Goal: Task Accomplishment & Management: Use online tool/utility

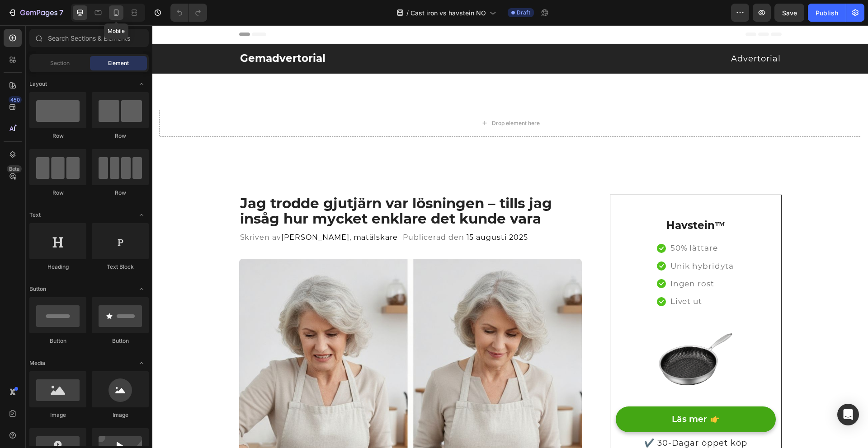
click at [117, 13] on icon at bounding box center [116, 12] width 9 height 9
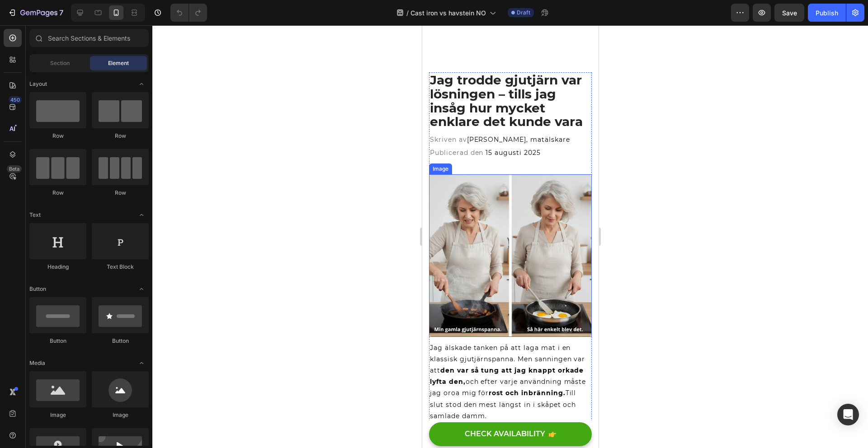
scroll to position [122, 0]
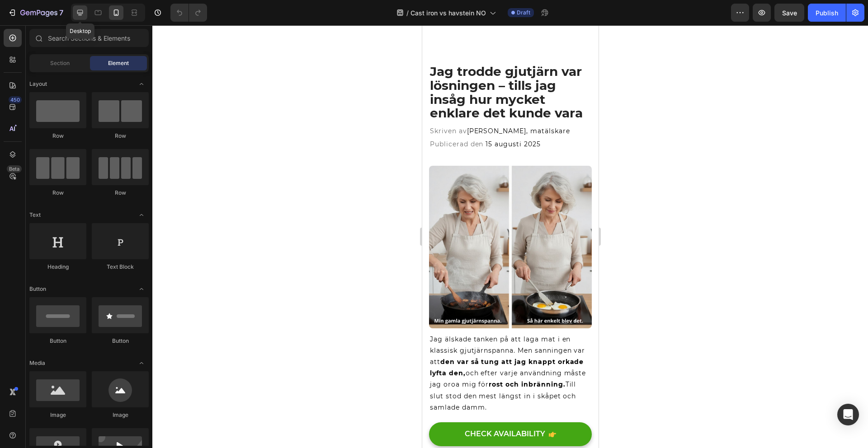
click at [86, 13] on div at bounding box center [80, 12] width 14 height 14
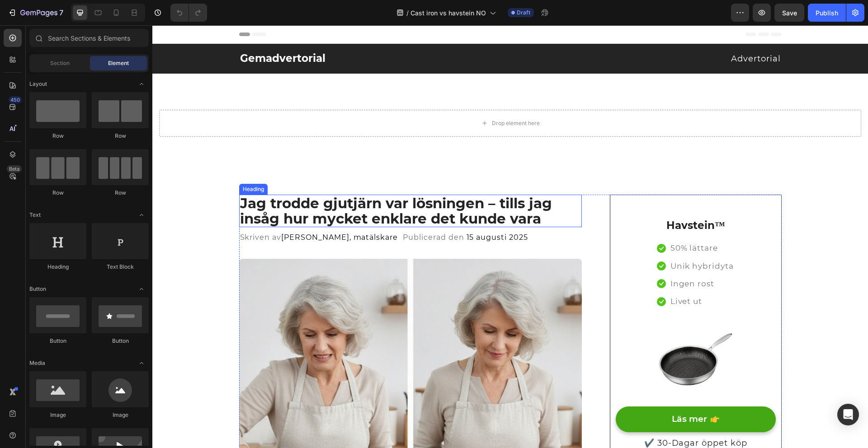
click at [470, 221] on h2 "Jag trodde gjutjärn var lösningen – tills jag insåg hur mycket enklare det kund…" at bounding box center [410, 211] width 343 height 33
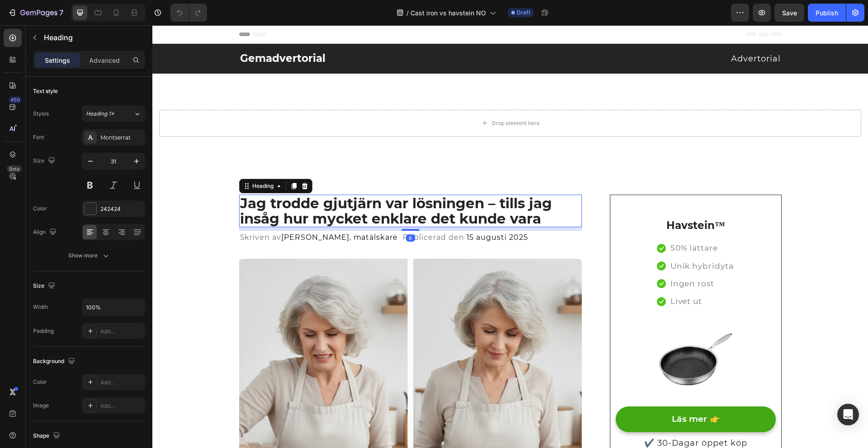
click at [550, 220] on h2 "Jag trodde gjutjärn var lösningen – tills jag insåg hur mycket enklare det kund…" at bounding box center [410, 211] width 343 height 33
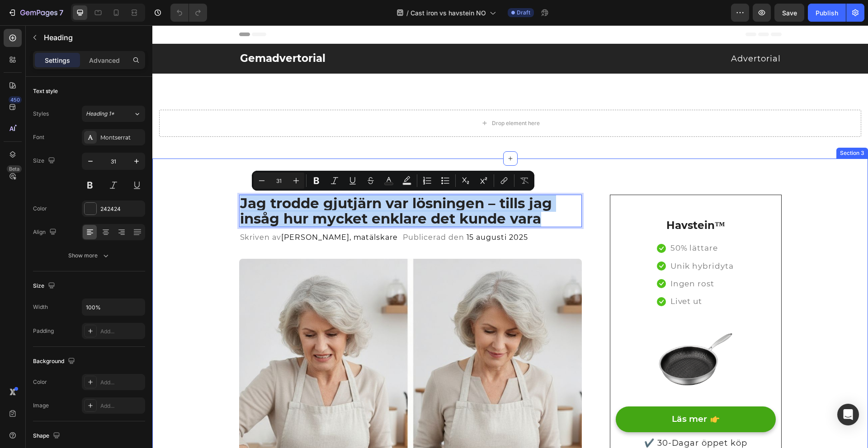
drag, startPoint x: 535, startPoint y: 223, endPoint x: 166, endPoint y: 171, distance: 372.5
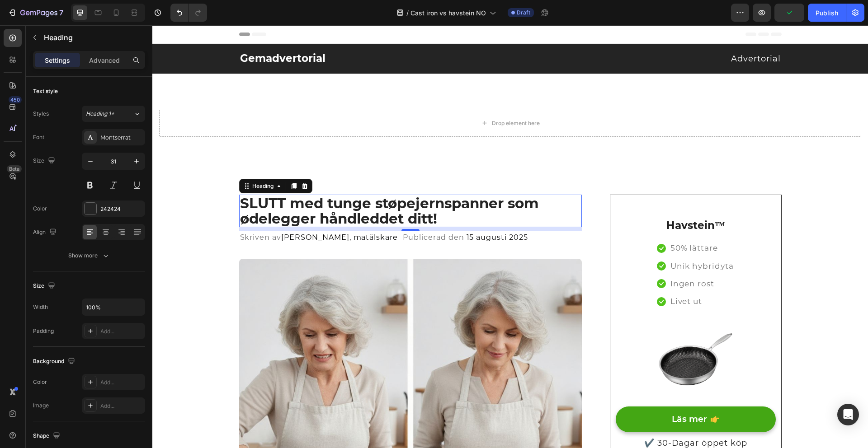
click at [441, 236] on span "Publicerad den" at bounding box center [433, 237] width 61 height 9
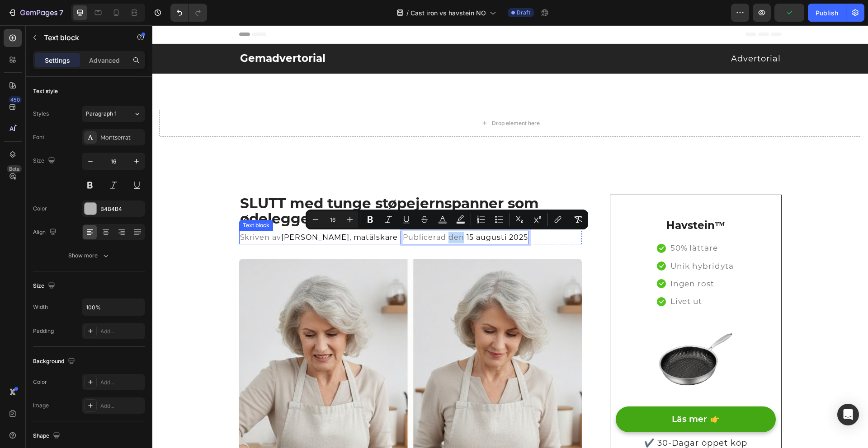
click at [372, 241] on span "Anna Lindberg, matälskare" at bounding box center [339, 237] width 117 height 9
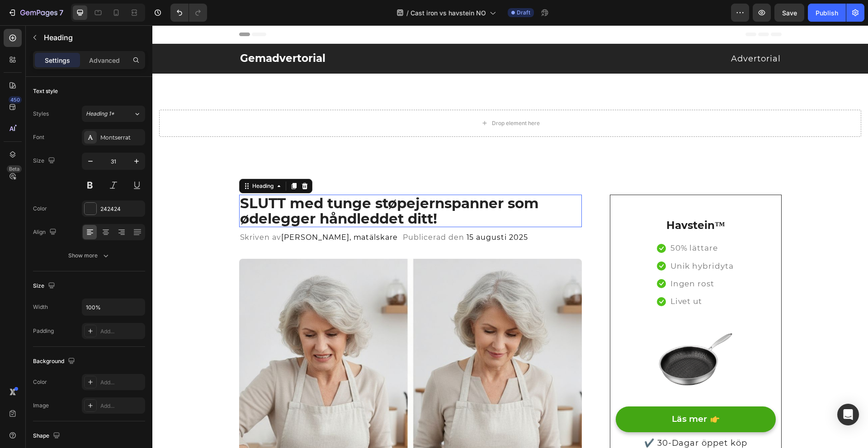
click at [430, 222] on p "SLUTT med tunge støpejernspanner som ødelegger håndleddet ditt!" at bounding box center [410, 211] width 341 height 31
click at [344, 235] on span "Anna Lindberg, matälskare" at bounding box center [339, 237] width 117 height 9
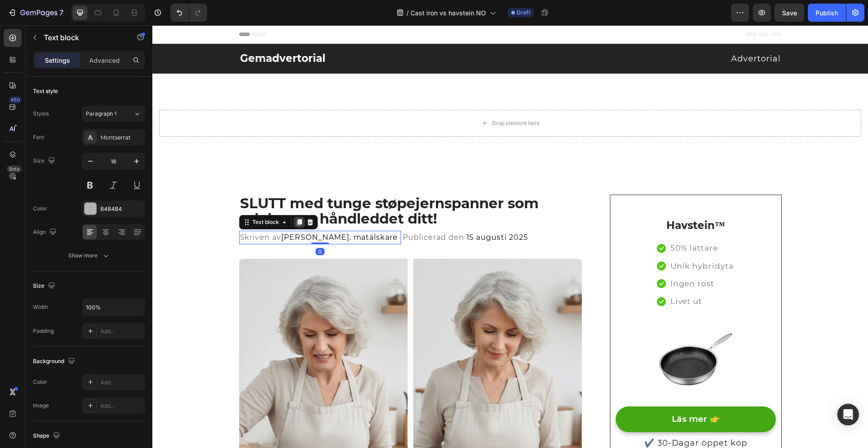
click at [297, 224] on icon at bounding box center [299, 222] width 5 height 6
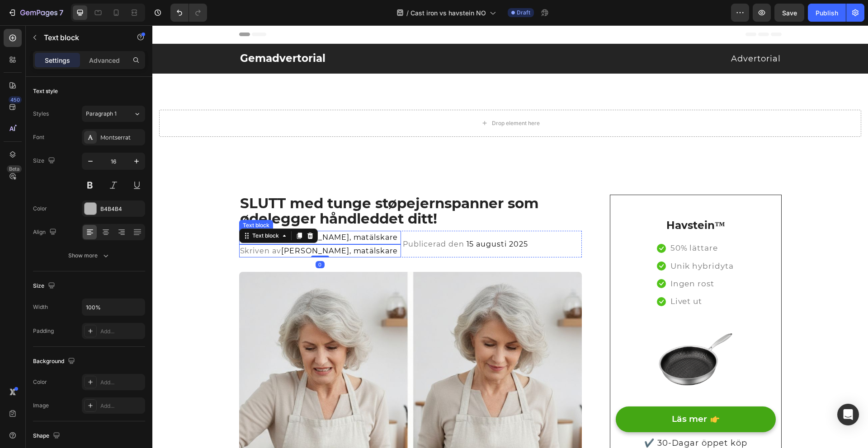
click at [336, 239] on span "Anna Lindberg, matälskare" at bounding box center [339, 237] width 117 height 9
drag, startPoint x: 336, startPoint y: 239, endPoint x: 350, endPoint y: 238, distance: 14.5
click at [336, 239] on span "Anna Lindberg, matälskare" at bounding box center [339, 237] width 117 height 9
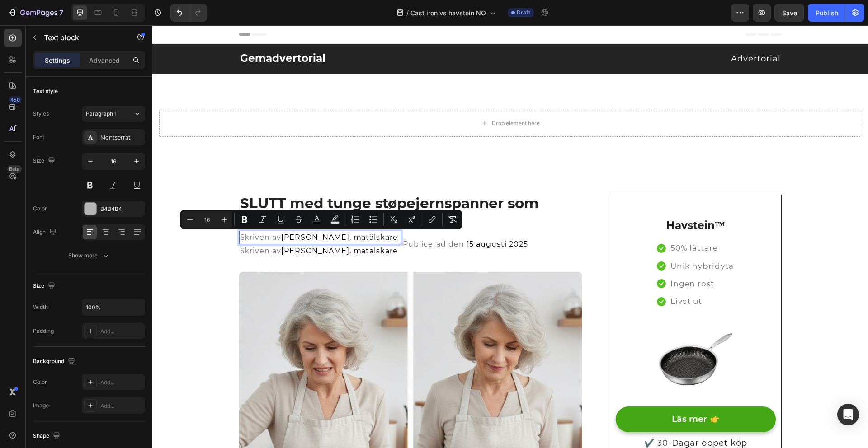
click at [384, 243] on p "Skriven av Anna Lindberg, matälskare" at bounding box center [320, 238] width 160 height 12
drag, startPoint x: 390, startPoint y: 240, endPoint x: 235, endPoint y: 241, distance: 155.1
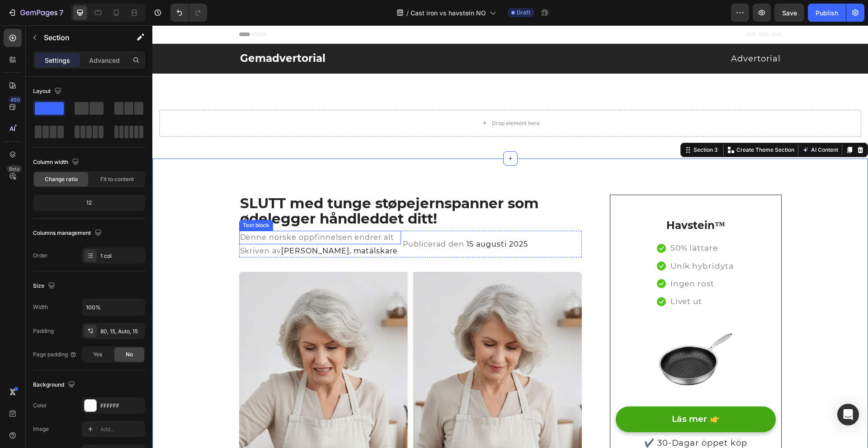
click at [240, 239] on span "Denne norske oppfinnelsen endrer alt" at bounding box center [317, 237] width 155 height 9
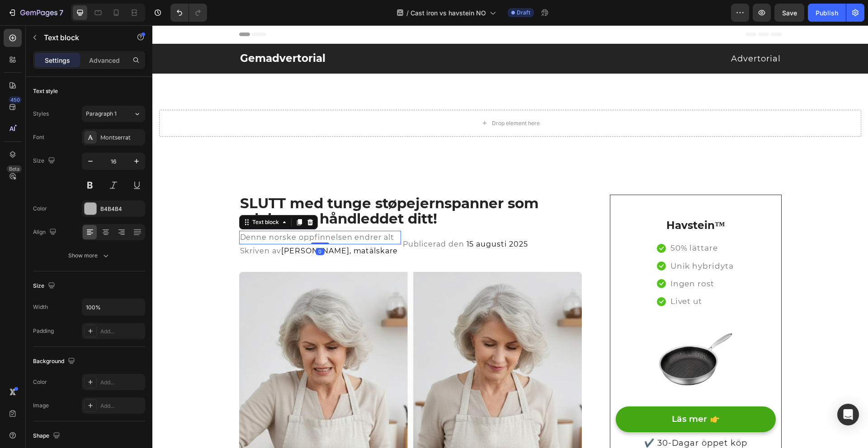
click at [107, 11] on div at bounding box center [108, 13] width 74 height 18
click at [109, 11] on div at bounding box center [116, 12] width 14 height 14
type input "14"
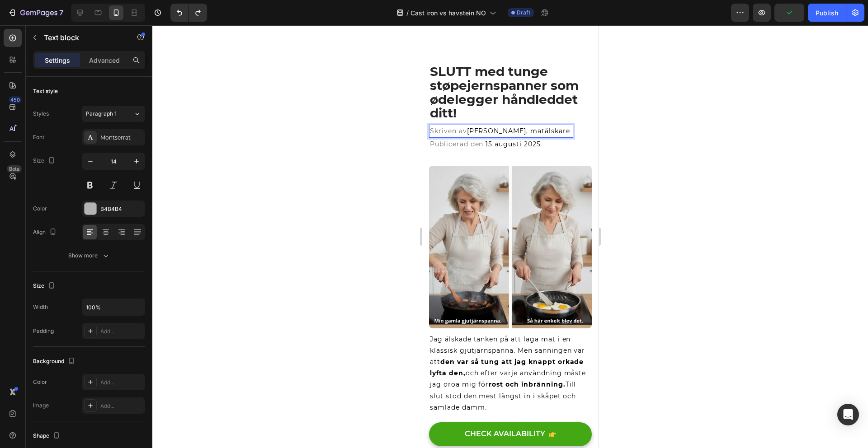
scroll to position [120, 0]
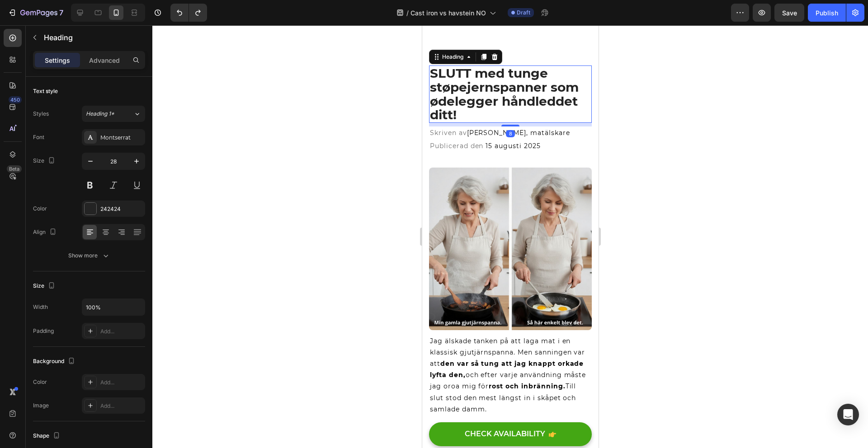
click at [485, 112] on p "SLUTT med tunge støpejernspanner som ødelegger håndleddet ditt!" at bounding box center [509, 94] width 161 height 56
click at [450, 143] on span "Publicerad den" at bounding box center [455, 146] width 53 height 8
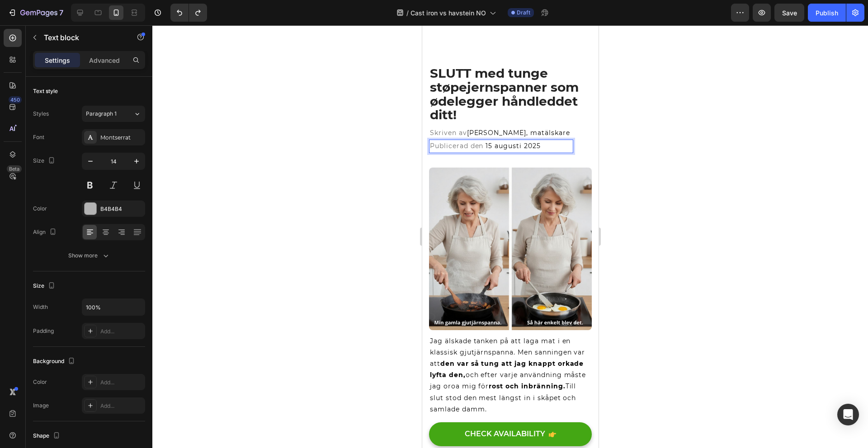
click at [452, 147] on span "Publicerad den" at bounding box center [455, 146] width 53 height 8
click at [535, 149] on span "15 augusti 2025" at bounding box center [512, 146] width 55 height 8
click at [78, 7] on div at bounding box center [80, 12] width 14 height 14
type input "16"
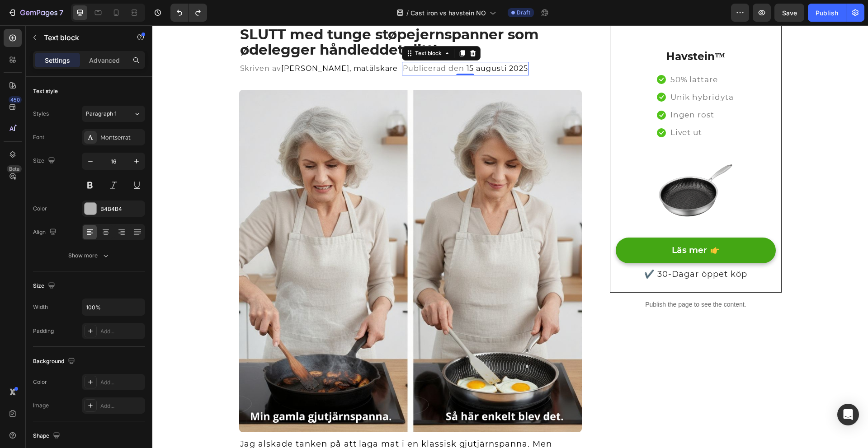
scroll to position [172, 0]
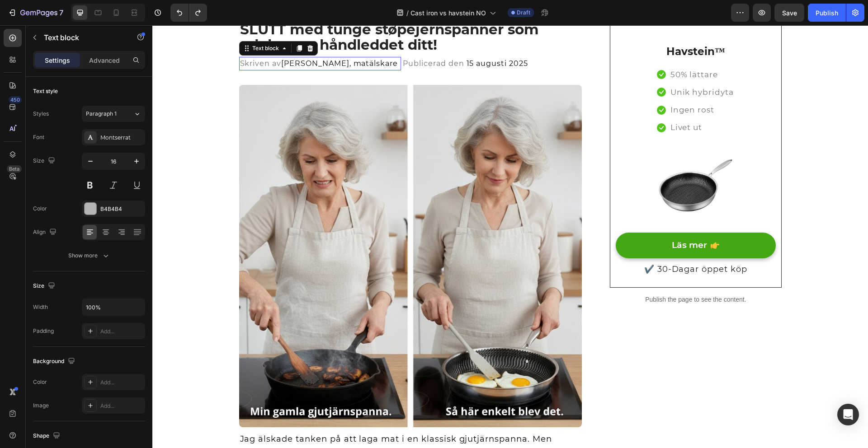
click at [378, 65] on span "Anna Lindberg, matälskare" at bounding box center [339, 63] width 117 height 9
click at [384, 65] on span "Anna Lindberg, matälskare" at bounding box center [339, 63] width 117 height 9
click at [392, 67] on div "Skriven av Anna Lindberg, matälskare Text block 0 Publicerad den 15 augusti 202…" at bounding box center [410, 64] width 343 height 14
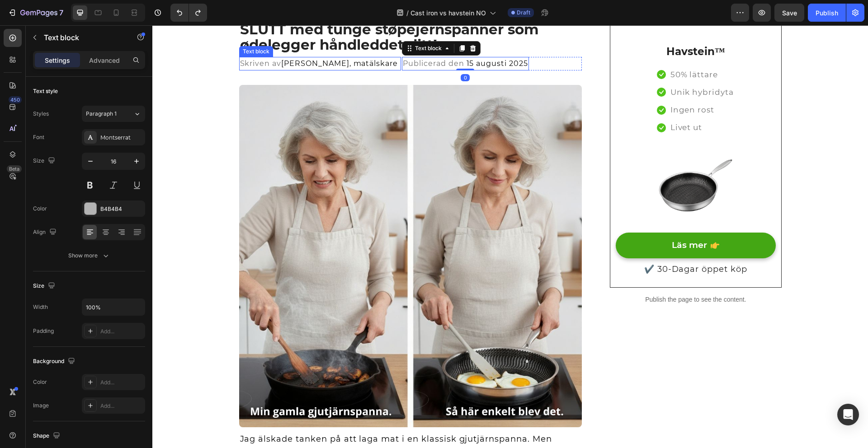
click at [391, 66] on div "Skriven av Anna Lindberg, matälskare" at bounding box center [320, 64] width 162 height 14
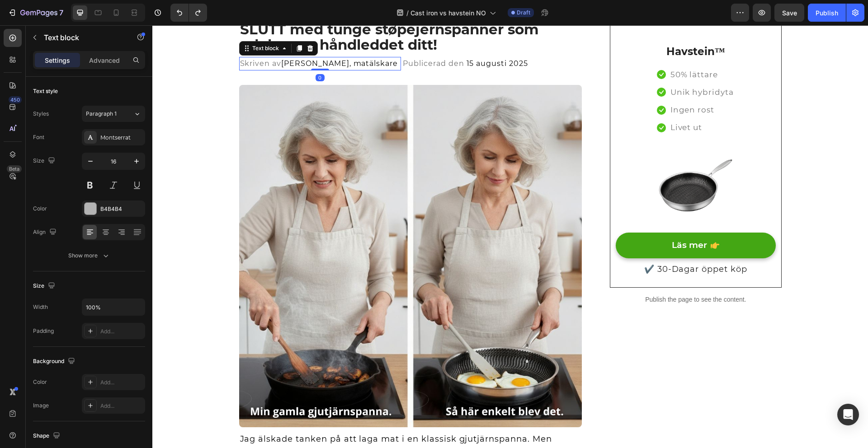
click at [391, 66] on div "Skriven av Anna Lindberg, matälskare" at bounding box center [320, 64] width 162 height 14
drag, startPoint x: 390, startPoint y: 66, endPoint x: 235, endPoint y: 59, distance: 154.8
click at [239, 59] on div "Skriven av Anna Lindberg, matälskare" at bounding box center [320, 64] width 162 height 14
drag, startPoint x: 238, startPoint y: 62, endPoint x: 389, endPoint y: 65, distance: 150.6
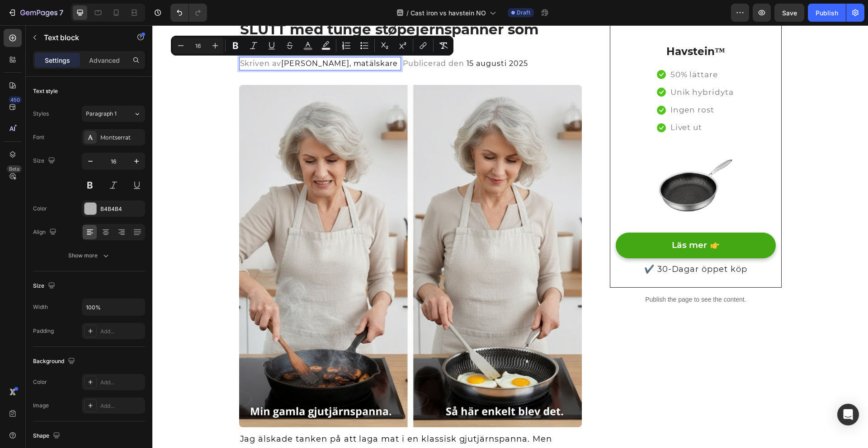
click at [272, 61] on p "Skriven av Anna Lindberg, matälskare" at bounding box center [320, 64] width 160 height 12
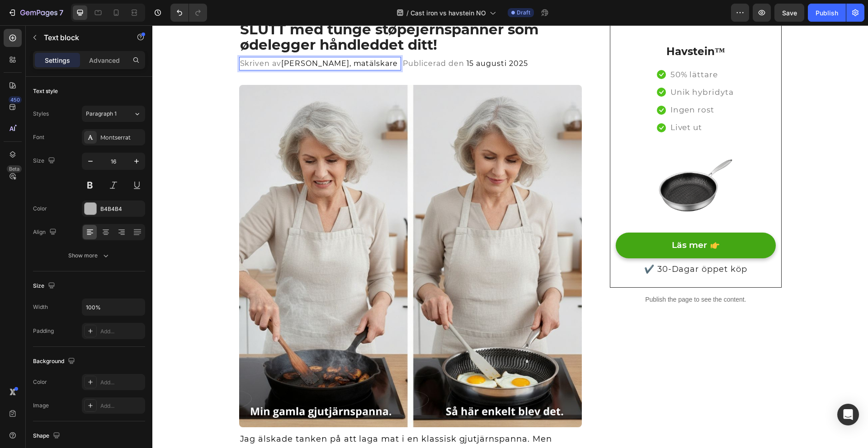
click at [248, 63] on span "Skriven av" at bounding box center [261, 63] width 42 height 9
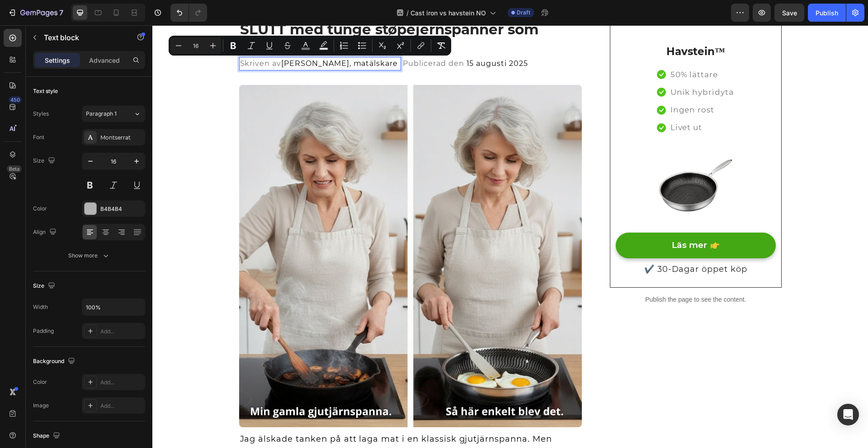
drag, startPoint x: 236, startPoint y: 65, endPoint x: 388, endPoint y: 65, distance: 151.9
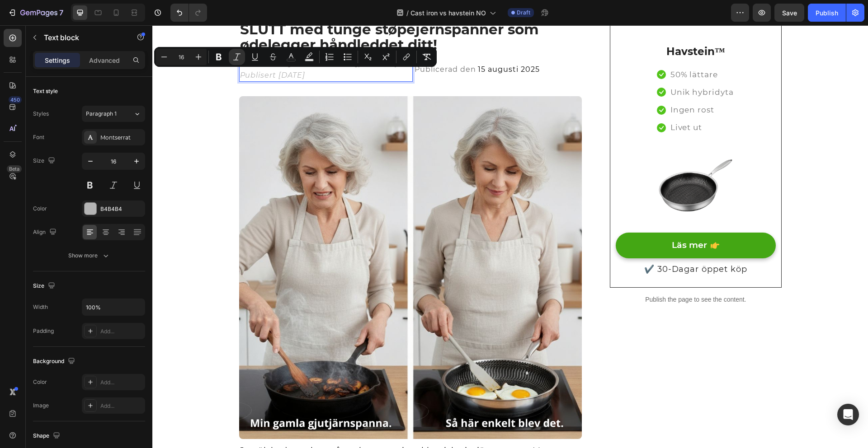
drag, startPoint x: 335, startPoint y: 77, endPoint x: 236, endPoint y: 72, distance: 100.0
click at [239, 72] on div "Skrevet av Anna Lindberg, matekspert Publisert 15. august 2025" at bounding box center [326, 69] width 174 height 25
copy icon "Publisert 15. august 2025"
click at [478, 71] on span "15 augusti 2025" at bounding box center [508, 69] width 61 height 9
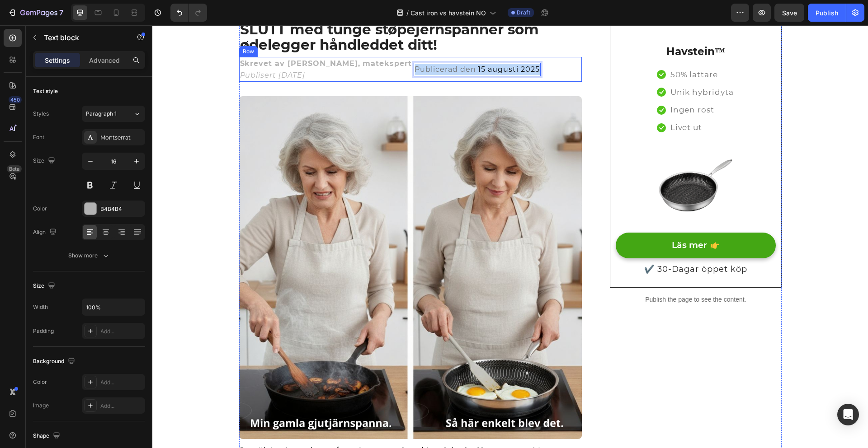
drag, startPoint x: 402, startPoint y: 72, endPoint x: 533, endPoint y: 73, distance: 130.2
click at [339, 75] on p "Skrevet av Anna Lindberg, matekspert Publisert 15. august 2025" at bounding box center [326, 69] width 172 height 23
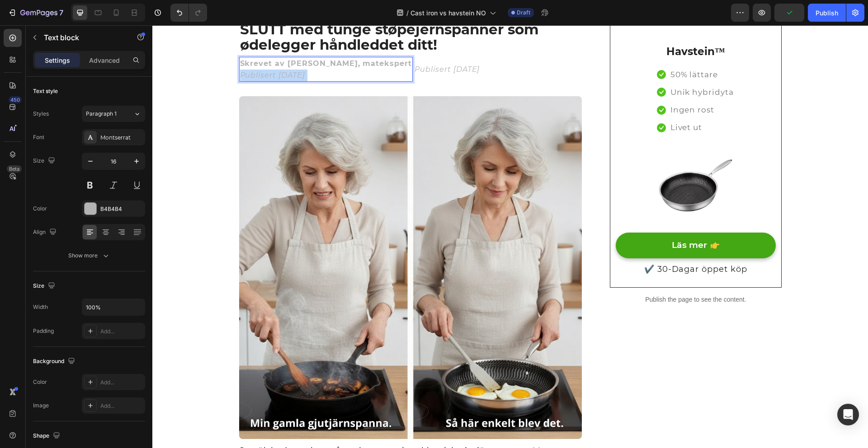
drag, startPoint x: 339, startPoint y: 75, endPoint x: 239, endPoint y: 73, distance: 100.8
click at [240, 73] on p "Skrevet av Anna Lindberg, matekspert Publisert 15. august 2025" at bounding box center [326, 69] width 172 height 23
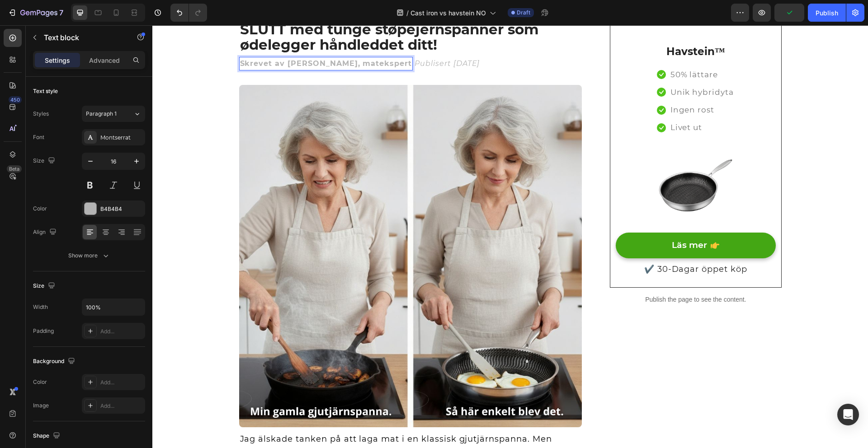
click at [304, 64] on strong "Skrevet av Anna Lindberg, matekspert" at bounding box center [326, 63] width 172 height 9
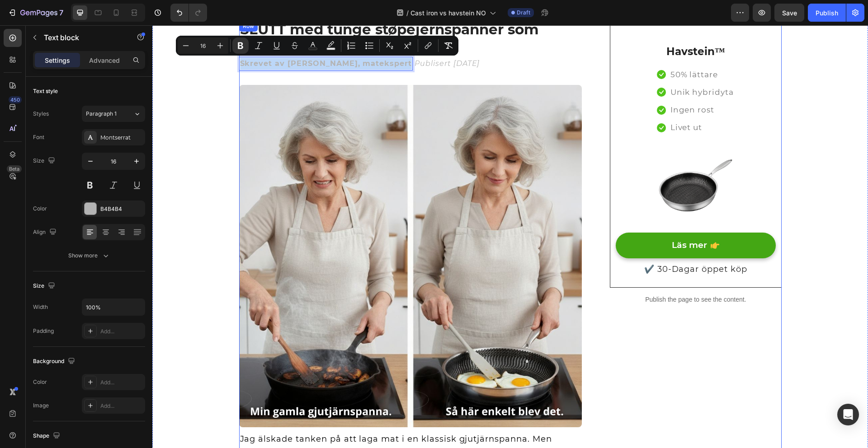
drag, startPoint x: 239, startPoint y: 66, endPoint x: 397, endPoint y: 71, distance: 158.7
click at [237, 48] on icon "Editor contextual toolbar" at bounding box center [240, 45] width 9 height 9
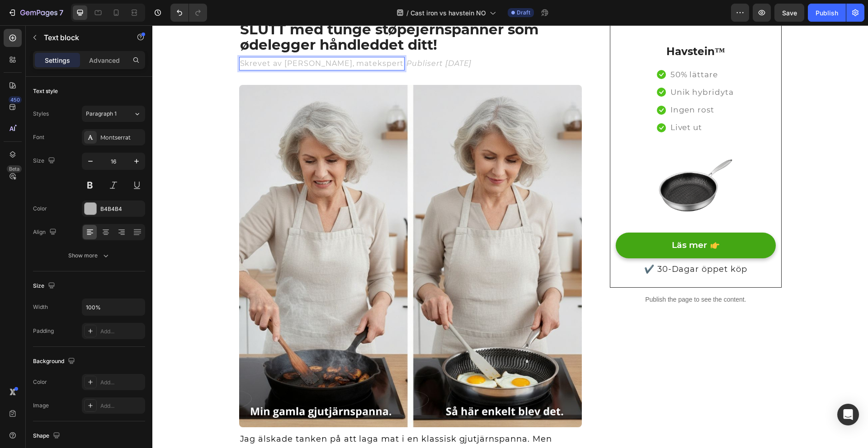
click at [261, 68] on p "Skrevet av Anna Lindberg, matekspert" at bounding box center [322, 64] width 164 height 12
click at [296, 59] on p "Skrevet av Anna Lindberg, matekspert" at bounding box center [322, 64] width 164 height 12
click at [278, 64] on p "Skrevet av Anna Lindberg, matekspert" at bounding box center [322, 64] width 164 height 12
click at [281, 65] on p "Skrevet av Anna Lindberg, matekspert" at bounding box center [322, 64] width 164 height 12
drag, startPoint x: 282, startPoint y: 65, endPoint x: 384, endPoint y: 67, distance: 102.6
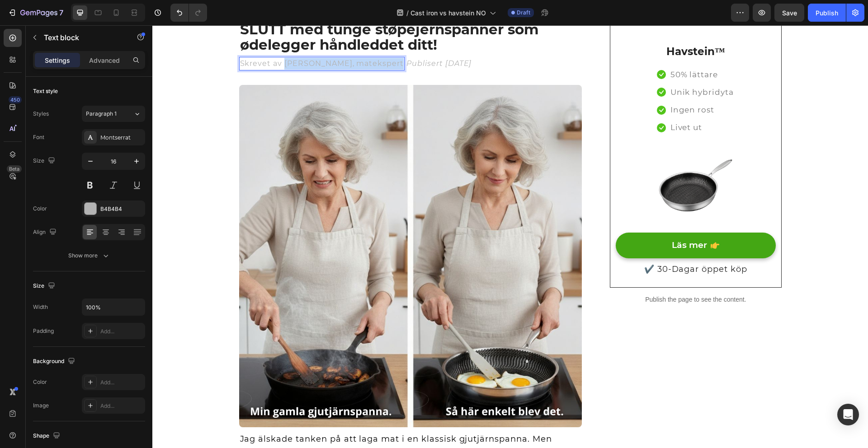
click at [384, 67] on p "Skrevet av Anna Lindberg, matekspert" at bounding box center [322, 64] width 164 height 12
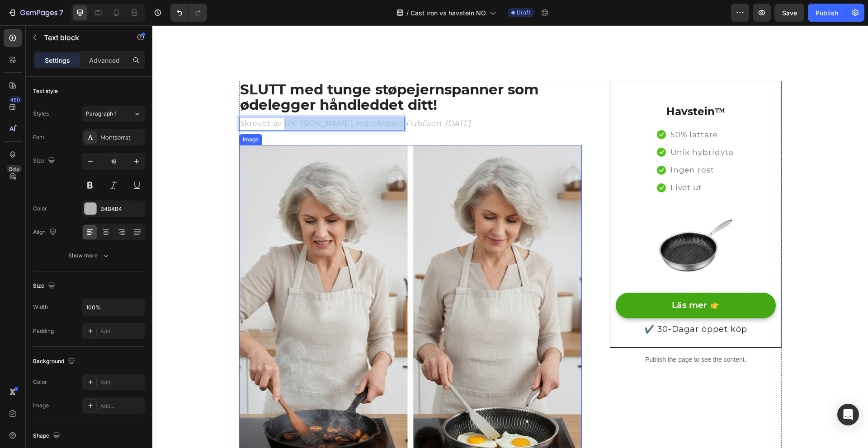
scroll to position [84, 0]
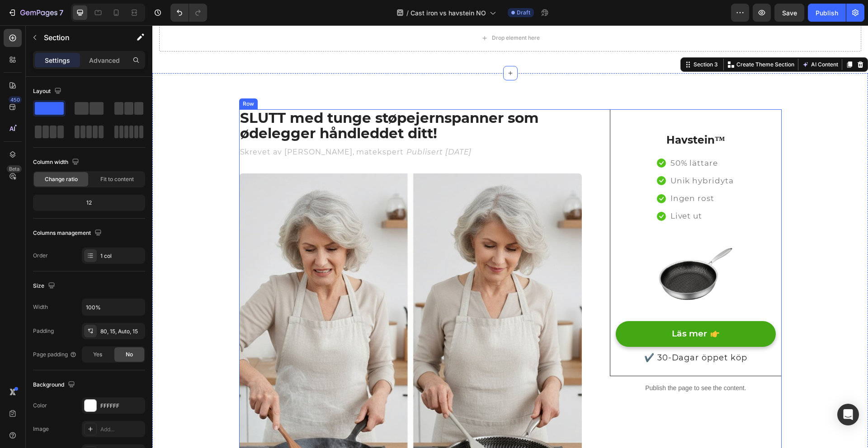
click at [285, 152] on p "Skrevet av Anna Lindberg, matekspert" at bounding box center [322, 152] width 164 height 12
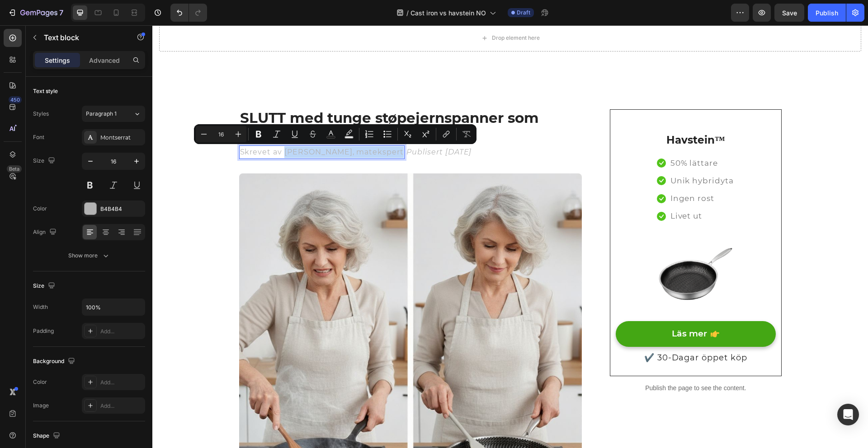
drag, startPoint x: 282, startPoint y: 156, endPoint x: 379, endPoint y: 152, distance: 97.2
click at [331, 137] on rect "Editor contextual toolbar" at bounding box center [331, 138] width 9 height 2
type input "B4B4B4"
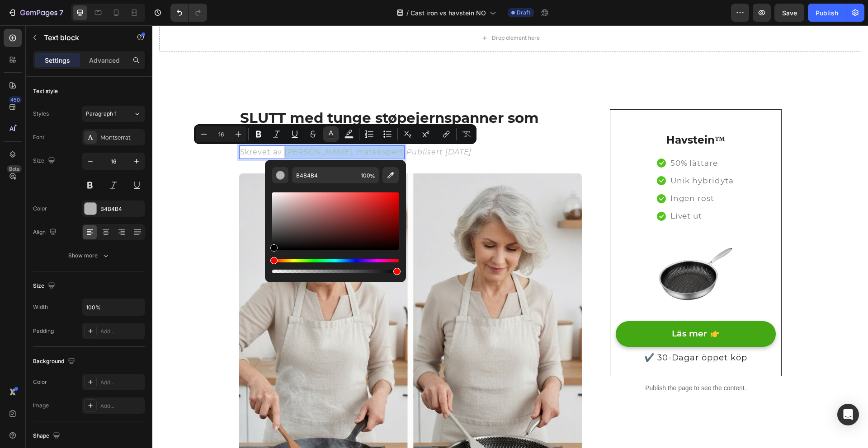
drag, startPoint x: 274, startPoint y: 216, endPoint x: 271, endPoint y: 252, distance: 36.8
click at [271, 252] on div "B4B4B4 100 %" at bounding box center [335, 217] width 141 height 115
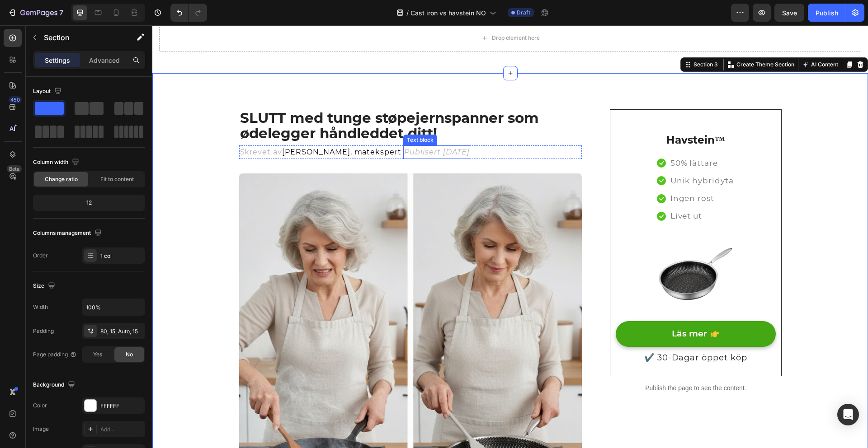
click at [421, 155] on icon "Publisert 15. august 2025" at bounding box center [436, 152] width 65 height 9
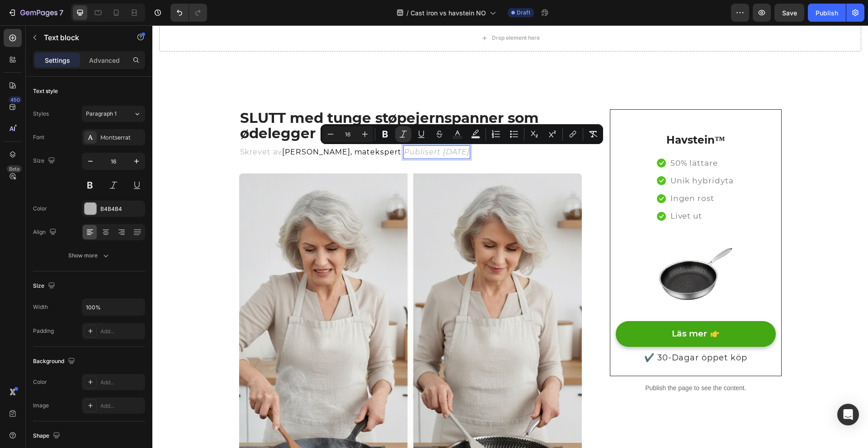
drag, startPoint x: 431, startPoint y: 154, endPoint x: 493, endPoint y: 156, distance: 62.4
click at [469, 156] on icon "Publisert 15. august 2025" at bounding box center [436, 152] width 65 height 9
click at [452, 135] on button "Text Color" at bounding box center [457, 134] width 16 height 16
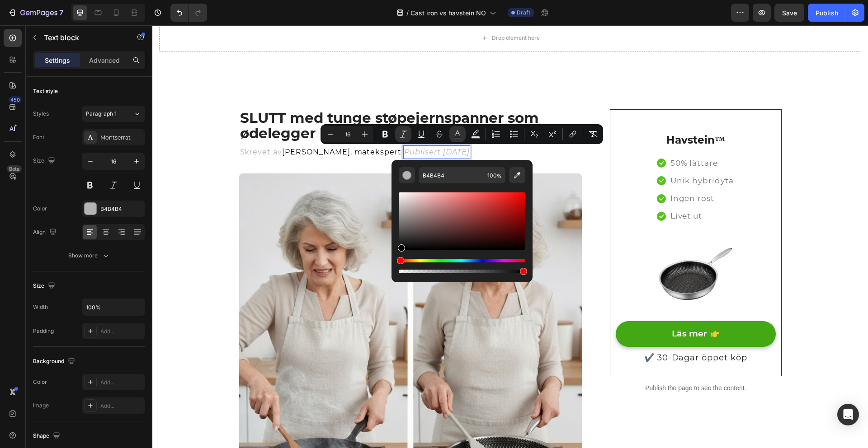
drag, startPoint x: 399, startPoint y: 226, endPoint x: 399, endPoint y: 259, distance: 33.0
click at [400, 259] on div "Editor contextual toolbar" at bounding box center [462, 233] width 127 height 85
type input "000000"
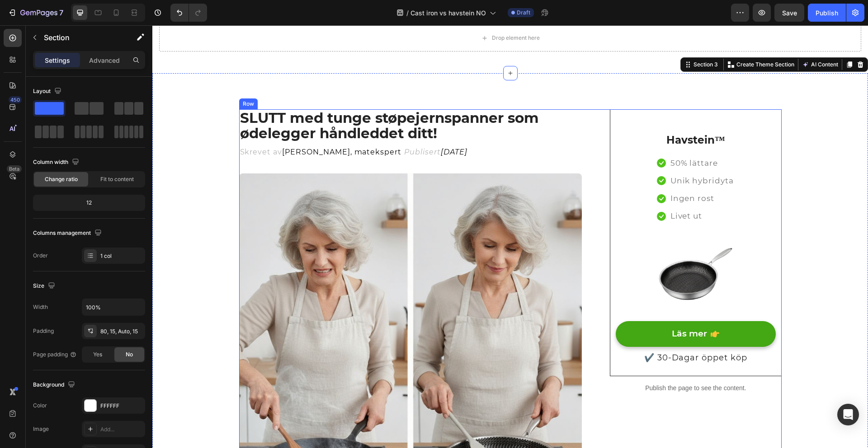
click at [272, 153] on p "Skrevet av Anna Lindberg, matekspert" at bounding box center [321, 152] width 162 height 12
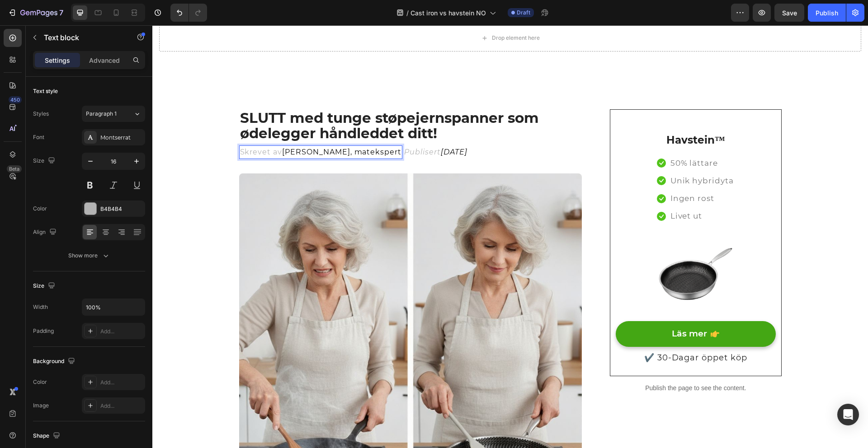
click at [277, 155] on p "Skrevet av Anna Lindberg, matekspert" at bounding box center [321, 152] width 162 height 12
drag, startPoint x: 278, startPoint y: 154, endPoint x: 238, endPoint y: 155, distance: 40.2
click at [240, 156] on p "Skrevet av Anna Lindberg, matekspert" at bounding box center [321, 152] width 162 height 12
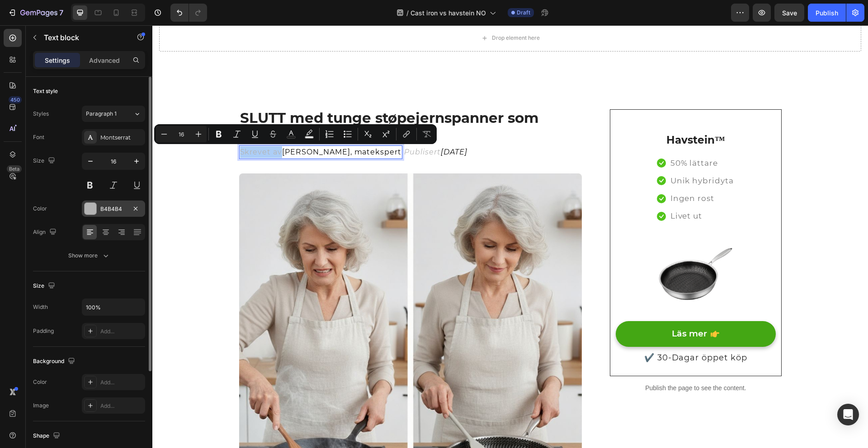
click at [84, 206] on div at bounding box center [90, 209] width 13 height 13
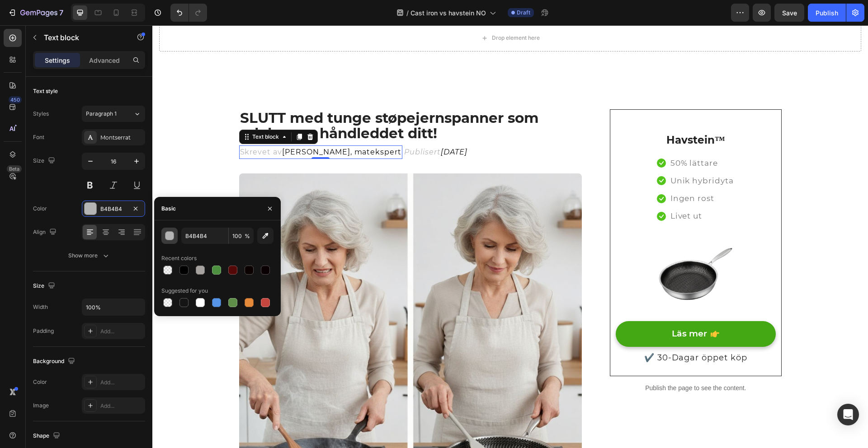
click at [170, 236] on div "button" at bounding box center [169, 236] width 9 height 9
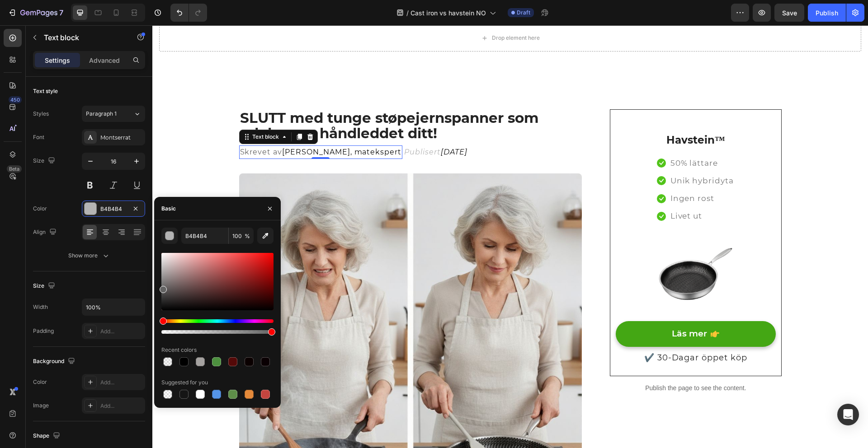
drag, startPoint x: 163, startPoint y: 277, endPoint x: 157, endPoint y: 288, distance: 12.5
click at [157, 288] on div "B4B4B4 100 % Recent colors Suggested for you" at bounding box center [217, 314] width 127 height 173
type input "636363"
click at [205, 236] on input "636363" at bounding box center [204, 236] width 47 height 16
drag, startPoint x: 210, startPoint y: 236, endPoint x: 184, endPoint y: 229, distance: 27.1
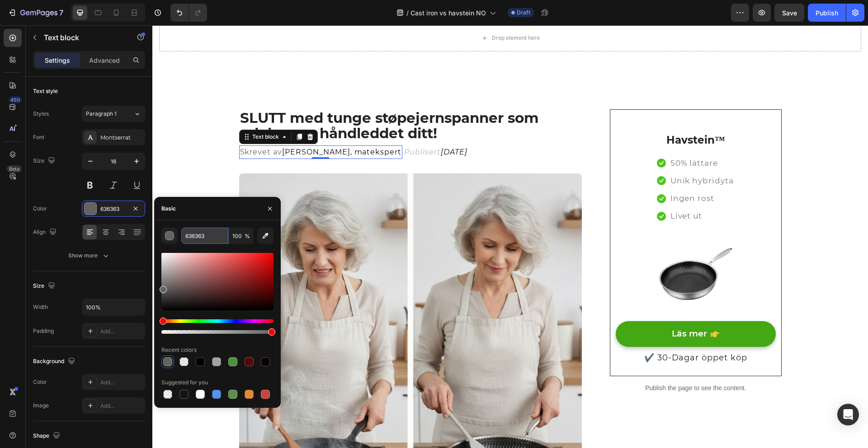
click at [183, 237] on input "636363" at bounding box center [204, 236] width 47 height 16
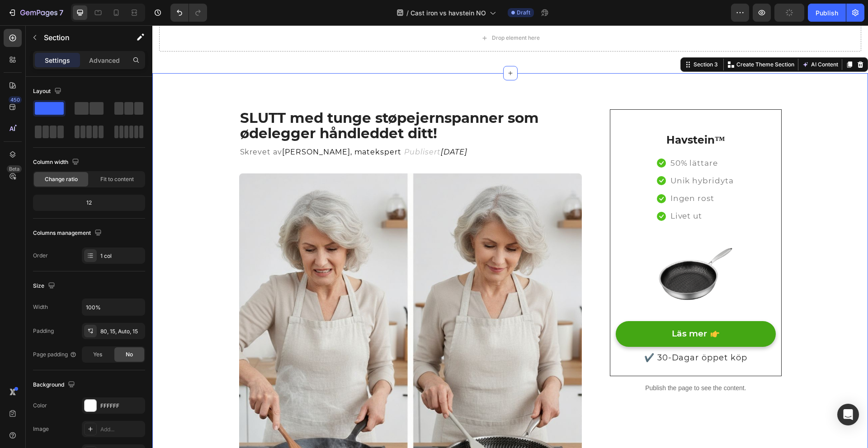
click at [404, 152] on icon "Publisert" at bounding box center [422, 152] width 37 height 9
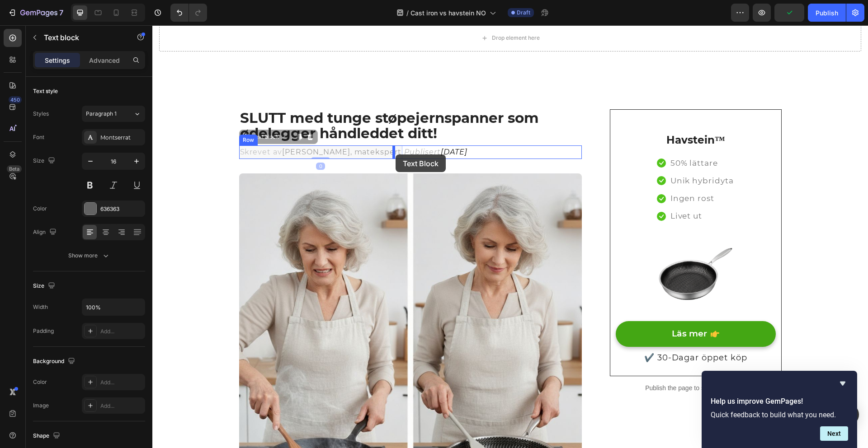
drag, startPoint x: 389, startPoint y: 153, endPoint x: 396, endPoint y: 155, distance: 6.5
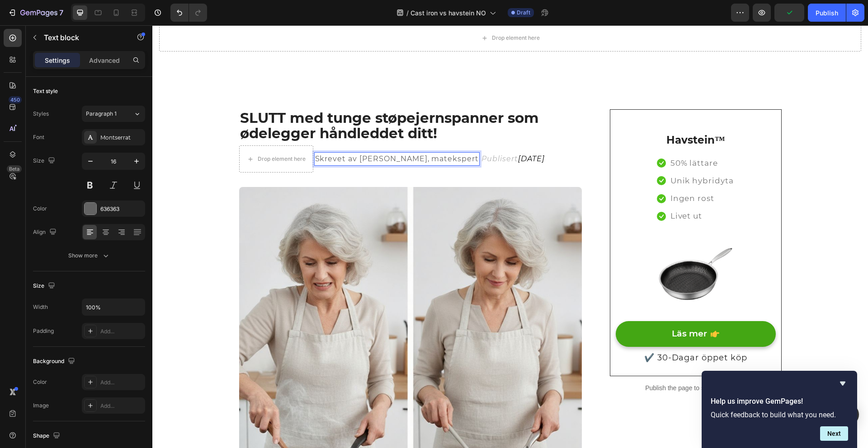
click at [395, 155] on p "Skrevet av Anna Lindberg, matekspert" at bounding box center [397, 159] width 164 height 12
click at [181, 12] on icon "Undo/Redo" at bounding box center [179, 13] width 5 height 6
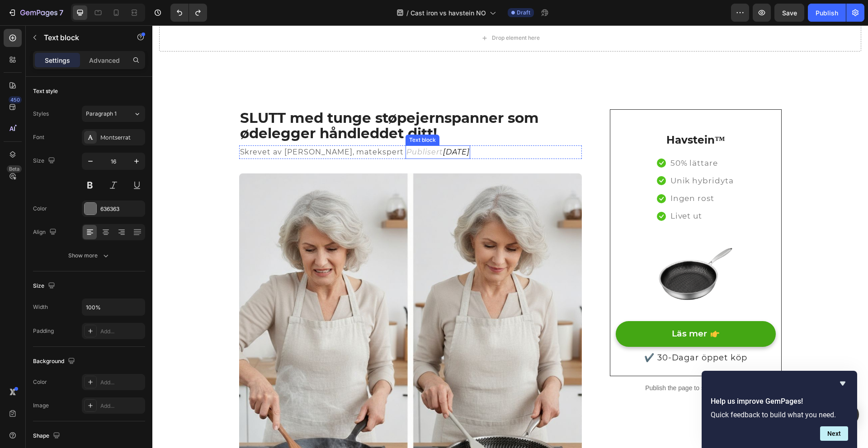
click at [410, 153] on icon "Publisert" at bounding box center [424, 152] width 37 height 9
click at [406, 152] on icon "Publisert" at bounding box center [424, 152] width 37 height 9
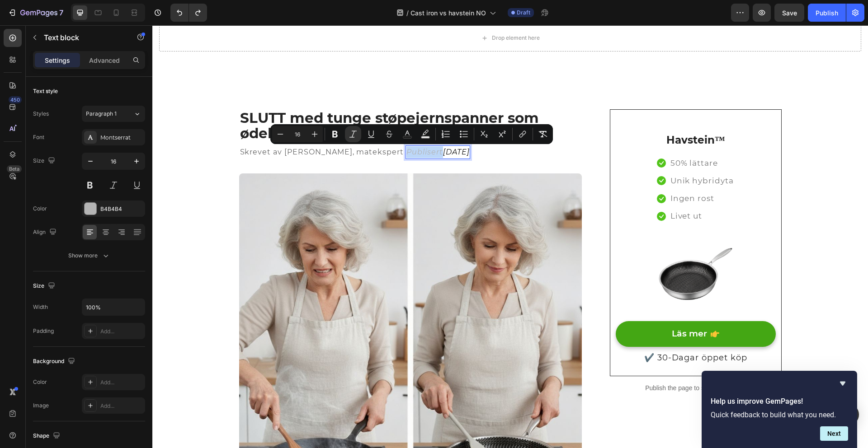
drag, startPoint x: 394, startPoint y: 152, endPoint x: 416, endPoint y: 153, distance: 22.2
click at [416, 153] on icon "Publisert" at bounding box center [424, 152] width 37 height 9
click at [409, 137] on rect "Editor contextual toolbar" at bounding box center [407, 138] width 9 height 2
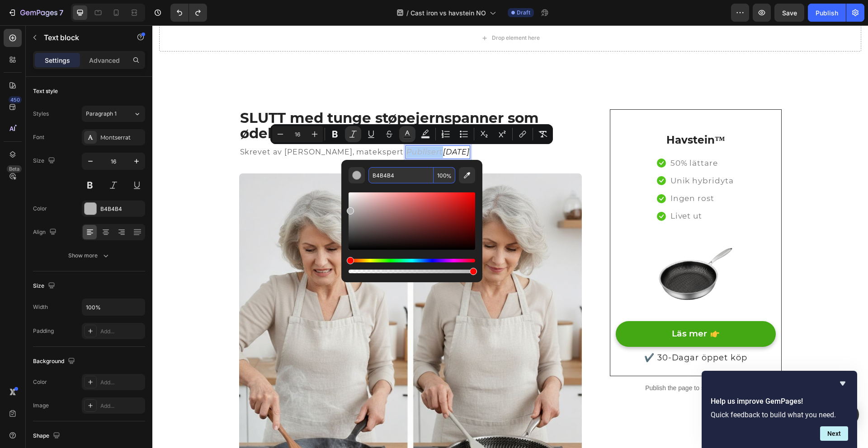
drag, startPoint x: 396, startPoint y: 180, endPoint x: 375, endPoint y: 179, distance: 21.3
click at [375, 179] on input "B4B4B4" at bounding box center [400, 175] width 65 height 16
paste input "636363"
type input "636363"
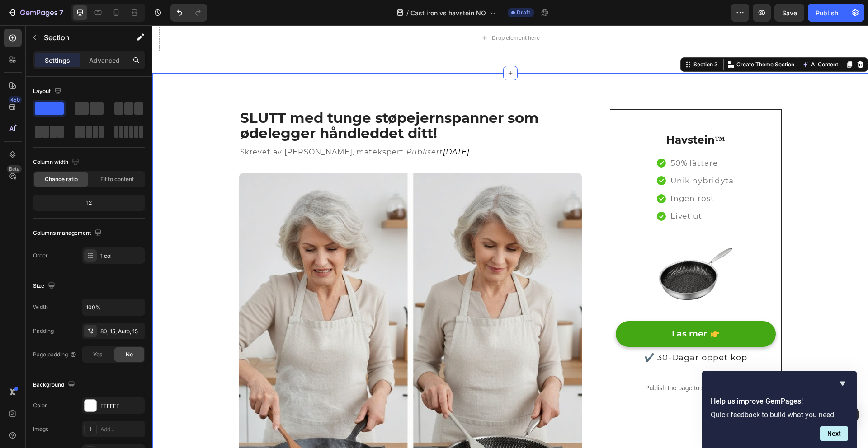
click at [445, 133] on p "SLUTT med tunge støpejernspanner som ødelegger håndleddet ditt!" at bounding box center [410, 125] width 341 height 31
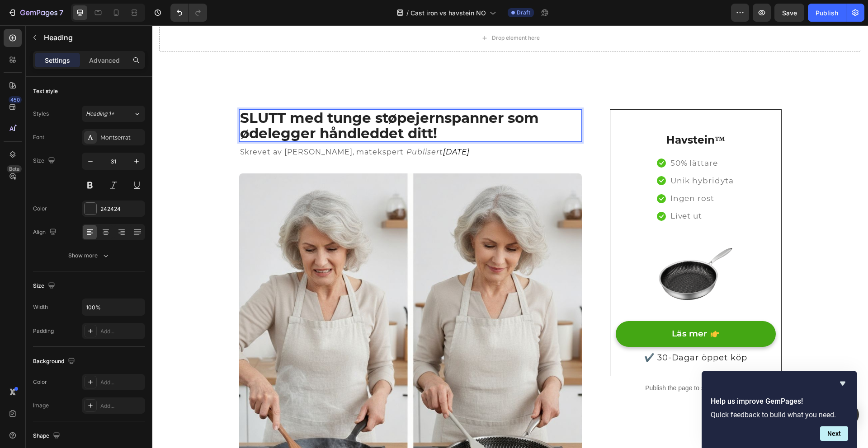
click at [419, 133] on p "SLUTT med tunge støpejernspanner som ødelegger håndleddet ditt!" at bounding box center [410, 125] width 341 height 31
click at [421, 136] on div "Text block" at bounding box center [422, 140] width 30 height 8
click at [423, 126] on p "SLUTT med tunge støpejernspanner som ødelegger håndleddet ditt!" at bounding box center [410, 125] width 341 height 31
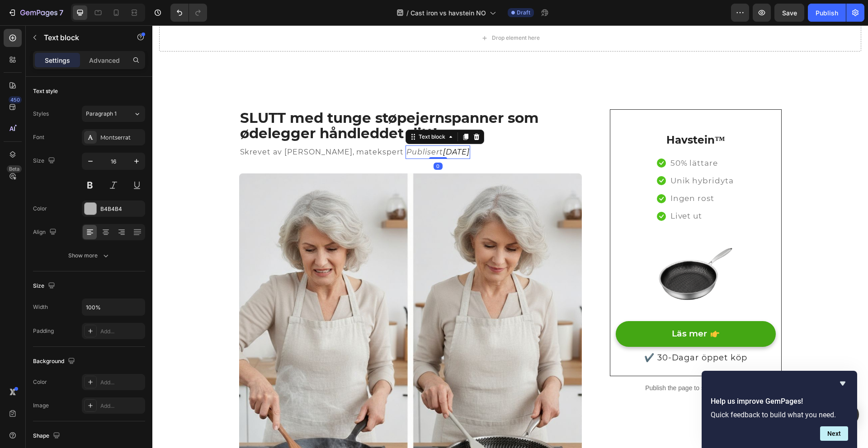
click at [405, 139] on div "Text block" at bounding box center [444, 137] width 79 height 14
click at [373, 122] on p "SLUTT med tunge støpejernspanner som ødelegger håndleddet ditt!" at bounding box center [410, 125] width 341 height 31
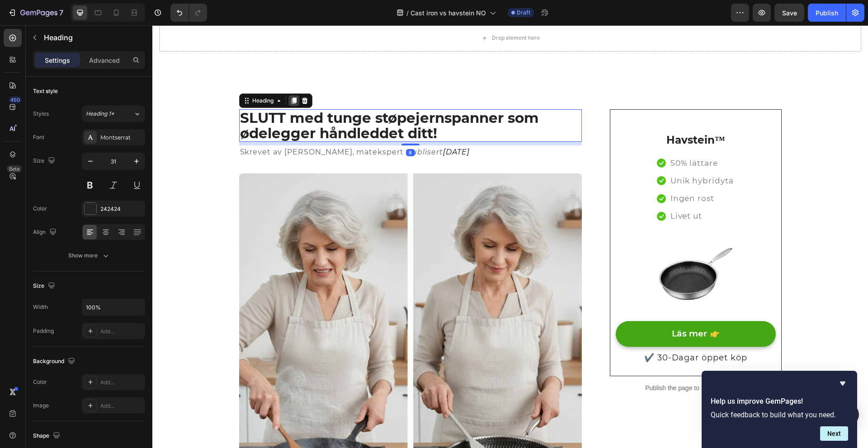
click at [291, 100] on icon at bounding box center [293, 101] width 5 height 6
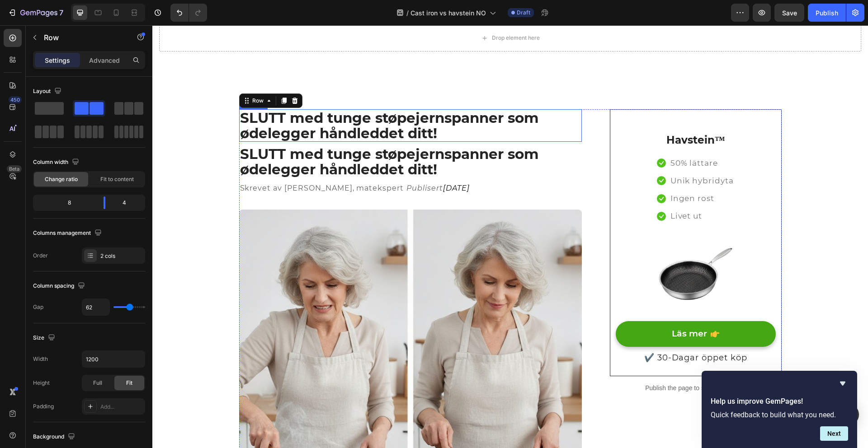
click at [405, 137] on p "SLUTT med tunge støpejernspanner som ødelegger håndleddet ditt!" at bounding box center [410, 125] width 341 height 31
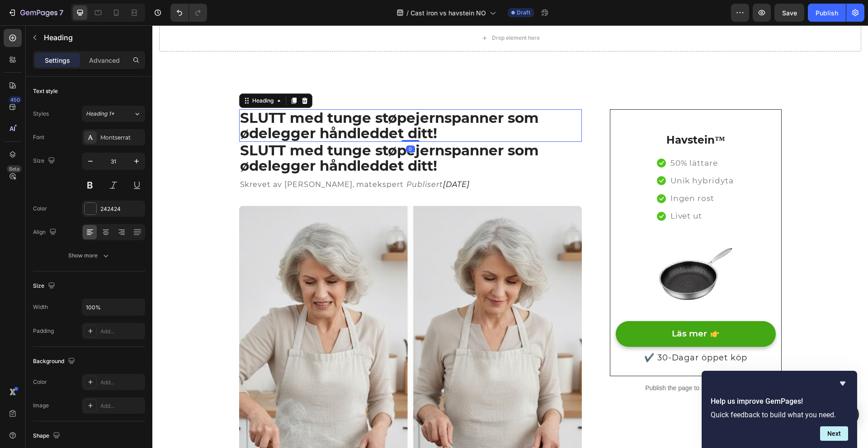
drag, startPoint x: 405, startPoint y: 145, endPoint x: 409, endPoint y: 137, distance: 8.5
click at [408, 136] on div "SLUTT med tunge støpejernspanner som ødelegger håndleddet ditt! Heading 0" at bounding box center [410, 125] width 343 height 33
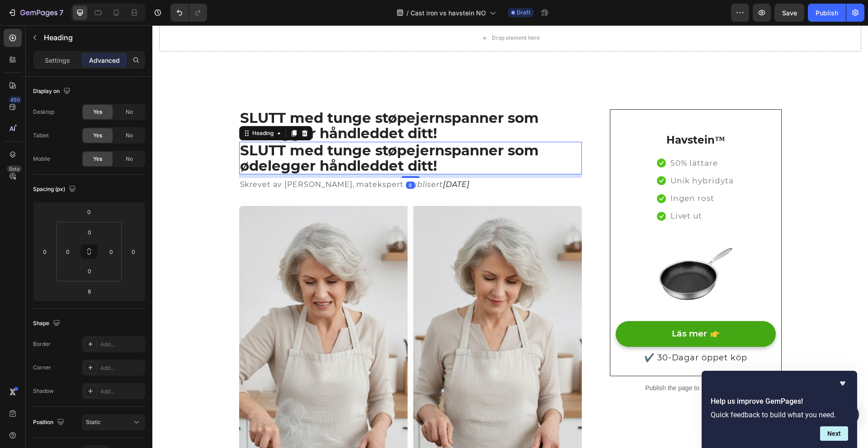
click at [460, 164] on h2 "SLUTT med tunge støpejernspanner som ødelegger håndleddet ditt!" at bounding box center [410, 158] width 343 height 33
click at [446, 165] on h2 "SLUTT med tunge støpejernspanner som ødelegger håndleddet ditt!" at bounding box center [410, 158] width 343 height 33
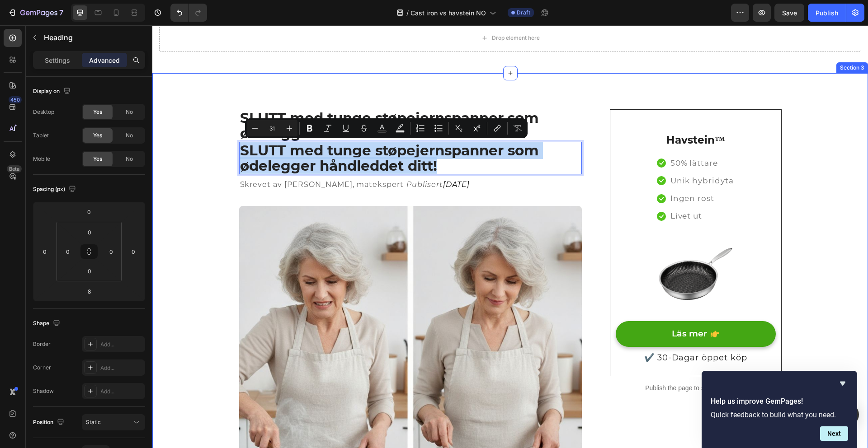
drag, startPoint x: 443, startPoint y: 165, endPoint x: 231, endPoint y: 137, distance: 213.3
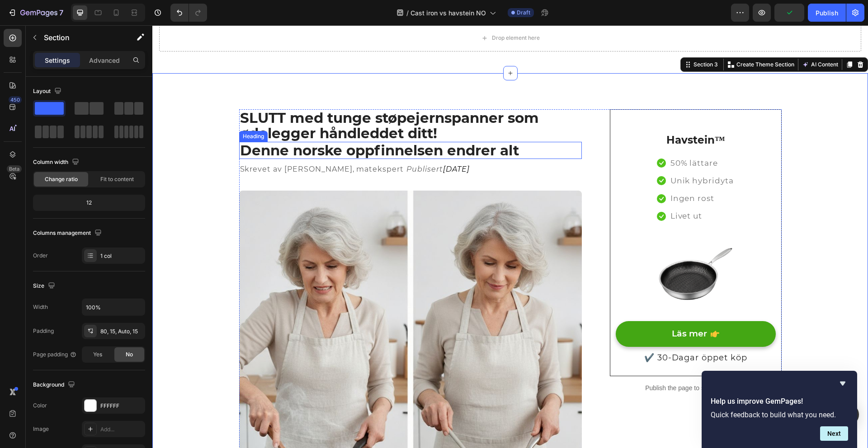
click at [259, 152] on p "Denne norske oppfinnelsen endrer alt" at bounding box center [410, 150] width 341 height 15
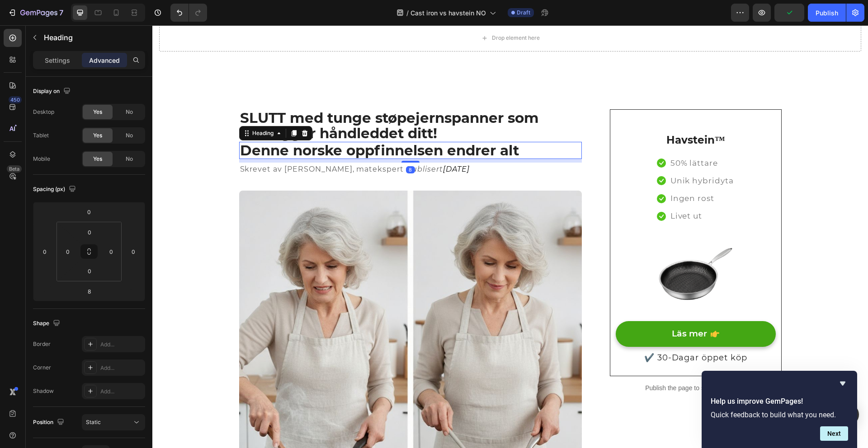
click at [51, 56] on p "Settings" at bounding box center [57, 60] width 25 height 9
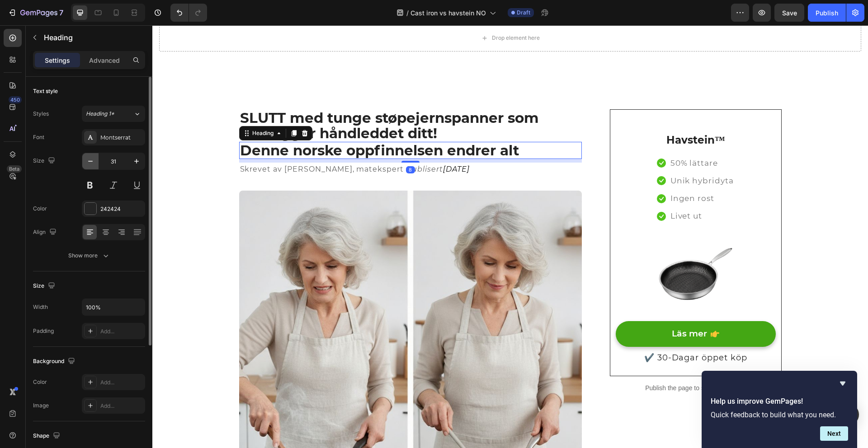
click at [87, 165] on icon "button" at bounding box center [90, 161] width 9 height 9
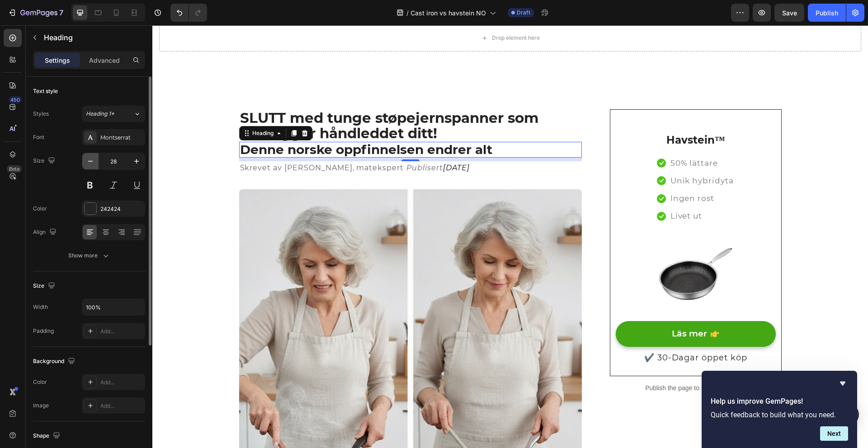
click at [87, 165] on icon "button" at bounding box center [90, 161] width 9 height 9
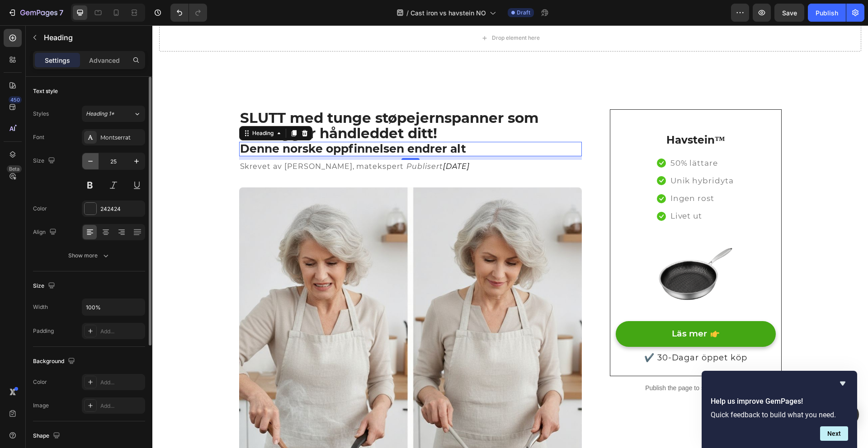
click at [87, 165] on icon "button" at bounding box center [90, 161] width 9 height 9
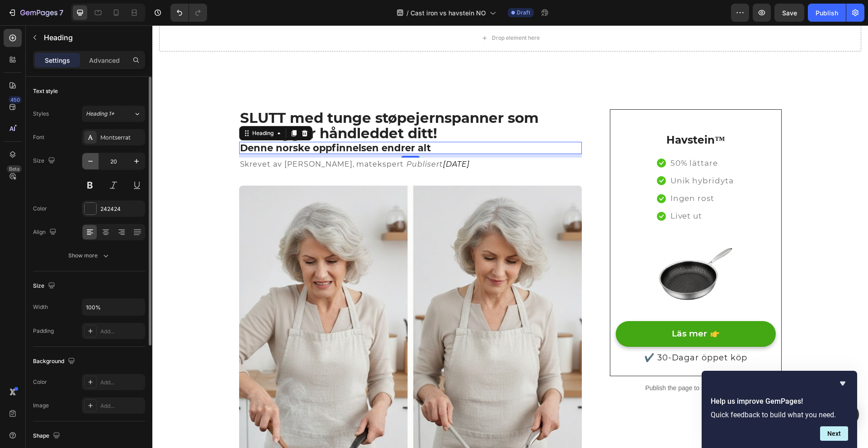
click at [87, 165] on icon "button" at bounding box center [90, 161] width 9 height 9
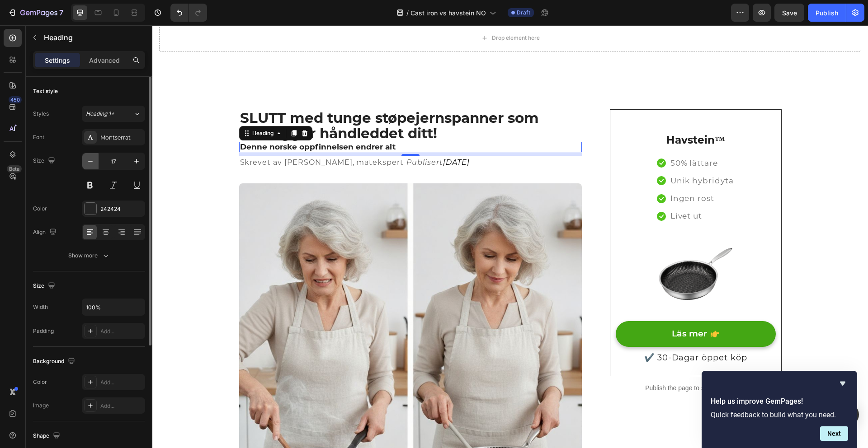
click at [87, 165] on icon "button" at bounding box center [90, 161] width 9 height 9
type input "16"
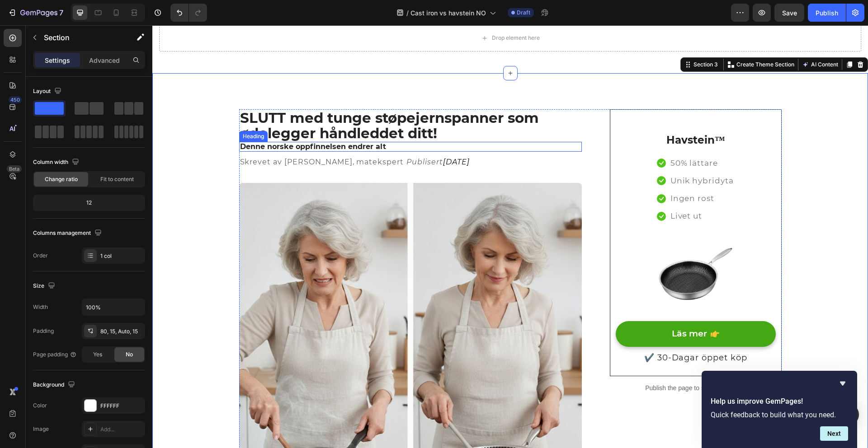
click at [258, 148] on p "Denne norske oppfinnelsen endrer alt" at bounding box center [410, 147] width 341 height 8
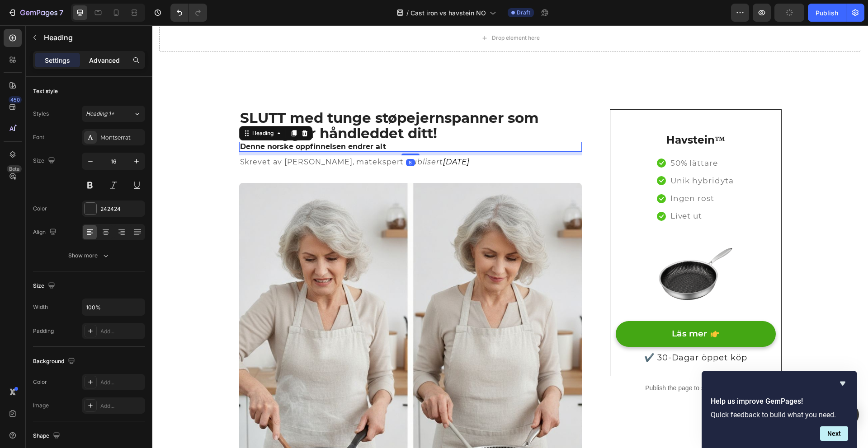
click at [102, 61] on p "Advanced" at bounding box center [104, 60] width 31 height 9
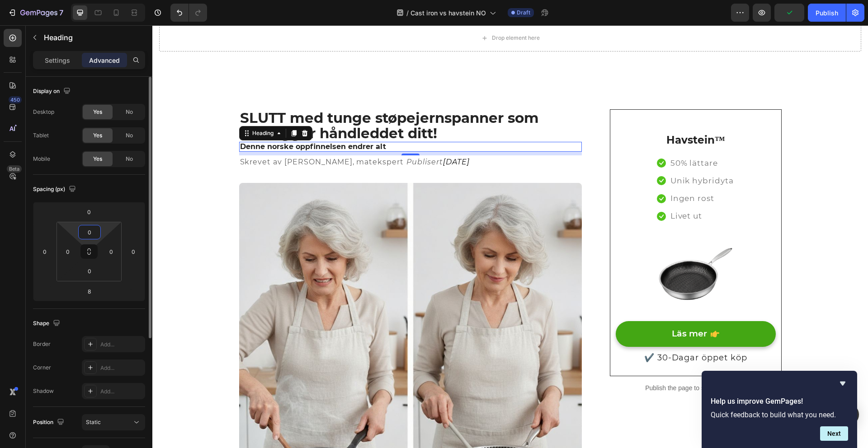
click at [88, 227] on input "0" at bounding box center [89, 233] width 18 height 14
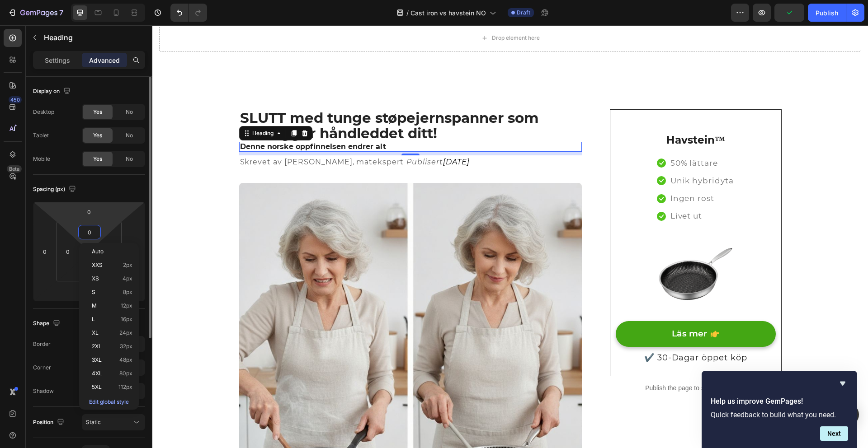
type input "5"
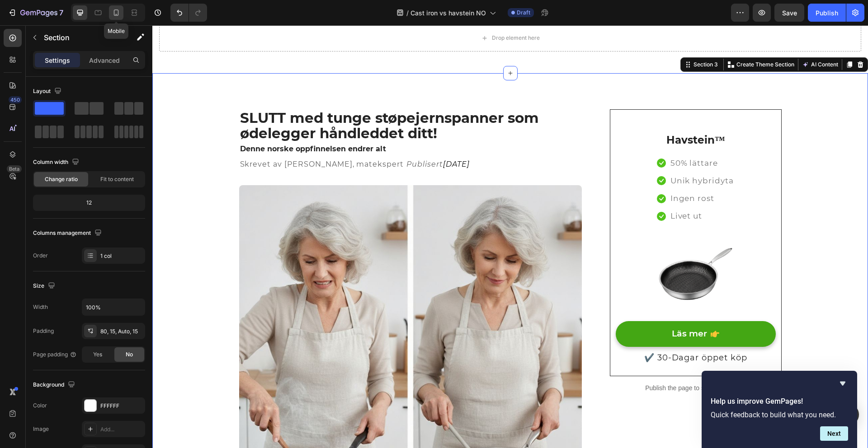
click at [121, 15] on div at bounding box center [116, 12] width 14 height 14
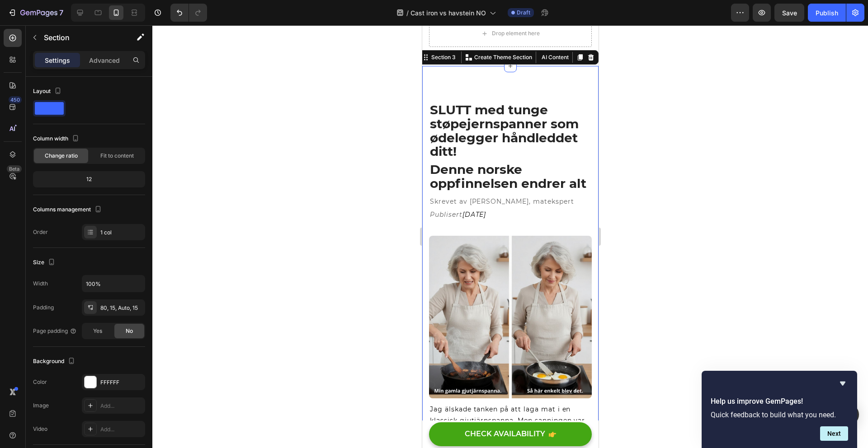
scroll to position [93, 0]
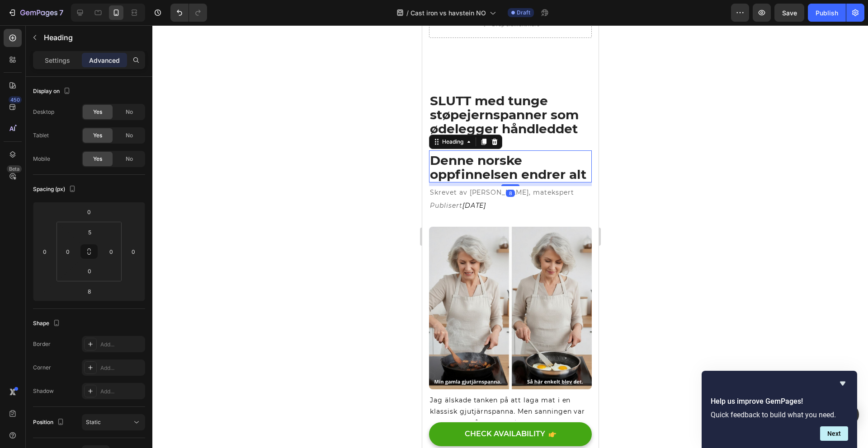
click at [464, 163] on p "Denne norske oppfinnelsen endrer alt" at bounding box center [509, 168] width 161 height 28
click at [38, 37] on icon "button" at bounding box center [34, 37] width 7 height 7
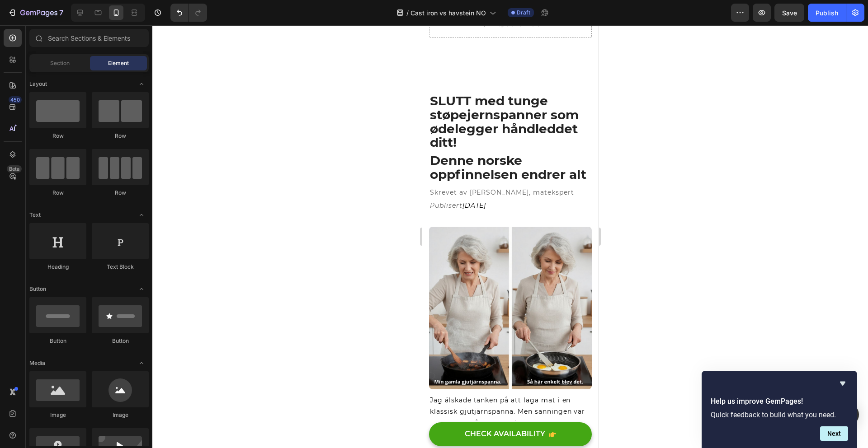
click at [457, 165] on p "Denne norske oppfinnelsen endrer alt" at bounding box center [509, 168] width 161 height 28
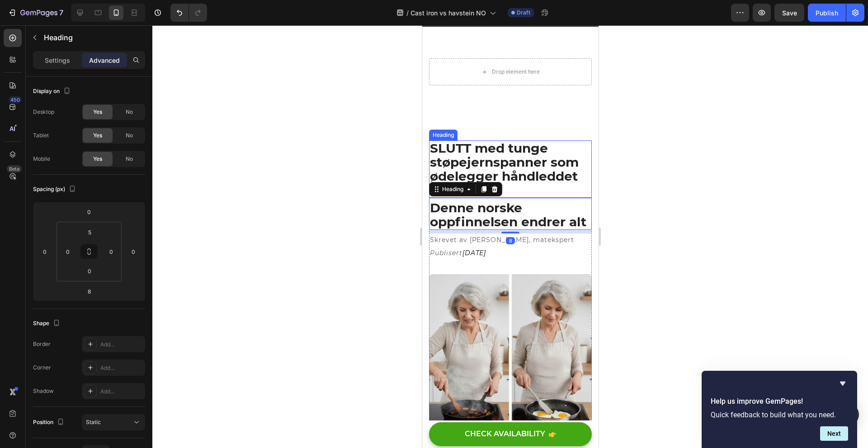
scroll to position [0, 0]
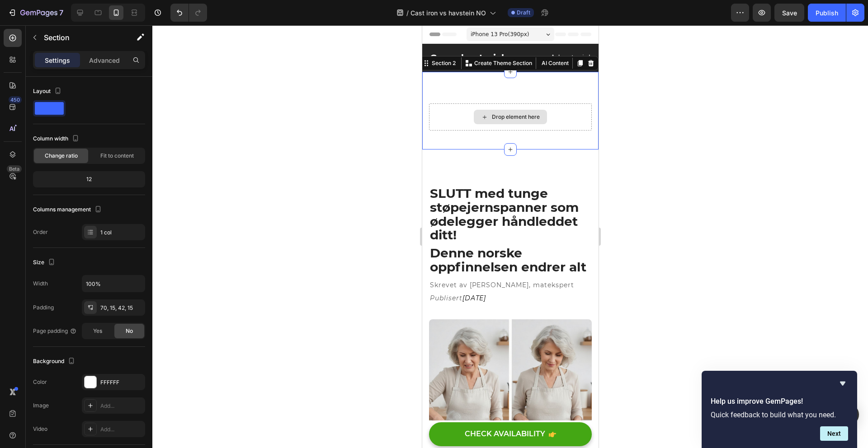
click at [468, 123] on div "Drop element here" at bounding box center [510, 117] width 163 height 27
click at [577, 65] on icon at bounding box center [579, 63] width 5 height 6
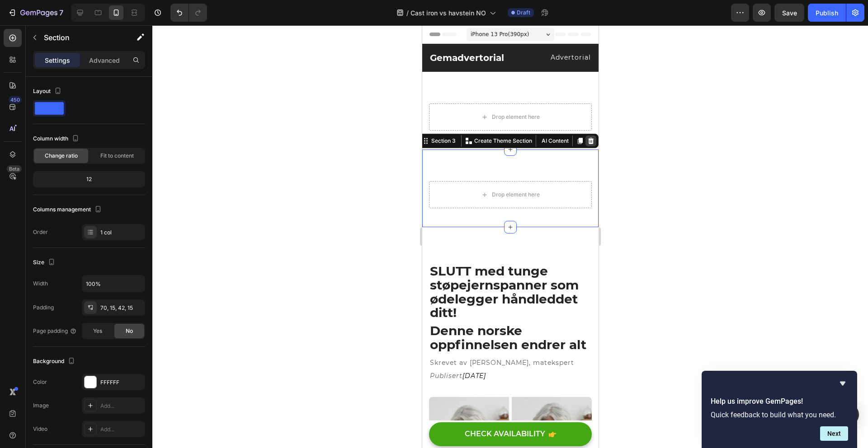
click at [588, 140] on icon at bounding box center [591, 141] width 6 height 6
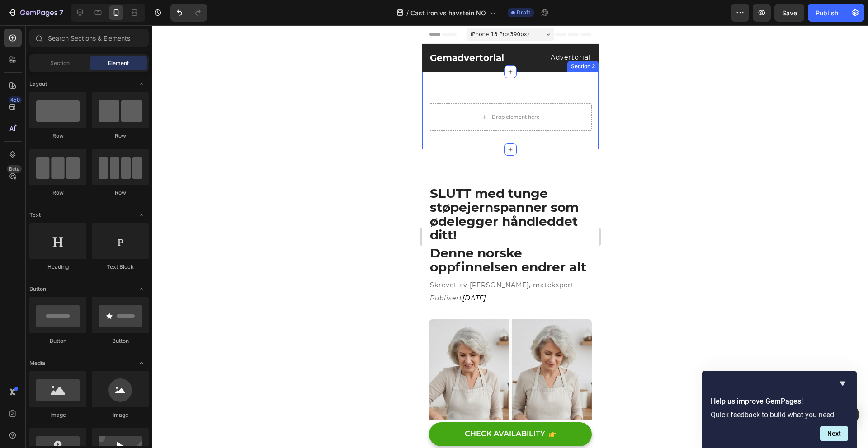
click at [562, 100] on div "Drop element here Section 2" at bounding box center [510, 111] width 176 height 78
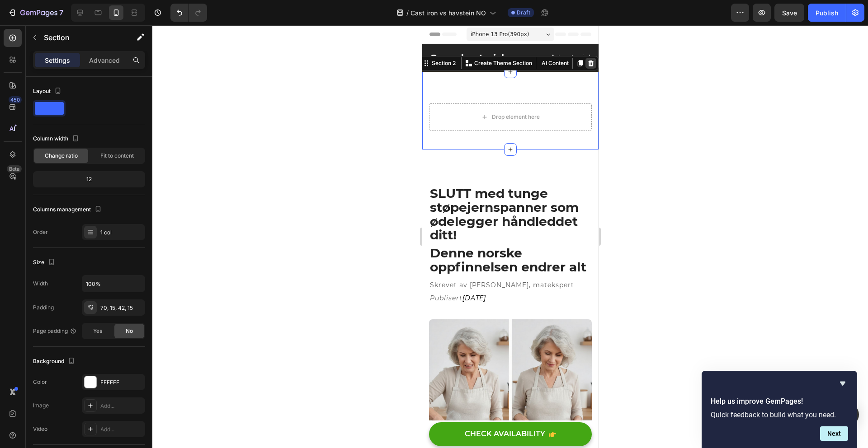
click at [587, 64] on icon at bounding box center [590, 63] width 7 height 7
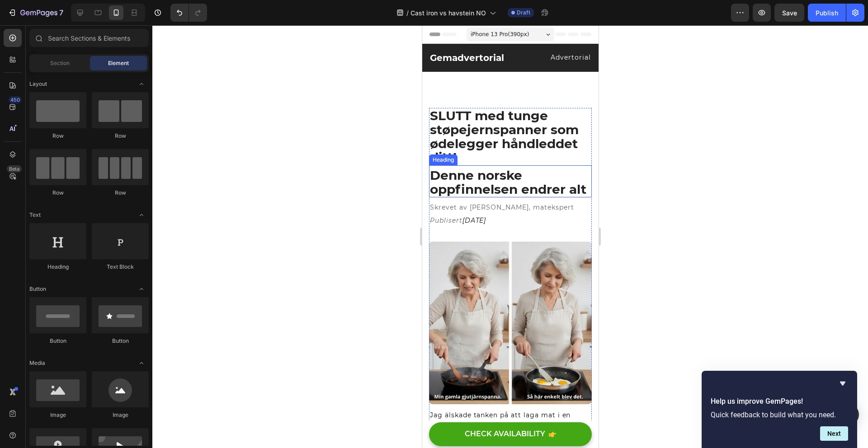
click at [460, 178] on p "Denne norske oppfinnelsen endrer alt" at bounding box center [509, 183] width 161 height 28
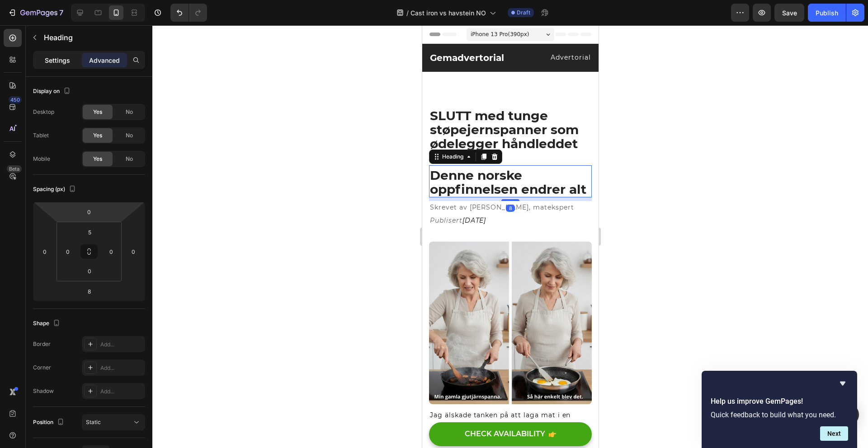
click at [61, 67] on div "Settings" at bounding box center [57, 60] width 45 height 14
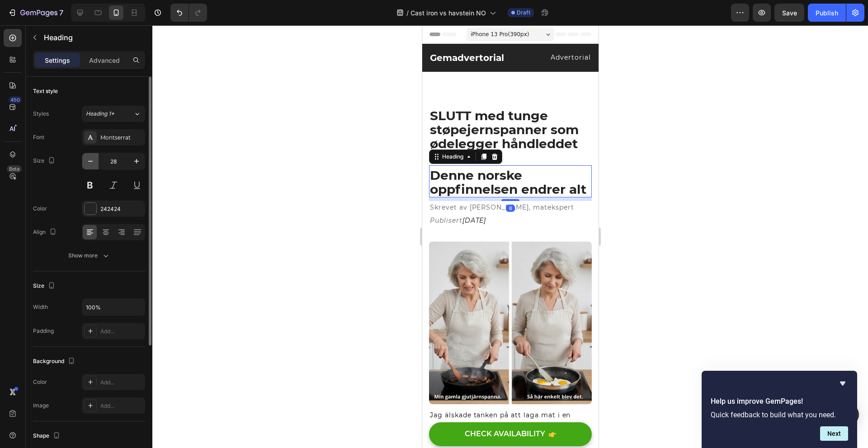
click at [96, 164] on button "button" at bounding box center [90, 161] width 16 height 16
click at [95, 163] on button "button" at bounding box center [90, 161] width 16 height 16
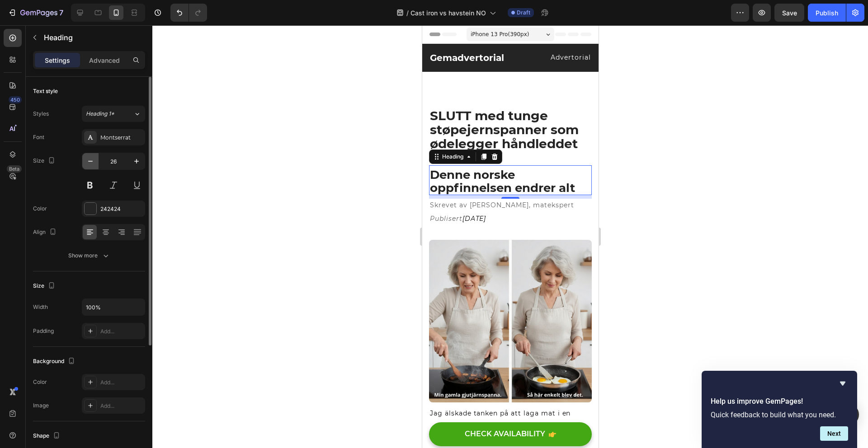
click at [95, 164] on button "button" at bounding box center [90, 161] width 16 height 16
click at [95, 163] on button "button" at bounding box center [90, 161] width 16 height 16
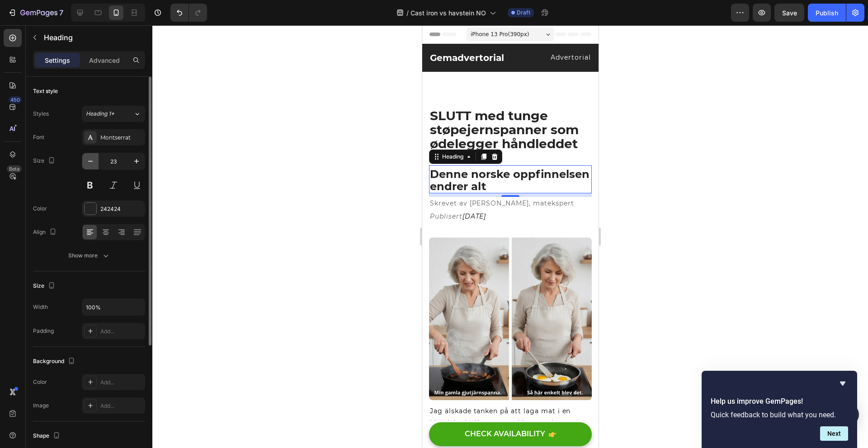
click at [96, 163] on button "button" at bounding box center [90, 161] width 16 height 16
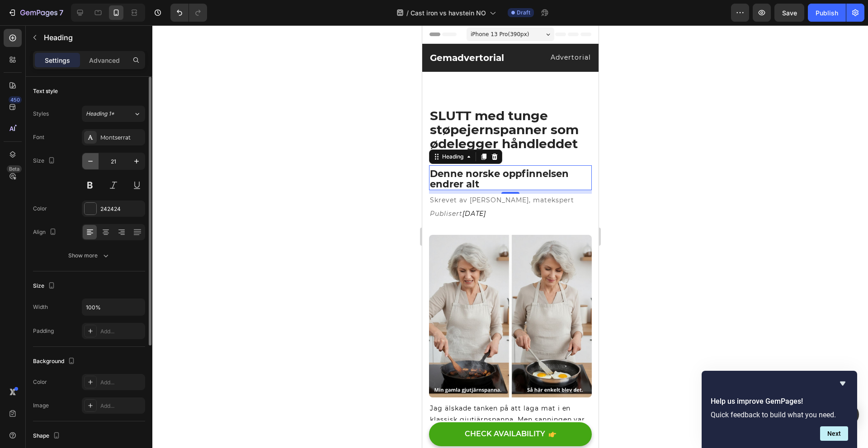
click at [96, 162] on button "button" at bounding box center [90, 161] width 16 height 16
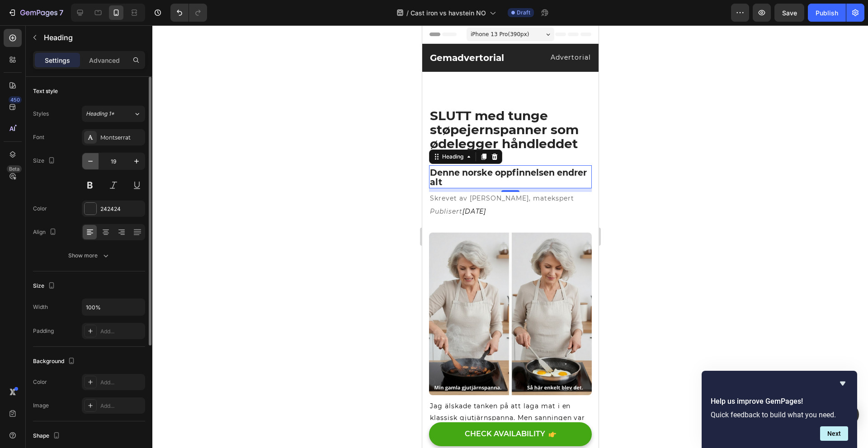
click at [96, 162] on button "button" at bounding box center [90, 161] width 16 height 16
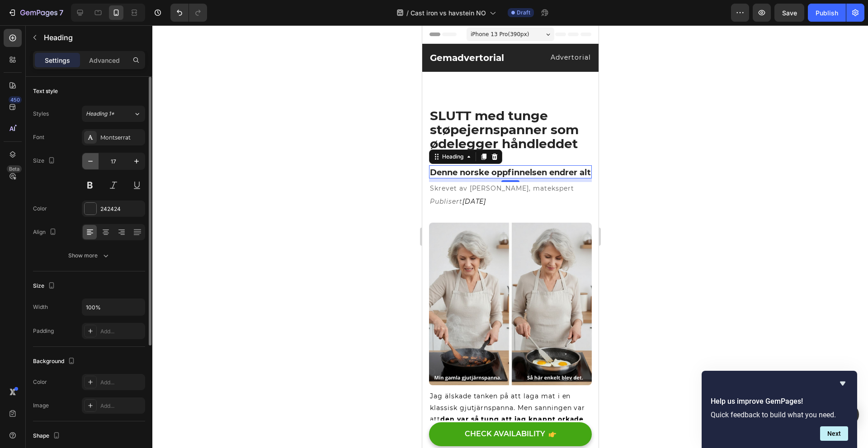
click at [96, 162] on button "button" at bounding box center [90, 161] width 16 height 16
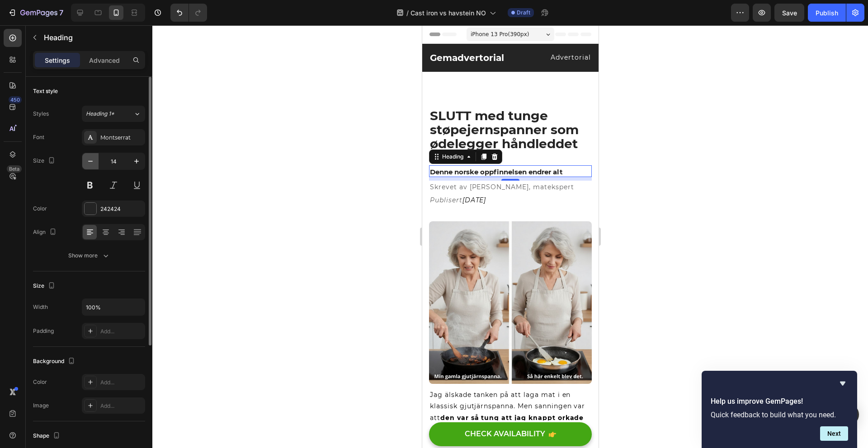
click at [96, 162] on button "button" at bounding box center [90, 161] width 16 height 16
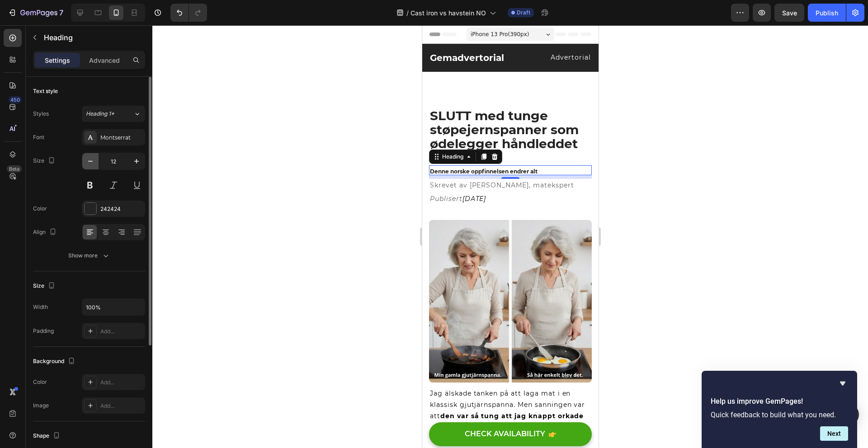
click at [96, 161] on button "button" at bounding box center [90, 161] width 16 height 16
type input "11"
click at [525, 119] on p "SLUTT med tunge støpejernspanner som ødelegger håndleddet ditt!" at bounding box center [509, 137] width 161 height 56
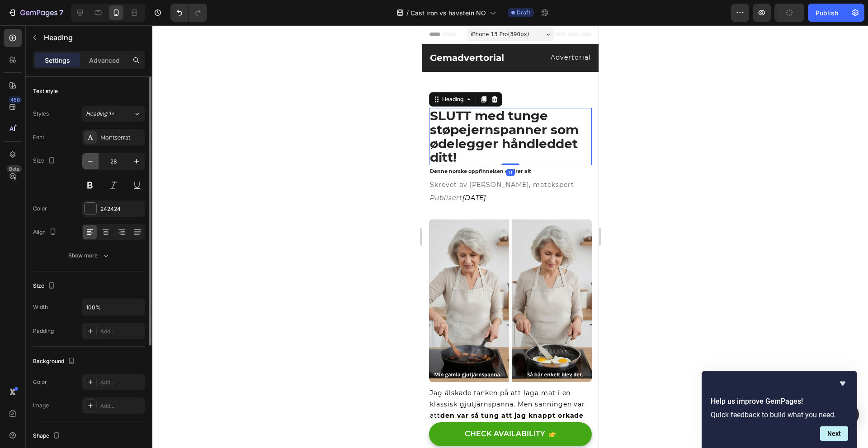
click at [97, 168] on button "button" at bounding box center [90, 161] width 16 height 16
click at [96, 168] on button "button" at bounding box center [90, 161] width 16 height 16
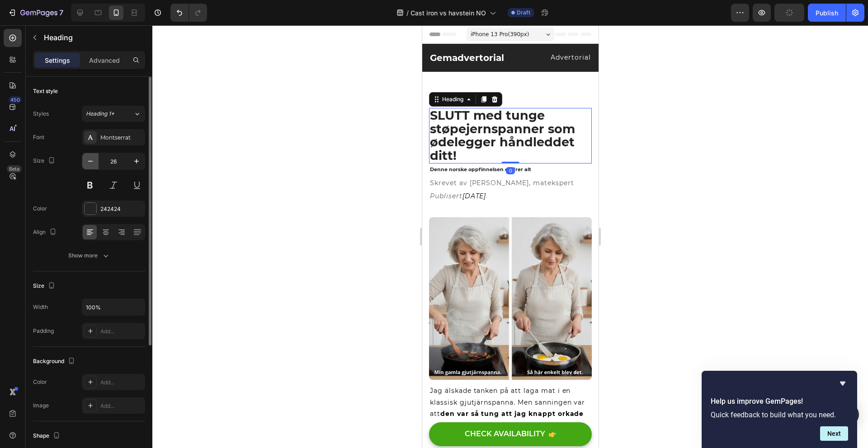
click at [97, 168] on button "button" at bounding box center [90, 161] width 16 height 16
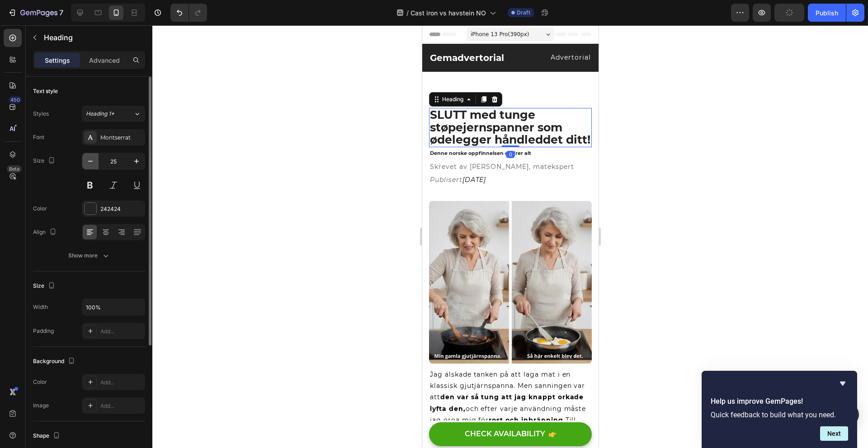
click at [97, 168] on button "button" at bounding box center [90, 161] width 16 height 16
type input "24"
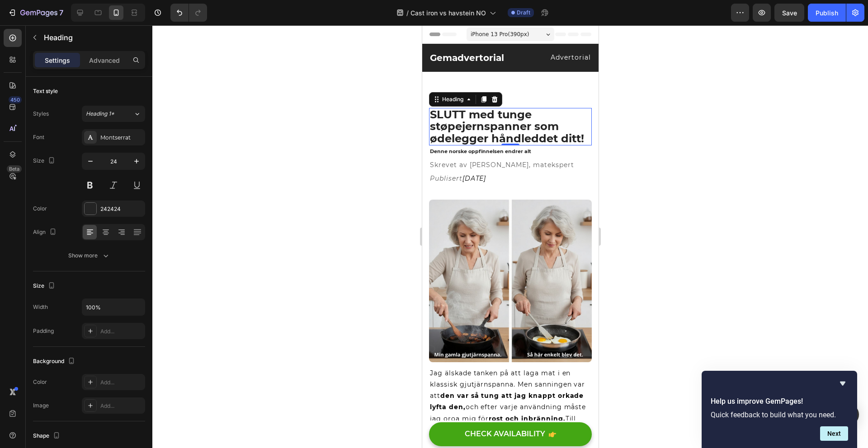
click at [353, 143] on div at bounding box center [510, 236] width 716 height 423
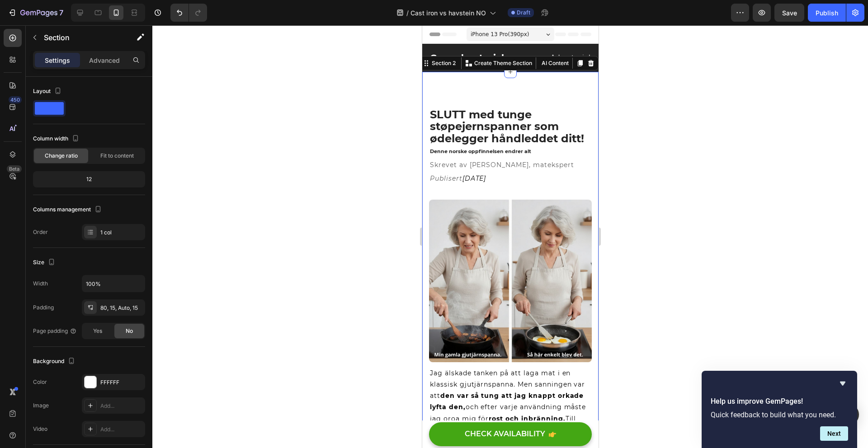
click at [512, 127] on p "SLUTT med tunge støpejernspanner som ødelegger håndleddet ditt!" at bounding box center [509, 127] width 161 height 36
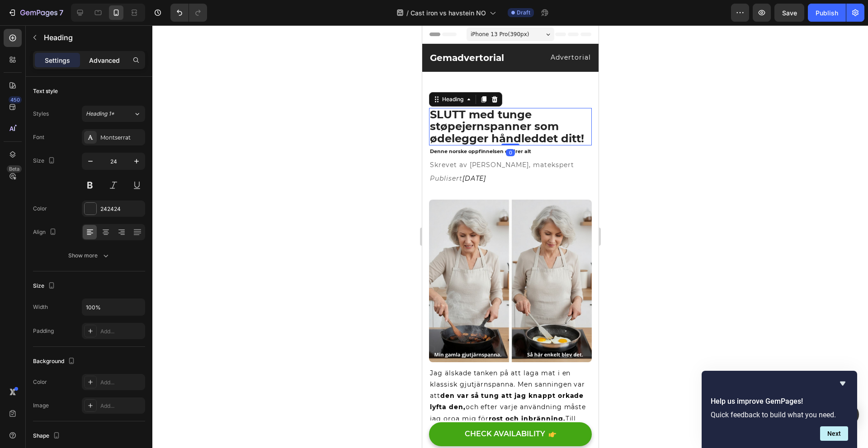
click at [103, 61] on p "Advanced" at bounding box center [104, 60] width 31 height 9
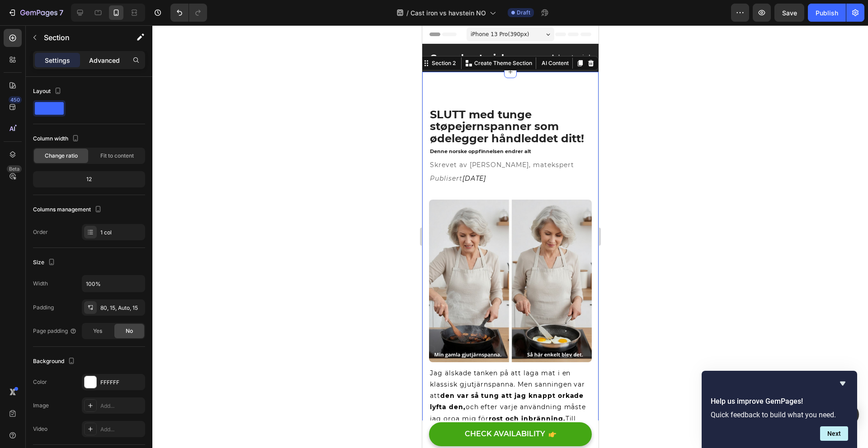
click at [91, 63] on p "Advanced" at bounding box center [104, 60] width 31 height 9
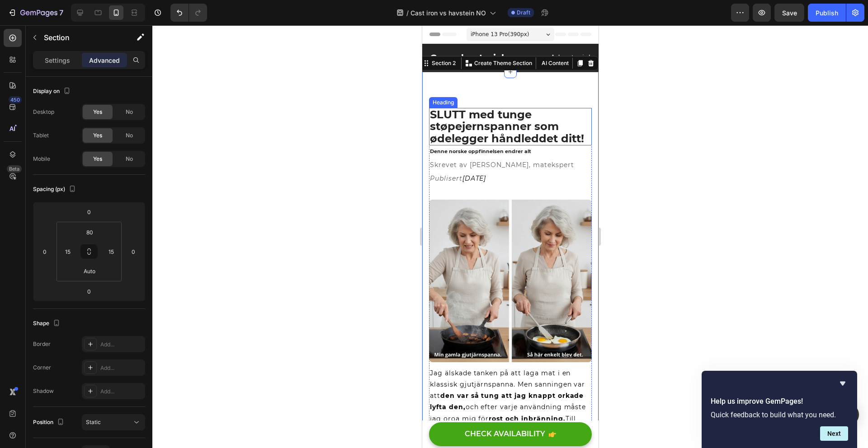
click at [488, 138] on p "SLUTT med tunge støpejernspanner som ødelegger håndleddet ditt!" at bounding box center [509, 127] width 161 height 36
drag, startPoint x: 538, startPoint y: 144, endPoint x: 548, endPoint y: 143, distance: 9.5
click at [538, 144] on p "SLUTT med tunge støpejernspanner som ødelegger håndleddet ditt!" at bounding box center [509, 127] width 161 height 36
click at [569, 143] on p "SLUTT med tunge støpejernspanner som ødelegger håndleddet ditt!" at bounding box center [509, 127] width 161 height 36
drag, startPoint x: 583, startPoint y: 139, endPoint x: 435, endPoint y: 114, distance: 150.3
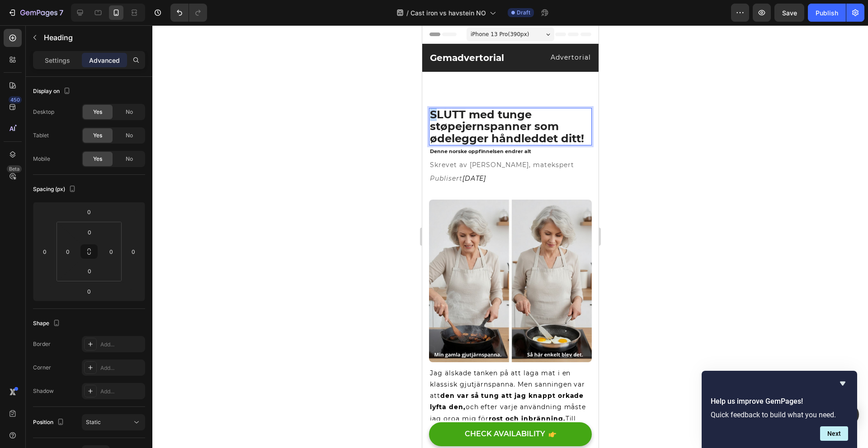
click at [431, 114] on p "SLUTT med tunge støpejernspanner som ødelegger håndleddet ditt!" at bounding box center [509, 127] width 161 height 36
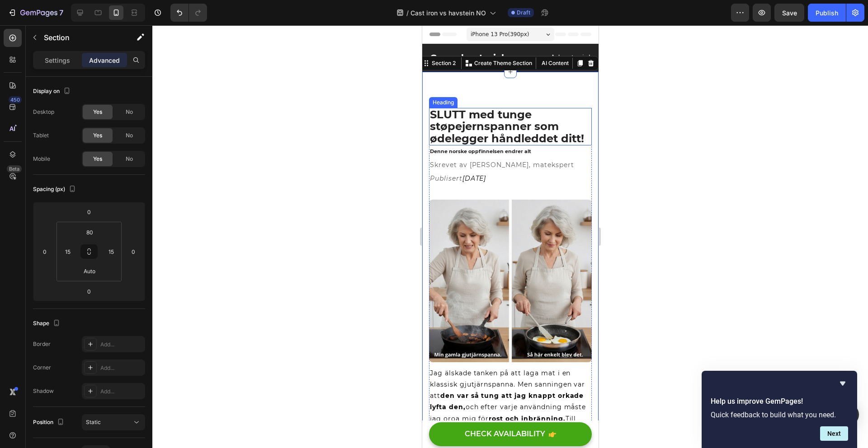
click at [431, 113] on p "SLUTT med tunge støpejernspanner som ødelegger håndleddet ditt!" at bounding box center [509, 127] width 161 height 36
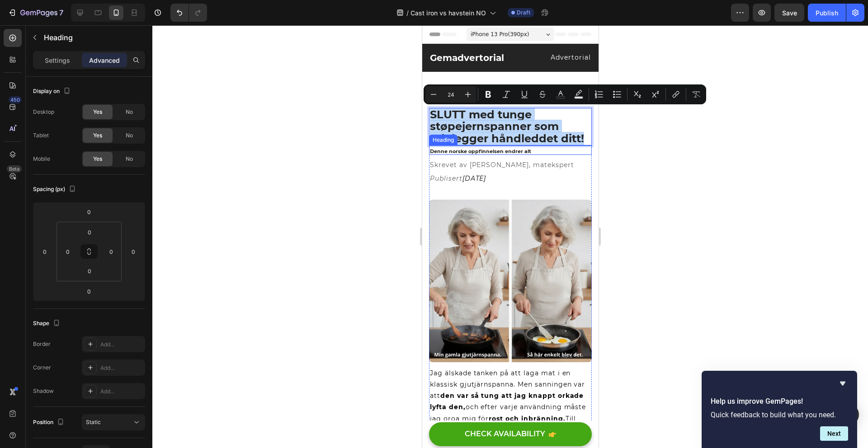
drag, startPoint x: 431, startPoint y: 113, endPoint x: 575, endPoint y: 143, distance: 147.3
click at [575, 145] on h2 "SLUTT med tunge støpejernspanner som ødelegger håndleddet ditt!" at bounding box center [510, 127] width 163 height 38
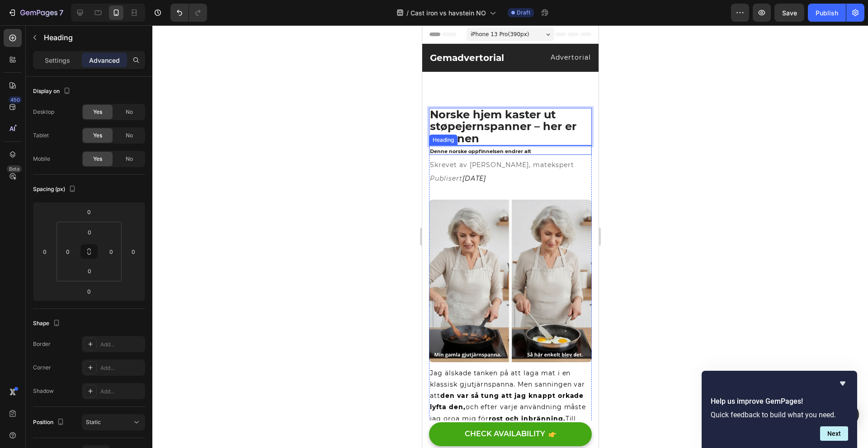
drag, startPoint x: 508, startPoint y: 145, endPoint x: 514, endPoint y: 149, distance: 7.5
click at [509, 146] on div "Denne norske oppfinnelsen endrer alt Heading" at bounding box center [510, 150] width 163 height 9
click at [532, 167] on p "Skrevet av Anna Lindberg, matekspert" at bounding box center [501, 165] width 144 height 11
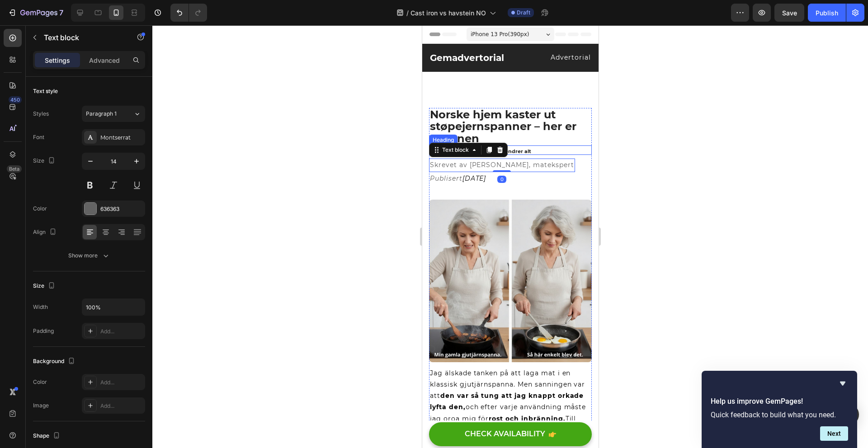
click at [537, 152] on p "Denne norske oppfinnelsen endrer alt" at bounding box center [509, 151] width 161 height 5
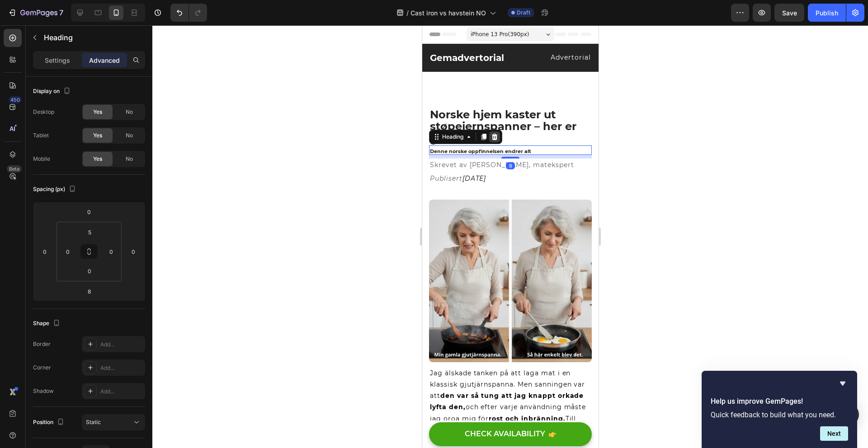
click at [496, 137] on icon at bounding box center [494, 137] width 6 height 6
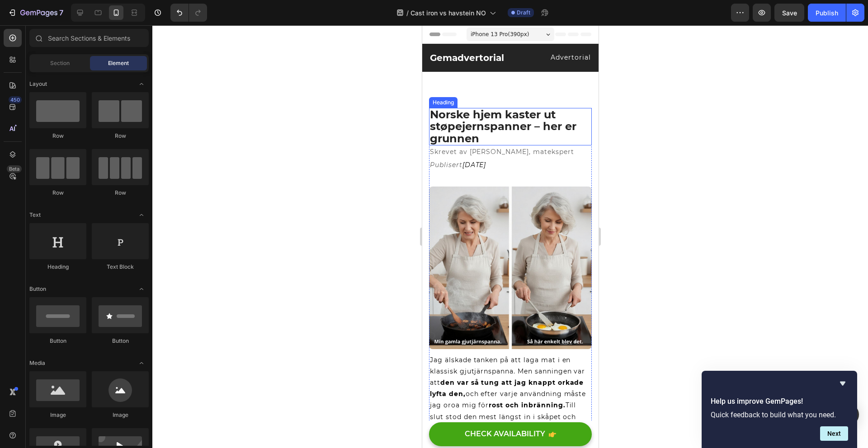
click at [452, 109] on p "Norske hjem kaster ut støpejernspanner – her er grunnen" at bounding box center [509, 127] width 161 height 36
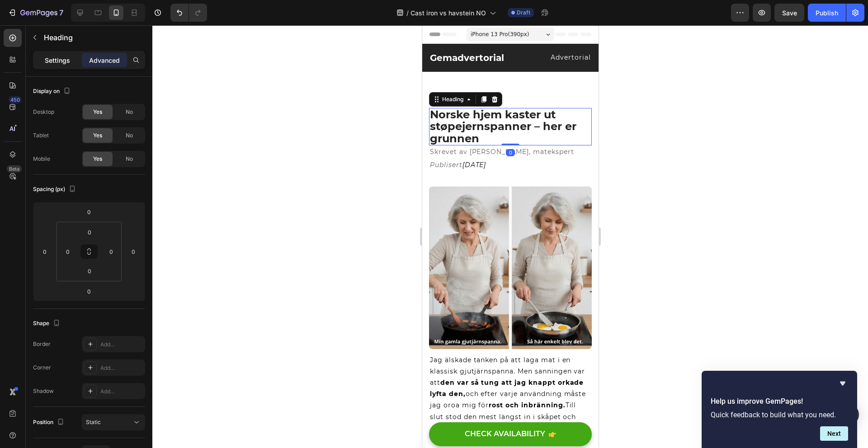
click at [71, 61] on div "Settings" at bounding box center [57, 60] width 45 height 14
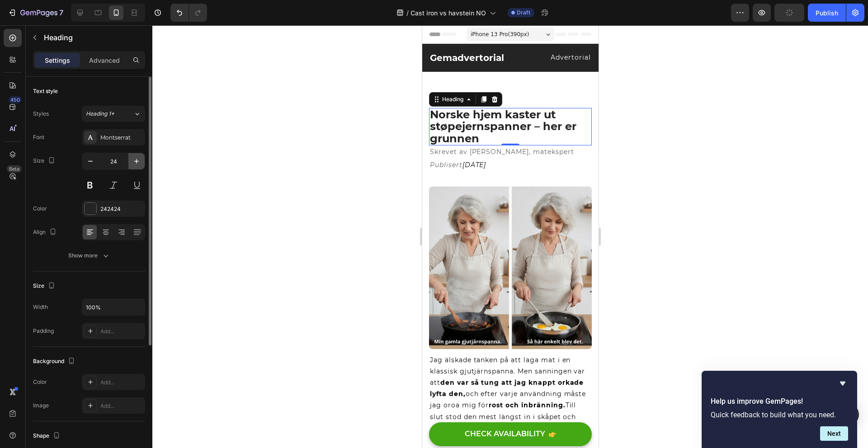
click at [137, 160] on icon "button" at bounding box center [136, 161] width 9 height 9
click at [136, 159] on icon "button" at bounding box center [136, 161] width 5 height 5
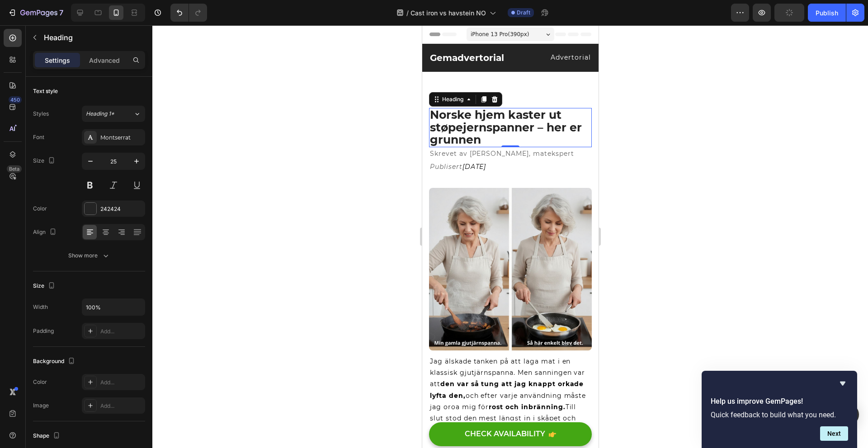
type input "26"
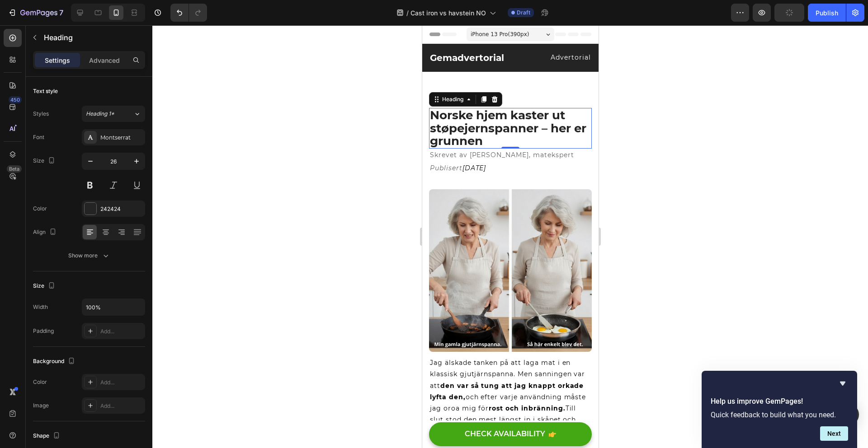
click at [232, 149] on div at bounding box center [510, 236] width 716 height 423
click at [481, 113] on p "Norske hjem kaster ut støpejernspanner – her er grunnen" at bounding box center [509, 128] width 161 height 39
click at [123, 61] on div "Advanced" at bounding box center [104, 60] width 45 height 14
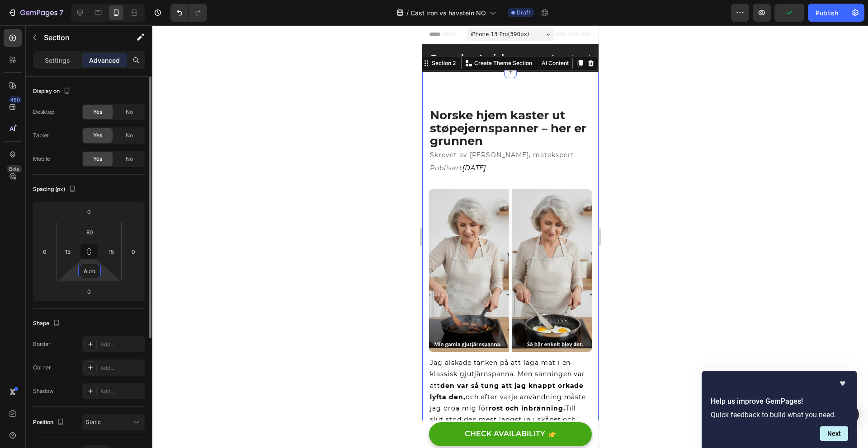
click at [85, 275] on input "Auto" at bounding box center [89, 271] width 18 height 14
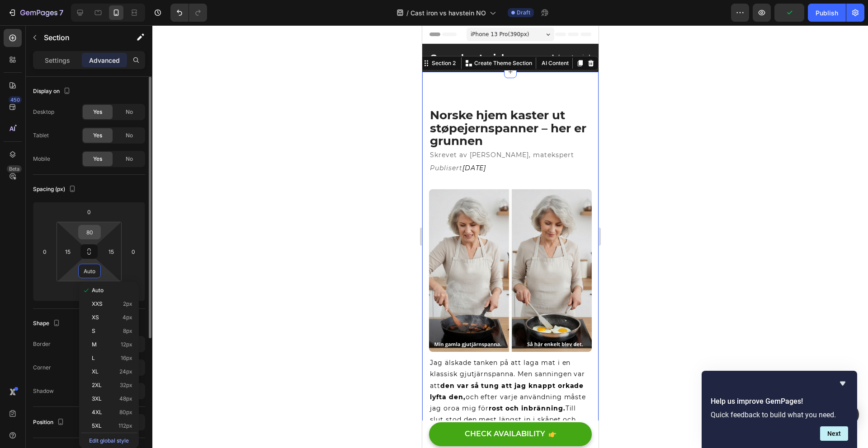
click at [91, 227] on input "80" at bounding box center [89, 233] width 18 height 14
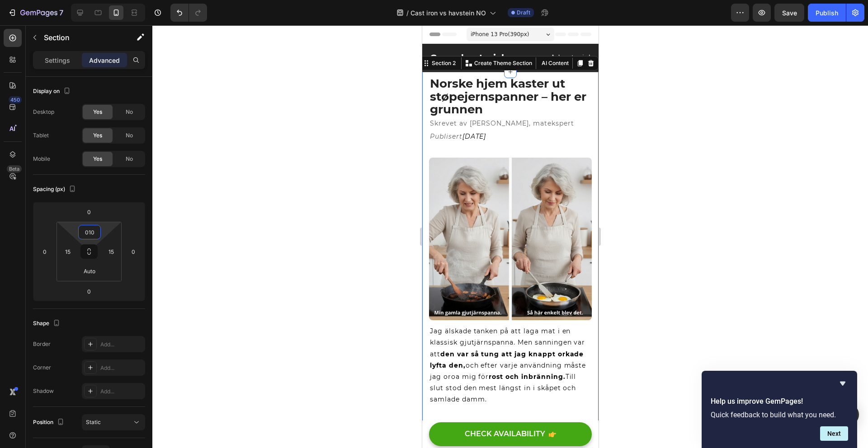
type input "10"
click at [322, 240] on div at bounding box center [510, 236] width 716 height 423
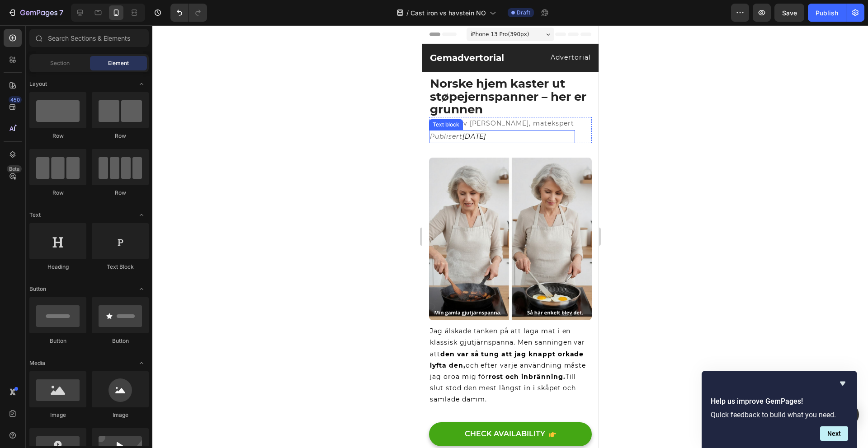
click at [479, 129] on p "Skrevet av Anna Lindberg, matekspert" at bounding box center [501, 123] width 144 height 11
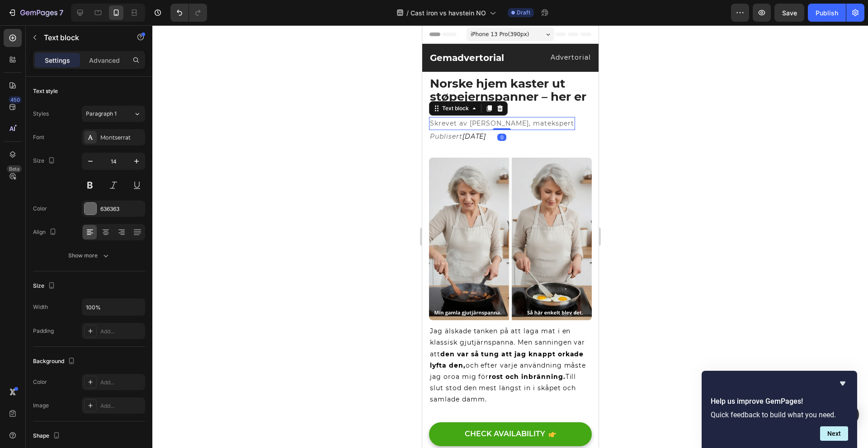
click at [483, 127] on p "Skrevet av Anna Lindberg, matekspert" at bounding box center [501, 123] width 144 height 11
click at [471, 125] on p "Skrevet av Anna Lindberg, matekspert" at bounding box center [501, 123] width 144 height 11
click at [470, 125] on p "Skrevet av Anna Lindberg, matekspert" at bounding box center [501, 123] width 144 height 11
drag, startPoint x: 470, startPoint y: 125, endPoint x: 513, endPoint y: 123, distance: 43.0
click at [513, 123] on p "Skrevet av Anna Lindberg, matekspert" at bounding box center [501, 123] width 144 height 11
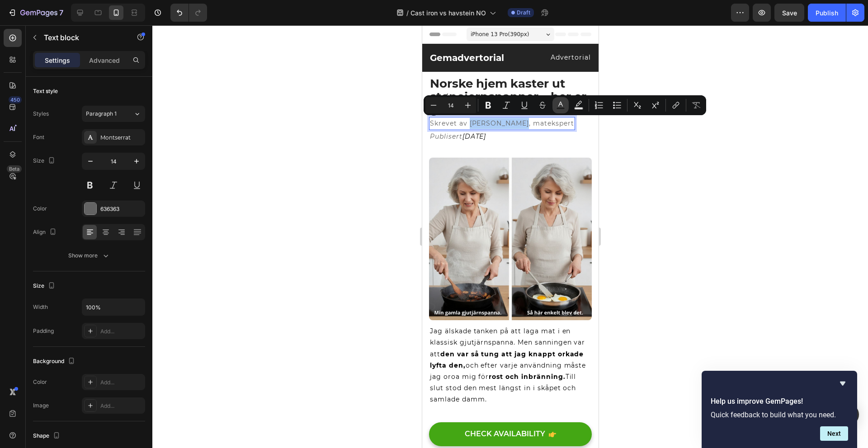
click at [559, 107] on icon "Editor contextual toolbar" at bounding box center [560, 105] width 9 height 9
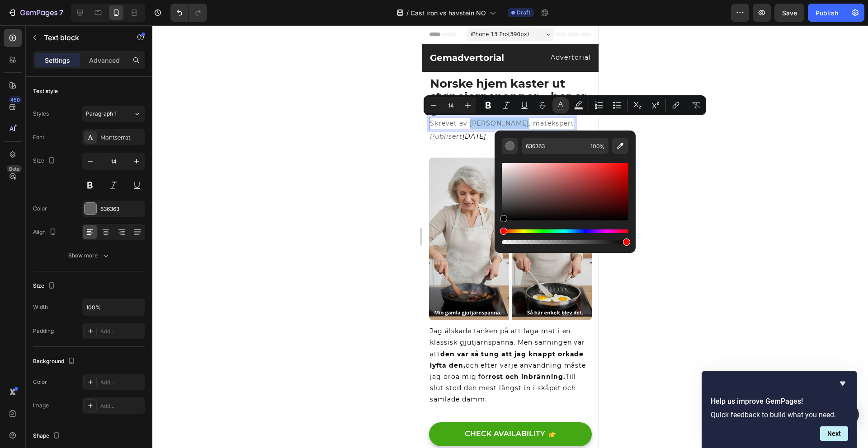
drag, startPoint x: 508, startPoint y: 203, endPoint x: 328, endPoint y: 198, distance: 180.0
click at [498, 222] on div "636363 100 %" at bounding box center [565, 188] width 141 height 115
type input "000000"
click at [254, 183] on div at bounding box center [510, 236] width 716 height 423
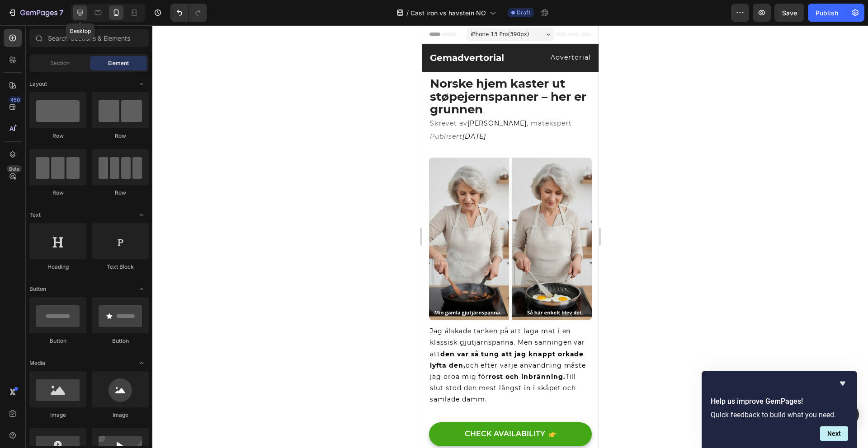
click at [84, 10] on icon at bounding box center [79, 12] width 9 height 9
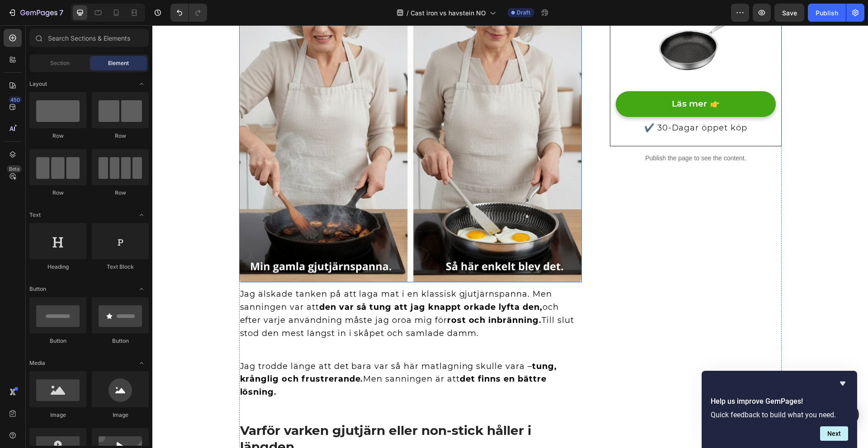
scroll to position [437, 0]
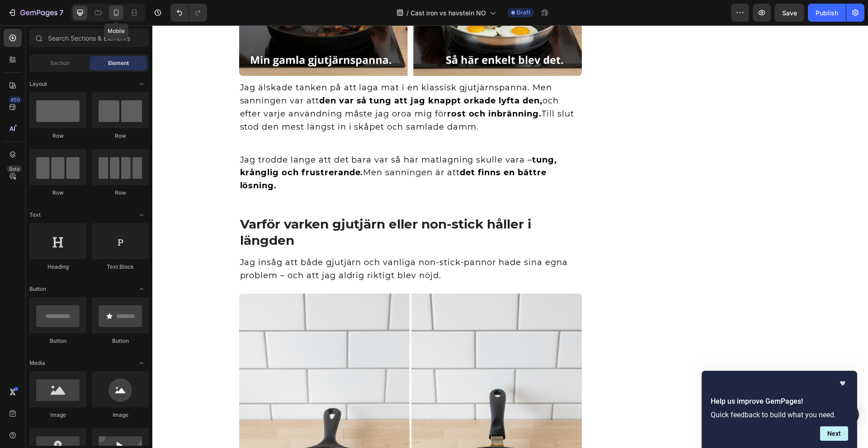
click at [116, 16] on icon at bounding box center [116, 12] width 9 height 9
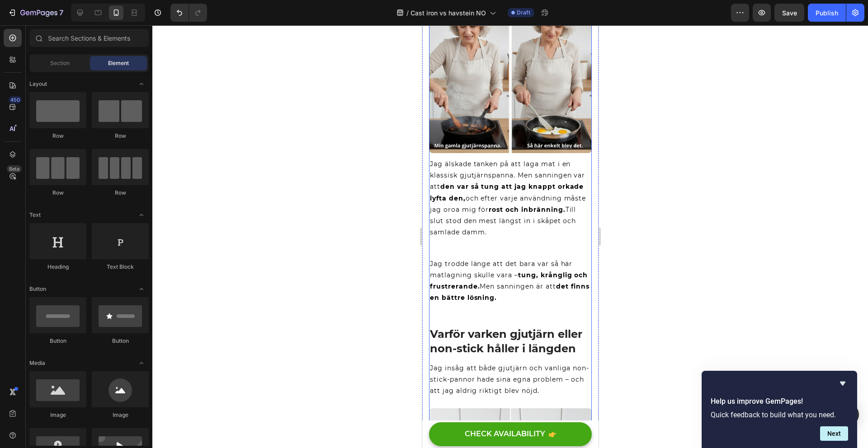
scroll to position [177, 0]
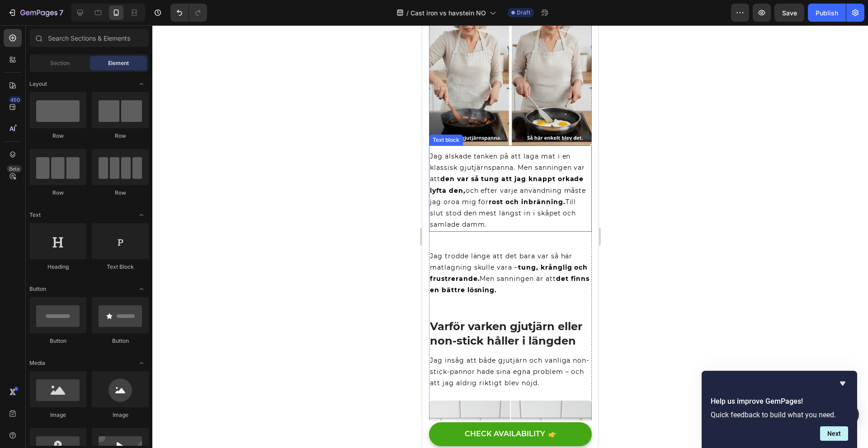
click at [432, 151] on p "Jag älskade tanken på att laga mat i en klassisk gjutjärnspanna. Men sanningen …" at bounding box center [509, 191] width 161 height 80
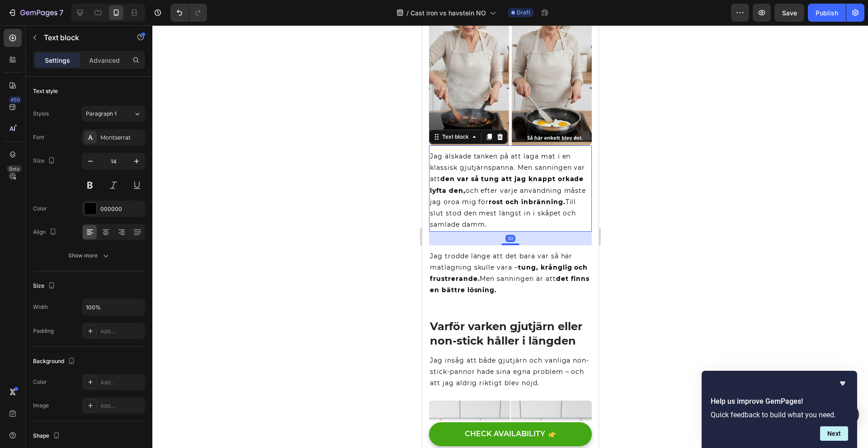
click at [431, 151] on p "Jag älskade tanken på att laga mat i en klassisk gjutjärnspanna. Men sanningen …" at bounding box center [509, 191] width 161 height 80
drag, startPoint x: 431, startPoint y: 149, endPoint x: 501, endPoint y: 180, distance: 76.7
click at [501, 180] on p "Jag älskade tanken på att laga mat i en klassisk gjutjärnspanna. Men sanningen …" at bounding box center [509, 191] width 161 height 80
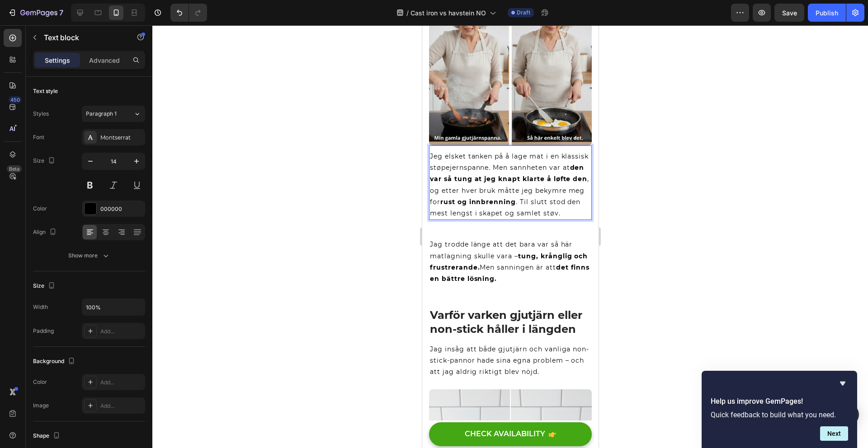
click at [523, 160] on p "Jeg elsket tanken på å lage mat i en klassisk støpejernspanne. Men sannheten va…" at bounding box center [509, 185] width 161 height 68
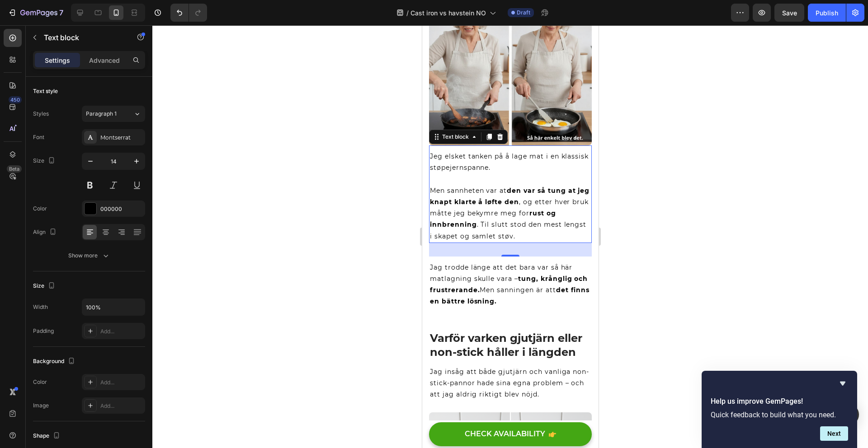
click at [504, 285] on p "Jag trodde länge att det bara var så här matlagning skulle vara – tung, krångli…" at bounding box center [509, 285] width 161 height 46
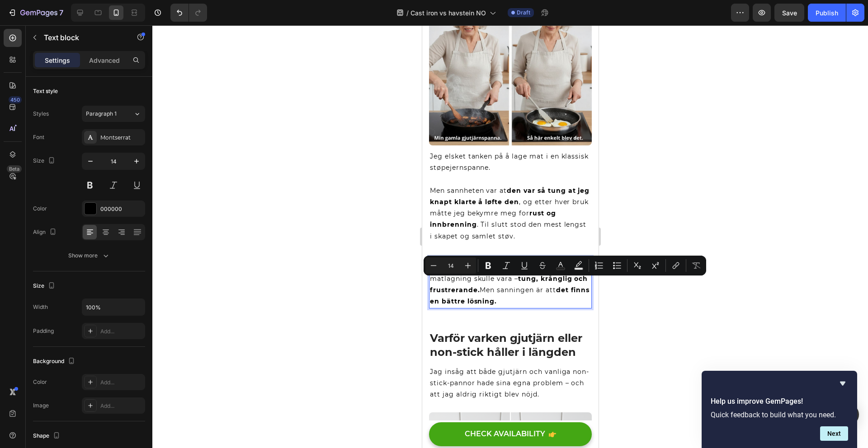
click at [539, 298] on p "Jag trodde länge att det bara var så här matlagning skulle vara – tung, krångli…" at bounding box center [509, 285] width 161 height 46
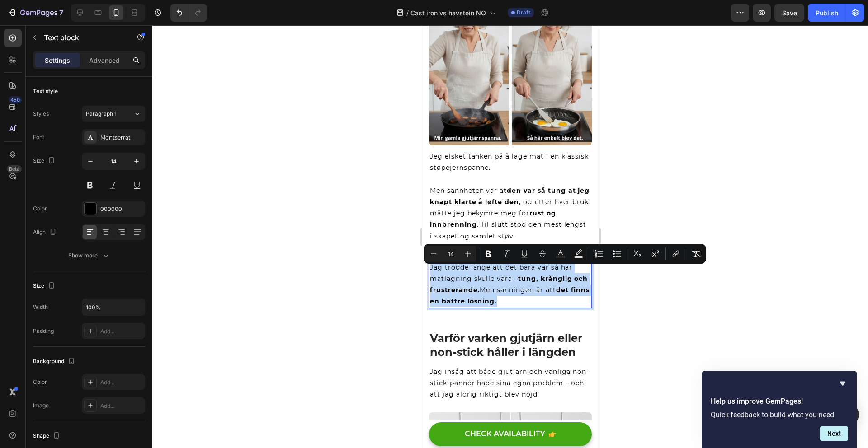
drag, startPoint x: 540, startPoint y: 296, endPoint x: 430, endPoint y: 264, distance: 114.1
click at [430, 264] on p "Jag trodde länge att det bara var så här matlagning skulle vara – tung, krångli…" at bounding box center [509, 285] width 161 height 46
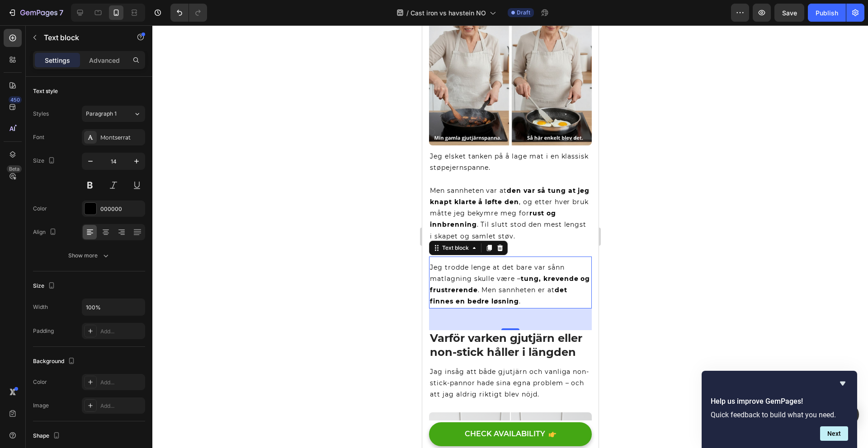
click at [469, 341] on h2 "Varför varken gjutjärn eller non-stick håller i längden" at bounding box center [510, 345] width 163 height 30
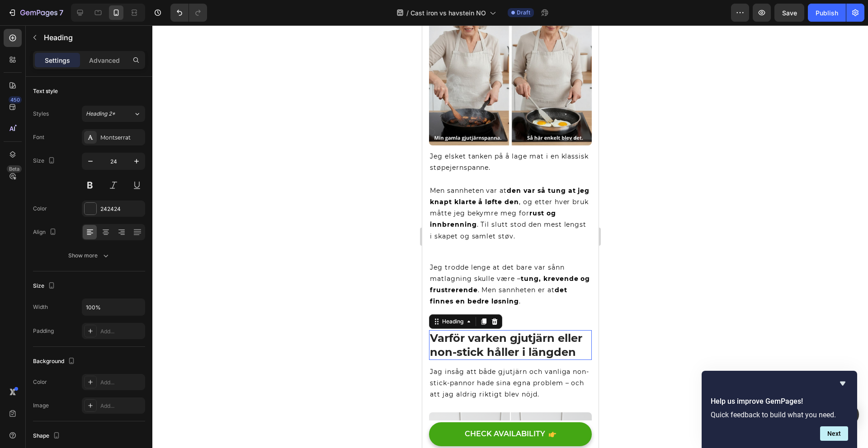
click at [470, 341] on h2 "Varför varken gjutjärn eller non-stick håller i längden" at bounding box center [510, 345] width 163 height 30
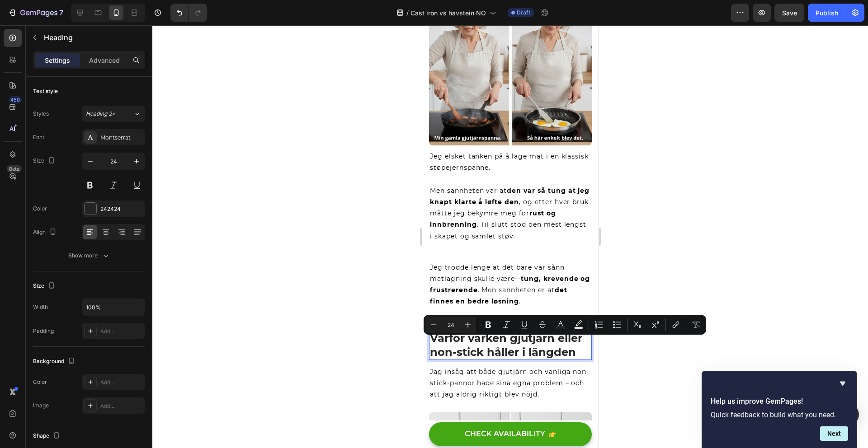
drag, startPoint x: 550, startPoint y: 352, endPoint x: 569, endPoint y: 352, distance: 18.5
click at [551, 352] on p "Varför varken gjutjärn eller non-stick håller i längden" at bounding box center [509, 345] width 161 height 28
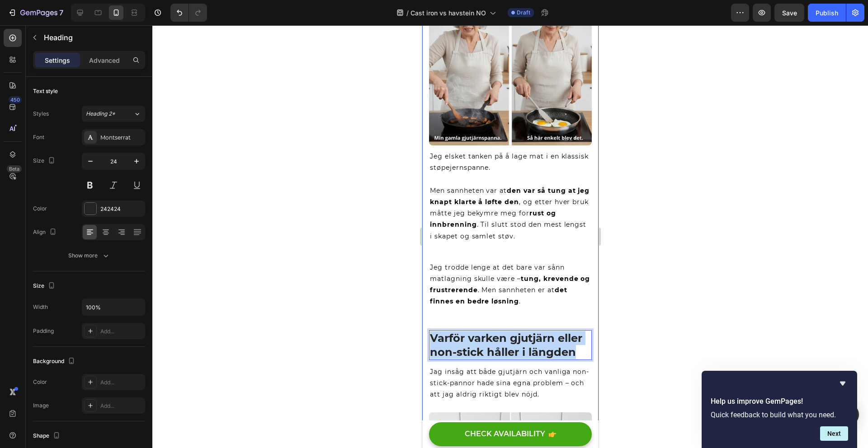
drag, startPoint x: 577, startPoint y: 350, endPoint x: 427, endPoint y: 332, distance: 150.7
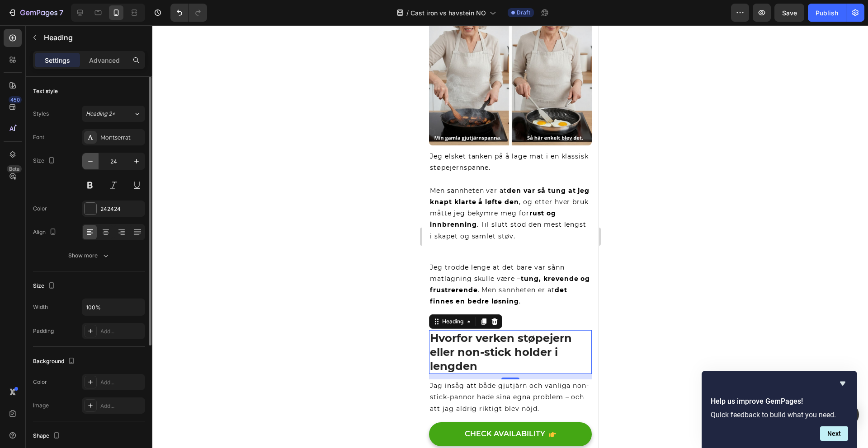
click at [91, 156] on button "button" at bounding box center [90, 161] width 16 height 16
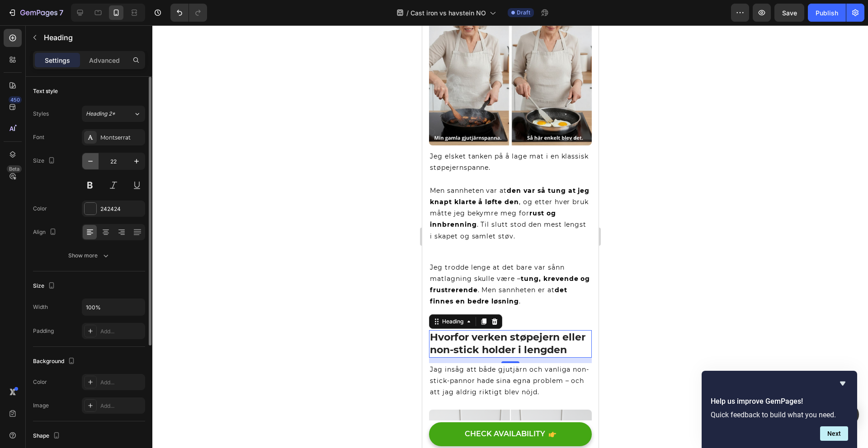
click at [91, 156] on button "button" at bounding box center [90, 161] width 16 height 16
click at [142, 159] on button "button" at bounding box center [136, 161] width 16 height 16
type input "22"
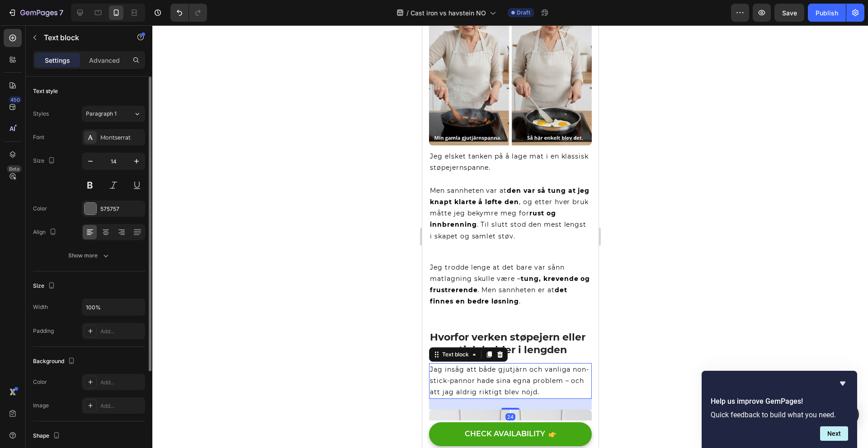
click at [459, 376] on span "Jag insåg att både gjutjärn och vanliga non-stick-pannor hade sina egna problem…" at bounding box center [508, 381] width 159 height 31
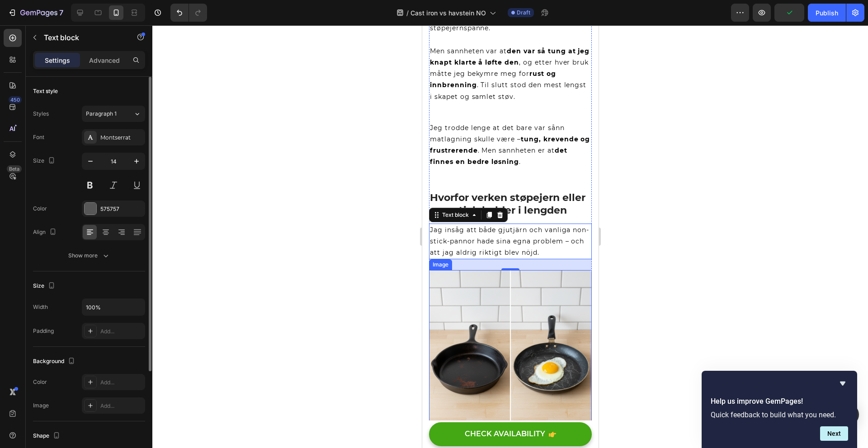
scroll to position [208, 0]
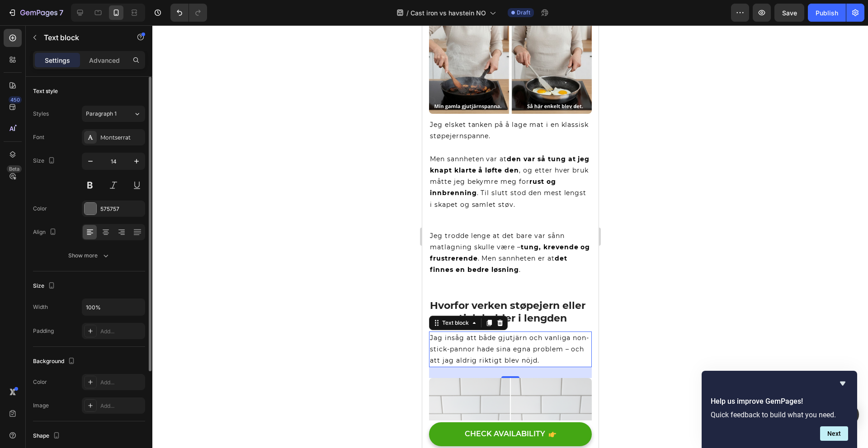
click at [514, 350] on p "Jag insåg att både gjutjärn och vanliga non-stick-pannor hade sina egna problem…" at bounding box center [509, 350] width 161 height 34
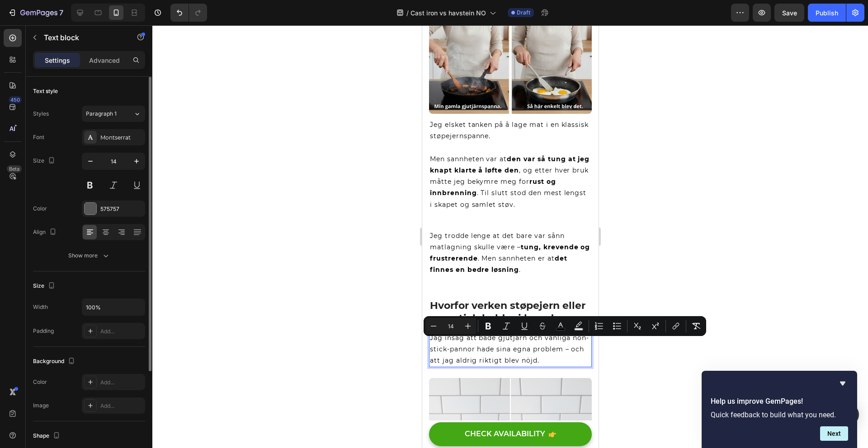
click at [523, 355] on span "Jag insåg att både gjutjärn och vanliga non-stick-pannor hade sina egna problem…" at bounding box center [508, 349] width 159 height 31
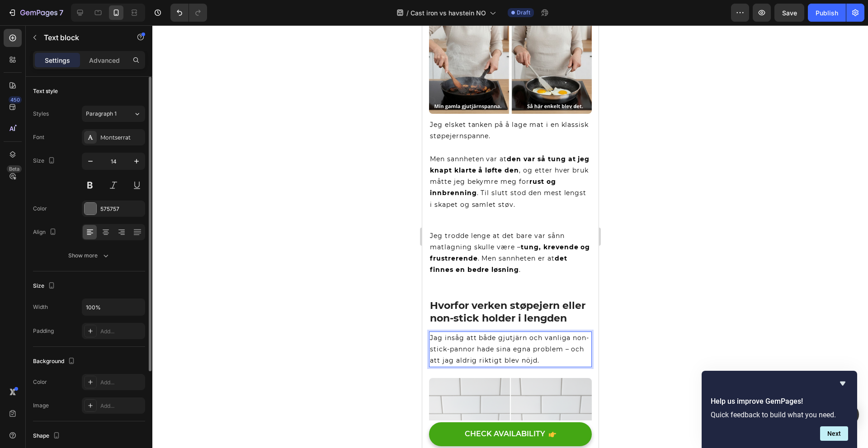
click at [558, 365] on p "Jag insåg att både gjutjärn och vanliga non-stick-pannor hade sina egna problem…" at bounding box center [509, 350] width 161 height 34
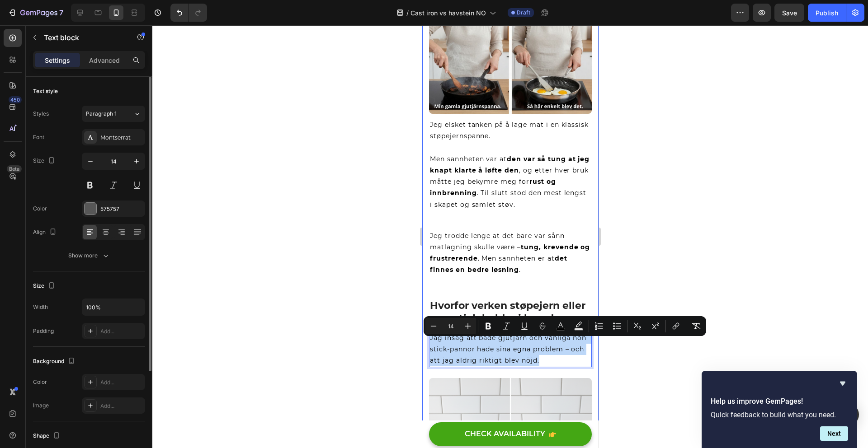
drag, startPoint x: 561, startPoint y: 368, endPoint x: 422, endPoint y: 336, distance: 142.2
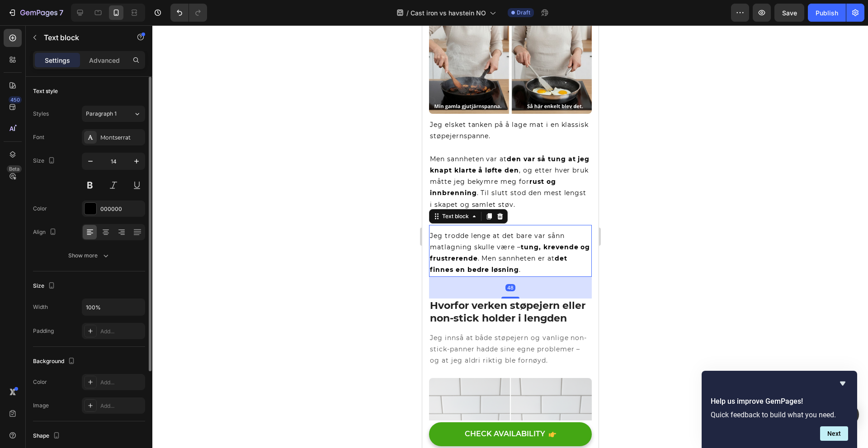
click at [493, 248] on p "Jeg trodde lenge at det bare var sånn matlagning skulle være – tung, krevende o…" at bounding box center [509, 254] width 161 height 46
click at [475, 363] on p "Jeg innså at både støpejern og vanlige non-stick-panner hadde sine egne problem…" at bounding box center [509, 350] width 161 height 34
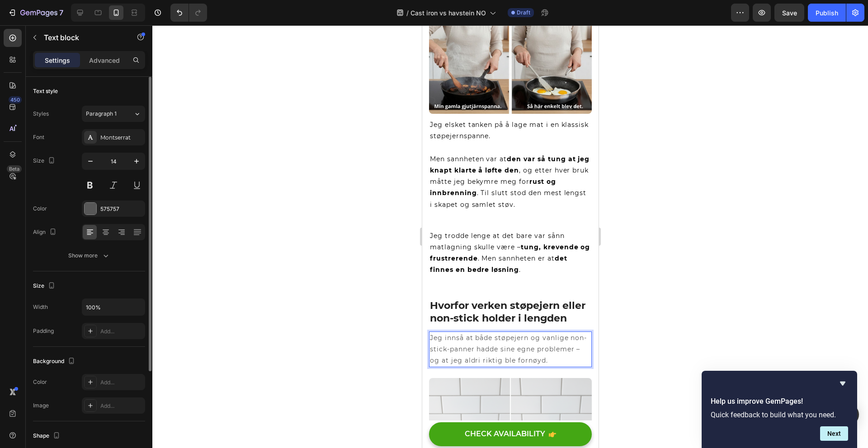
click at [461, 367] on p "Jeg innså at både støpejern og vanlige non-stick-panner hadde sine egne problem…" at bounding box center [509, 350] width 161 height 34
click at [458, 367] on p "Jeg innså at både støpejern og vanlige non-stick-panner hadde sine egne problem…" at bounding box center [509, 350] width 161 height 34
drag, startPoint x: 455, startPoint y: 377, endPoint x: 429, endPoint y: 347, distance: 40.4
click at [430, 349] on p "Jeg innså at både støpejern og vanlige non-stick-panner hadde sine egne problem…" at bounding box center [509, 350] width 161 height 34
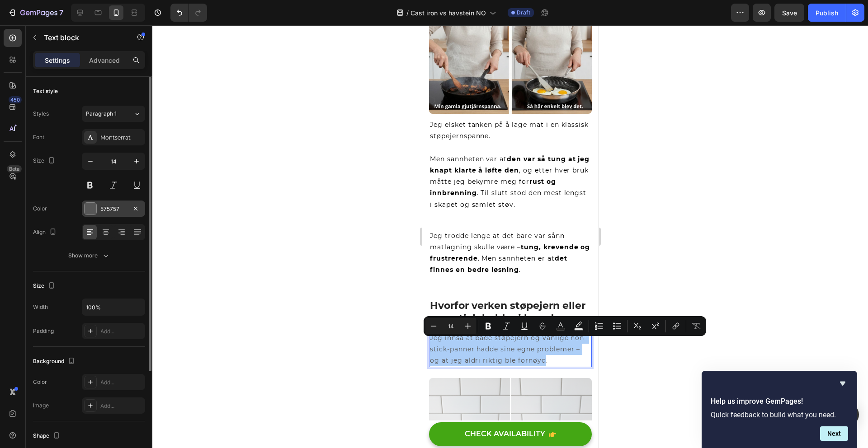
click at [85, 211] on div at bounding box center [91, 209] width 12 height 12
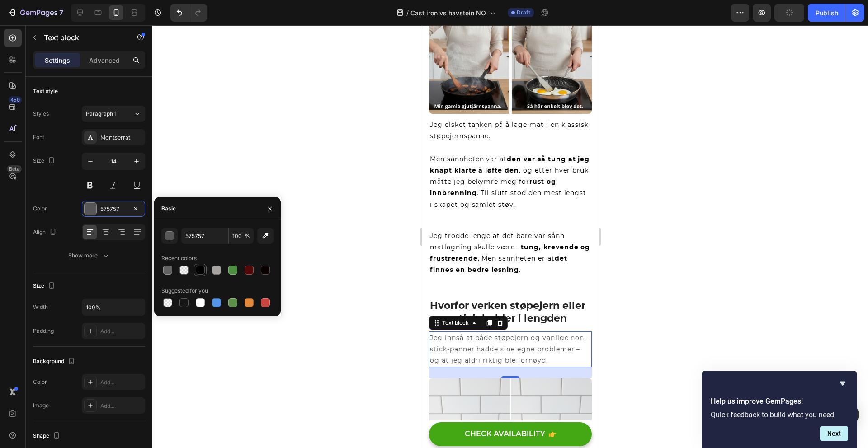
click at [200, 269] on div at bounding box center [200, 270] width 9 height 9
type input "000000"
click at [347, 248] on div at bounding box center [510, 236] width 716 height 423
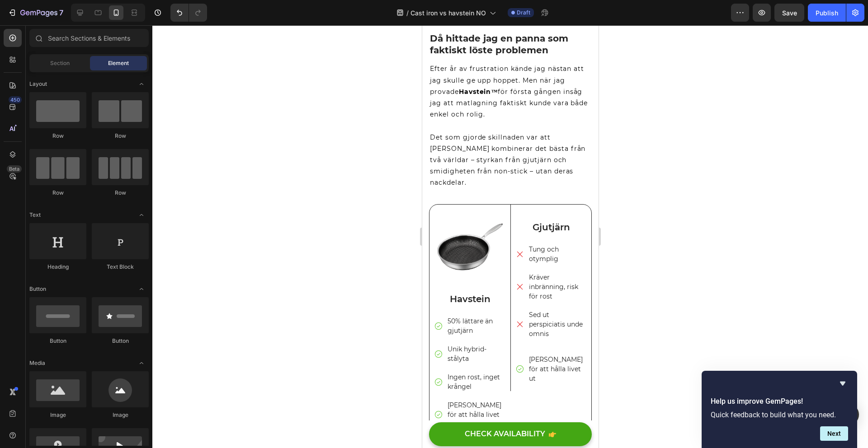
scroll to position [730, 0]
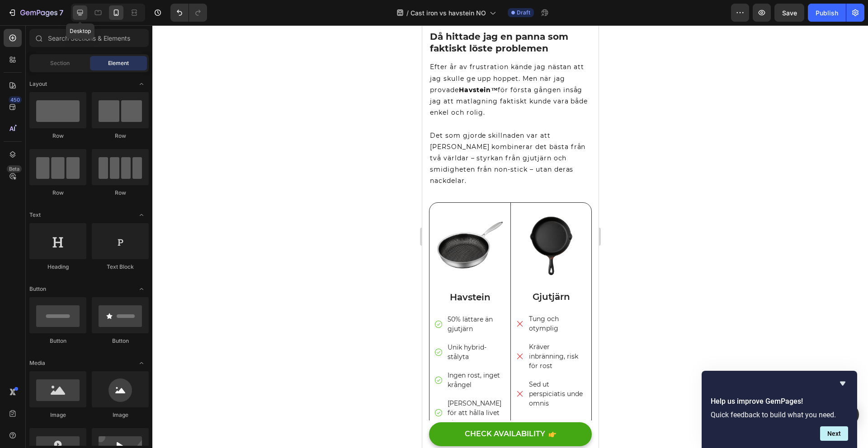
click at [83, 17] on div at bounding box center [80, 12] width 14 height 14
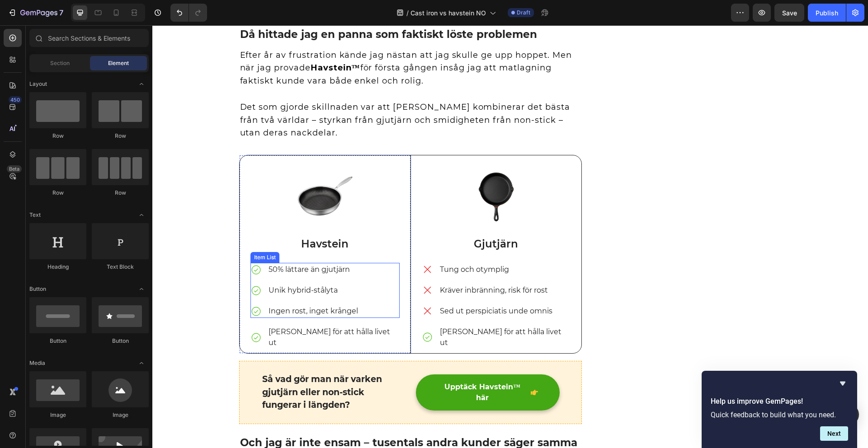
scroll to position [1062, 0]
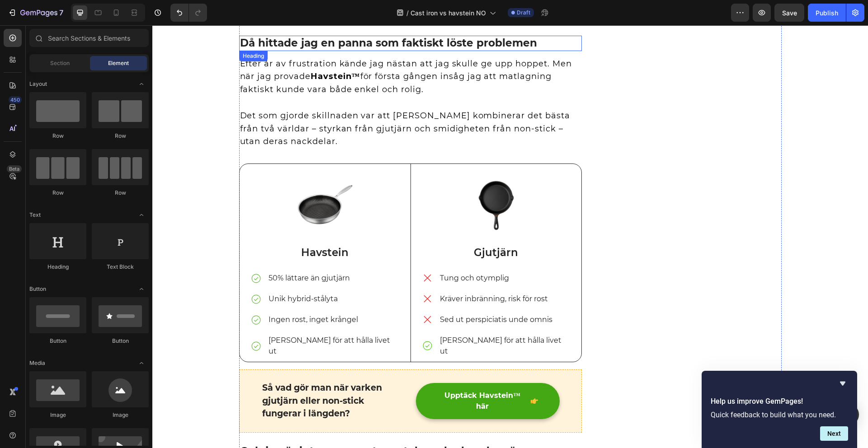
click at [361, 40] on h2 "Då hittade jag en panna som faktiskt löste problemen" at bounding box center [410, 43] width 343 height 15
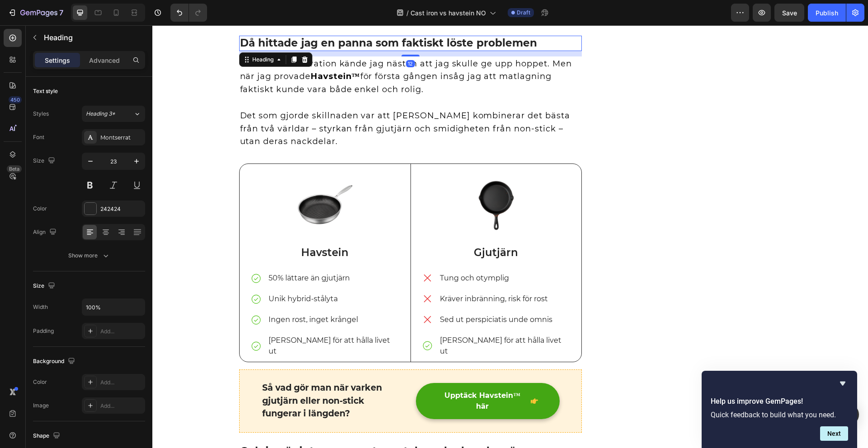
click at [361, 41] on h2 "Då hittade jag en panna som faktiskt löste problemen" at bounding box center [410, 43] width 343 height 15
click at [476, 42] on p "Då hittade jag en panna som faktiskt löste problemen" at bounding box center [410, 44] width 341 height 14
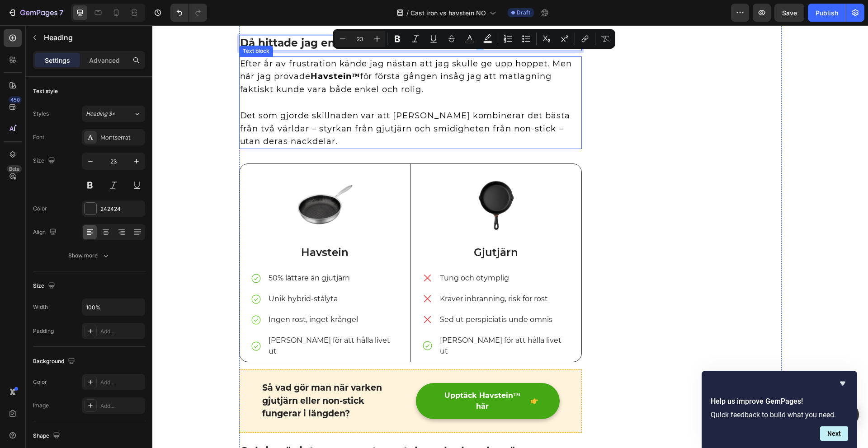
click at [355, 82] on p "Efter år av frustration kände jag nästan att jag skulle ge upp hoppet. Men när …" at bounding box center [410, 76] width 341 height 39
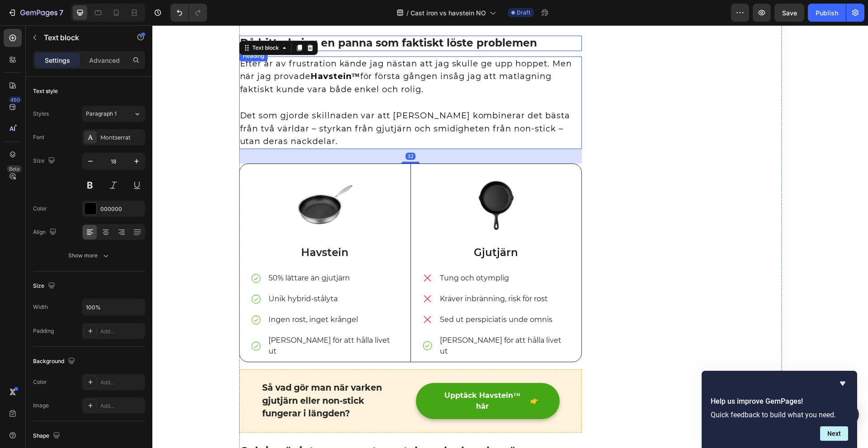
click at [502, 38] on p "Då hittade jag en panna som faktiskt löste problemen" at bounding box center [410, 44] width 341 height 14
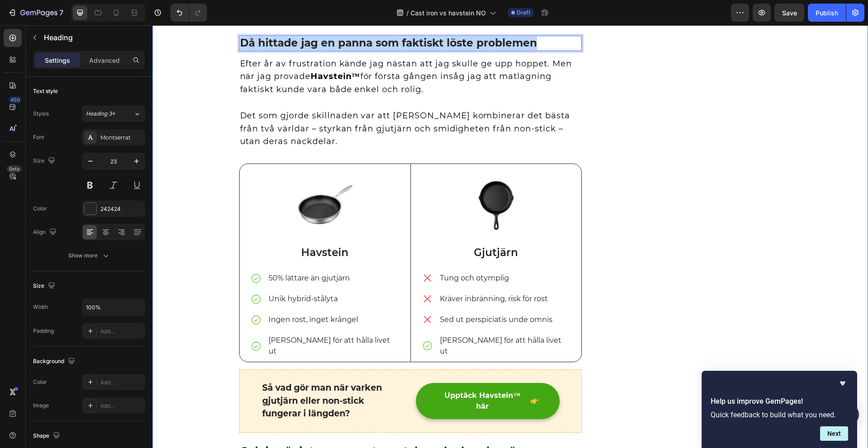
drag, startPoint x: 538, startPoint y: 45, endPoint x: 223, endPoint y: 45, distance: 315.5
click at [212, 104] on div "Norske hjem kaster ut støpejernspanner – her er grunnen Heading Skrevet av Anna…" at bounding box center [510, 248] width 702 height 2401
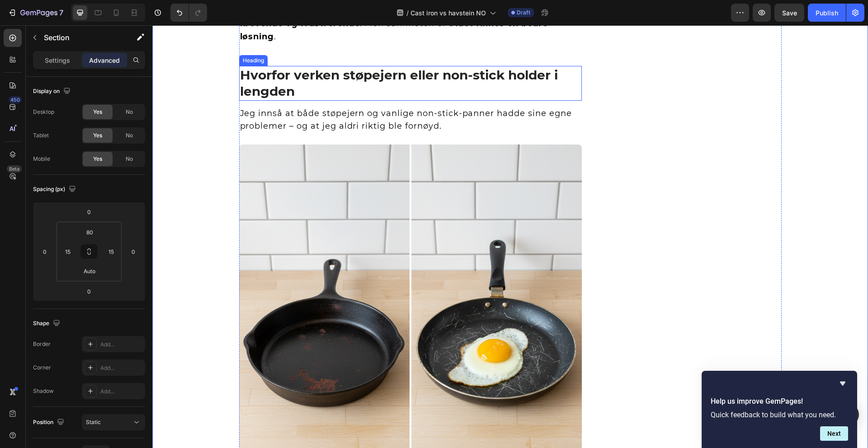
click at [264, 77] on p "Hvorfor verken støpejern eller non-stick holder i lengden" at bounding box center [410, 83] width 341 height 33
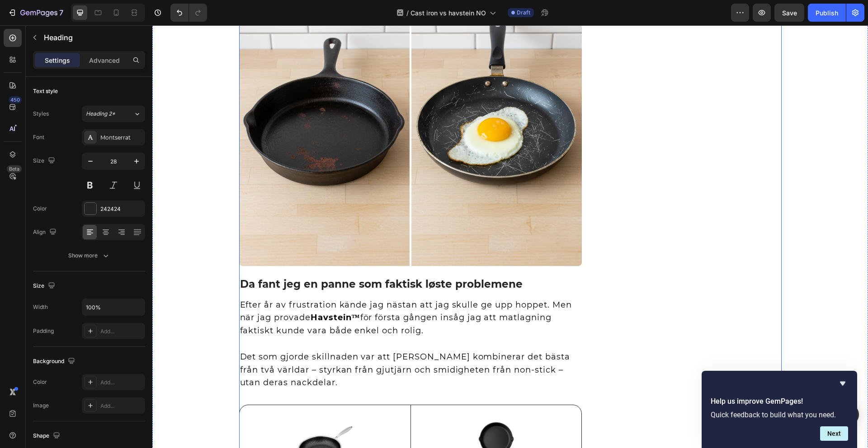
scroll to position [871, 0]
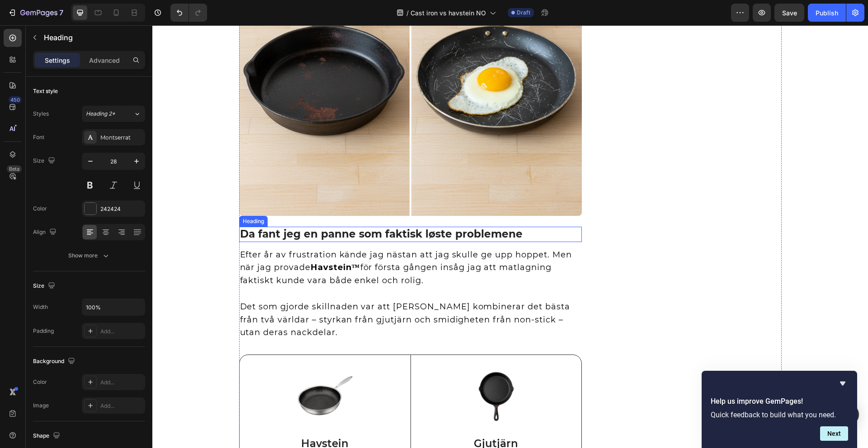
click at [278, 235] on p "Da fant jeg en panne som faktisk løste problemene" at bounding box center [410, 235] width 341 height 14
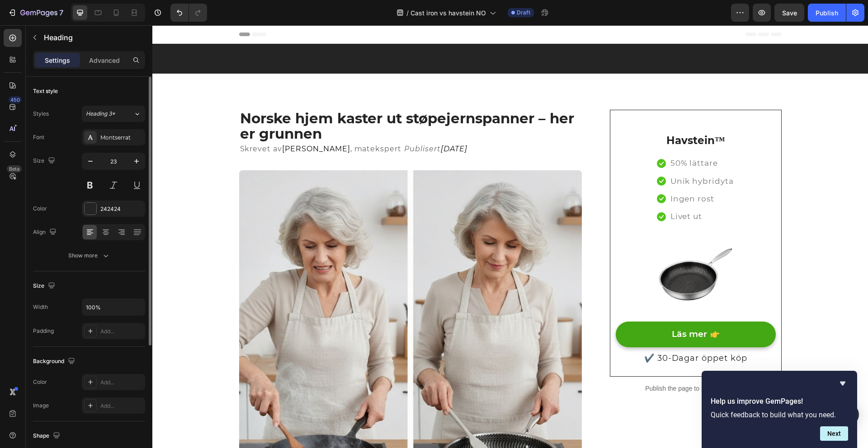
scroll to position [871, 0]
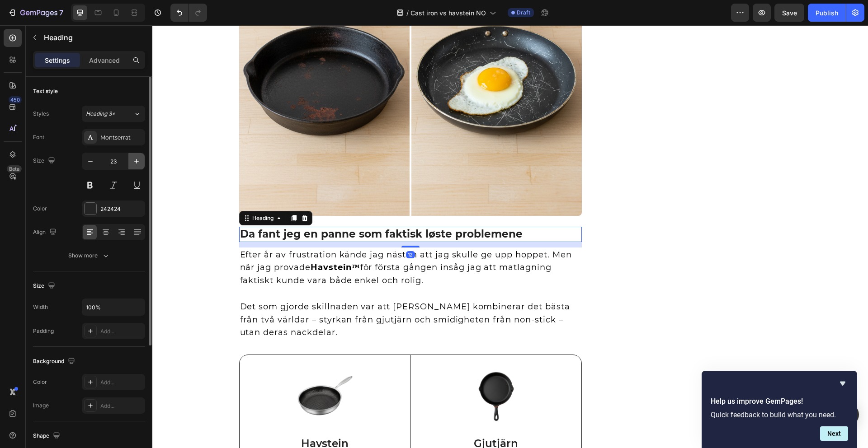
click at [141, 167] on button "button" at bounding box center [136, 161] width 16 height 16
type input "25"
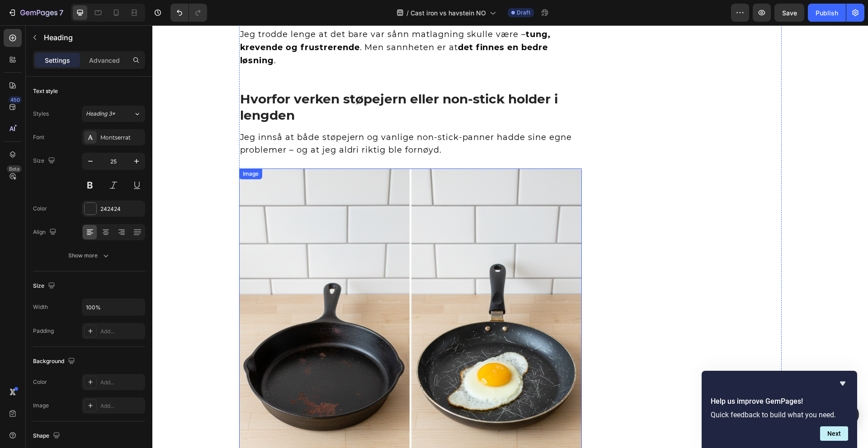
scroll to position [379, 0]
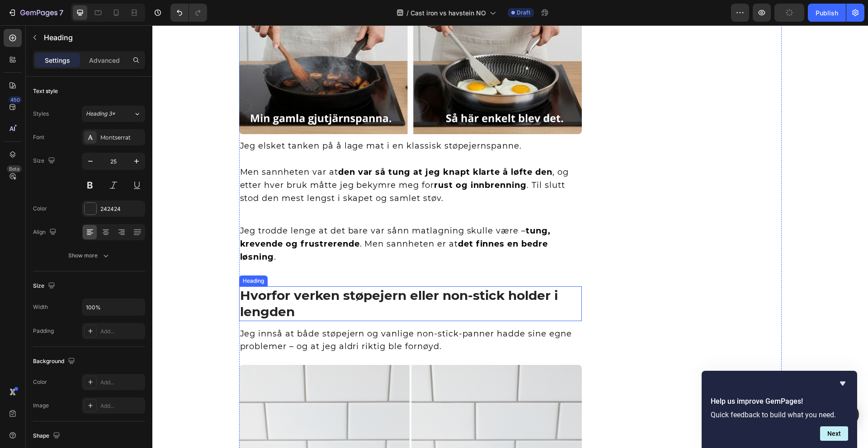
click at [276, 293] on p "Hvorfor verken støpejern eller non-stick holder i lengden" at bounding box center [410, 303] width 341 height 33
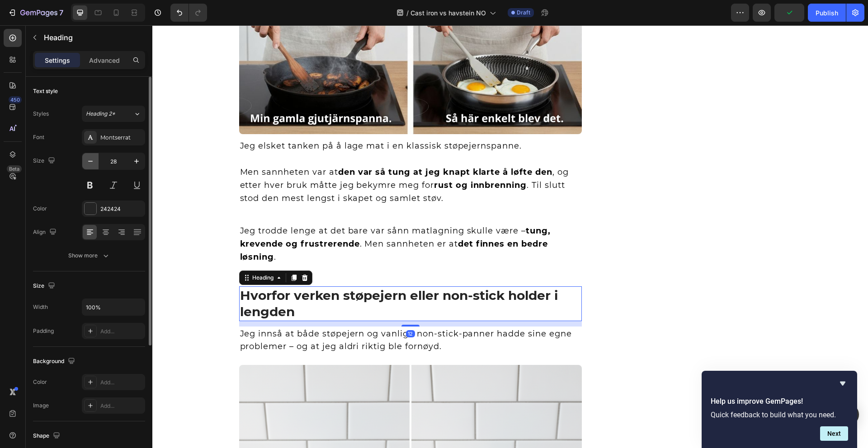
click at [92, 158] on icon "button" at bounding box center [90, 161] width 9 height 9
type input "26"
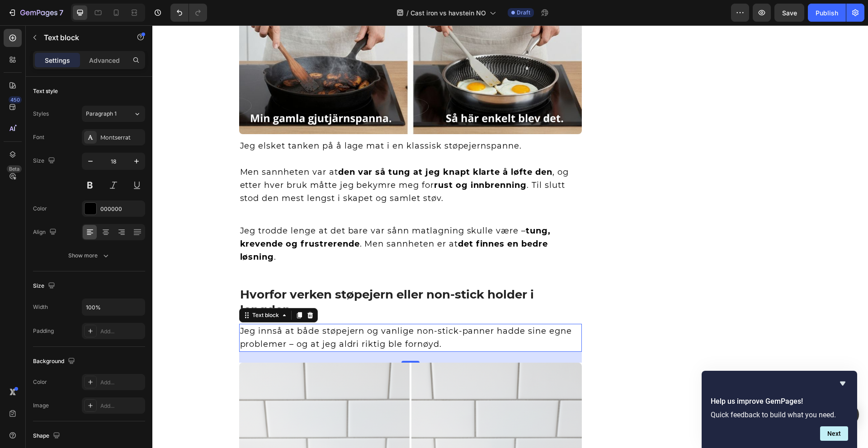
click at [262, 348] on p "Jeg innså at både støpejern og vanlige non-stick-panner hadde sine egne problem…" at bounding box center [410, 338] width 341 height 26
click at [271, 227] on p "Jeg trodde lenge at det bare var sånn matlagning skulle være – tung, krevende o…" at bounding box center [410, 244] width 341 height 39
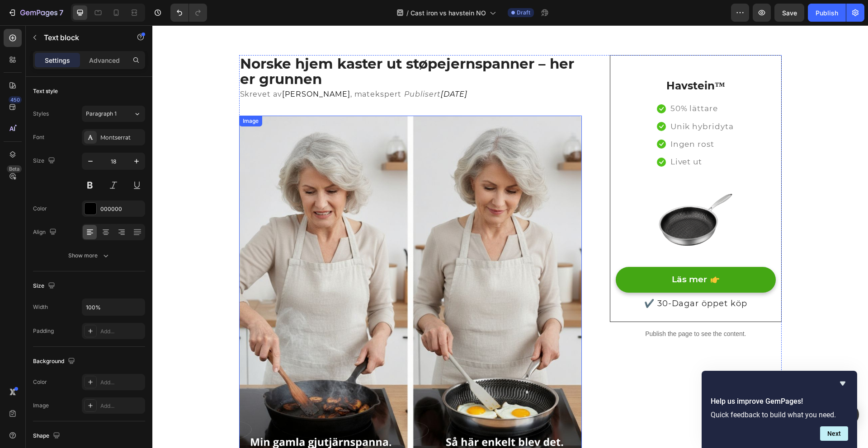
scroll to position [0, 0]
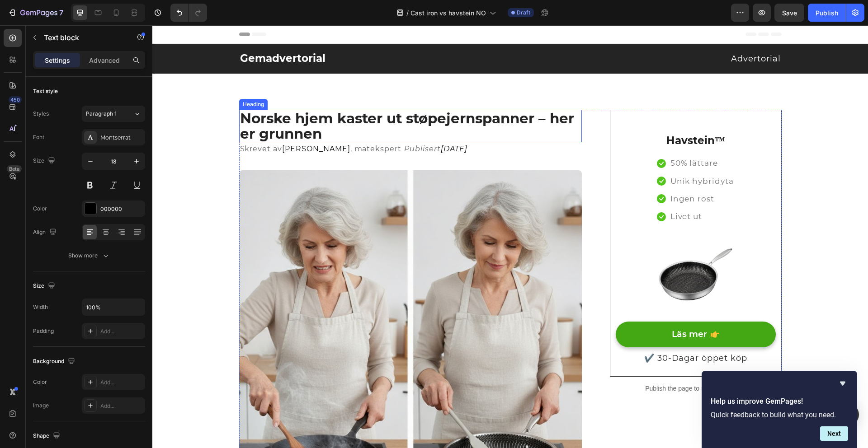
click at [302, 124] on p "Norske hjem kaster ut støpejernspanner – her er grunnen" at bounding box center [410, 126] width 341 height 31
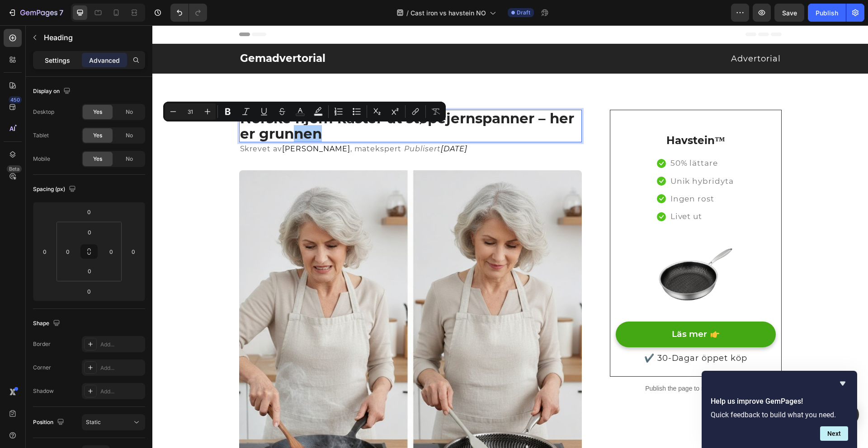
click at [58, 63] on p "Settings" at bounding box center [57, 60] width 25 height 9
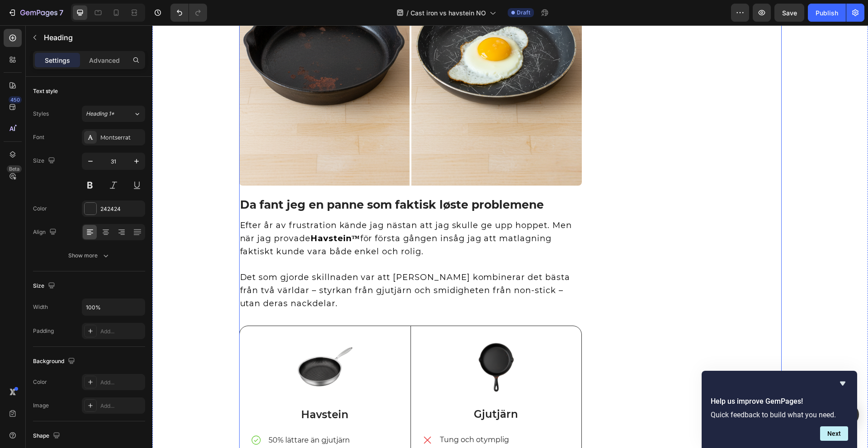
scroll to position [948, 0]
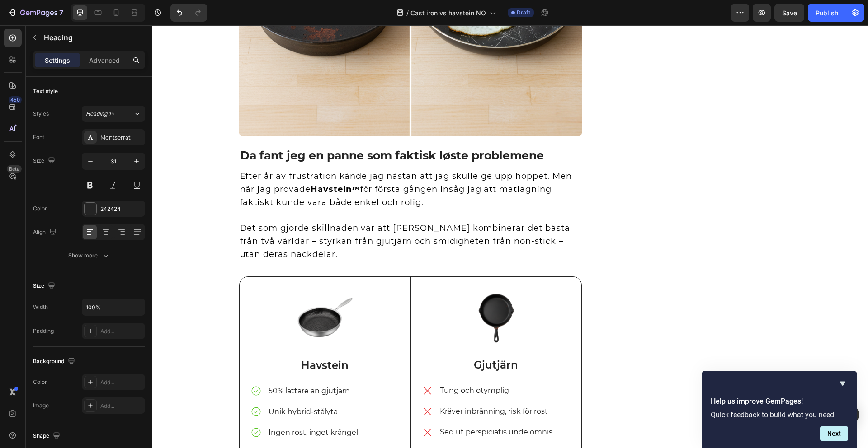
click at [417, 190] on p "Efter år av frustration kände jag nästan att jag skulle ge upp hoppet. Men när …" at bounding box center [410, 189] width 341 height 39
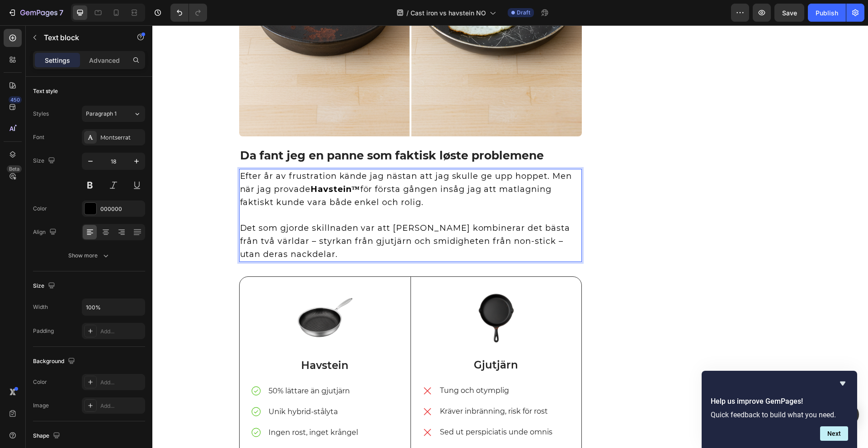
click at [415, 201] on p "Efter år av frustration kände jag nästan att jag skulle ge upp hoppet. Men när …" at bounding box center [410, 189] width 341 height 39
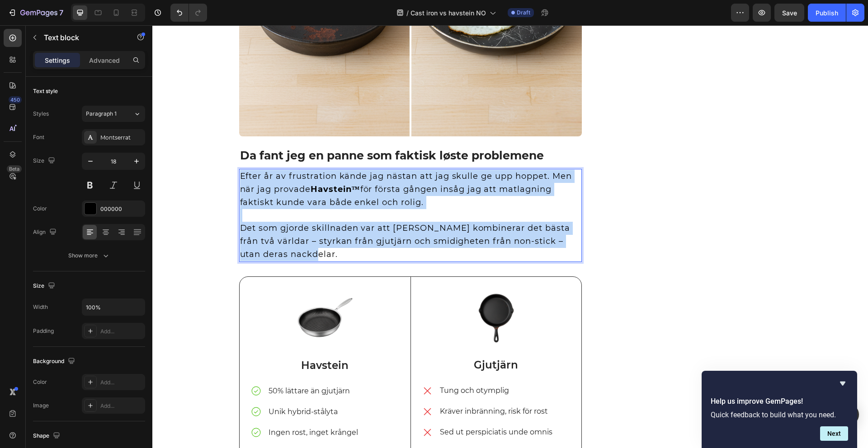
drag, startPoint x: 284, startPoint y: 258, endPoint x: 239, endPoint y: 177, distance: 92.7
click at [239, 177] on div "Efter år av frustration kände jag nästan att jag skulle ge upp hoppet. Men när …" at bounding box center [410, 215] width 343 height 93
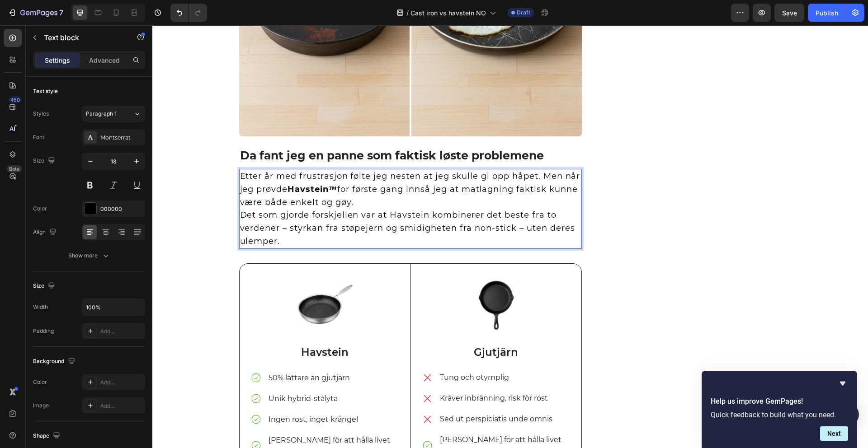
click at [393, 203] on p "Etter år med frustrasjon følte jeg nesten at jeg skulle gi opp håpet. Men når j…" at bounding box center [410, 189] width 341 height 39
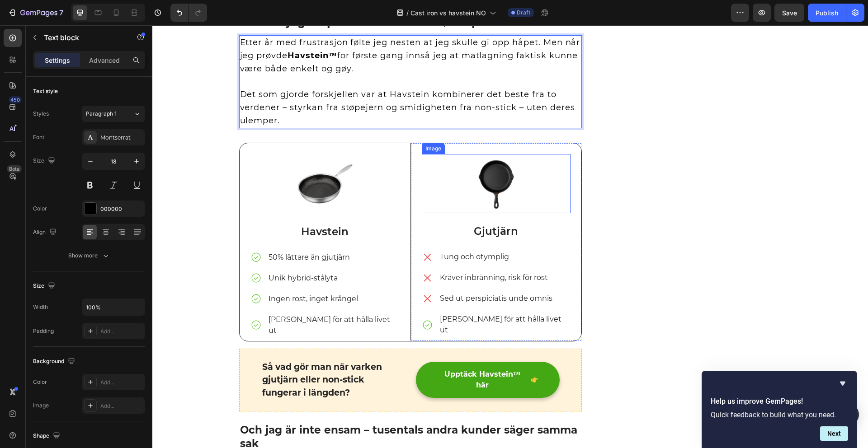
scroll to position [1084, 0]
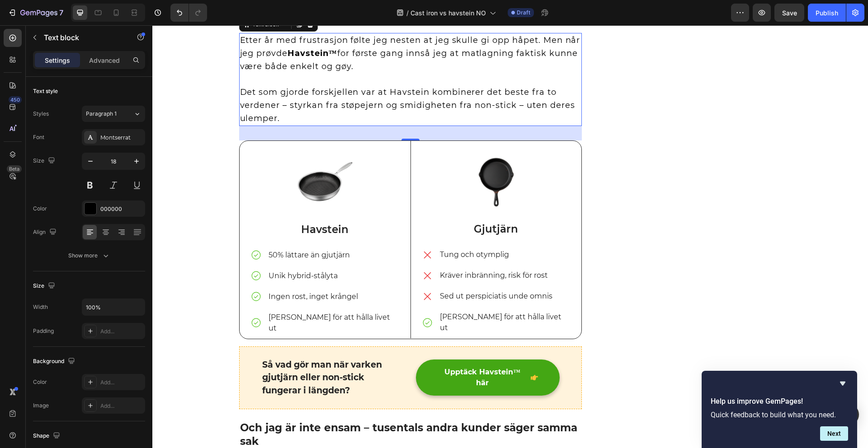
click at [278, 256] on p "50% lättare än gjutjärn" at bounding box center [314, 255] width 90 height 11
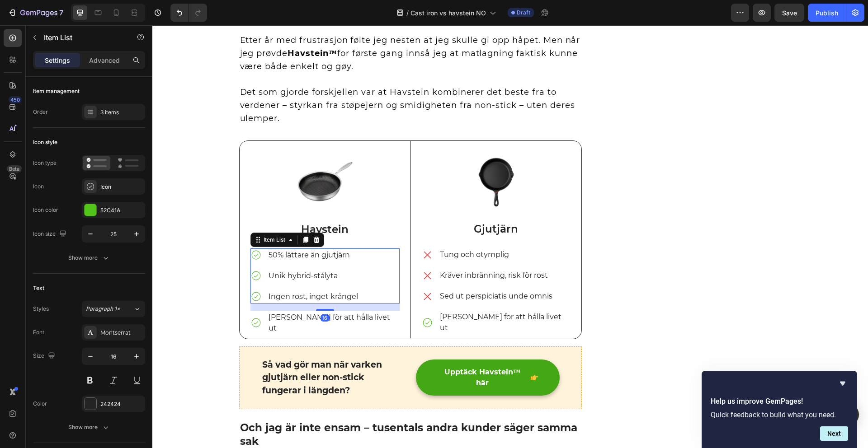
click at [294, 255] on p "50% lättare än gjutjärn" at bounding box center [314, 255] width 90 height 11
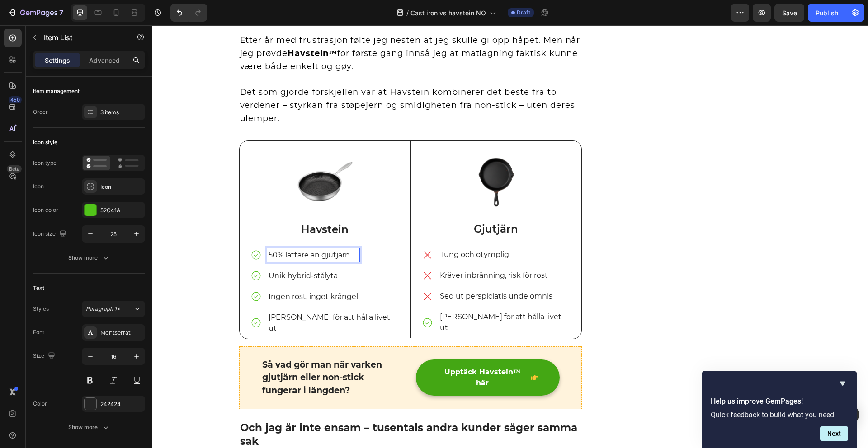
click at [346, 259] on p "50% lättare än gjutjärn" at bounding box center [314, 255] width 90 height 11
drag, startPoint x: 347, startPoint y: 258, endPoint x: 264, endPoint y: 255, distance: 82.8
click at [269, 255] on p "50% lättare än gjutjärn" at bounding box center [314, 255] width 90 height 11
click at [300, 278] on p "Unik hybrid-stålyta" at bounding box center [316, 276] width 94 height 11
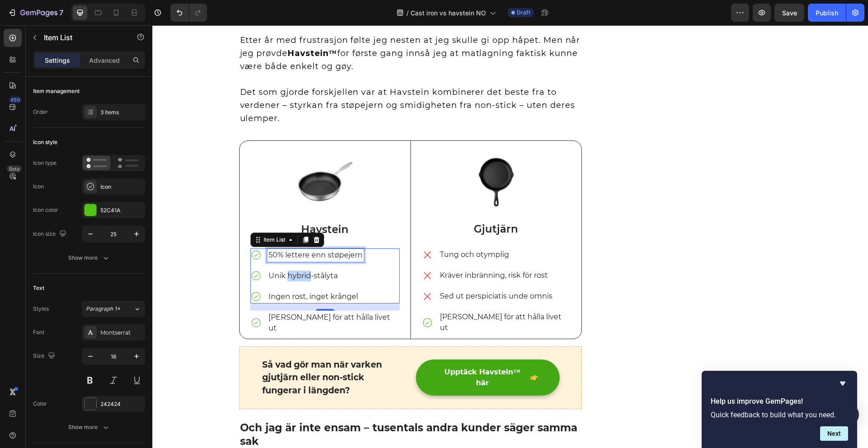
click at [300, 278] on p "Unik hybrid-stålyta" at bounding box center [316, 276] width 94 height 11
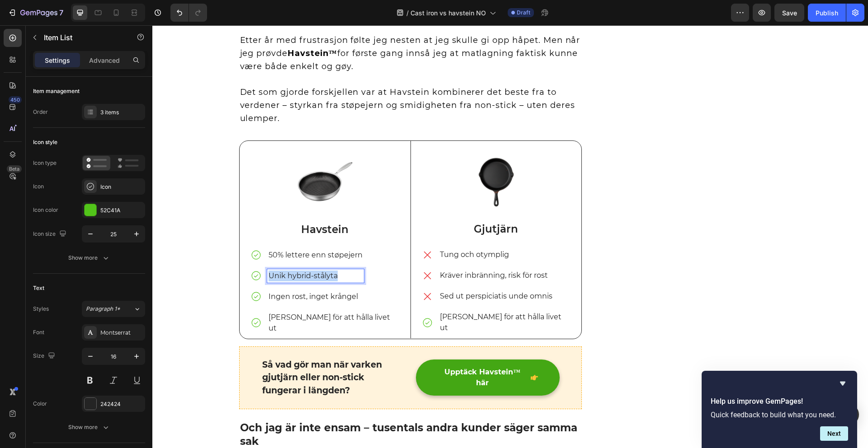
drag, startPoint x: 334, startPoint y: 279, endPoint x: 266, endPoint y: 278, distance: 67.8
click at [269, 278] on p "Unik hybrid-stålyta" at bounding box center [316, 276] width 94 height 11
click at [121, 15] on div at bounding box center [116, 12] width 14 height 14
type input "20"
type input "14"
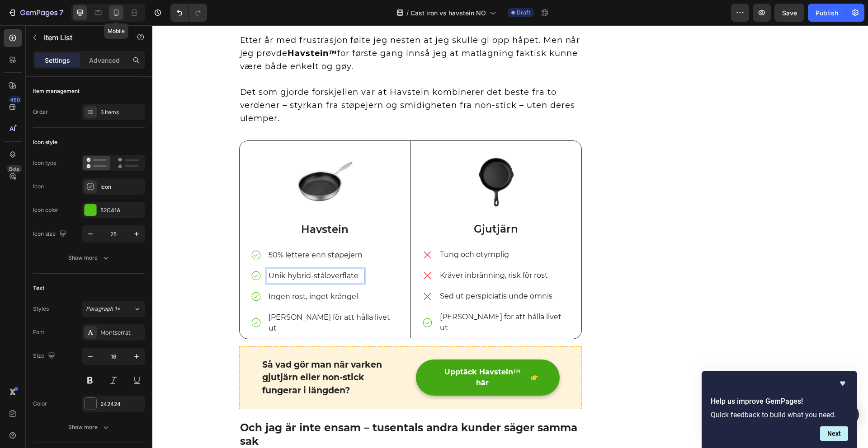
type input "14"
type input "7"
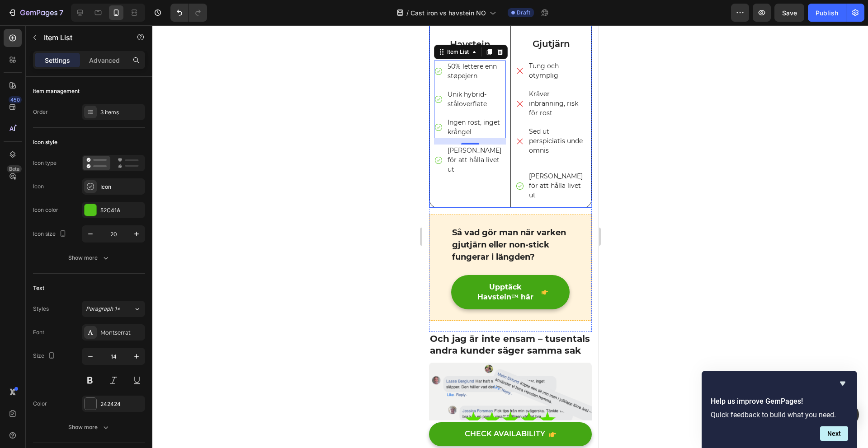
scroll to position [966, 0]
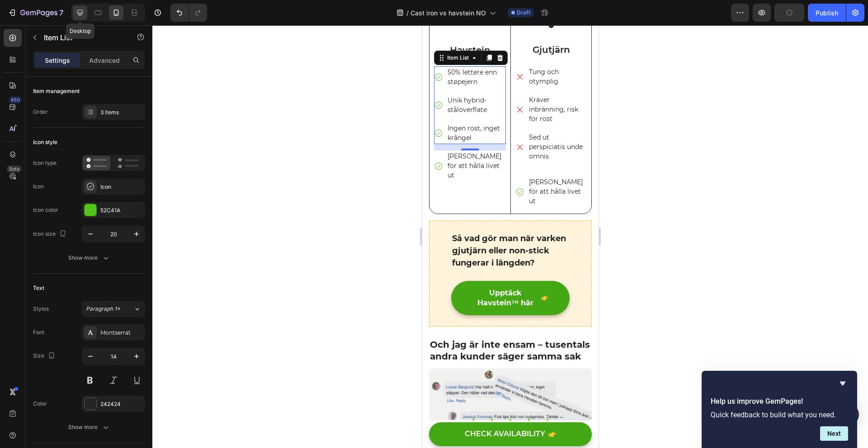
click at [76, 9] on icon at bounding box center [79, 12] width 9 height 9
type input "25"
type input "16"
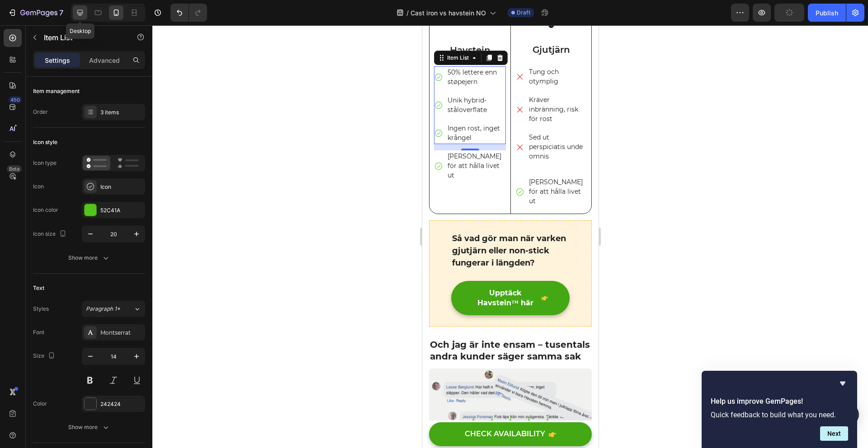
type input "12"
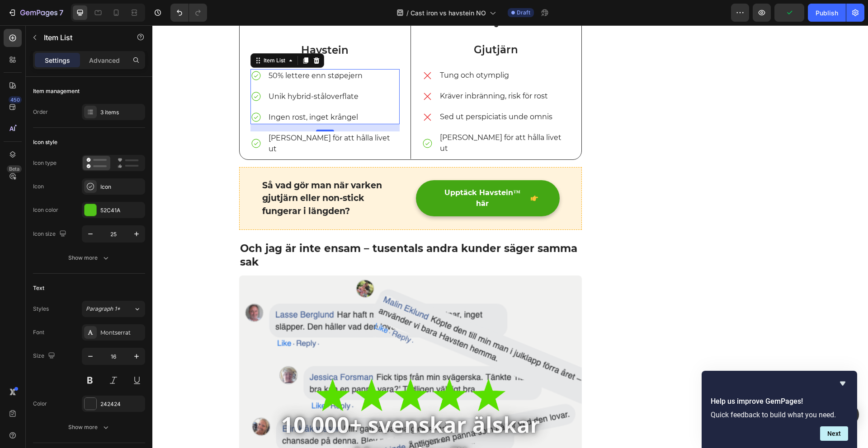
scroll to position [1276, 0]
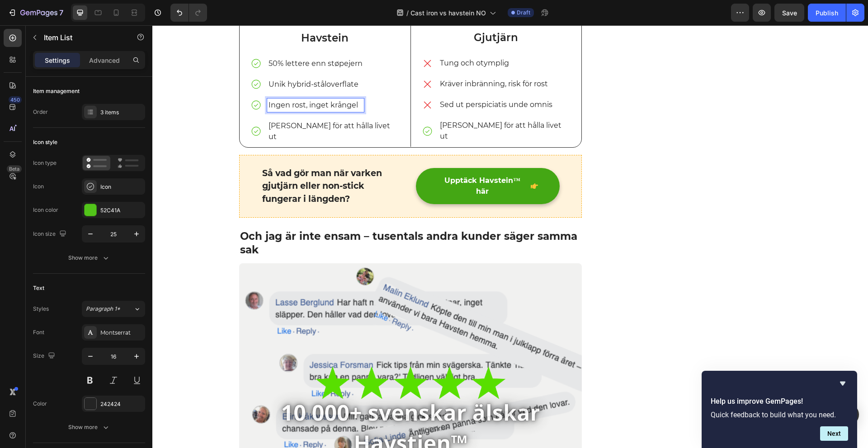
click at [349, 108] on p "Ingen rost, inget krångel" at bounding box center [316, 105] width 94 height 11
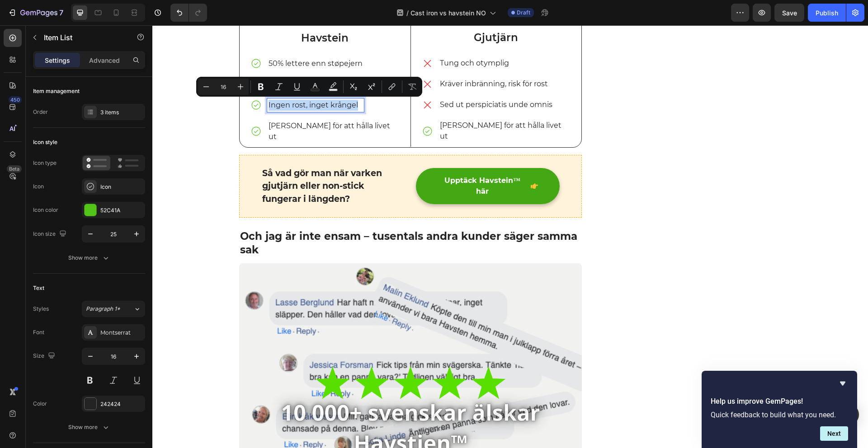
drag, startPoint x: 354, startPoint y: 107, endPoint x: 266, endPoint y: 105, distance: 88.6
click at [269, 105] on p "Ingen rost, inget krångel" at bounding box center [316, 105] width 94 height 11
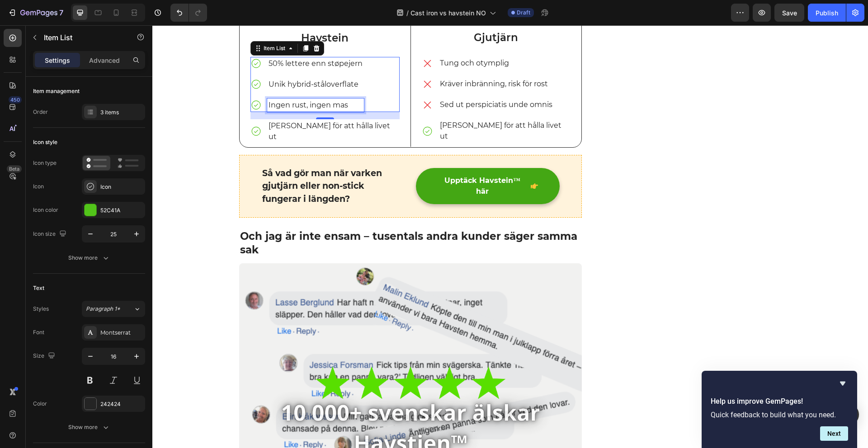
click at [316, 127] on p "[PERSON_NAME] för att hålla livet ut" at bounding box center [334, 132] width 130 height 22
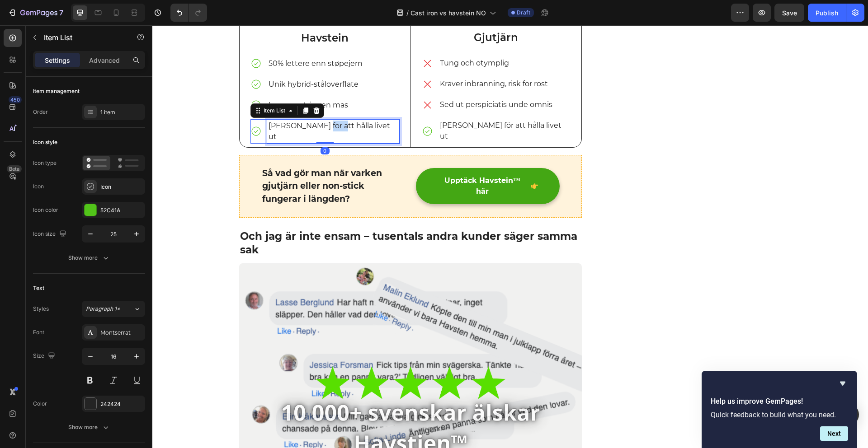
click at [316, 127] on p "[PERSON_NAME] för att hålla livet ut" at bounding box center [334, 132] width 130 height 22
click at [469, 122] on p "[PERSON_NAME] för att hålla livet ut" at bounding box center [504, 131] width 129 height 22
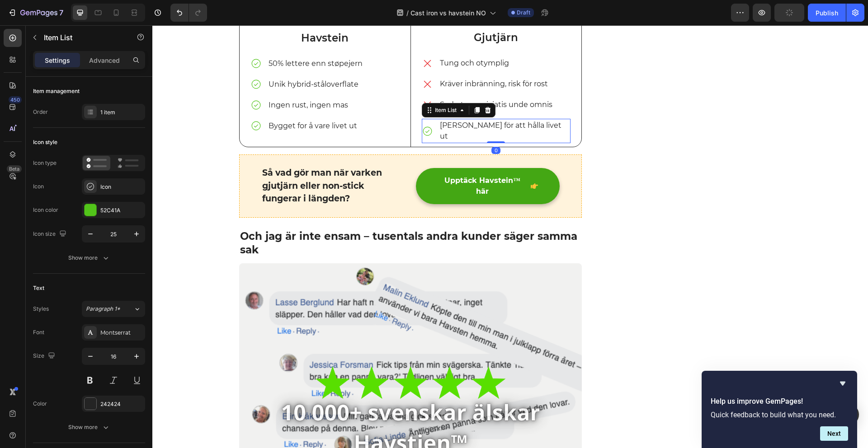
click at [477, 125] on p "[PERSON_NAME] för att hålla livet ut" at bounding box center [504, 131] width 129 height 22
drag, startPoint x: 437, startPoint y: 127, endPoint x: 529, endPoint y: 129, distance: 92.3
click at [529, 129] on p "[PERSON_NAME] för att hålla livet ut" at bounding box center [504, 131] width 129 height 22
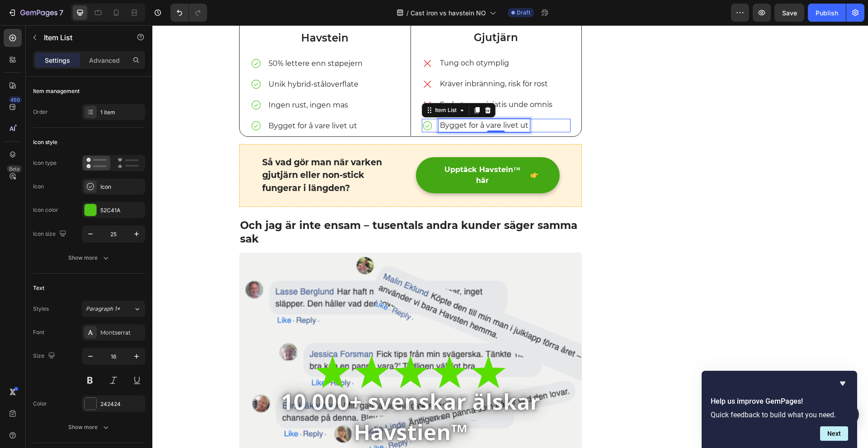
click at [536, 104] on p "Sed ut perspiciatis unde omnis" at bounding box center [496, 104] width 113 height 11
click at [535, 104] on p "Sed ut perspiciatis unde omnis" at bounding box center [496, 104] width 113 height 11
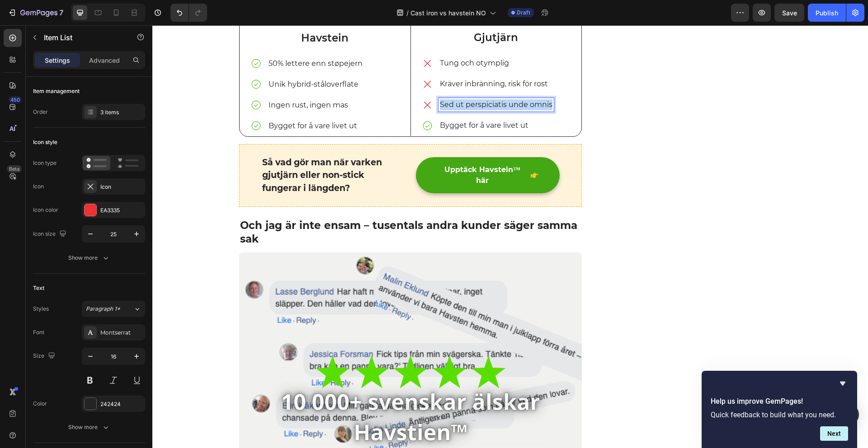
drag, startPoint x: 549, startPoint y: 108, endPoint x: 438, endPoint y: 104, distance: 111.3
click at [438, 104] on div "Sed ut perspiciatis unde omnis" at bounding box center [495, 105] width 115 height 14
click at [440, 86] on p "Kräver inbränning, risk för rost" at bounding box center [495, 84] width 110 height 11
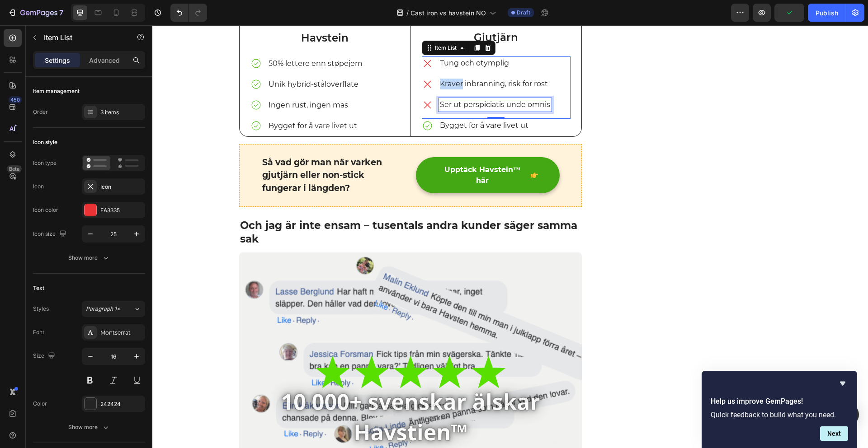
click at [440, 86] on p "Kräver inbränning, risk för rost" at bounding box center [495, 84] width 110 height 11
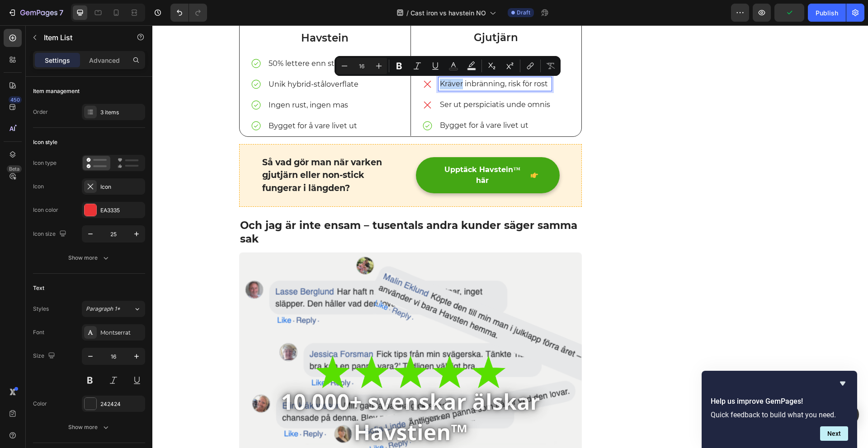
click at [440, 86] on p "Kräver inbränning, risk för rost" at bounding box center [495, 84] width 110 height 11
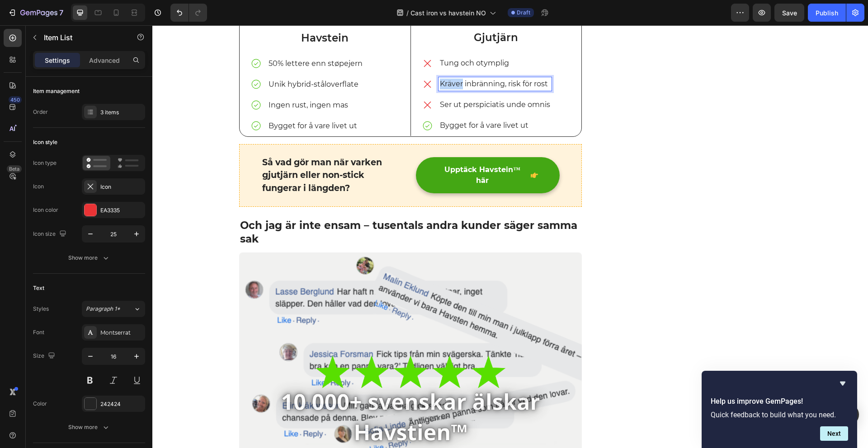
click at [440, 87] on p "Kräver inbränning, risk för rost" at bounding box center [495, 84] width 110 height 11
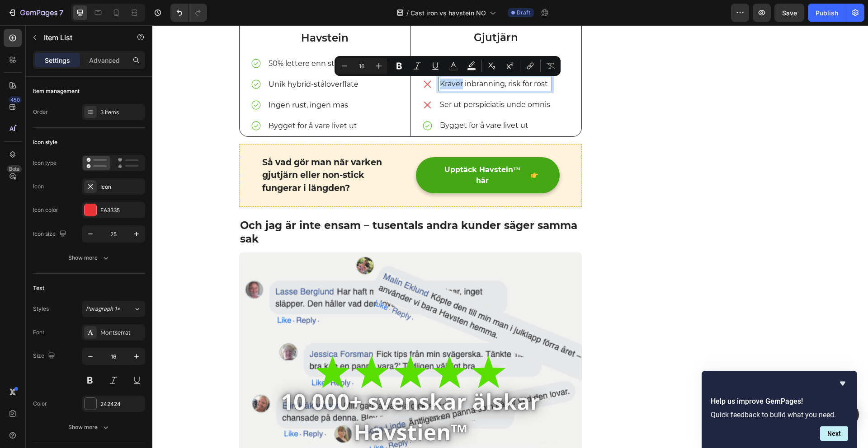
click at [438, 87] on div "Kräver inbränning, risk för rost" at bounding box center [494, 84] width 113 height 14
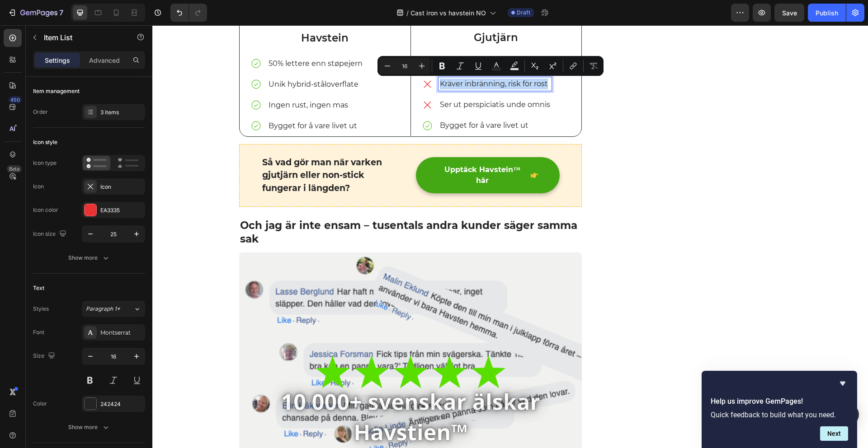
drag, startPoint x: 438, startPoint y: 87, endPoint x: 545, endPoint y: 88, distance: 107.1
click at [545, 88] on p "Kräver inbränning, risk för rost" at bounding box center [495, 84] width 110 height 11
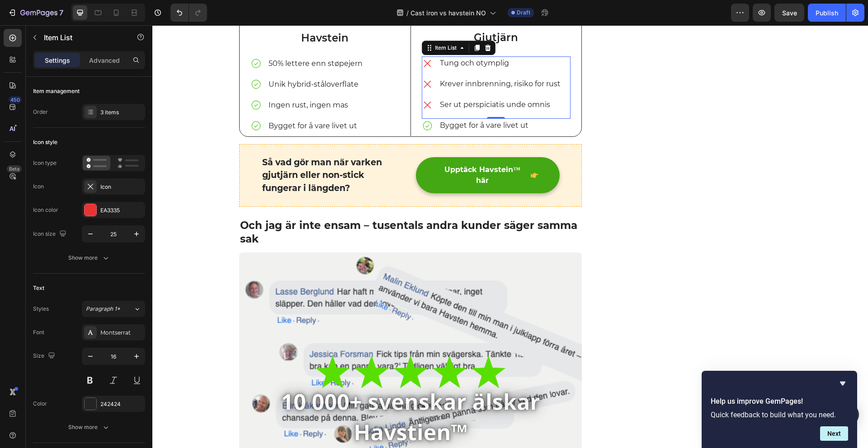
click at [442, 66] on p "Tung och otymplig" at bounding box center [500, 63] width 121 height 11
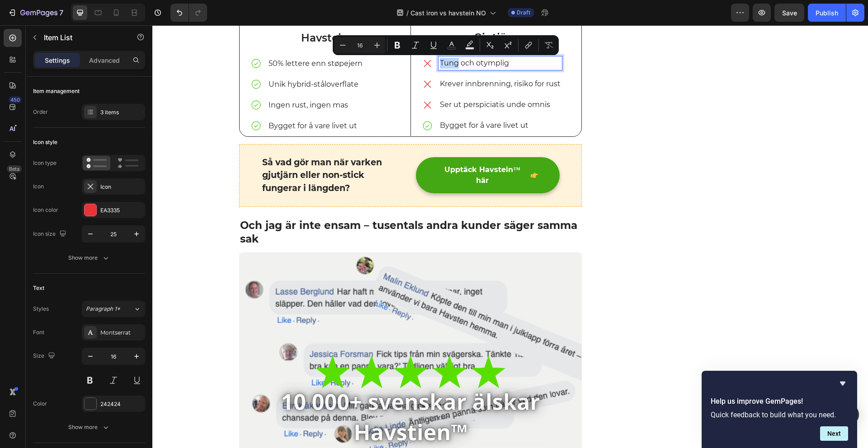
click at [441, 65] on p "Tung och otymplig" at bounding box center [500, 63] width 121 height 11
drag, startPoint x: 475, startPoint y: 62, endPoint x: 432, endPoint y: 58, distance: 42.7
click at [432, 58] on div "Tung och otymplig" at bounding box center [492, 64] width 140 height 14
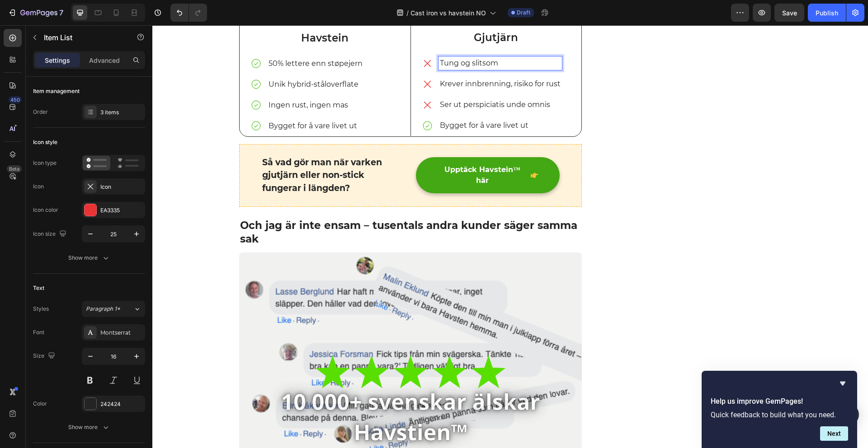
click at [440, 65] on p "Tung og slitsom" at bounding box center [500, 63] width 121 height 11
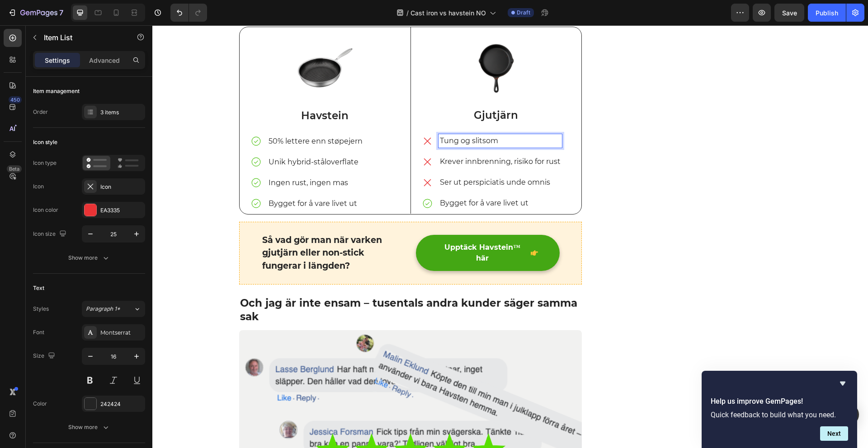
scroll to position [1098, 0]
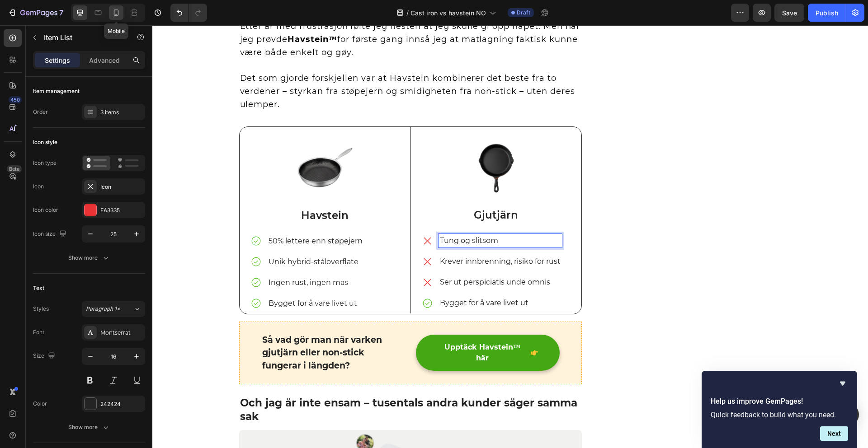
click at [121, 17] on div at bounding box center [116, 12] width 14 height 14
type input "14"
type input "7"
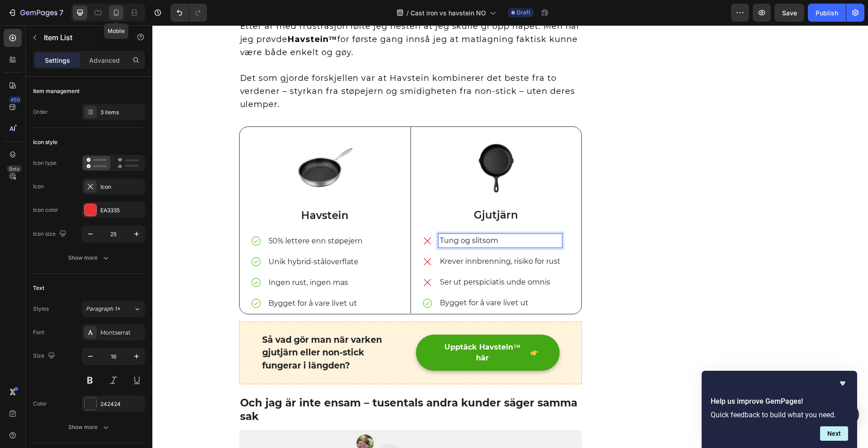
type input "7"
type input "20"
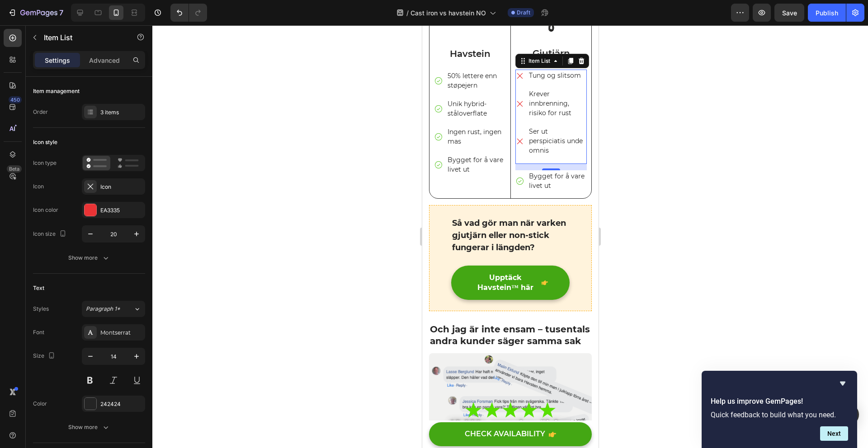
scroll to position [983, 0]
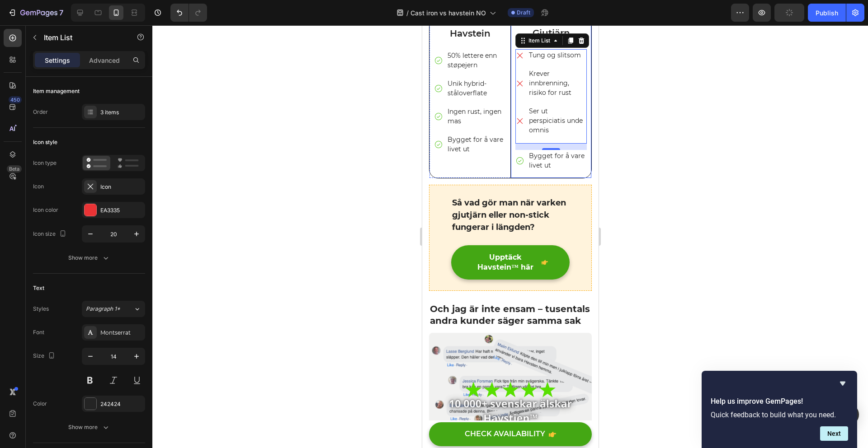
click at [529, 178] on div "Image Gjutjärn Text Block Tung og slitsom Krever innbrenning, risiko for rust S…" at bounding box center [550, 61] width 71 height 233
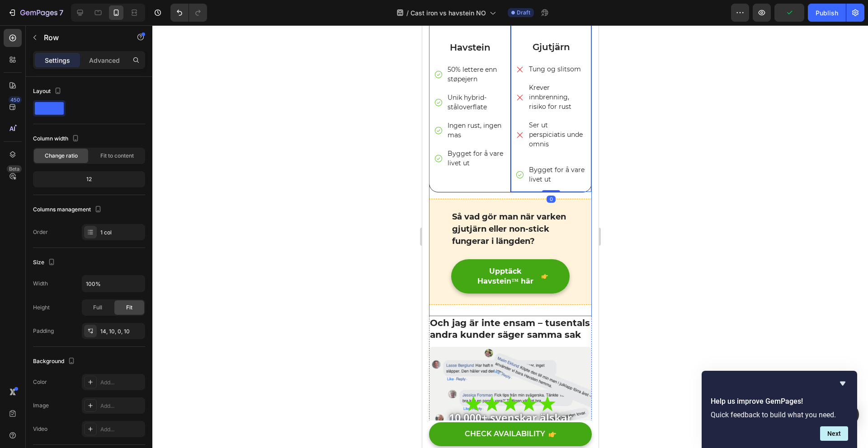
scroll to position [968, 0]
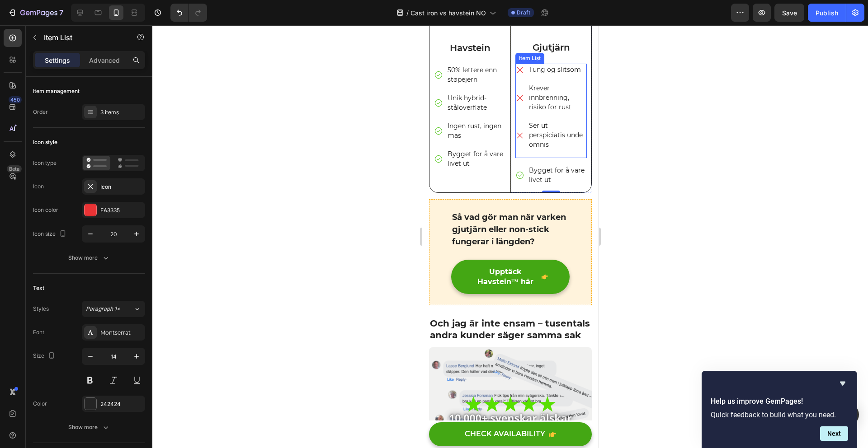
click at [540, 150] on p "Ser ut perspiciatis unde omnis" at bounding box center [556, 135] width 57 height 28
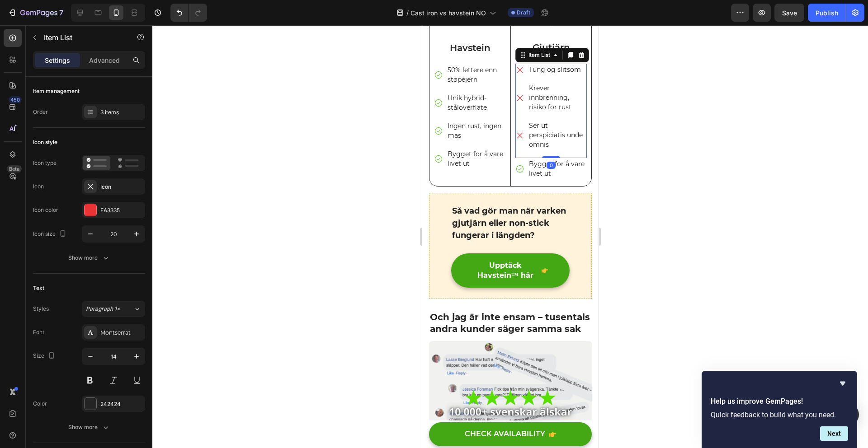
drag, startPoint x: 545, startPoint y: 170, endPoint x: 539, endPoint y: 156, distance: 16.2
click at [546, 156] on div "Tung og slitsom Krever innbrenning, risiko for rust Ser ut perspiciatis unde om…" at bounding box center [550, 111] width 71 height 94
type input "100%"
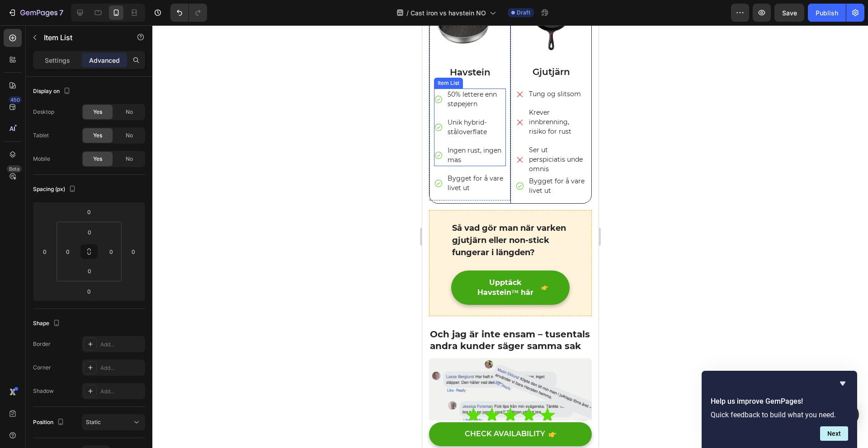
scroll to position [901, 0]
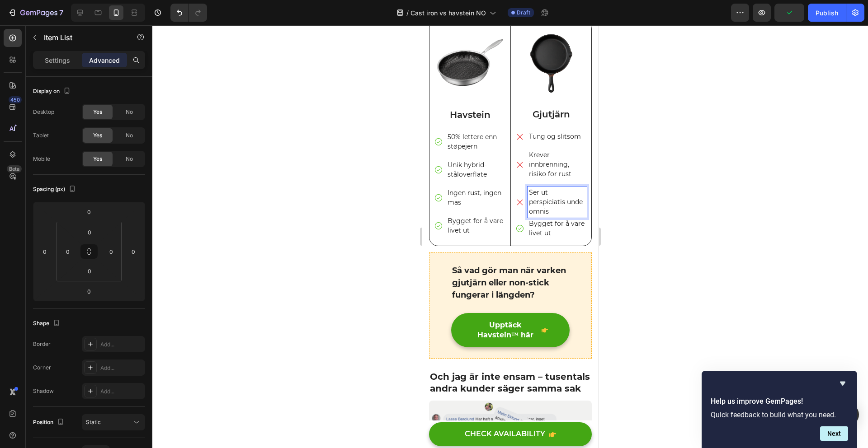
click at [551, 214] on p "Ser ut perspiciatis unde omnis" at bounding box center [556, 202] width 57 height 28
click at [560, 215] on p "Ser ut perspiciatis unde omnis" at bounding box center [556, 202] width 57 height 28
click at [544, 179] on p "Krever innbrenning, risiko for rust" at bounding box center [556, 165] width 57 height 28
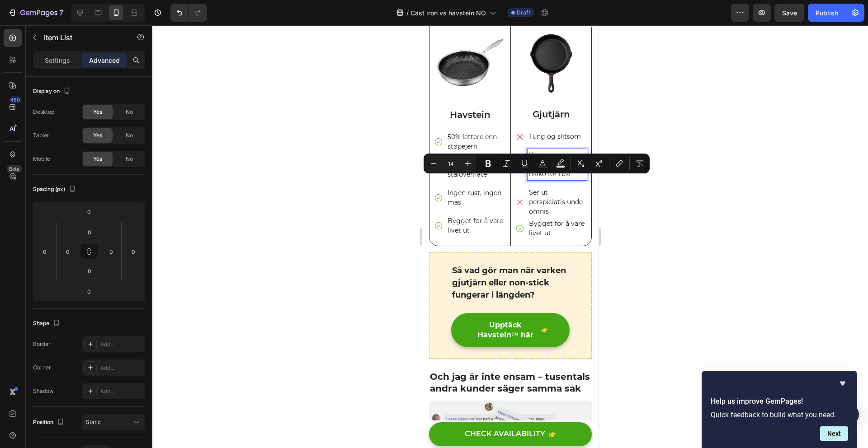
click at [566, 179] on p "Krever innbrenning, risiko for rust" at bounding box center [556, 165] width 57 height 28
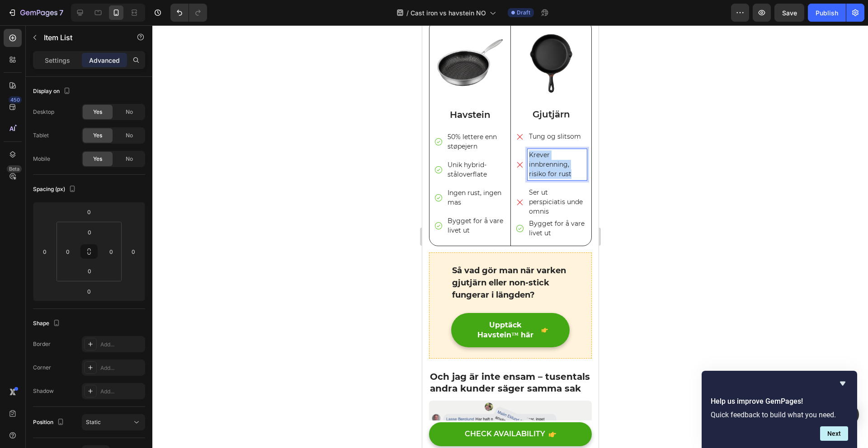
drag, startPoint x: 560, startPoint y: 178, endPoint x: 526, endPoint y: 161, distance: 38.4
click at [528, 161] on p "Krever innbrenning, risiko for rust" at bounding box center [556, 165] width 57 height 28
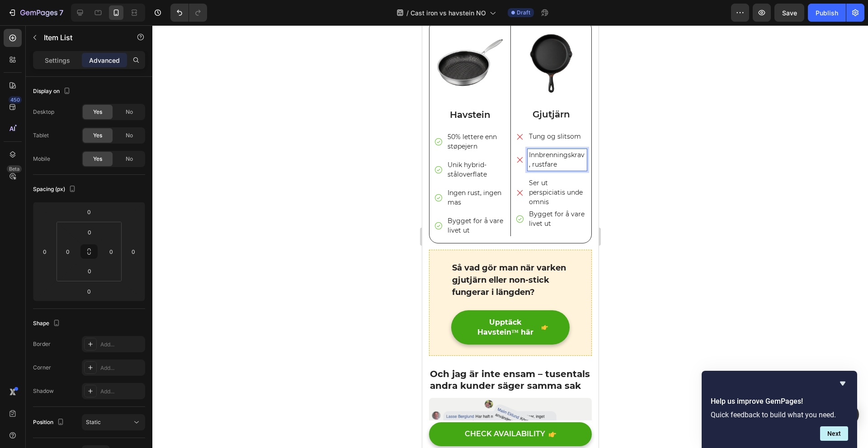
click at [536, 170] on p "Innbrenningskrav, rustfare" at bounding box center [556, 160] width 57 height 19
click at [528, 170] on p "Innbrenningskrav, rustfare" at bounding box center [556, 160] width 57 height 19
click at [531, 170] on p "Innbrenningskrav, rustfare" at bounding box center [556, 160] width 57 height 19
drag, startPoint x: 558, startPoint y: 174, endPoint x: 526, endPoint y: 163, distance: 33.9
click at [528, 163] on p "Innbrenningskrav, rustfare" at bounding box center [556, 160] width 57 height 19
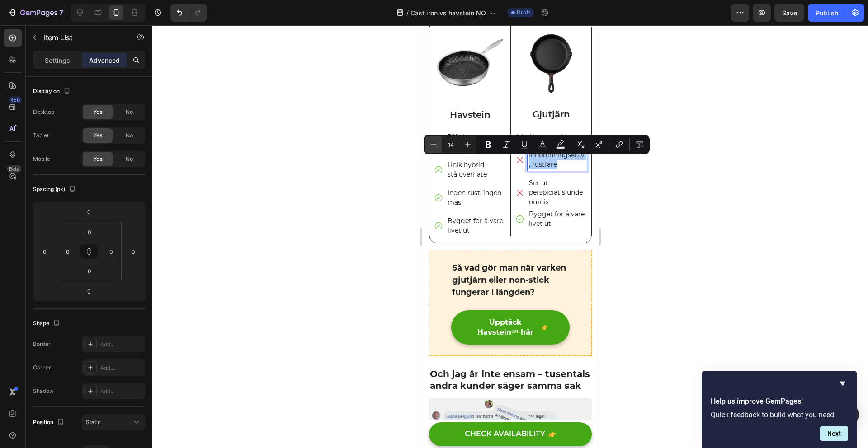
click at [433, 146] on icon "Editor contextual toolbar" at bounding box center [433, 144] width 9 height 9
type input "12"
click at [442, 181] on div "Unik hybrid-ståloverflate" at bounding box center [470, 170] width 72 height 22
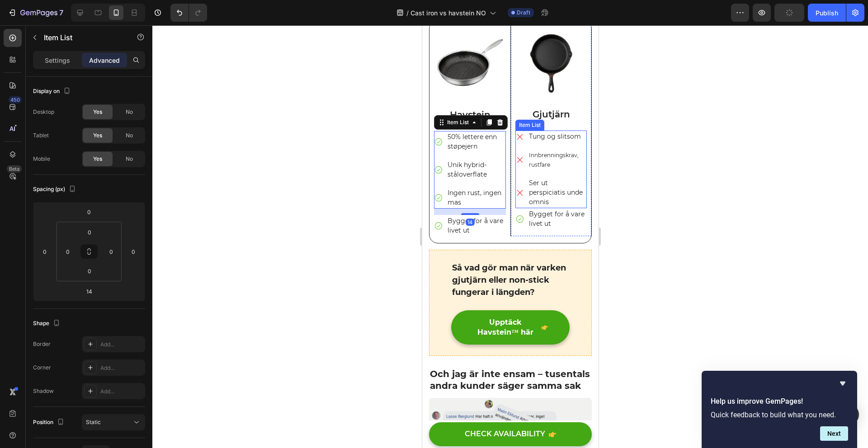
click at [533, 164] on span "Innbrenningskrav, rustfare" at bounding box center [553, 160] width 50 height 16
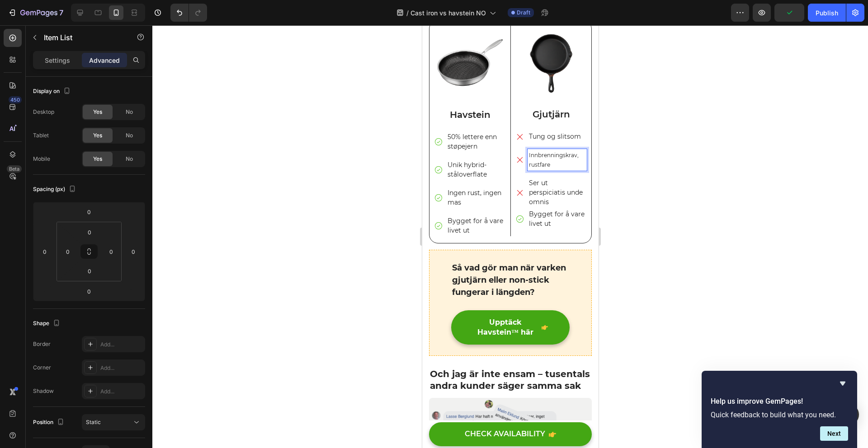
click at [547, 170] on p "Innbrenningskrav, rustfare" at bounding box center [556, 160] width 57 height 19
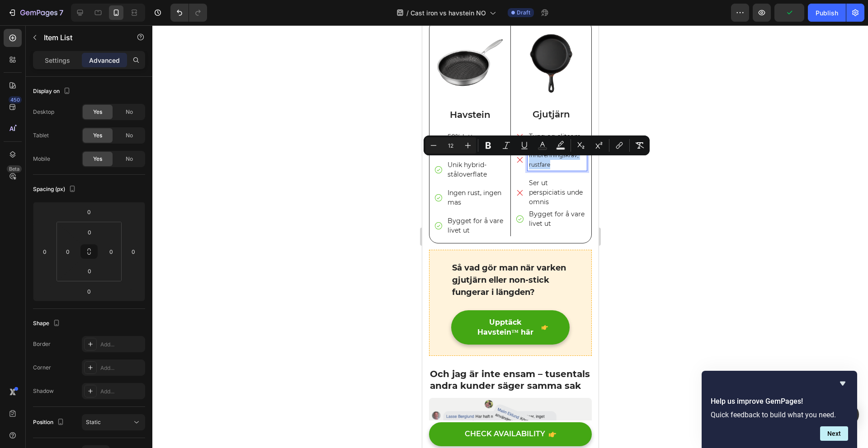
drag, startPoint x: 548, startPoint y: 173, endPoint x: 525, endPoint y: 163, distance: 24.7
click at [528, 165] on p "Innbrenningskrav, rustfare" at bounding box center [556, 160] width 57 height 19
click at [523, 115] on div "Gjutjärn" at bounding box center [550, 115] width 71 height 14
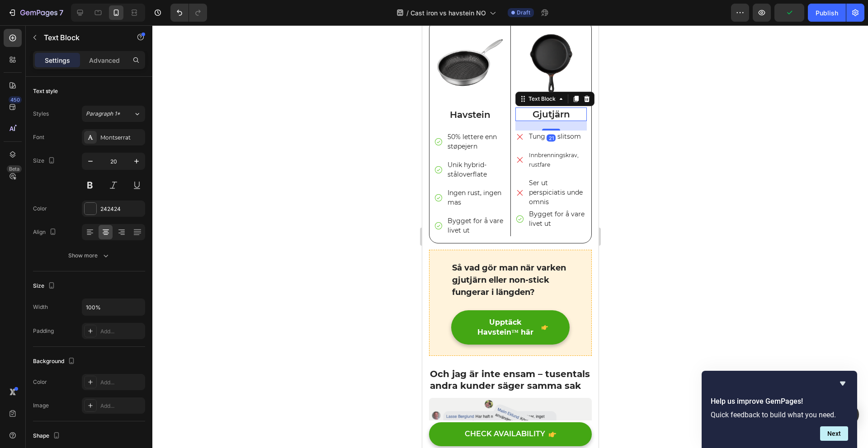
click at [546, 141] on div "21" at bounding box center [550, 137] width 9 height 7
click at [561, 141] on p "Tung og slitsom" at bounding box center [556, 136] width 57 height 9
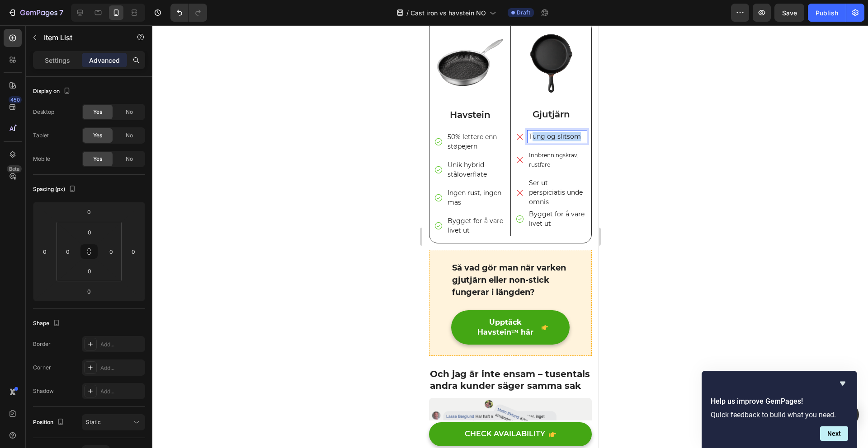
drag, startPoint x: 527, startPoint y: 146, endPoint x: 577, endPoint y: 146, distance: 50.2
click at [578, 141] on p "Tung og slitsom" at bounding box center [556, 136] width 57 height 9
drag, startPoint x: 526, startPoint y: 145, endPoint x: 576, endPoint y: 145, distance: 49.7
click at [576, 141] on p "Tung og slitsom" at bounding box center [556, 136] width 57 height 9
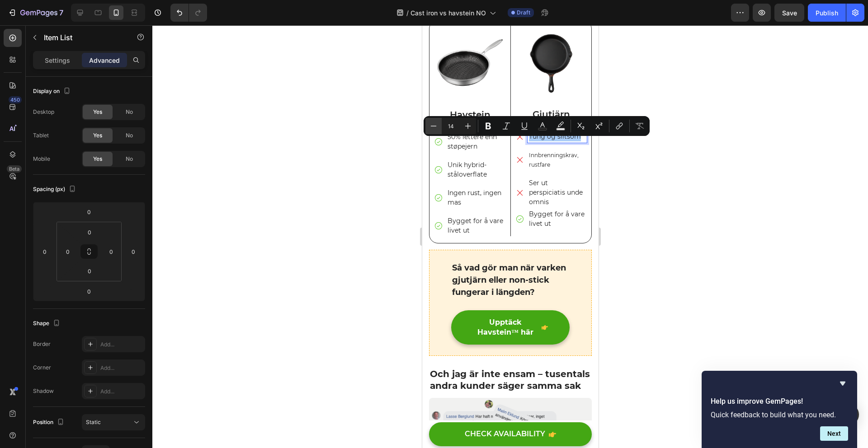
click at [431, 127] on icon "Editor contextual toolbar" at bounding box center [433, 126] width 9 height 9
type input "12"
click at [540, 193] on p "Ser ut perspiciatis unde omnis" at bounding box center [556, 193] width 57 height 28
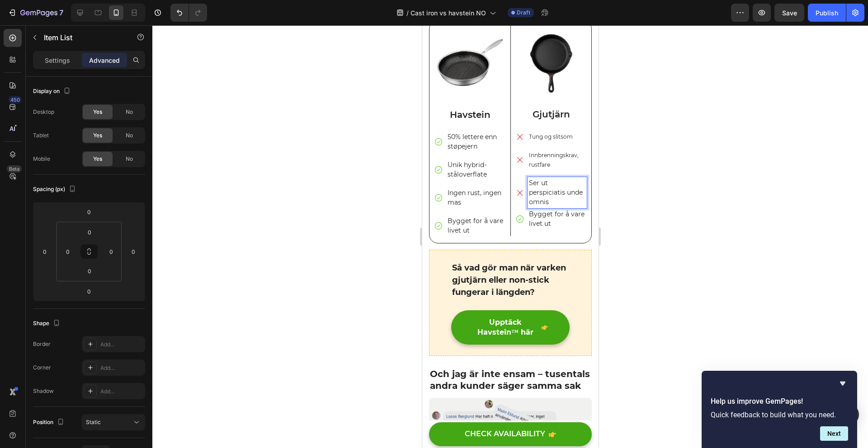
click at [555, 204] on p "Ser ut perspiciatis unde omnis" at bounding box center [556, 193] width 57 height 28
click at [545, 204] on p "Ser ut perspiciatis unde omnis" at bounding box center [556, 193] width 57 height 28
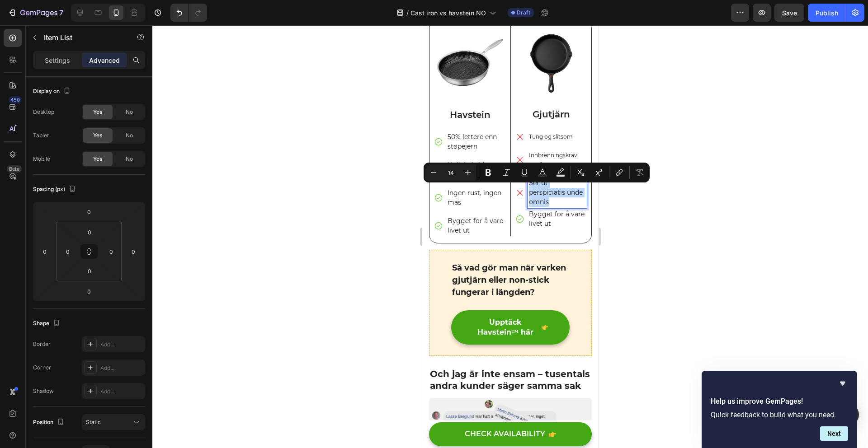
drag, startPoint x: 566, startPoint y: 211, endPoint x: 514, endPoint y: 185, distance: 58.4
click at [515, 185] on div "Ser ut perspiciatis unde omnis" at bounding box center [550, 192] width 71 height 31
drag, startPoint x: 575, startPoint y: 200, endPoint x: 522, endPoint y: 186, distance: 54.6
click at [522, 186] on div "Ser gammaldags ut" at bounding box center [550, 188] width 71 height 22
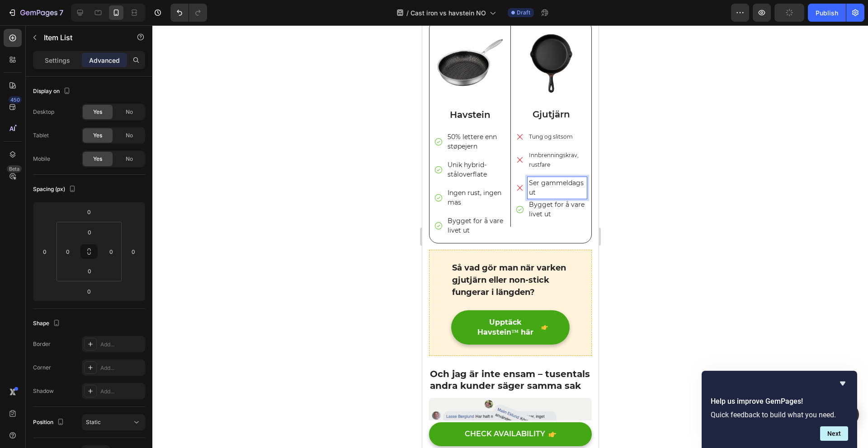
click at [536, 194] on p "Ser gammeldags ut" at bounding box center [556, 188] width 57 height 19
drag, startPoint x: 527, startPoint y: 172, endPoint x: 528, endPoint y: 177, distance: 4.6
click at [528, 168] on span "Innbrenningskrav, rustfare" at bounding box center [553, 160] width 50 height 16
click at [534, 198] on p "Ser gammeldags ut" at bounding box center [556, 188] width 57 height 19
drag, startPoint x: 558, startPoint y: 198, endPoint x: 517, endPoint y: 188, distance: 42.3
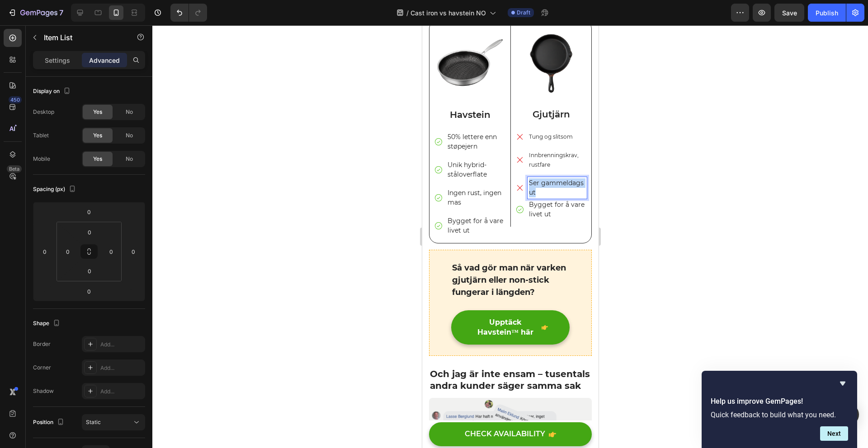
click at [517, 188] on div "Ser gammeldags ut" at bounding box center [550, 188] width 71 height 22
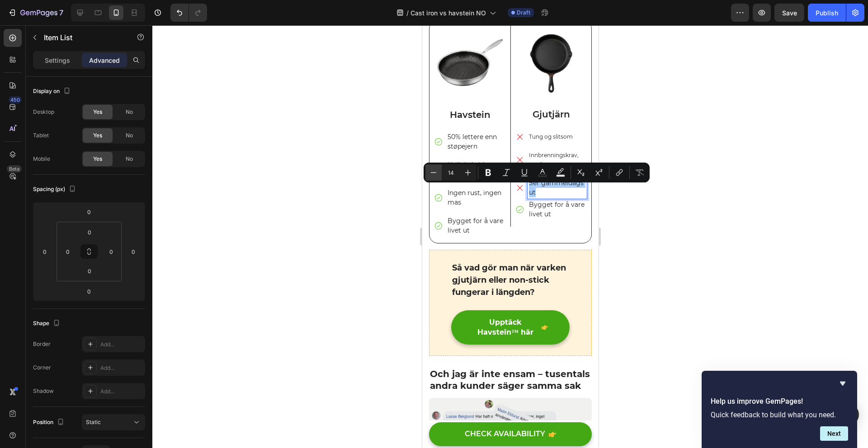
click at [436, 173] on icon "Editor contextual toolbar" at bounding box center [433, 172] width 9 height 9
type input "12"
click at [549, 210] on p "Bygget for å vare livet ut" at bounding box center [556, 200] width 57 height 19
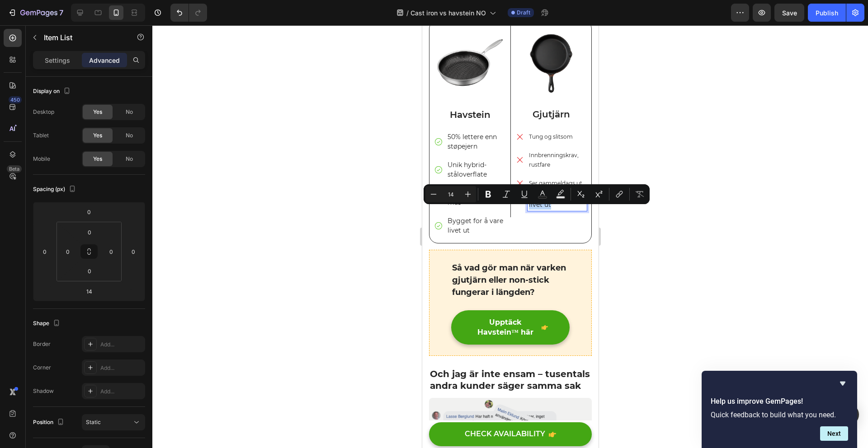
drag, startPoint x: 564, startPoint y: 224, endPoint x: 518, endPoint y: 207, distance: 48.8
click at [435, 188] on button "Minus" at bounding box center [433, 194] width 16 height 16
type input "13"
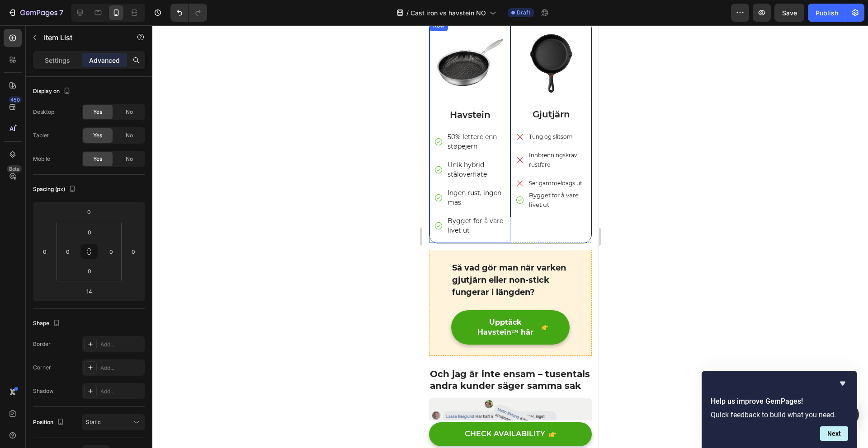
click at [492, 236] on p "Bygget for å vare livet ut" at bounding box center [475, 226] width 57 height 19
drag, startPoint x: 491, startPoint y: 241, endPoint x: 447, endPoint y: 225, distance: 46.9
click at [448, 228] on p "Bygget for å vare livet ut" at bounding box center [475, 226] width 57 height 19
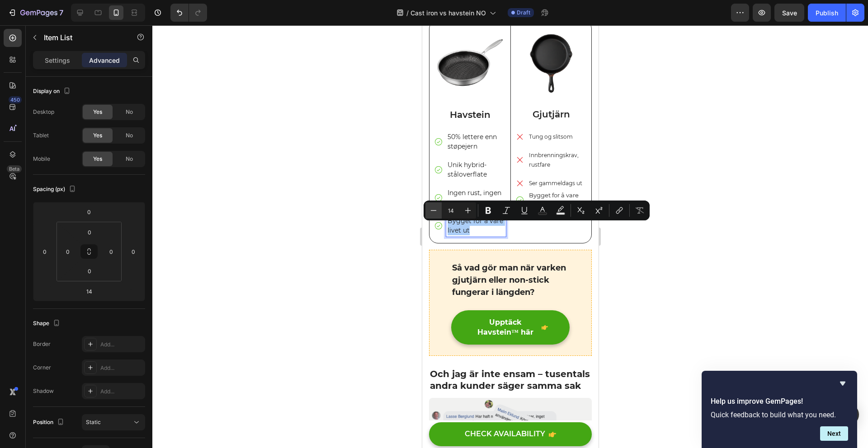
click at [436, 213] on icon "Editor contextual toolbar" at bounding box center [433, 210] width 9 height 9
type input "13"
click at [436, 213] on icon "Editor contextual toolbar" at bounding box center [433, 210] width 9 height 9
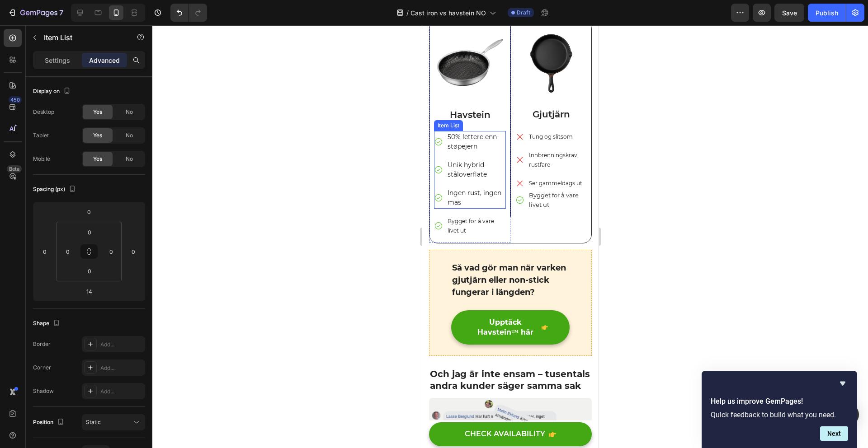
click at [453, 189] on div "50% lettere enn støpejern Unik hybrid-ståloverflate Ingen rust, ingen mas" at bounding box center [470, 170] width 72 height 78
click at [483, 207] on p "Ingen rust, ingen mas" at bounding box center [475, 198] width 57 height 19
drag, startPoint x: 457, startPoint y: 208, endPoint x: 469, endPoint y: 208, distance: 11.3
drag, startPoint x: 485, startPoint y: 215, endPoint x: 445, endPoint y: 202, distance: 42.3
click at [446, 202] on div "Ingen rust, ingen mas" at bounding box center [476, 198] width 60 height 22
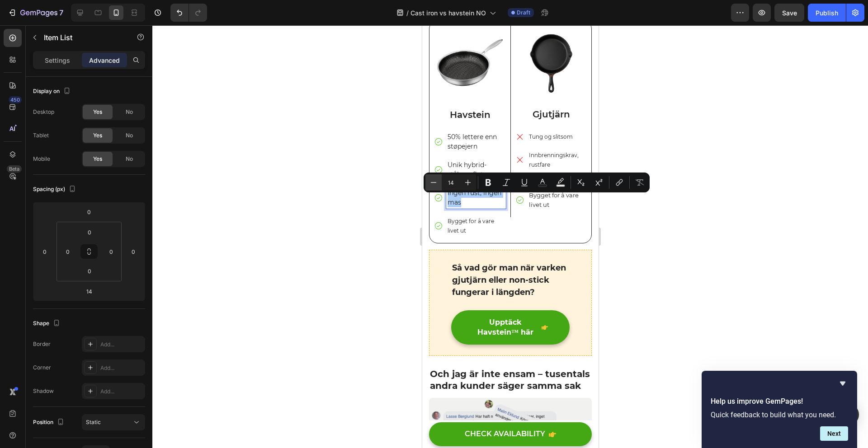
click at [434, 185] on icon "Editor contextual toolbar" at bounding box center [433, 182] width 9 height 9
type input "12"
click at [452, 146] on p "50% lettere enn støpejern" at bounding box center [475, 141] width 57 height 19
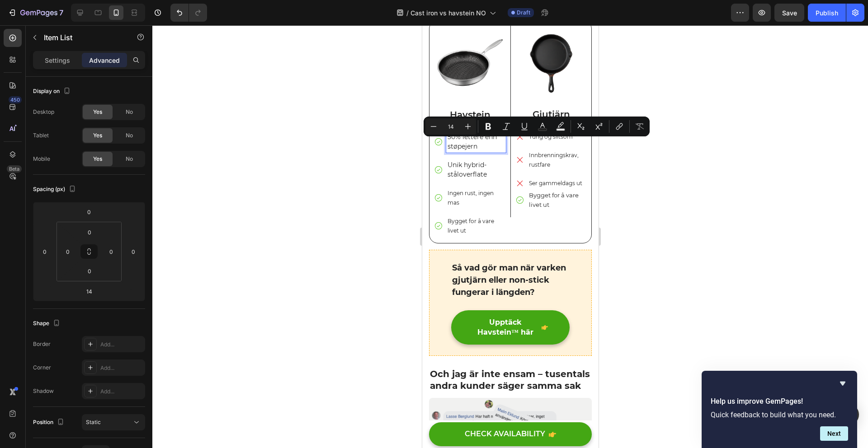
click at [490, 181] on div "Unik hybrid-ståloverflate" at bounding box center [476, 170] width 60 height 22
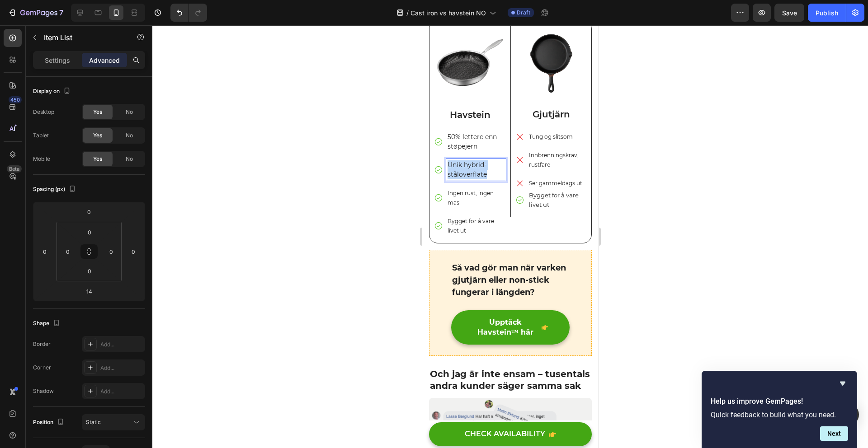
drag, startPoint x: 490, startPoint y: 186, endPoint x: 447, endPoint y: 170, distance: 46.6
click at [448, 175] on p "Unik hybrid-ståloverflate" at bounding box center [475, 169] width 57 height 19
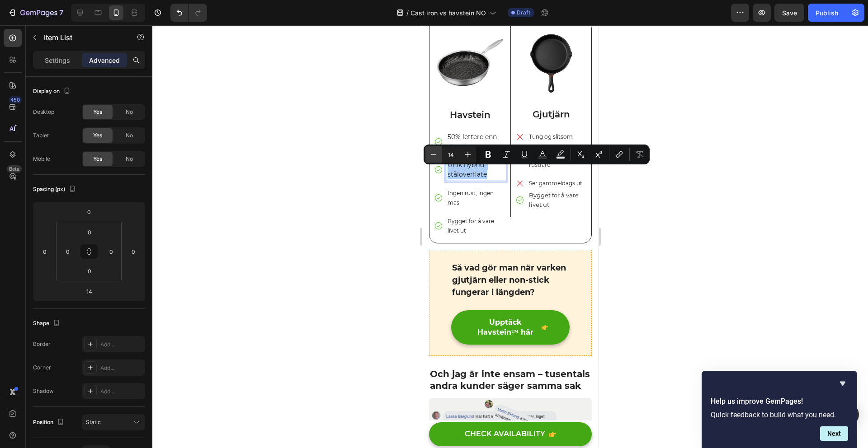
click at [436, 158] on icon "Editor contextual toolbar" at bounding box center [433, 154] width 9 height 9
type input "12"
click at [456, 121] on p "Havstein" at bounding box center [469, 115] width 70 height 12
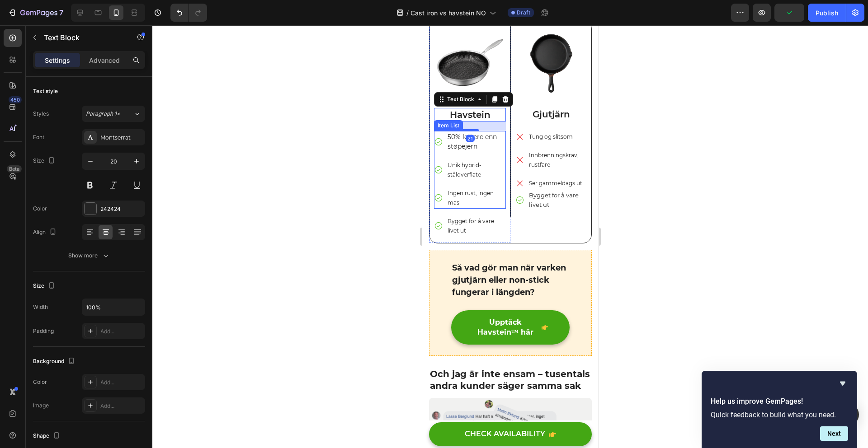
click at [483, 161] on div "50% lettere enn støpejern Unik hybrid-ståloverflate Ingen rust, ingen mas" at bounding box center [470, 170] width 72 height 78
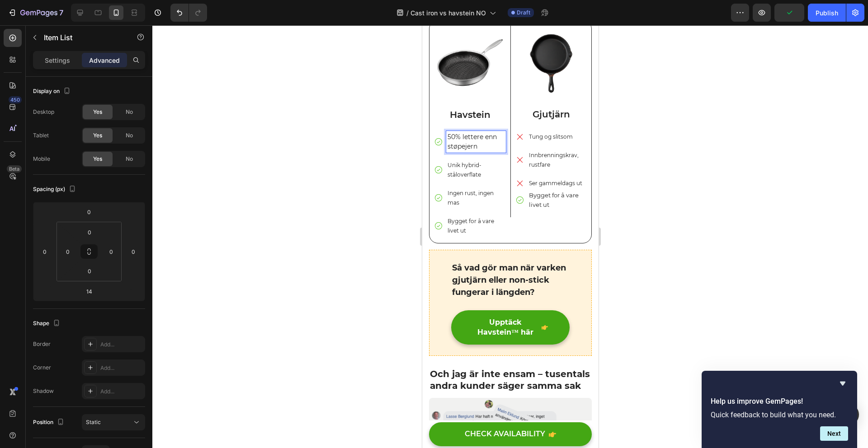
click at [481, 151] on p "50% lettere enn støpejern" at bounding box center [475, 141] width 57 height 19
drag, startPoint x: 469, startPoint y: 159, endPoint x: 448, endPoint y: 146, distance: 24.3
click at [448, 149] on p "50% lettere enn støpejern" at bounding box center [475, 141] width 57 height 19
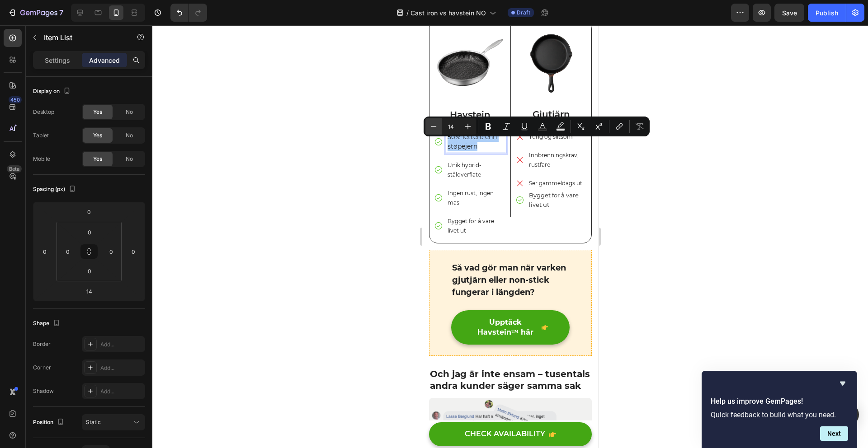
click at [436, 131] on button "Minus" at bounding box center [433, 126] width 16 height 16
type input "12"
click at [443, 161] on div "50% lettere enn støpejern Unik hybrid-ståloverflate Ingen rust, ingen mas" at bounding box center [470, 170] width 72 height 78
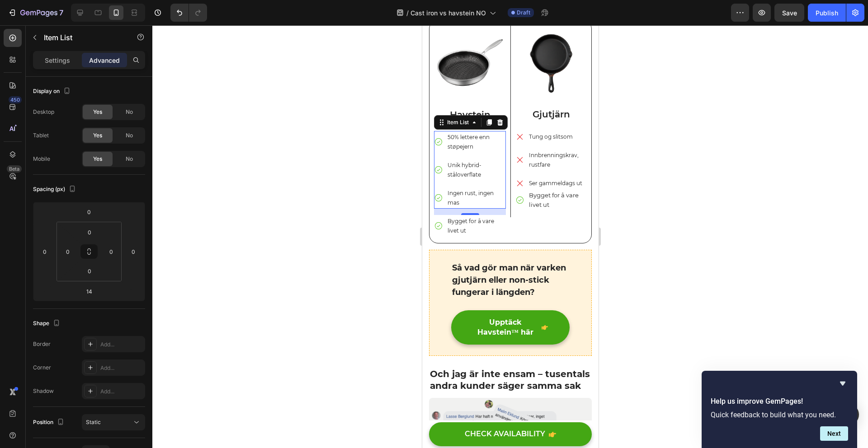
click at [450, 165] on div "50% lettere enn støpejern Unik hybrid-ståloverflate Ingen rust, ingen mas" at bounding box center [470, 170] width 72 height 78
click at [465, 150] on span "50% lettere enn støpejern" at bounding box center [468, 142] width 42 height 16
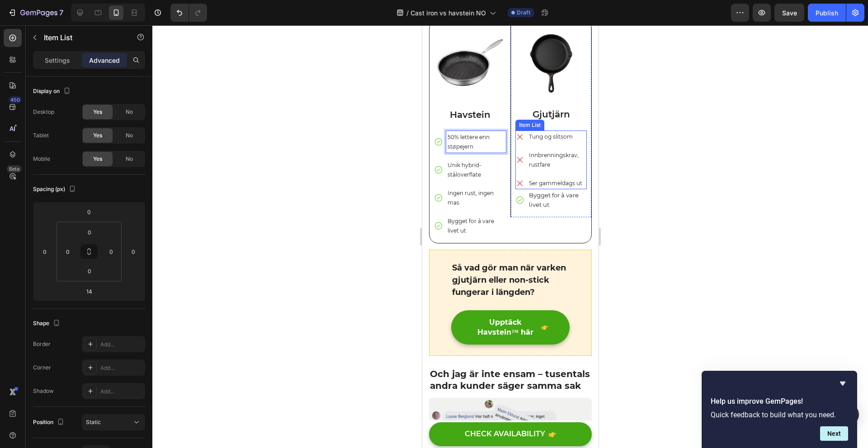
click at [556, 170] on p "Innbrenningskrav, rustfare" at bounding box center [556, 160] width 57 height 19
click at [467, 178] on span "Unik hybrid-ståloverflate" at bounding box center [464, 170] width 34 height 16
click at [542, 143] on div "Tung og slitsom" at bounding box center [556, 137] width 59 height 12
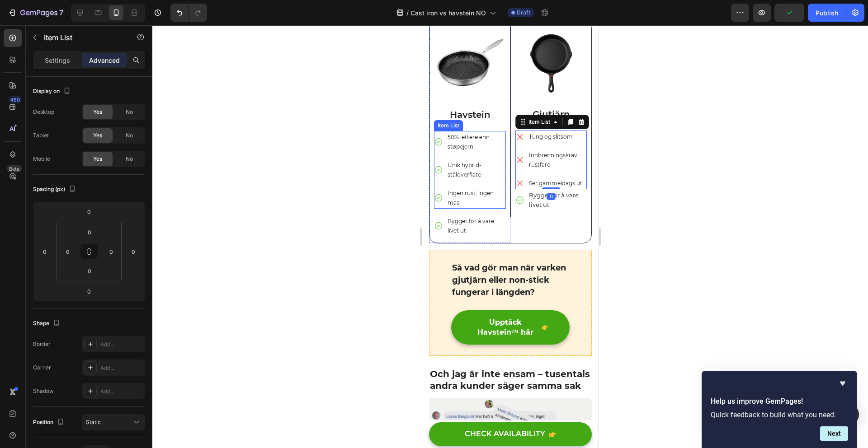
click at [464, 150] on span "50% lettere enn støpejern" at bounding box center [468, 142] width 42 height 16
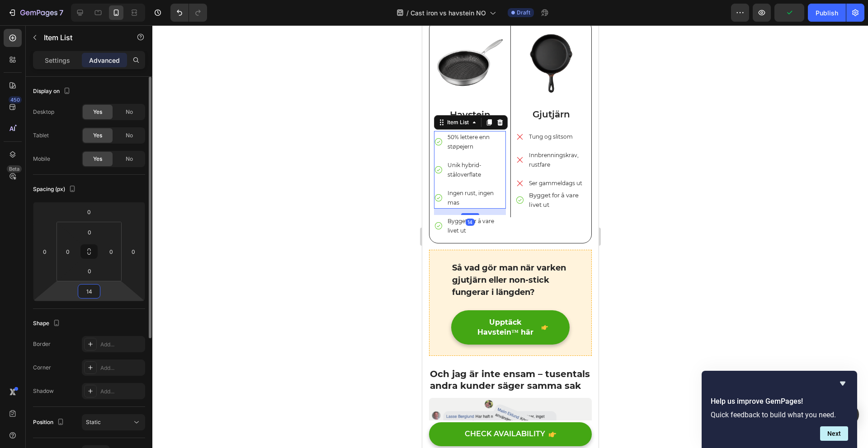
click at [94, 293] on input "14" at bounding box center [89, 292] width 18 height 14
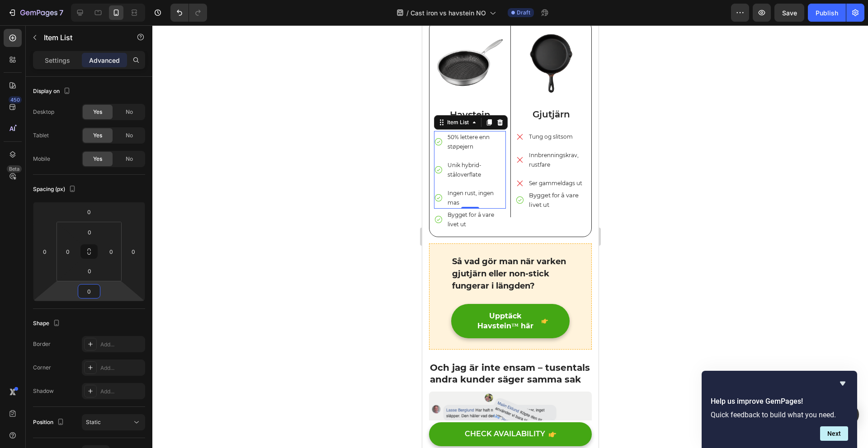
type input "0"
click at [480, 151] on p "50% lettere enn støpejern" at bounding box center [475, 141] width 57 height 19
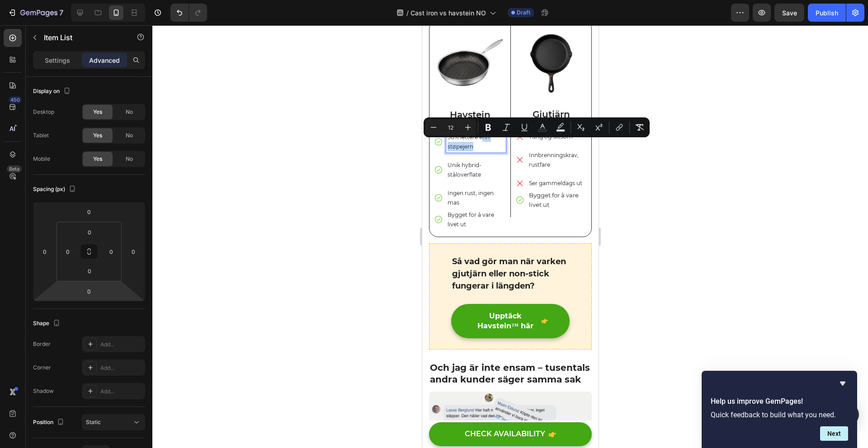
drag, startPoint x: 481, startPoint y: 145, endPoint x: 483, endPoint y: 155, distance: 10.6
click at [483, 151] on p "50% lettere enn støpejern" at bounding box center [475, 141] width 57 height 19
click at [477, 142] on span "50% lettere enn støpejern" at bounding box center [468, 142] width 42 height 16
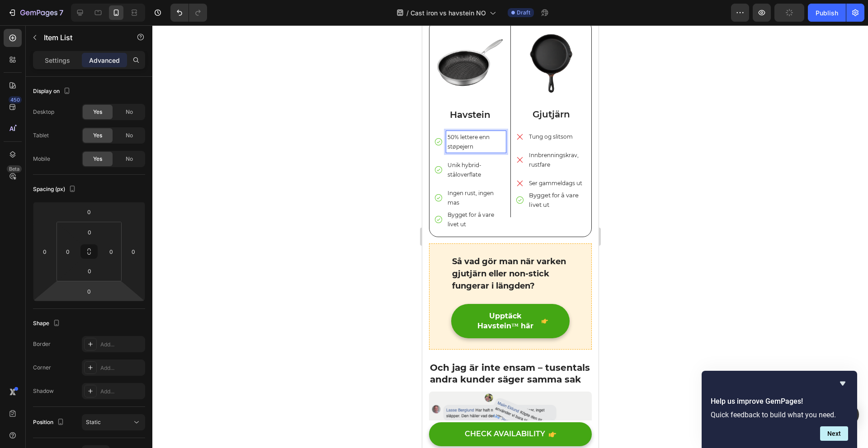
click at [348, 217] on div at bounding box center [510, 236] width 716 height 423
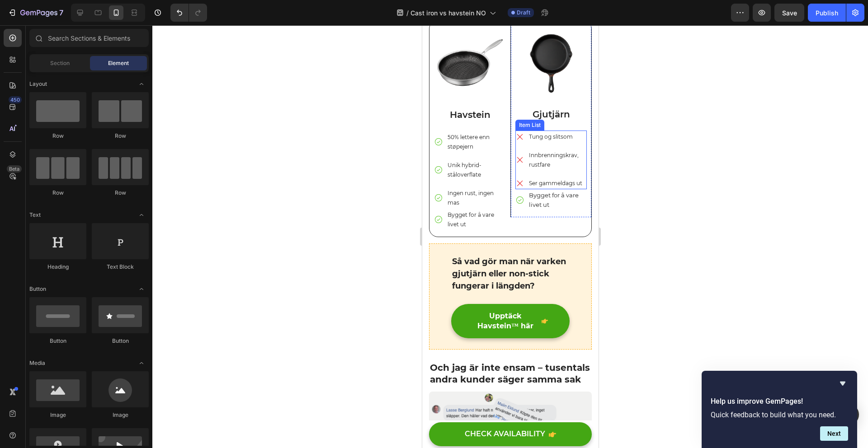
click at [534, 131] on div "Item List" at bounding box center [529, 125] width 29 height 11
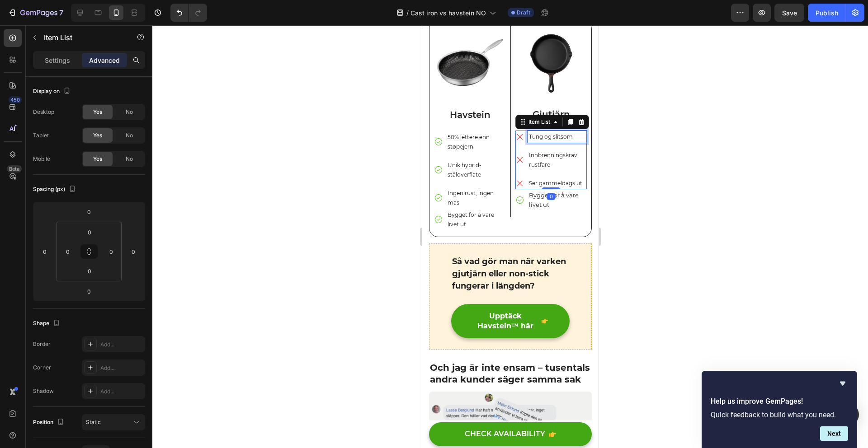
click at [540, 140] on span "Tung og slitsom" at bounding box center [550, 136] width 44 height 7
drag, startPoint x: 567, startPoint y: 147, endPoint x: 526, endPoint y: 147, distance: 41.6
click at [528, 140] on span "Tung og slitsom" at bounding box center [550, 136] width 44 height 7
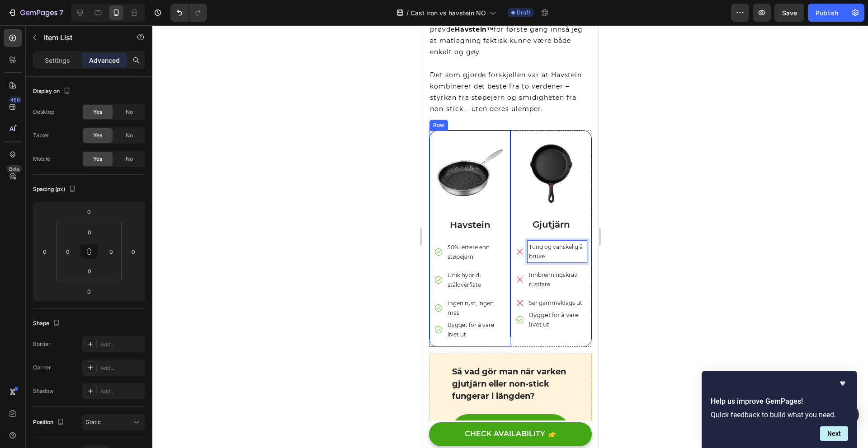
scroll to position [676, 0]
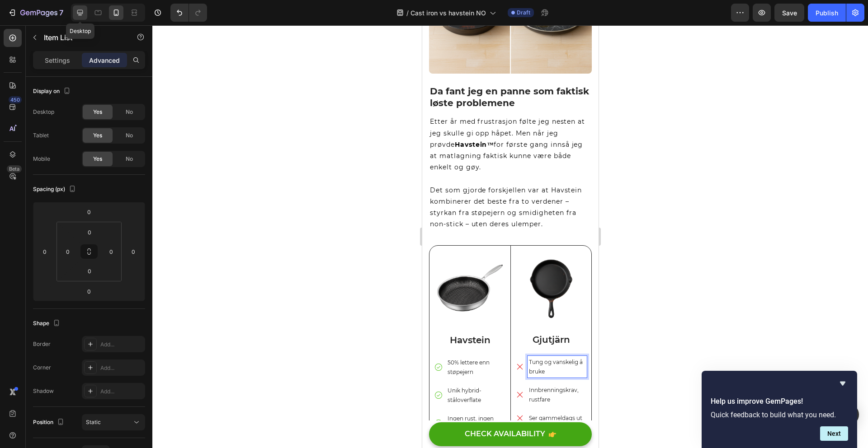
click at [81, 14] on icon at bounding box center [80, 13] width 6 height 6
type input "16"
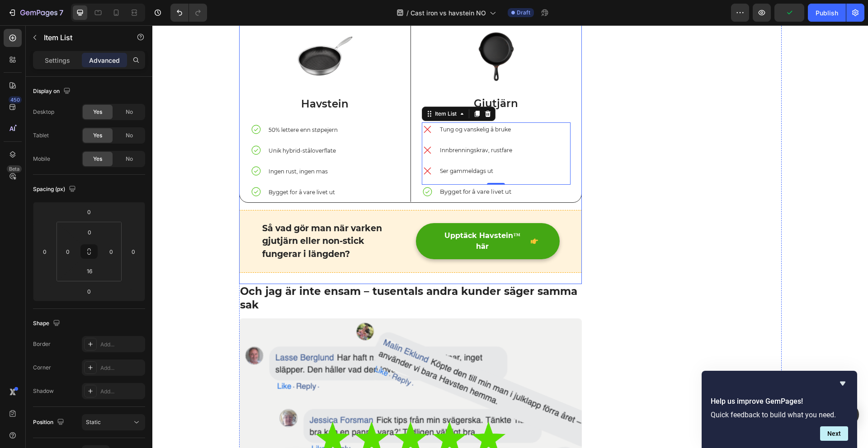
scroll to position [1198, 0]
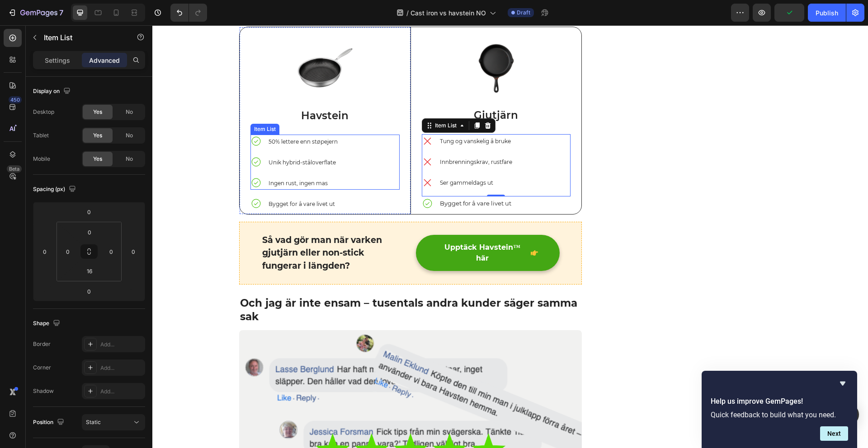
click at [277, 143] on span "50% lettere enn støpejern" at bounding box center [303, 141] width 69 height 7
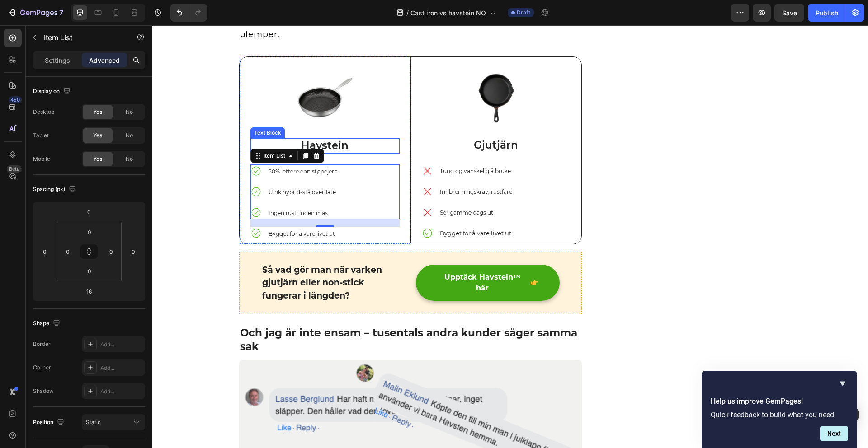
scroll to position [1130, 0]
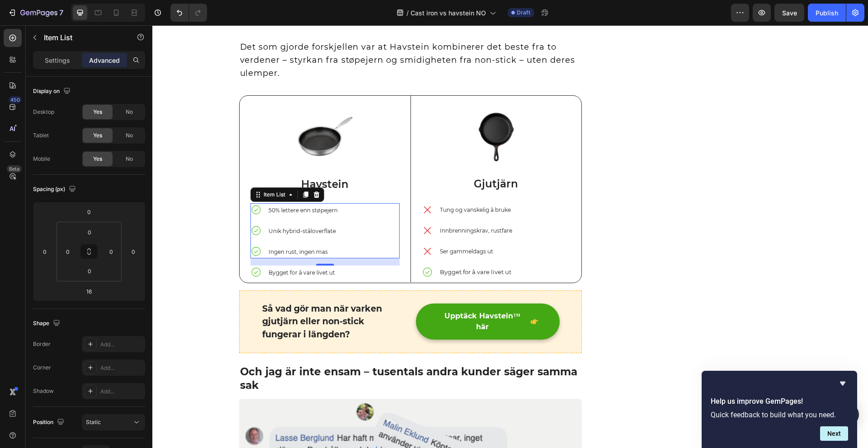
click at [271, 219] on div "50% lettere enn støpejern Unik hybrid-ståloverflate Ingen rust, ingen mas" at bounding box center [294, 230] width 89 height 55
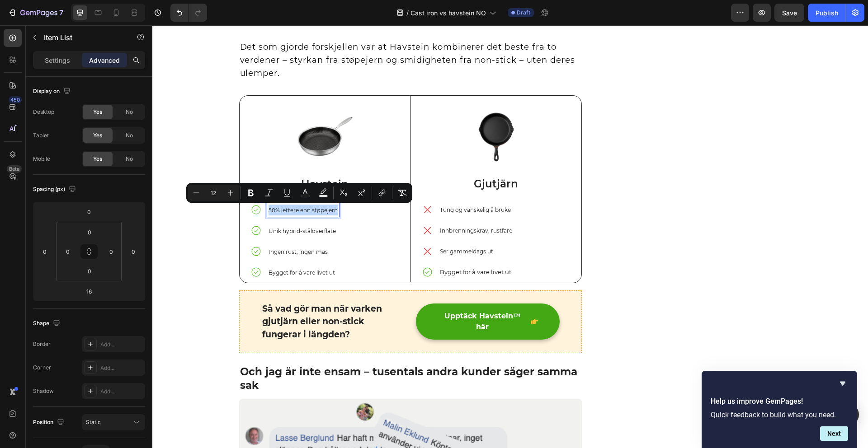
drag, startPoint x: 264, startPoint y: 211, endPoint x: 330, endPoint y: 215, distance: 66.1
click at [330, 217] on div "50% lettere enn støpejern Unik hybrid-ståloverflate Ingen rust, ingen mas" at bounding box center [294, 230] width 89 height 55
click at [245, 195] on button "Bold" at bounding box center [251, 193] width 16 height 16
click at [115, 12] on icon at bounding box center [116, 12] width 9 height 9
type input "0"
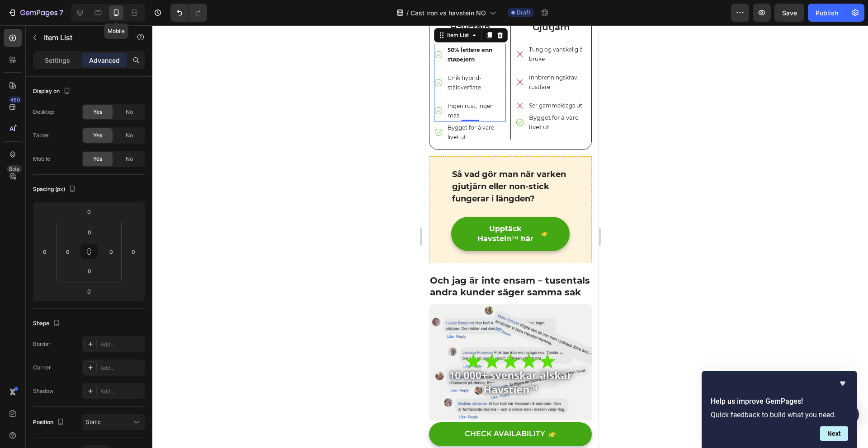
scroll to position [983, 0]
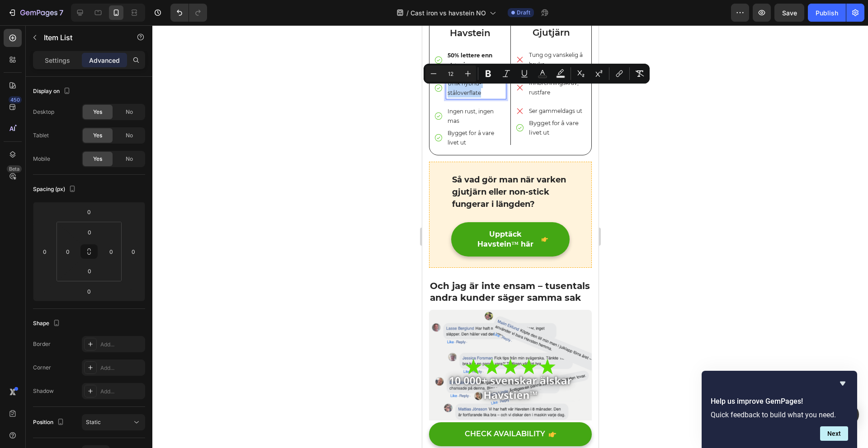
drag, startPoint x: 480, startPoint y: 101, endPoint x: 441, endPoint y: 92, distance: 40.0
click at [441, 92] on div "Unik hybrid-ståloverflate" at bounding box center [470, 88] width 72 height 22
click at [488, 77] on icon "Editor contextual toolbar" at bounding box center [487, 74] width 5 height 7
click at [496, 126] on p "Ingen rust, ingen mas" at bounding box center [475, 116] width 57 height 19
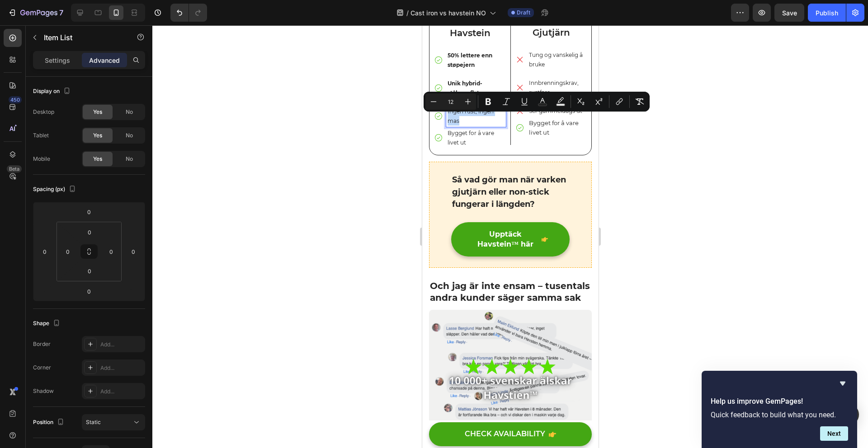
drag, startPoint x: 472, startPoint y: 128, endPoint x: 449, endPoint y: 114, distance: 27.2
click at [448, 121] on p "Ingen rust, ingen mas" at bounding box center [475, 116] width 57 height 19
click at [490, 104] on icon "Editor contextual toolbar" at bounding box center [487, 102] width 5 height 7
click at [474, 147] on p "Bygget for å vare livet ut" at bounding box center [475, 137] width 57 height 19
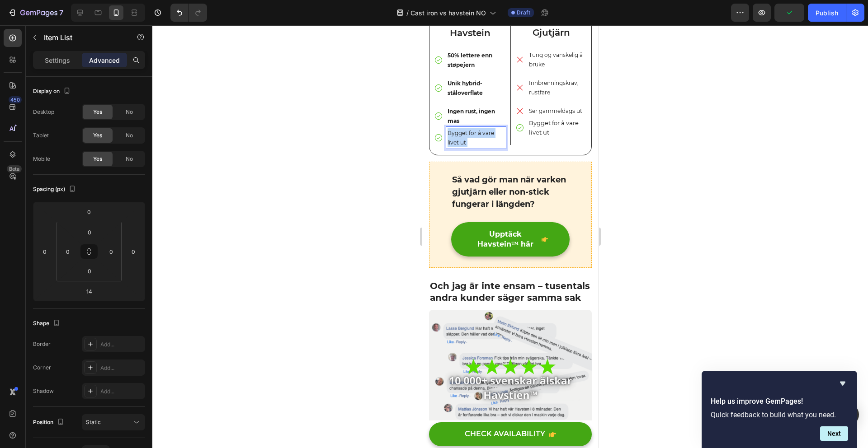
drag, startPoint x: 474, startPoint y: 152, endPoint x: 452, endPoint y: 144, distance: 22.8
drag, startPoint x: 466, startPoint y: 150, endPoint x: 470, endPoint y: 134, distance: 16.7
click at [448, 141] on p "Bygget for å vare livet ut" at bounding box center [475, 137] width 57 height 19
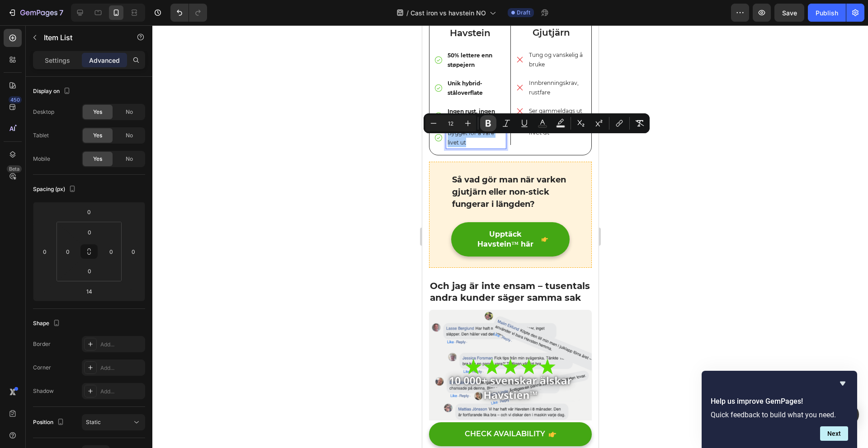
click at [485, 122] on icon "Editor contextual toolbar" at bounding box center [487, 123] width 5 height 7
click at [542, 136] on span "Bygget for å vare livet ut" at bounding box center [553, 127] width 50 height 17
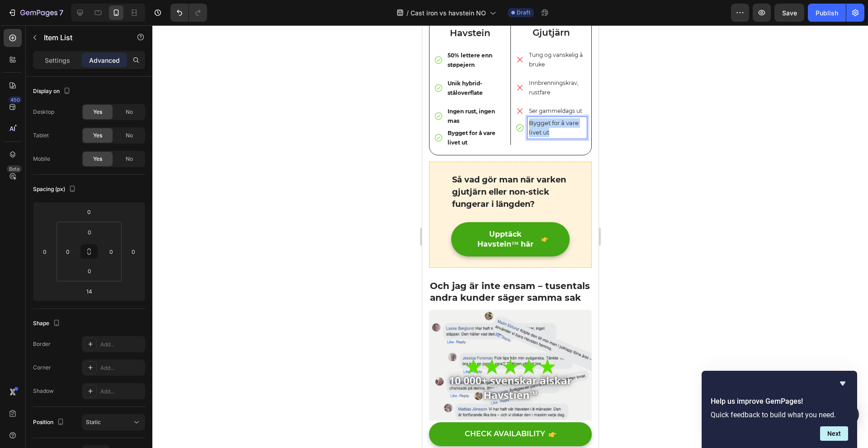
drag, startPoint x: 546, startPoint y: 150, endPoint x: 526, endPoint y: 137, distance: 24.0
click at [528, 137] on p "Bygget for å vare livet ut" at bounding box center [556, 127] width 57 height 19
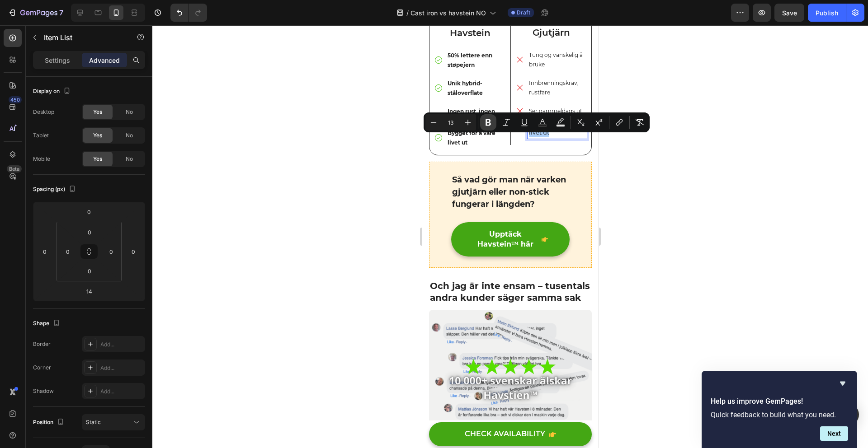
click at [487, 121] on icon "Editor contextual toolbar" at bounding box center [487, 122] width 5 height 7
click at [530, 96] on span "Innbrenningskrav, rustfare" at bounding box center [553, 88] width 50 height 16
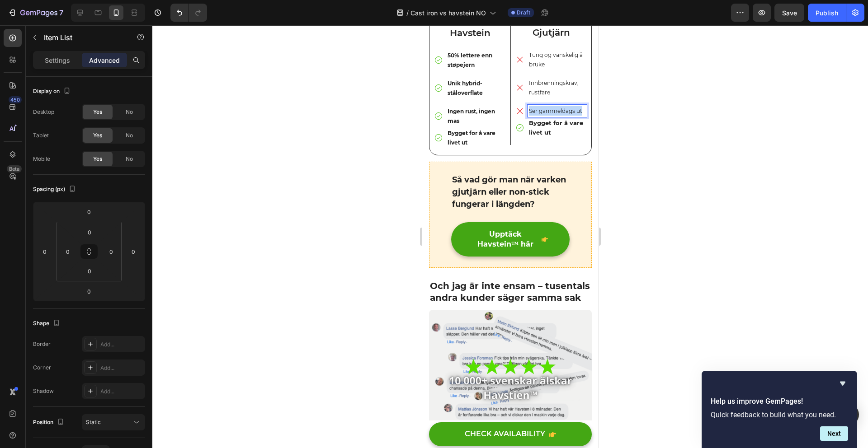
drag, startPoint x: 533, startPoint y: 130, endPoint x: 523, endPoint y: 116, distance: 18.1
click at [523, 117] on div "Ser gammeldags ut" at bounding box center [550, 111] width 71 height 12
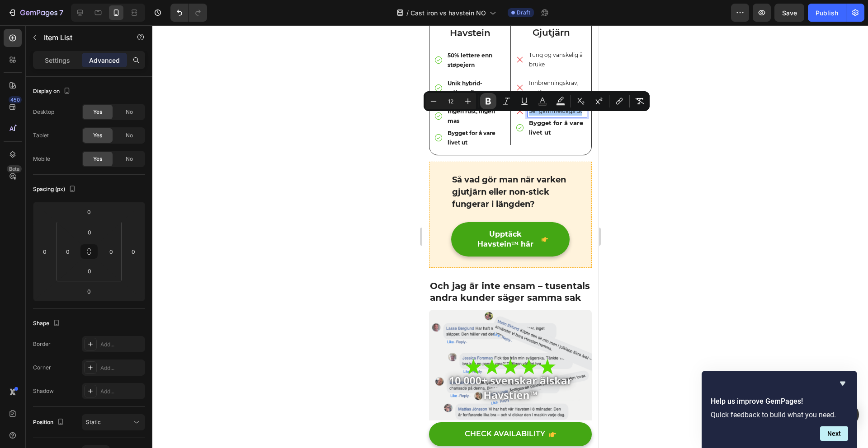
click at [484, 104] on icon "Editor contextual toolbar" at bounding box center [488, 101] width 9 height 9
drag, startPoint x: 537, startPoint y: 85, endPoint x: 537, endPoint y: 90, distance: 4.5
click at [537, 85] on p "Innbrenningskrav, rustfare" at bounding box center [556, 87] width 57 height 19
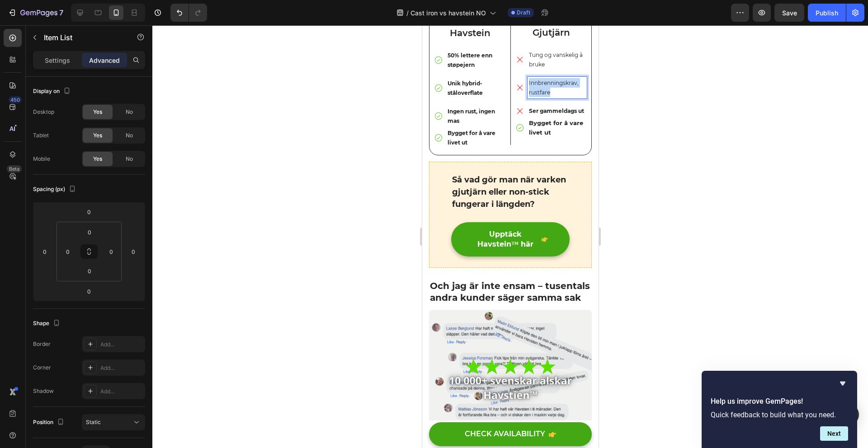
drag, startPoint x: 547, startPoint y: 101, endPoint x: 519, endPoint y: 91, distance: 29.6
click at [522, 91] on div "Innbrenningskrav, rustfare" at bounding box center [550, 88] width 71 height 22
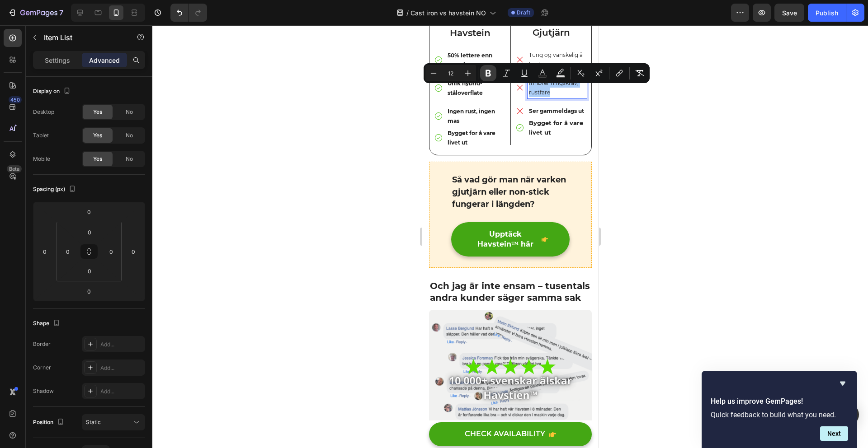
click at [484, 74] on icon "Editor contextual toolbar" at bounding box center [488, 73] width 9 height 9
click at [522, 52] on div "Image Gjutjärn Text Block Tung og vanskelig å bruke Innbrenningskrav, rustfare …" at bounding box center [550, 45] width 71 height 200
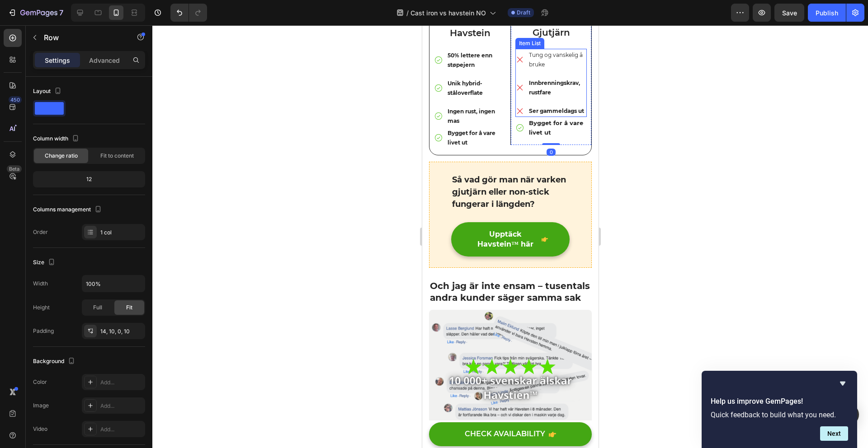
click at [536, 68] on span "Tung og vanskelig å bruke" at bounding box center [555, 60] width 54 height 16
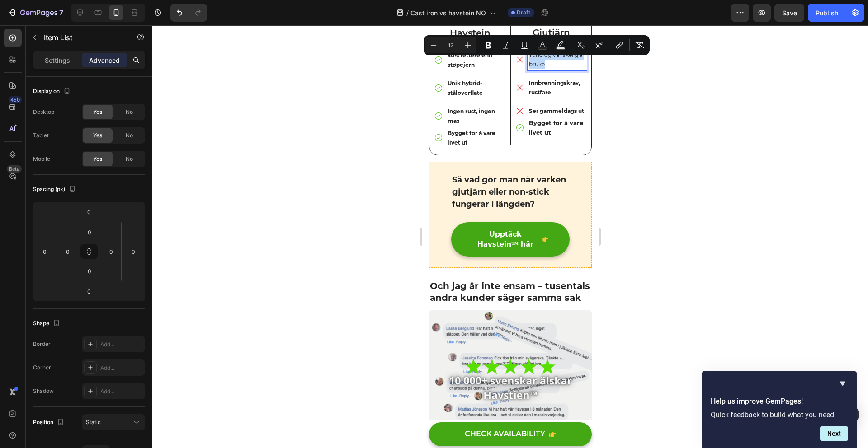
drag, startPoint x: 546, startPoint y: 75, endPoint x: 523, endPoint y: 66, distance: 24.5
click at [527, 66] on div "Tung og vanskelig å bruke" at bounding box center [556, 60] width 59 height 22
click at [485, 48] on icon "Editor contextual toolbar" at bounding box center [488, 45] width 9 height 9
click at [393, 98] on div at bounding box center [510, 236] width 716 height 423
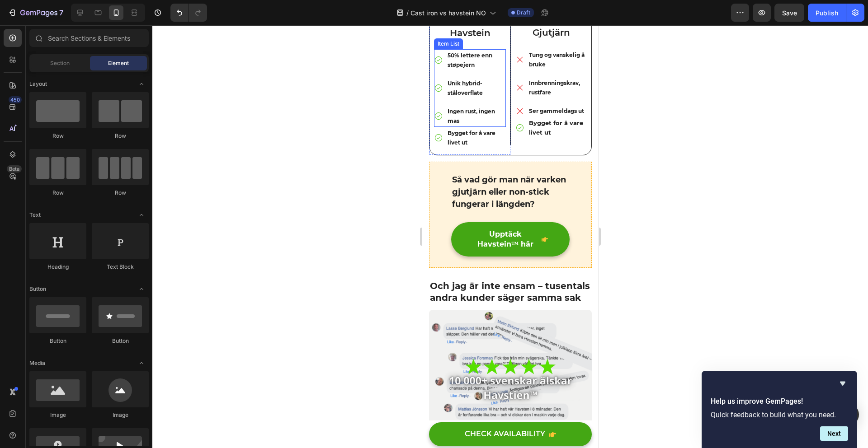
click at [475, 70] on p "50% lettere enn støpejern" at bounding box center [475, 60] width 57 height 19
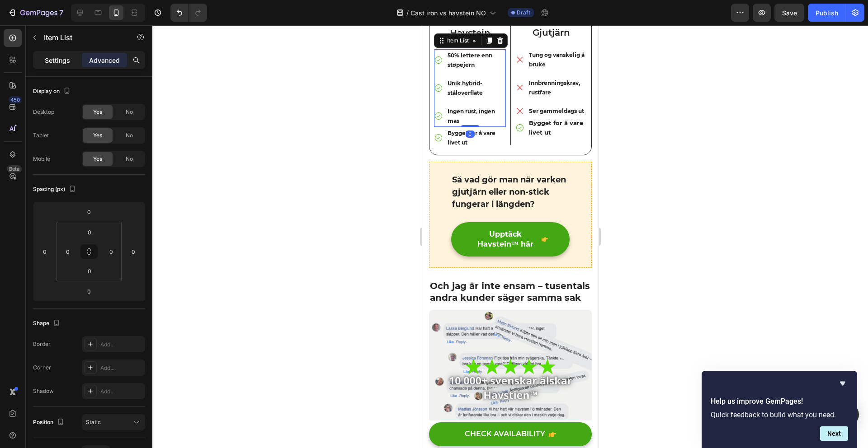
click at [61, 57] on p "Settings" at bounding box center [57, 60] width 25 height 9
type input "7"
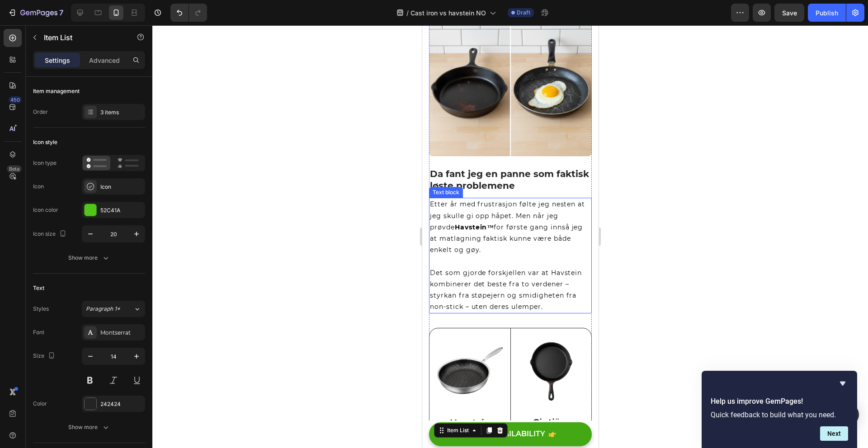
scroll to position [164, 0]
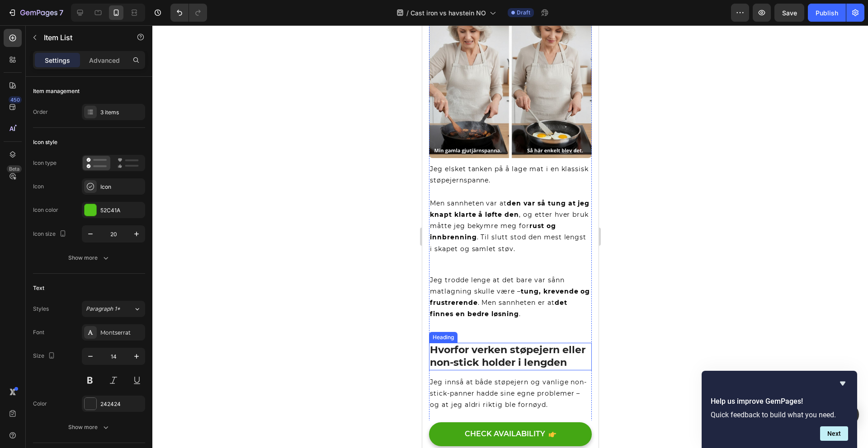
click at [520, 344] on p "Hvorfor verken støpejern eller non-stick holder i lengden" at bounding box center [509, 357] width 161 height 26
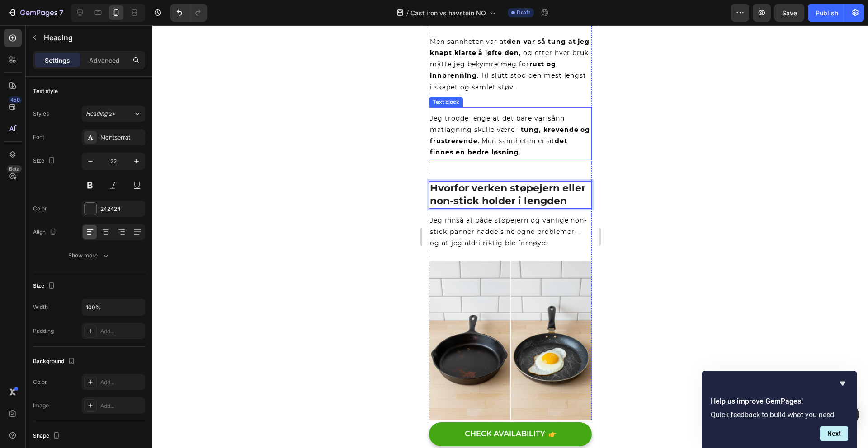
scroll to position [354, 0]
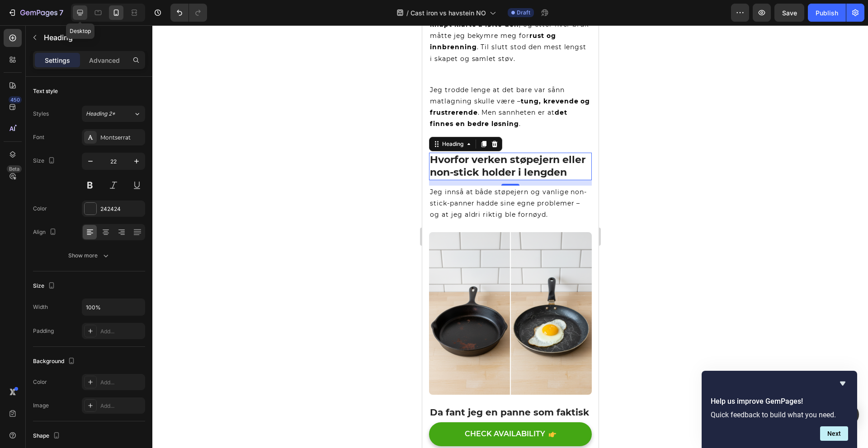
click at [75, 13] on div at bounding box center [80, 12] width 14 height 14
type input "26"
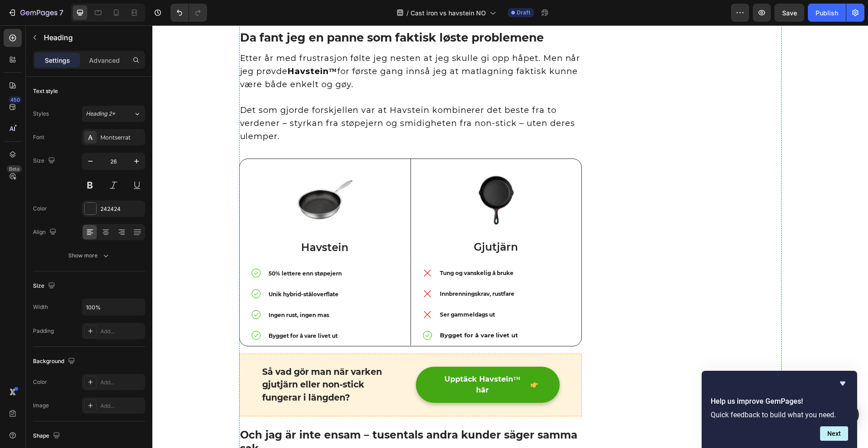
scroll to position [1080, 0]
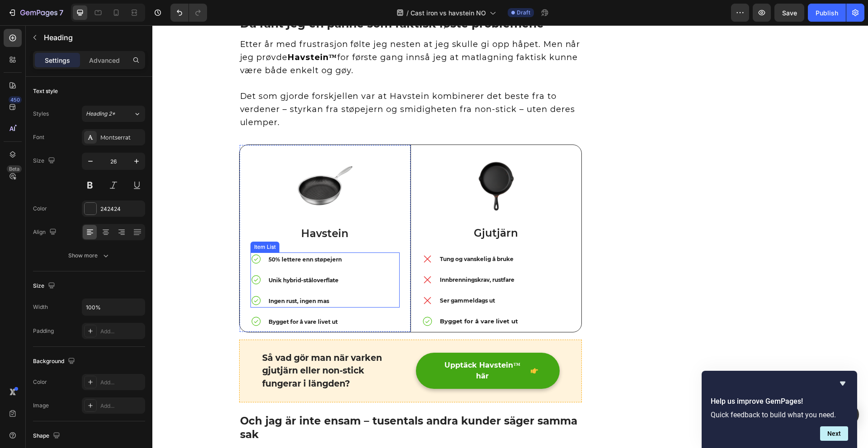
click at [329, 261] on strong "50% lettere enn støpejern" at bounding box center [305, 259] width 73 height 7
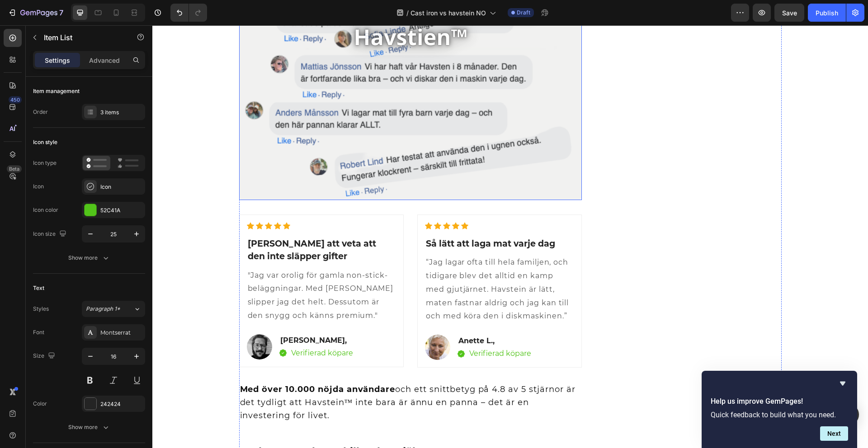
scroll to position [1755, 0]
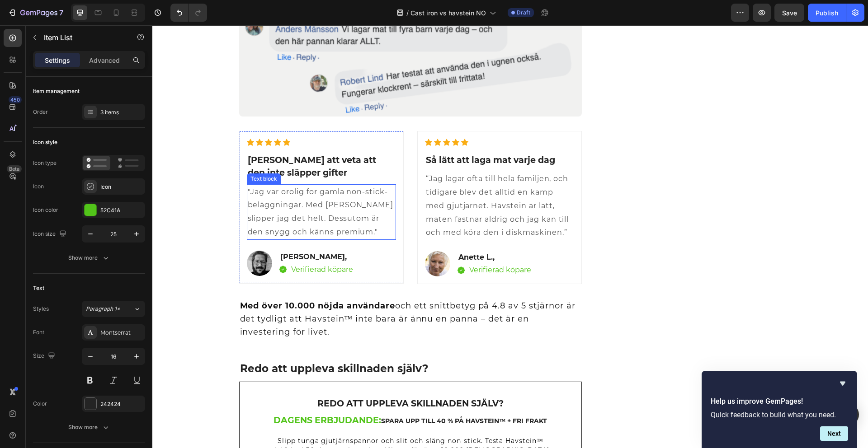
click at [302, 185] on p ""Jag var orolig för gamla non-stick-beläggningar. Med [PERSON_NAME] slipper jag…" at bounding box center [321, 212] width 147 height 54
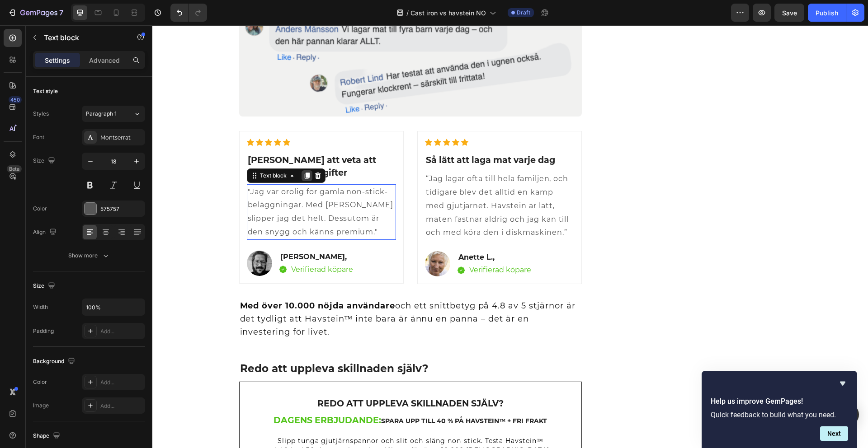
click at [303, 177] on icon at bounding box center [306, 175] width 7 height 7
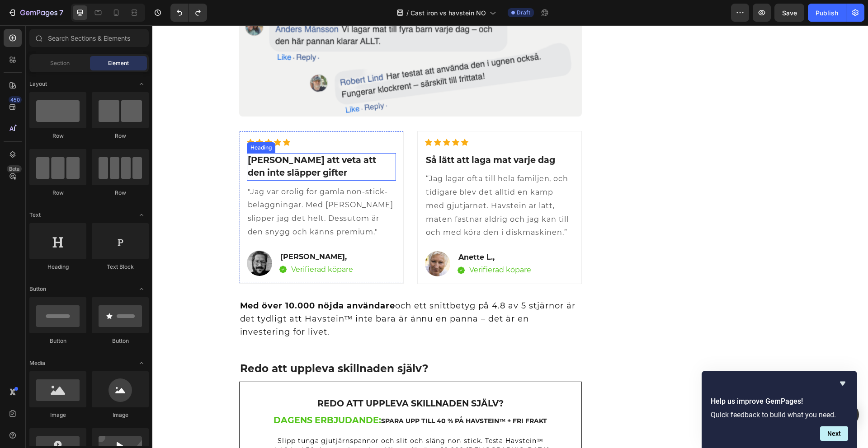
click at [311, 178] on h2 "[PERSON_NAME] att veta att den inte släpper gifter" at bounding box center [321, 167] width 149 height 28
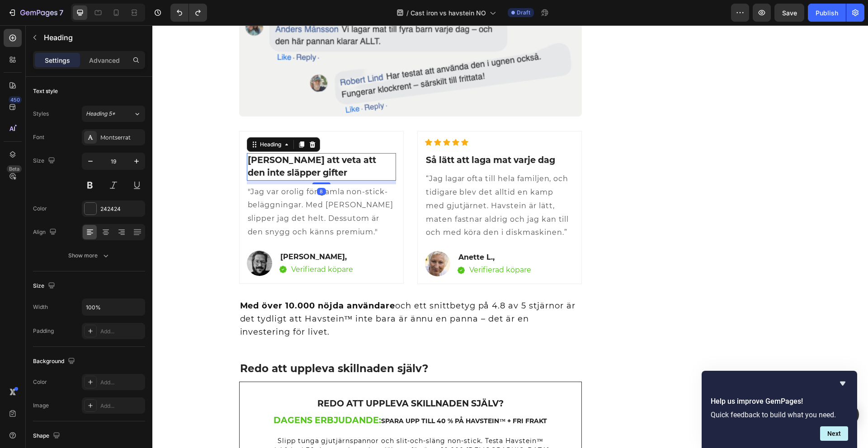
click at [304, 176] on h2 "[PERSON_NAME] att veta att den inte släpper gifter" at bounding box center [321, 167] width 149 height 28
drag, startPoint x: 303, startPoint y: 175, endPoint x: 245, endPoint y: 160, distance: 60.3
click at [247, 161] on h2 "[PERSON_NAME] att veta att den inte släpper gifter" at bounding box center [321, 167] width 149 height 28
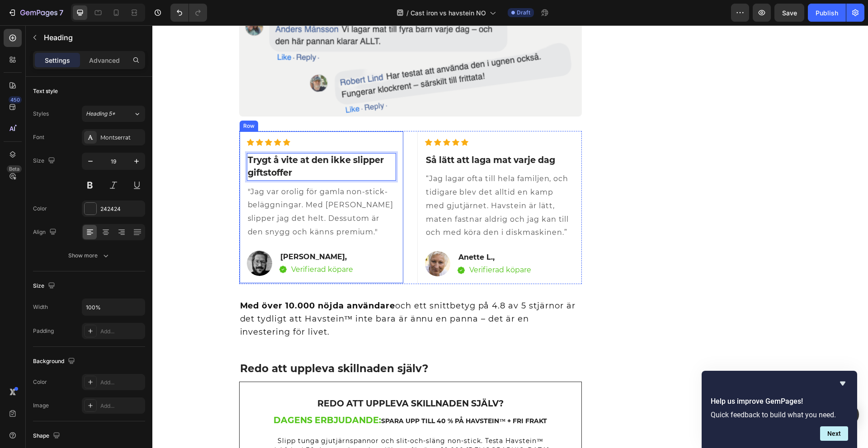
click at [330, 235] on p ""Jag var orolig för gamla non-stick-beläggningar. Med [PERSON_NAME] slipper jag…" at bounding box center [321, 212] width 147 height 54
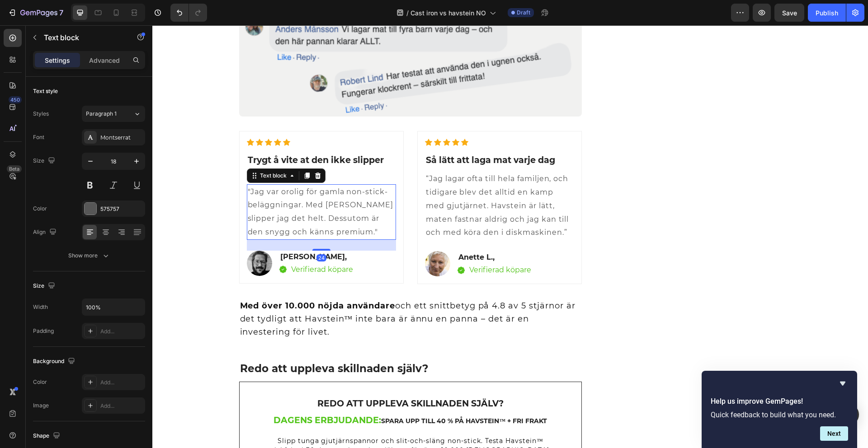
click at [331, 232] on p ""Jag var orolig för gamla non-stick-beläggningar. Med [PERSON_NAME] slipper jag…" at bounding box center [321, 212] width 147 height 54
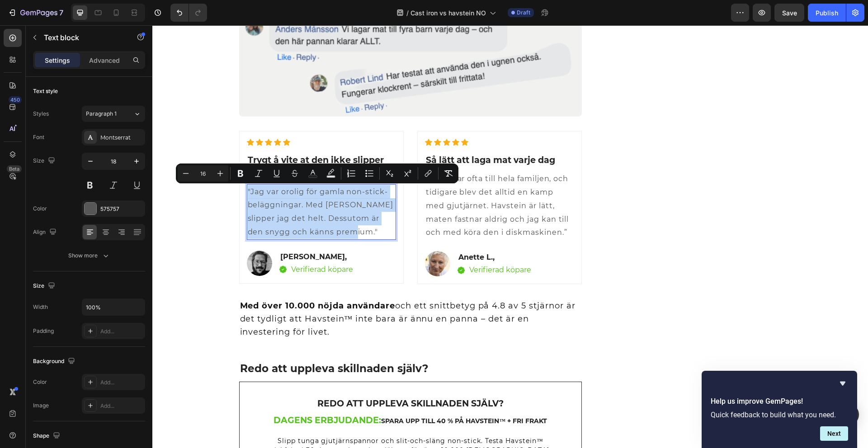
drag, startPoint x: 330, startPoint y: 232, endPoint x: 244, endPoint y: 190, distance: 96.2
click at [248, 190] on p ""Jag var orolig för gamla non-stick-beläggningar. Med [PERSON_NAME] slipper jag…" at bounding box center [321, 212] width 147 height 54
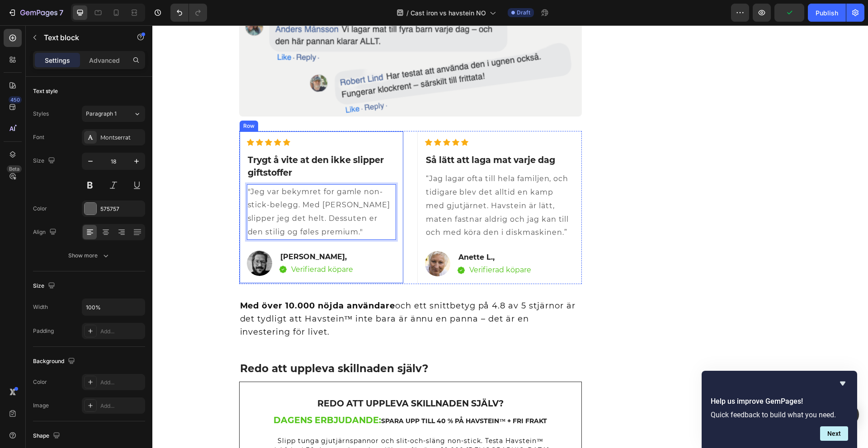
click at [315, 278] on div "Icon Icon Icon Icon Icon Icon List Hoz Trygt å vite at den ikke slipper giftsto…" at bounding box center [321, 207] width 165 height 153
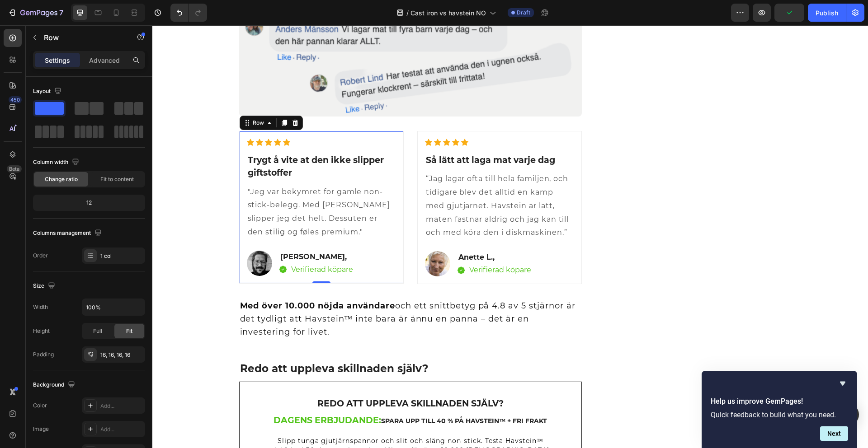
click at [317, 274] on p "Verifierad köpare" at bounding box center [322, 269] width 62 height 11
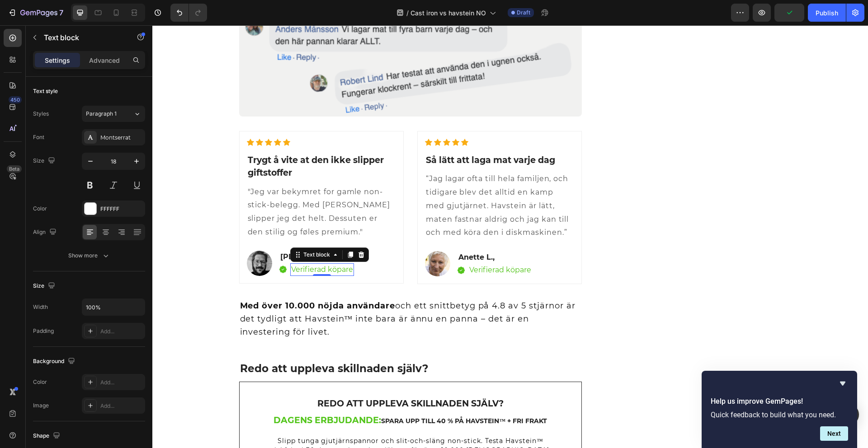
click at [317, 273] on div "0" at bounding box center [321, 276] width 9 height 7
click at [338, 273] on p "Verifierad köpare" at bounding box center [322, 269] width 62 height 11
click at [349, 273] on p "Verifierad köpare" at bounding box center [322, 269] width 62 height 11
drag, startPoint x: 348, startPoint y: 273, endPoint x: 288, endPoint y: 272, distance: 59.7
click at [291, 272] on p "Verifierad köpare" at bounding box center [322, 269] width 62 height 11
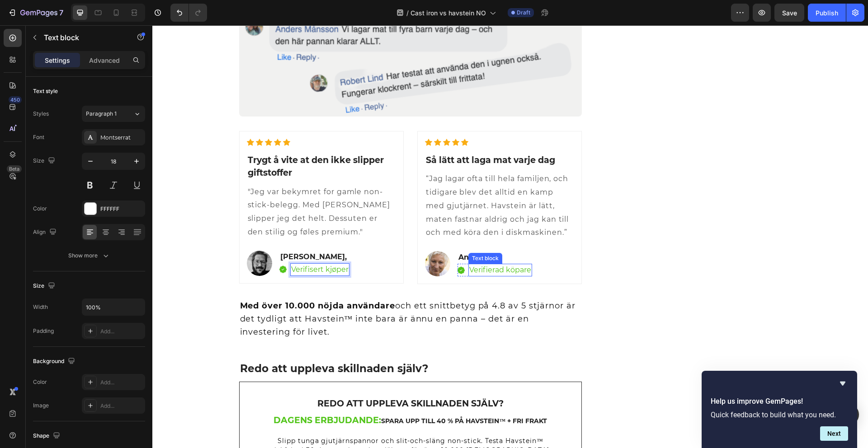
click at [469, 271] on p "Verifierad köpare" at bounding box center [500, 270] width 62 height 11
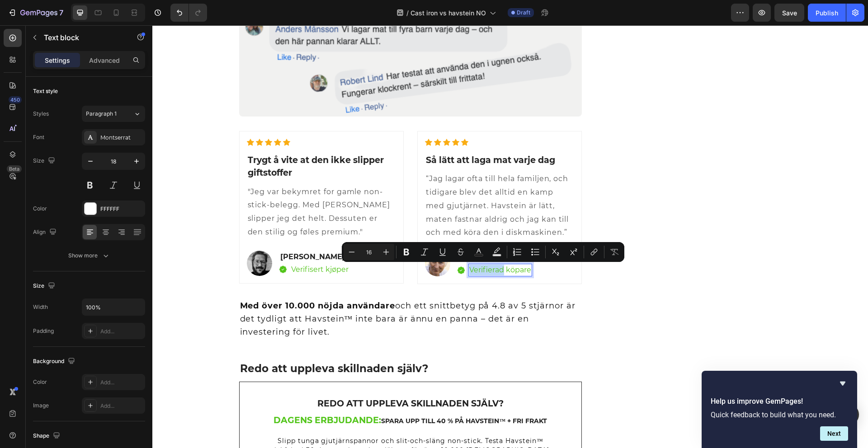
click at [469, 272] on p "Verifierad köpare" at bounding box center [500, 270] width 62 height 11
drag, startPoint x: 467, startPoint y: 273, endPoint x: 530, endPoint y: 274, distance: 62.8
click at [530, 274] on div "Image Anette L., Text block Image Verifierad köpare Text block 0 Row Row" at bounding box center [499, 263] width 149 height 25
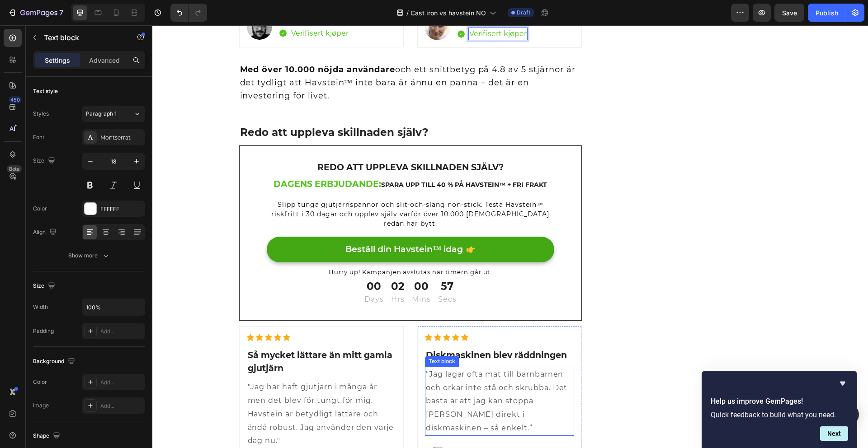
scroll to position [2060, 0]
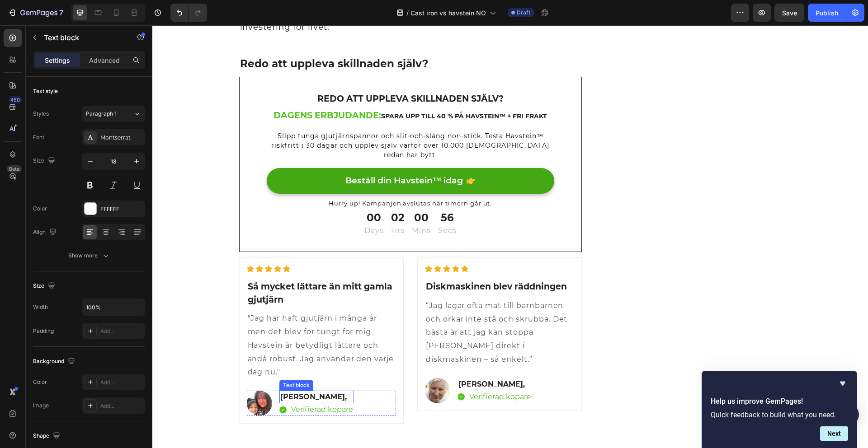
click at [318, 405] on p "Verifierad köpare" at bounding box center [322, 410] width 62 height 11
drag, startPoint x: 350, startPoint y: 403, endPoint x: 289, endPoint y: 402, distance: 61.0
click at [290, 404] on div "Verifierad köpare" at bounding box center [322, 410] width 64 height 13
click at [469, 392] on p "Verifierad köpare" at bounding box center [500, 397] width 62 height 11
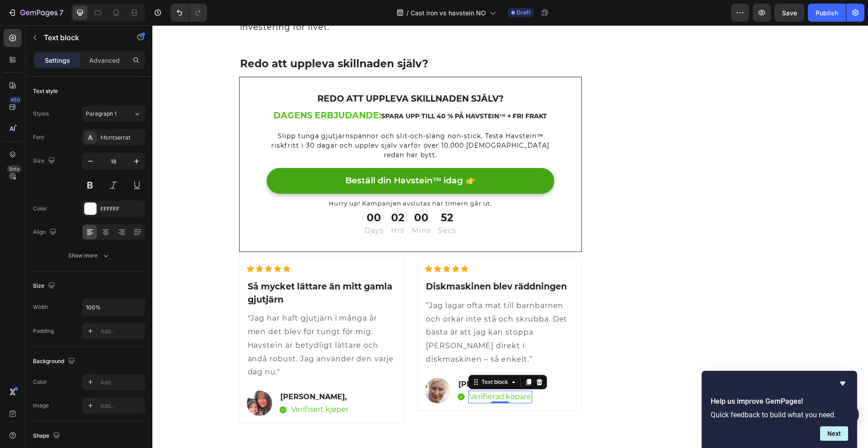
click at [469, 392] on p "Verifierad köpare" at bounding box center [500, 397] width 62 height 11
drag, startPoint x: 467, startPoint y: 377, endPoint x: 517, endPoint y: 378, distance: 50.2
click at [520, 392] on p "Verifierad köpare" at bounding box center [500, 397] width 62 height 11
click at [469, 392] on p "Verifierad köpare" at bounding box center [500, 397] width 62 height 11
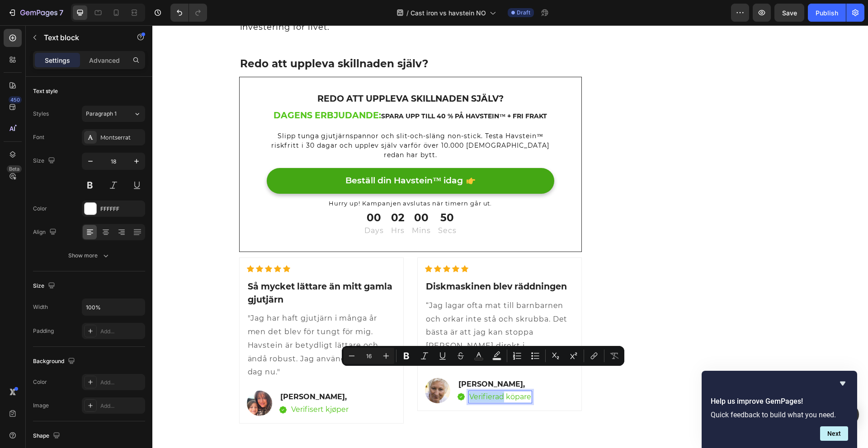
click at [474, 392] on p "Verifierad köpare" at bounding box center [500, 397] width 62 height 11
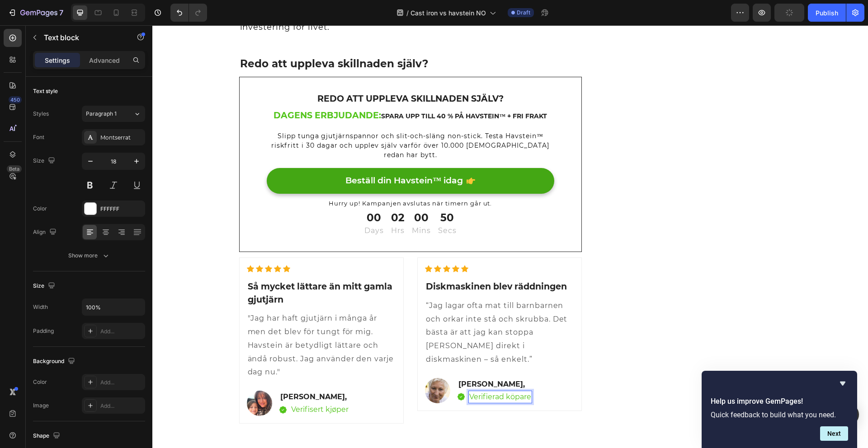
click at [469, 392] on p "Verifierad köpare" at bounding box center [500, 397] width 62 height 11
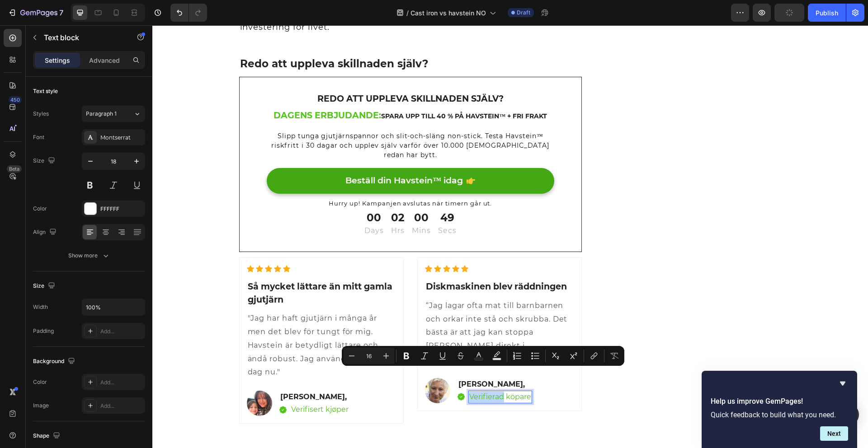
click at [469, 392] on p "Verifierad köpare" at bounding box center [500, 397] width 62 height 11
click at [467, 388] on div "Icon Icon Icon Icon Icon Icon List Hoz Diskmaskinen blev räddningen Heading “Ja…" at bounding box center [499, 341] width 165 height 166
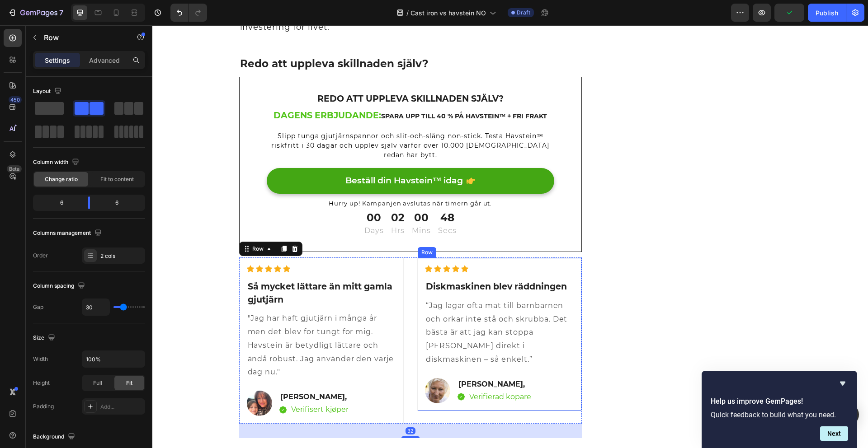
click at [469, 392] on p "Verifierad köpare" at bounding box center [500, 397] width 62 height 11
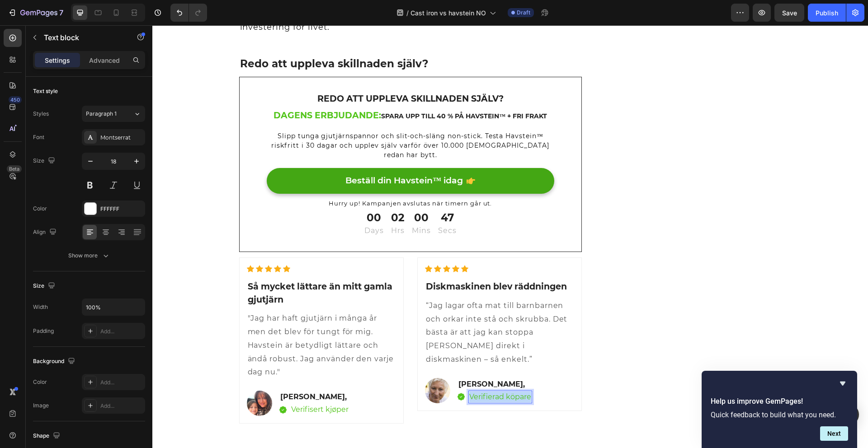
drag, startPoint x: 467, startPoint y: 376, endPoint x: 527, endPoint y: 378, distance: 60.6
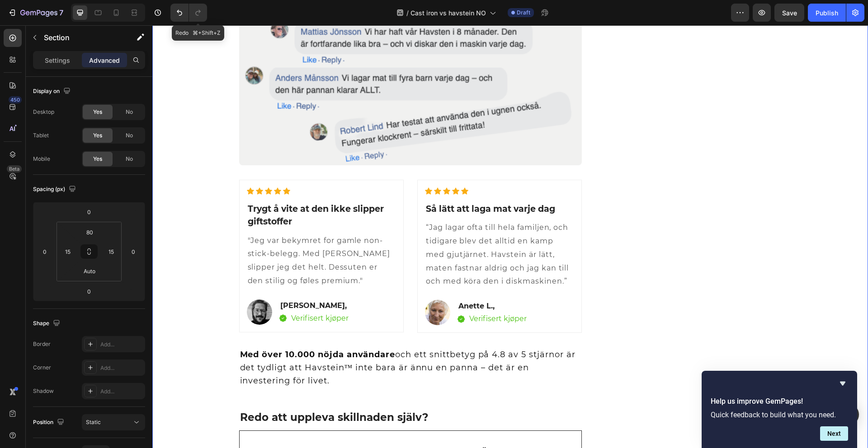
scroll to position [1705, 0]
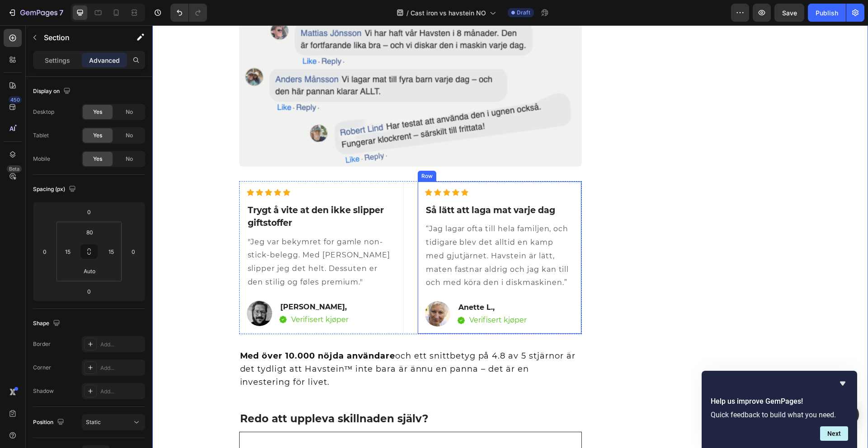
click at [472, 216] on h2 "Så lätt att laga mat varje dag" at bounding box center [499, 210] width 149 height 15
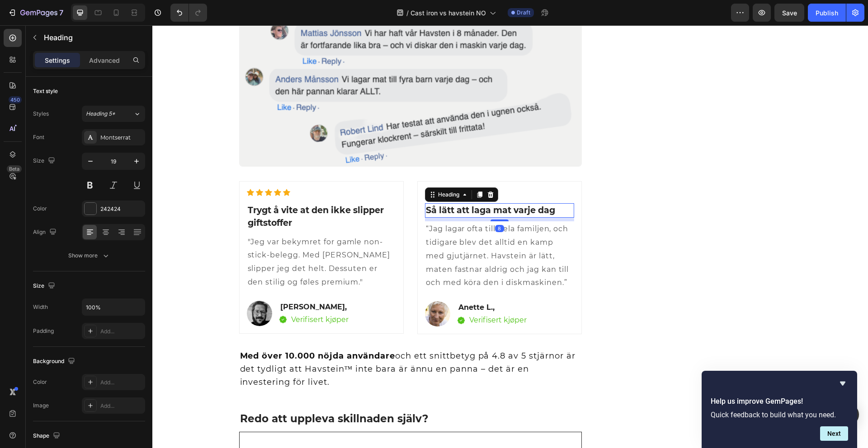
click at [474, 211] on h2 "Så lätt att laga mat varje dag" at bounding box center [499, 210] width 149 height 15
click at [474, 212] on p "Så lätt att laga mat varje dag" at bounding box center [499, 210] width 147 height 13
drag, startPoint x: 567, startPoint y: 211, endPoint x: 424, endPoint y: 213, distance: 142.9
click at [426, 213] on p "Så lätt att laga mat varje dag" at bounding box center [499, 210] width 147 height 13
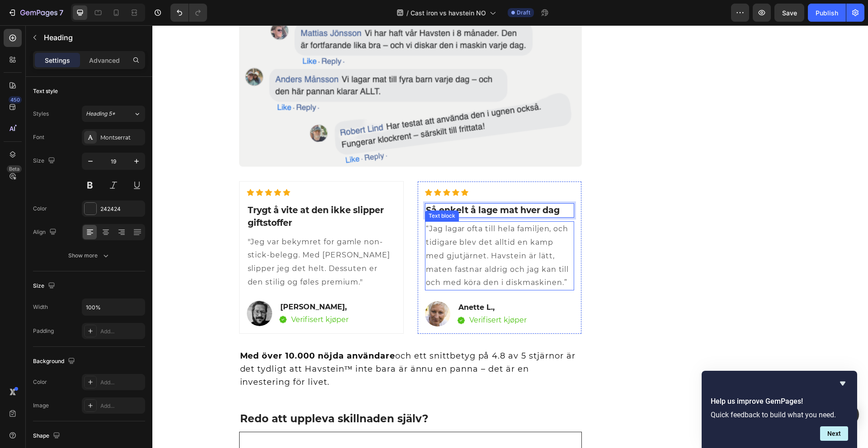
click at [507, 273] on span "“Jag lagar ofta till hela familjen, och tidigare blev det alltid en kamp med gj…" at bounding box center [497, 256] width 143 height 62
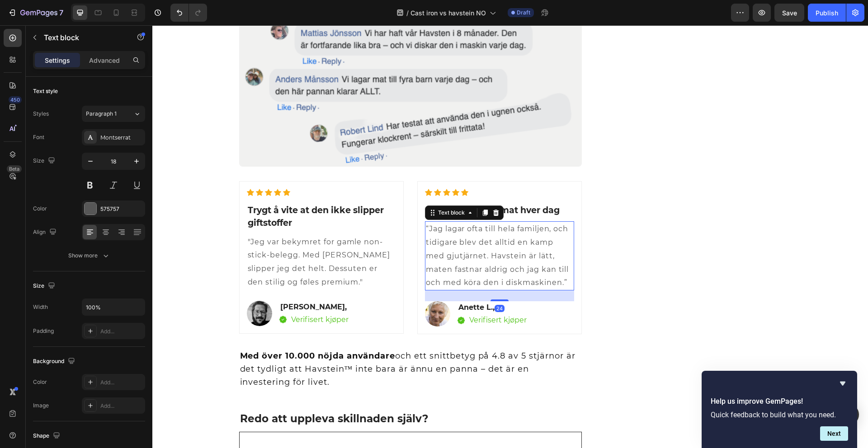
click at [506, 273] on span "“Jag lagar ofta till hela familjen, och tidigare blev det alltid en kamp med gj…" at bounding box center [497, 256] width 143 height 62
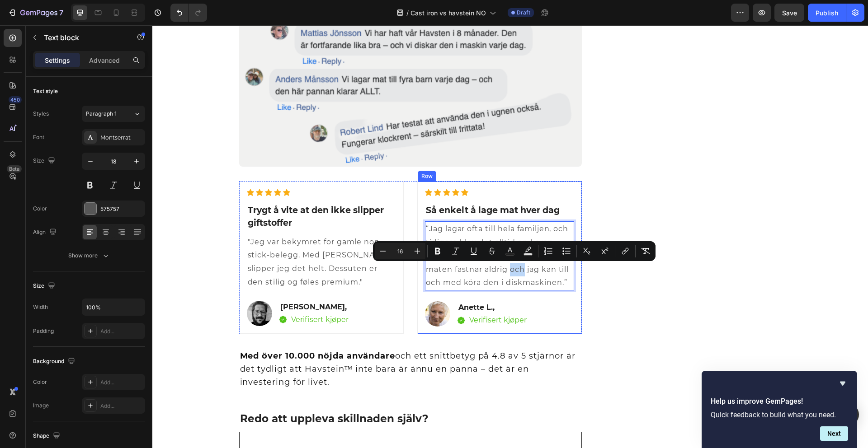
click at [552, 292] on div "Icon Icon Icon Icon Icon Icon List Hoz Så enkelt å lage mat hver dag Heading “J…" at bounding box center [499, 258] width 149 height 138
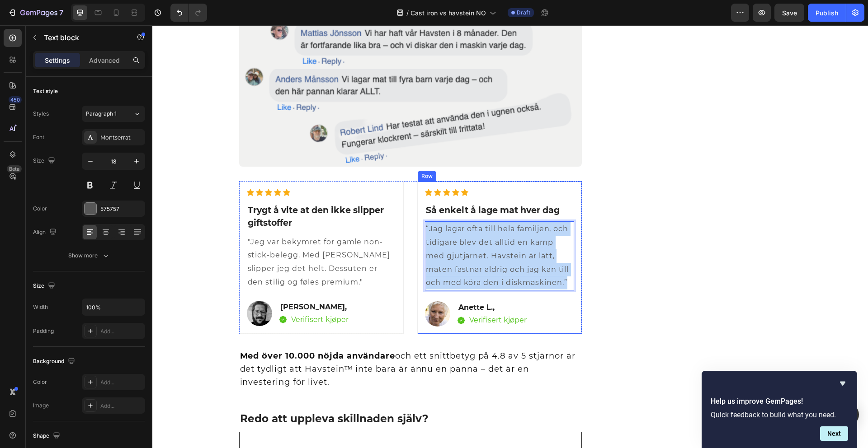
drag, startPoint x: 566, startPoint y: 285, endPoint x: 417, endPoint y: 230, distance: 159.0
click at [417, 230] on div "Icon Icon Icon Icon Icon Icon List Hoz Så enkelt å lage mat hver dag Heading “J…" at bounding box center [499, 257] width 165 height 153
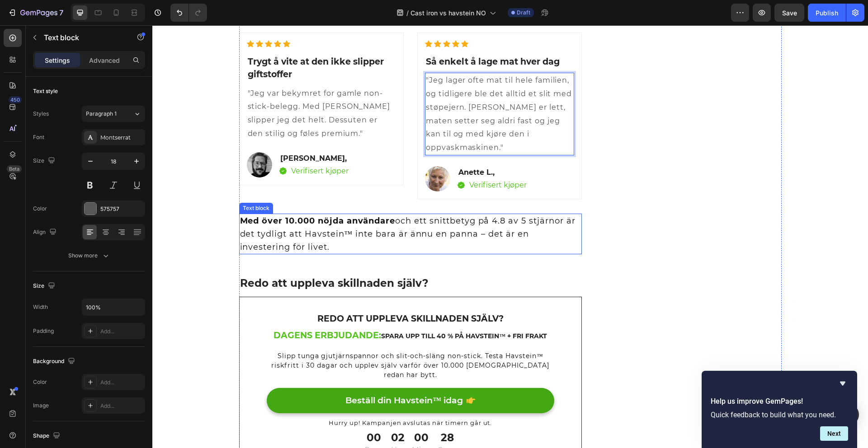
scroll to position [1854, 0]
click at [322, 225] on p "Med över 10.000 nöjda användare och ett snittbetyg på 4.8 av 5 stjärnor är det …" at bounding box center [410, 233] width 341 height 39
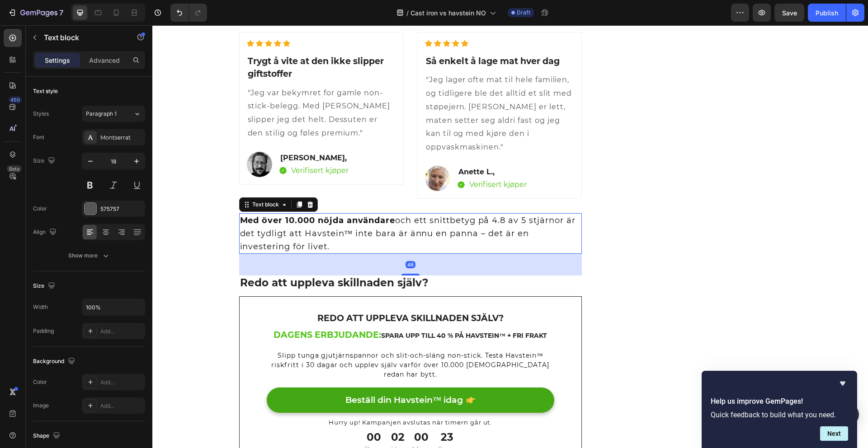
click at [258, 225] on p "Med över 10.000 nöjda användare och ett snittbetyg på 4.8 av 5 stjärnor är det …" at bounding box center [410, 233] width 341 height 39
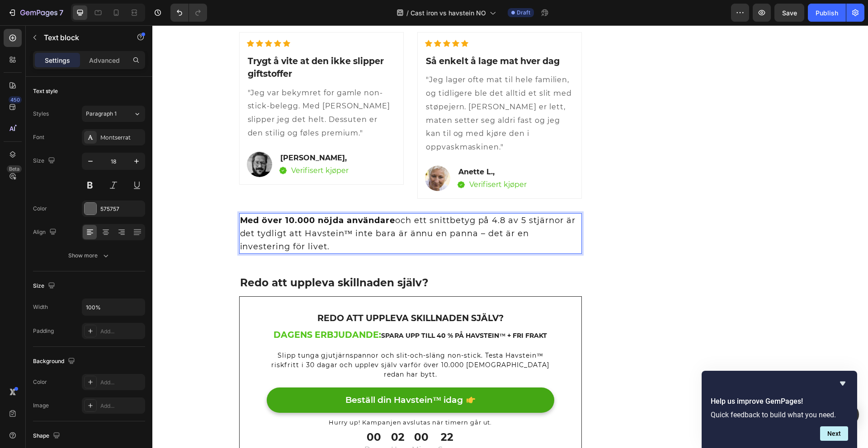
click at [271, 231] on span "Med över 10.000 nöjda användare och ett snittbetyg på 4.8 av 5 stjärnor är det …" at bounding box center [407, 234] width 335 height 36
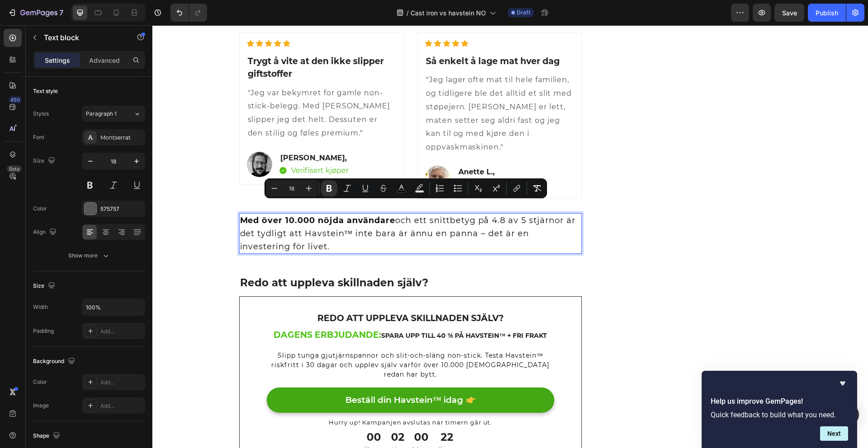
drag, startPoint x: 275, startPoint y: 236, endPoint x: 237, endPoint y: 205, distance: 49.2
click at [240, 214] on p "Med över 10.000 nöjda användare och ett snittbetyg på 4.8 av 5 stjärnor är det …" at bounding box center [410, 233] width 341 height 39
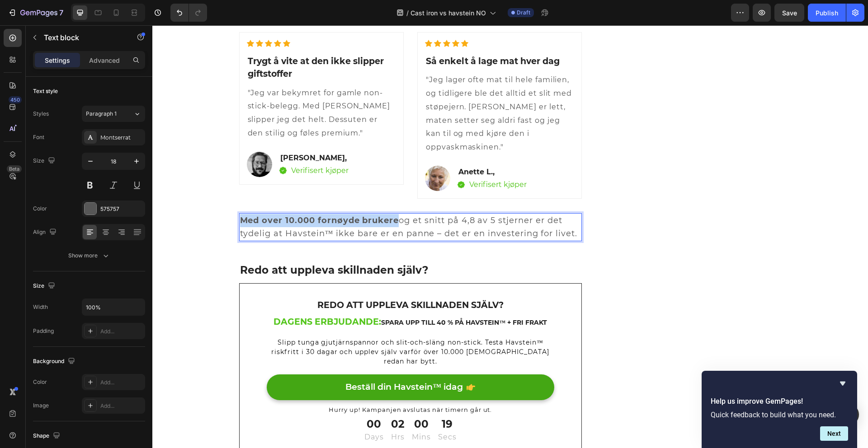
drag, startPoint x: 396, startPoint y: 207, endPoint x: 236, endPoint y: 203, distance: 159.2
click at [240, 214] on p "Med over 10.000 fornøyde brukere og et snitt på 4,8 av 5 stjerner er det tydeli…" at bounding box center [410, 227] width 341 height 26
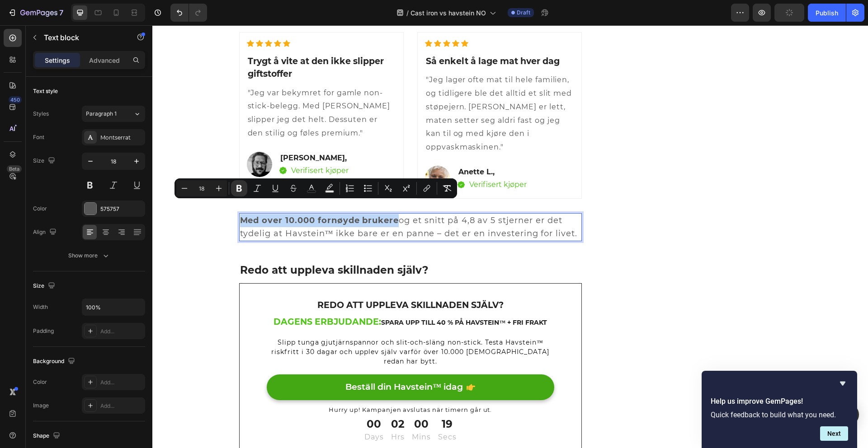
click at [240, 216] on strong "Med over 10.000 fornøyde brukere" at bounding box center [319, 221] width 159 height 10
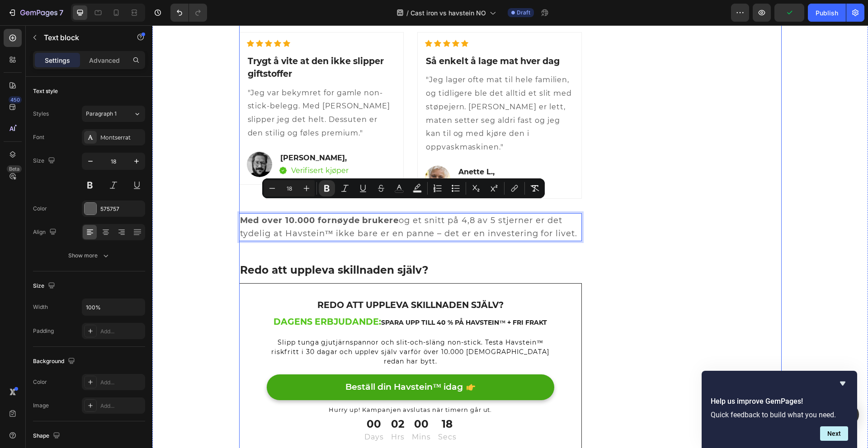
drag, startPoint x: 236, startPoint y: 207, endPoint x: 562, endPoint y: 225, distance: 326.9
click at [401, 192] on icon "Editor contextual toolbar" at bounding box center [399, 188] width 9 height 9
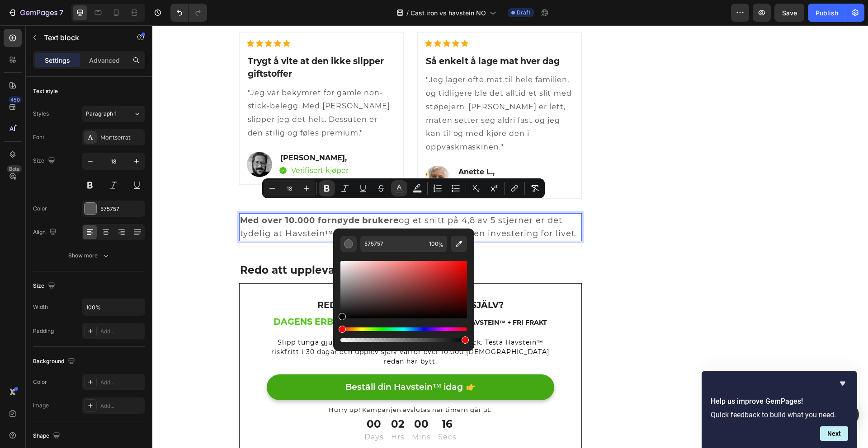
drag, startPoint x: 341, startPoint y: 306, endPoint x: 335, endPoint y: 319, distance: 13.8
click at [338, 322] on div "575757 100 %" at bounding box center [403, 286] width 141 height 115
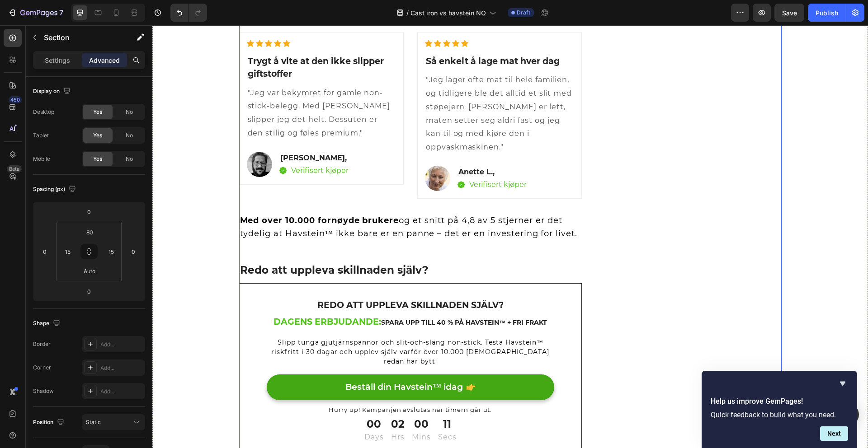
click at [418, 283] on div "Redo att uppleva skillnaden själv? Text block Dagens erbjudande: Spara upp till…" at bounding box center [410, 370] width 343 height 175
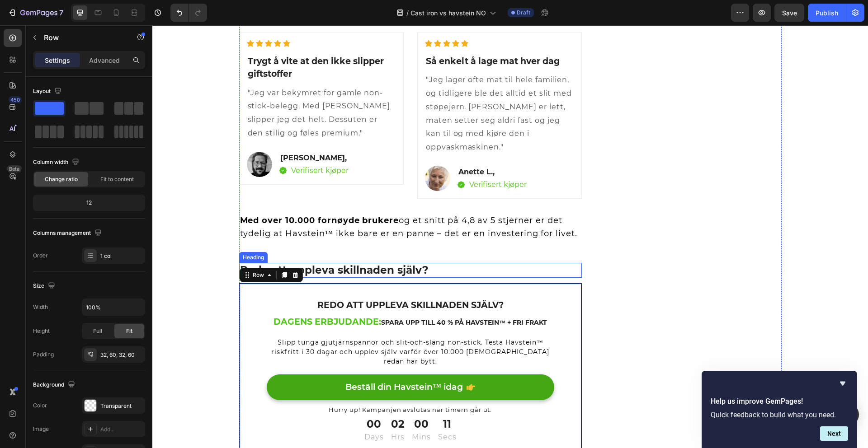
click at [410, 263] on h2 "Redo att uppleva skillnaden själv?" at bounding box center [410, 270] width 343 height 15
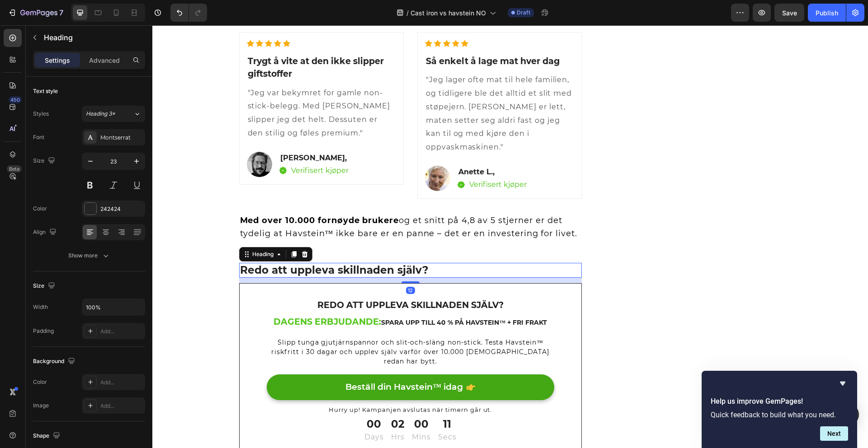
click at [410, 263] on h2 "Redo att uppleva skillnaden själv?" at bounding box center [410, 270] width 343 height 15
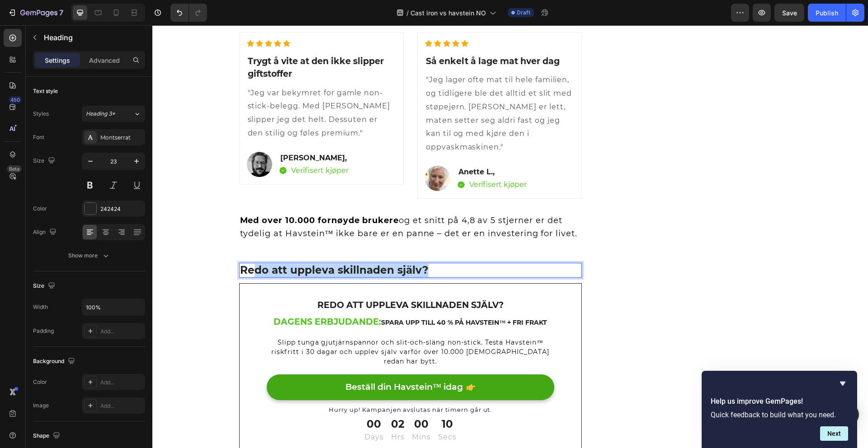
drag, startPoint x: 410, startPoint y: 257, endPoint x: 251, endPoint y: 250, distance: 159.3
click at [251, 264] on p "Redo att uppleva skillnaden själv?" at bounding box center [410, 271] width 341 height 14
click at [251, 264] on p "ReKlar til å oppleve forskjellen selv?" at bounding box center [410, 271] width 341 height 14
click at [450, 299] on p "Redo att uppleva skillnaden själv?" at bounding box center [411, 305] width 286 height 13
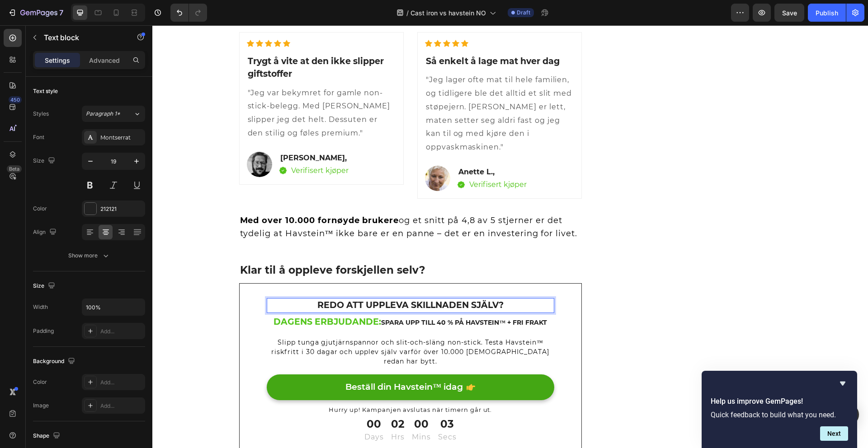
drag, startPoint x: 475, startPoint y: 295, endPoint x: 497, endPoint y: 297, distance: 22.7
click at [475, 299] on p "Redo att uppleva skillnaden själv?" at bounding box center [411, 305] width 286 height 13
click at [504, 299] on p "Redo att uppleva skillnaden själv?" at bounding box center [411, 305] width 286 height 13
drag, startPoint x: 497, startPoint y: 296, endPoint x: 312, endPoint y: 292, distance: 184.9
click at [312, 299] on p "Redo att uppleva skillnaden själv?" at bounding box center [411, 305] width 286 height 13
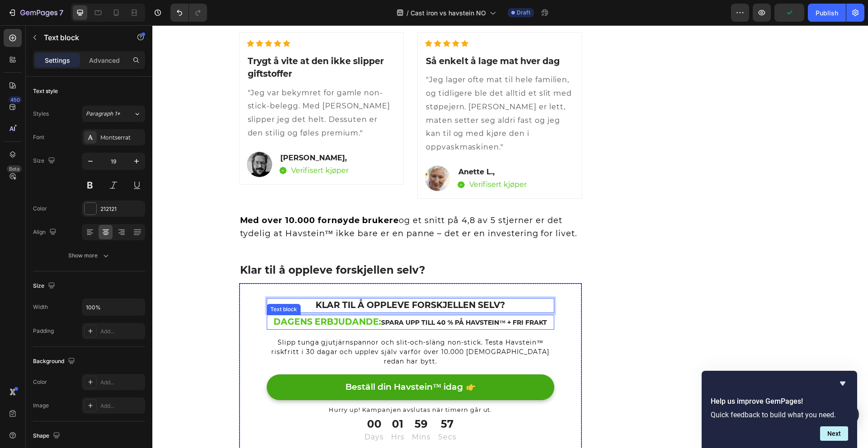
click at [391, 319] on strong "Spara upp till 40 % på Havstein™ + Fri frakt" at bounding box center [464, 323] width 166 height 8
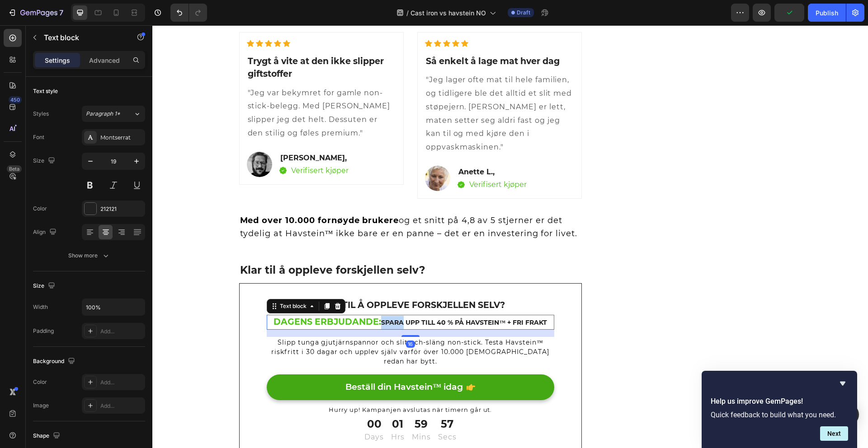
click at [391, 319] on strong "Spara upp till 40 % på Havstein™ + Fri frakt" at bounding box center [464, 323] width 166 height 8
click at [375, 317] on strong "Dagens erbjudande:" at bounding box center [327, 322] width 108 height 10
drag, startPoint x: 376, startPoint y: 311, endPoint x: 500, endPoint y: 316, distance: 124.0
click at [431, 316] on p "Dagens erbjudande: Spara upp till 40 % på Havstein™ + Fri frakt" at bounding box center [411, 323] width 286 height 14
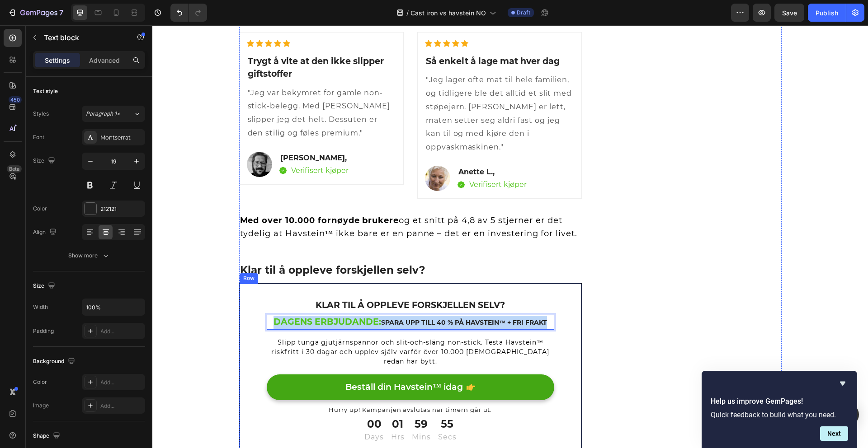
drag, startPoint x: 546, startPoint y: 312, endPoint x: 278, endPoint y: 300, distance: 268.8
click at [278, 300] on div "KLAR TIL Å OPPLEVE FORSKJELLEN SELV? Text block Dagens erbjudande: Spara upp ti…" at bounding box center [411, 371] width 288 height 146
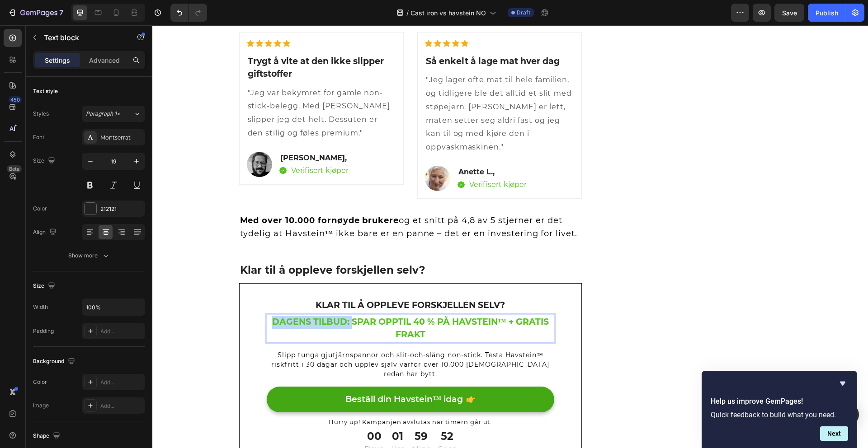
drag, startPoint x: 346, startPoint y: 312, endPoint x: 381, endPoint y: 328, distance: 38.2
click at [268, 316] on p "DAGENS TILBUD: SPAR OPPTIL 40 % PÅ HAVSTEIN™ + GRATIS FRAKT" at bounding box center [411, 329] width 286 height 26
drag, startPoint x: 384, startPoint y: 323, endPoint x: 395, endPoint y: 324, distance: 10.4
click at [386, 323] on p "DAGENS TILBUD: SPAR OPPTIL 40 % PÅ HAVSTEIN™ + GRATIS FRAKT" at bounding box center [411, 329] width 286 height 26
drag, startPoint x: 395, startPoint y: 317, endPoint x: 345, endPoint y: 306, distance: 50.6
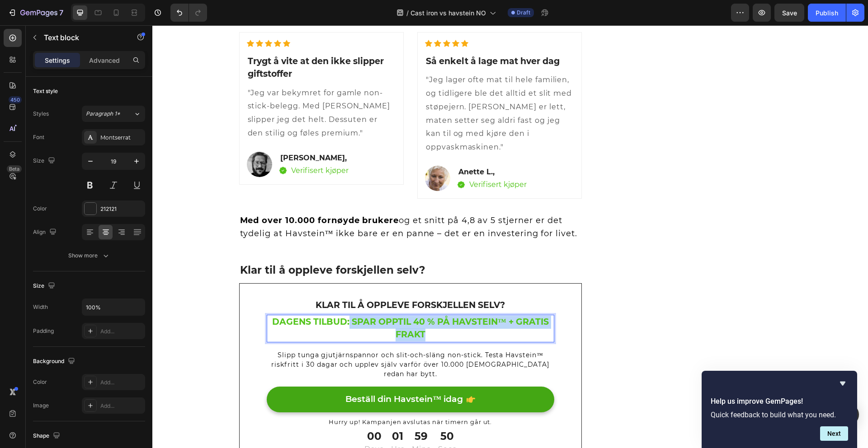
click at [345, 316] on p "DAGENS TILBUD: SPAR OPPTIL 40 % PÅ HAVSTEIN™ + GRATIS FRAKT" at bounding box center [411, 329] width 286 height 26
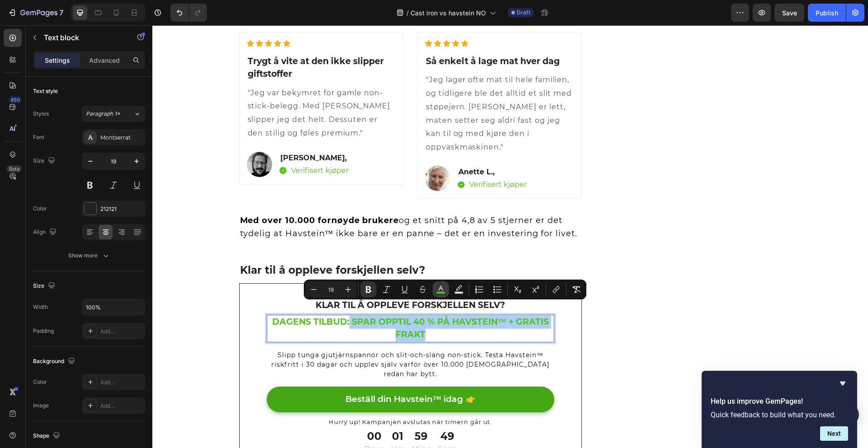
click at [443, 292] on icon "Editor contextual toolbar" at bounding box center [440, 289] width 9 height 9
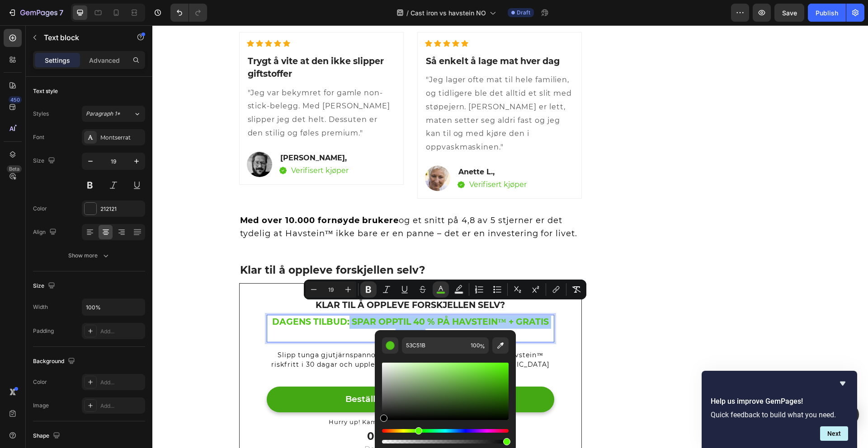
drag, startPoint x: 386, startPoint y: 403, endPoint x: 381, endPoint y: 414, distance: 12.1
click at [382, 424] on div "Editor contextual toolbar" at bounding box center [445, 403] width 127 height 85
type input "000000"
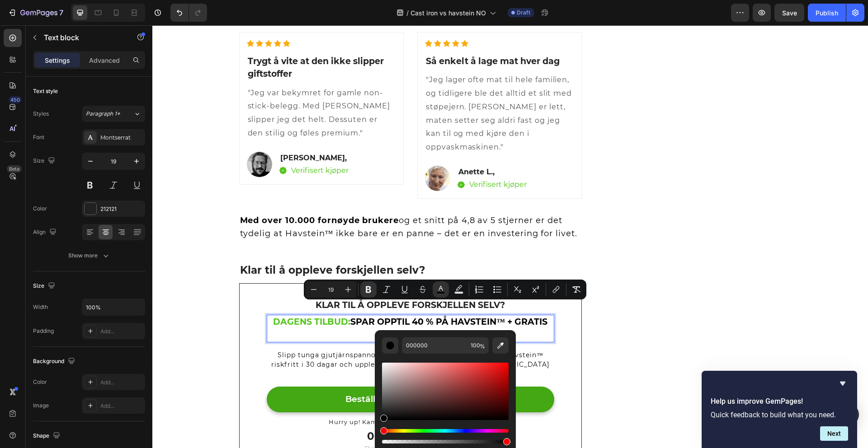
click at [352, 317] on strong "SPAR OPPTIL 40 % PÅ HAVSTEIN™ + GRATIS FRAKT" at bounding box center [448, 329] width 197 height 24
click at [345, 321] on p "DAGENS TILBUD: SPAR OPPTIL 40 % PÅ HAVSTEIN™ + GRATIS FRAKT" at bounding box center [411, 329] width 286 height 26
click at [310, 288] on icon "Editor contextual toolbar" at bounding box center [313, 289] width 9 height 9
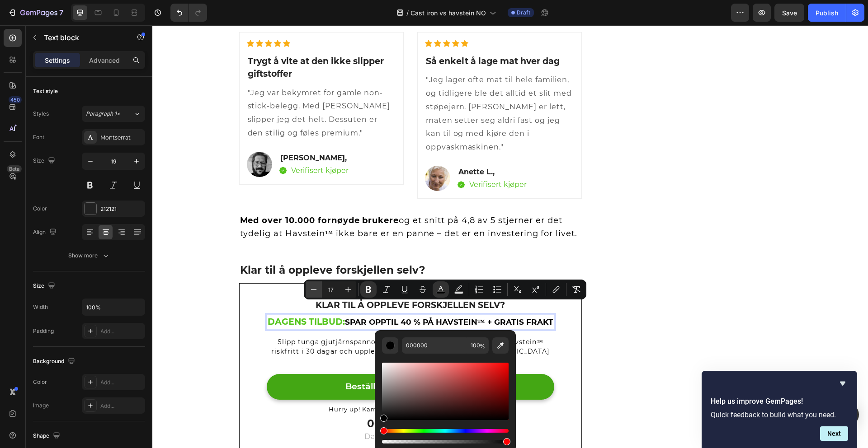
click at [310, 288] on icon "Editor contextual toolbar" at bounding box center [313, 289] width 9 height 9
type input "13"
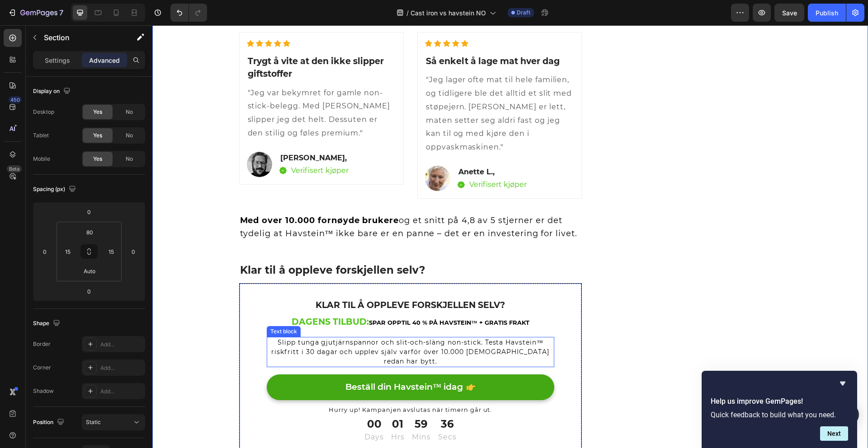
click at [452, 339] on span "Slipp tunga gjutjärnspannor och slit-och-släng non-stick. Testa Havstein™ riskf…" at bounding box center [410, 352] width 278 height 27
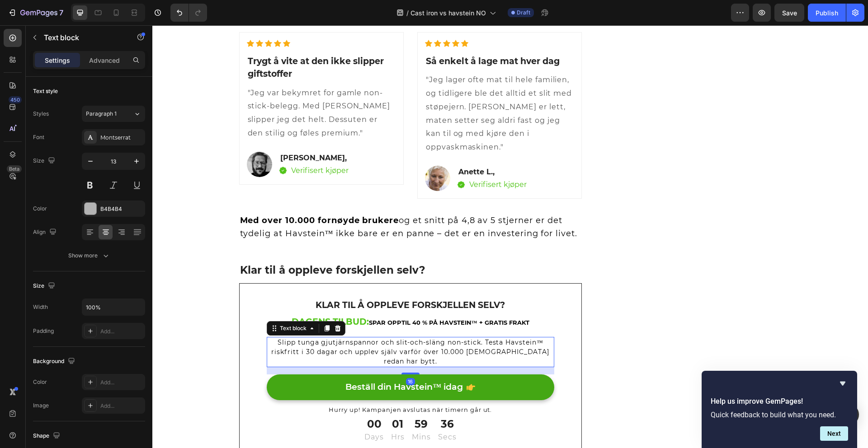
click at [452, 339] on span "Slipp tunga gjutjärnspannor och slit-och-släng non-stick. Testa Havstein™ riskf…" at bounding box center [410, 352] width 278 height 27
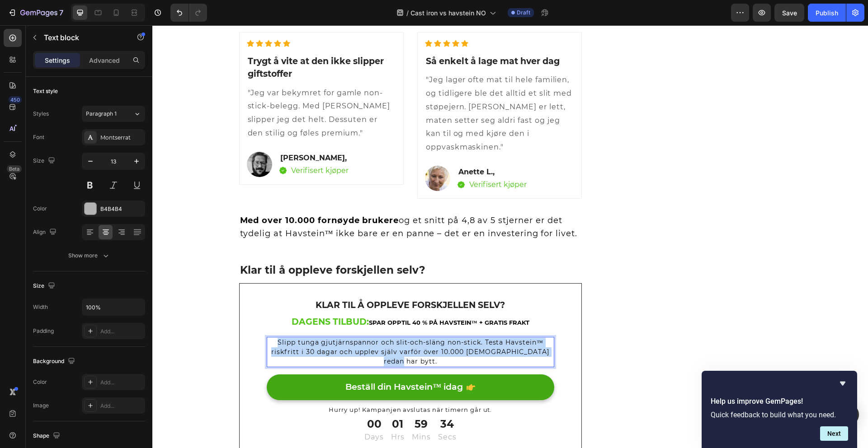
drag, startPoint x: 546, startPoint y: 342, endPoint x: 274, endPoint y: 325, distance: 272.6
click at [274, 338] on p "Slipp tunga gjutjärnspannor och slit-och-släng non-stick. Testa Havstein™ riskf…" at bounding box center [411, 352] width 286 height 28
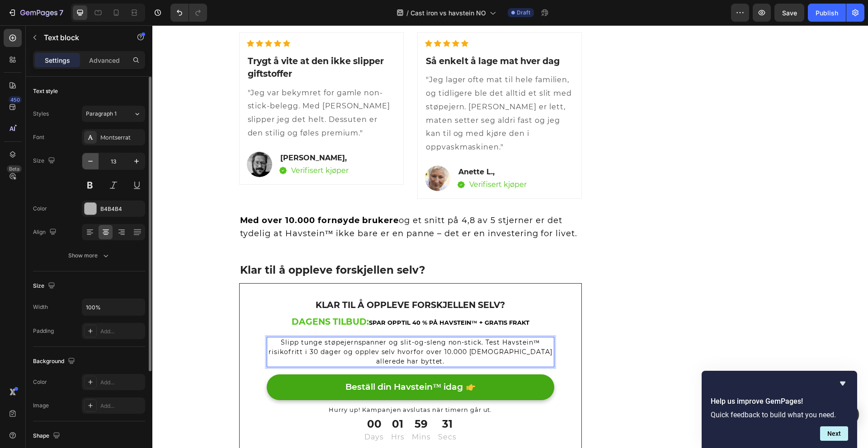
click at [91, 159] on icon "button" at bounding box center [90, 161] width 9 height 9
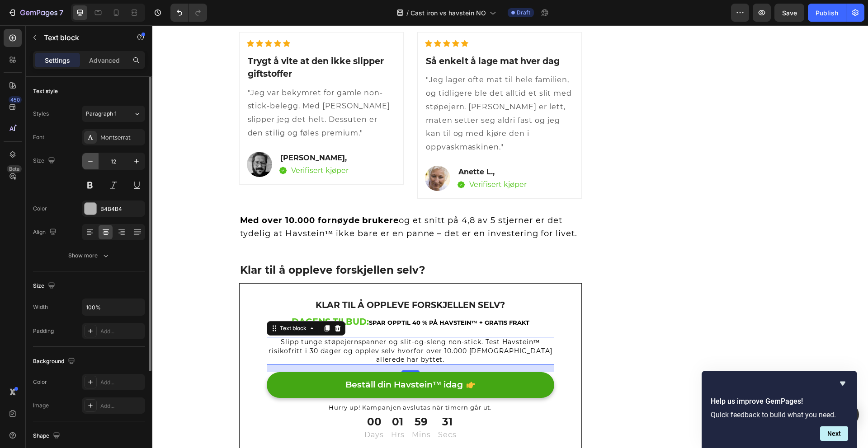
click at [91, 160] on icon "button" at bounding box center [90, 161] width 9 height 9
type input "11"
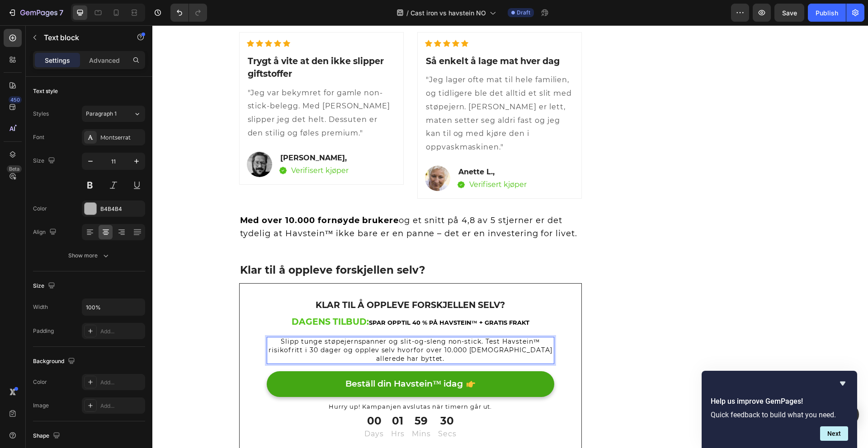
click at [405, 344] on span "Slipp tunge støpejernspanner og slit-og-sleng non-stick. Test Havstein™ risikof…" at bounding box center [411, 350] width 284 height 25
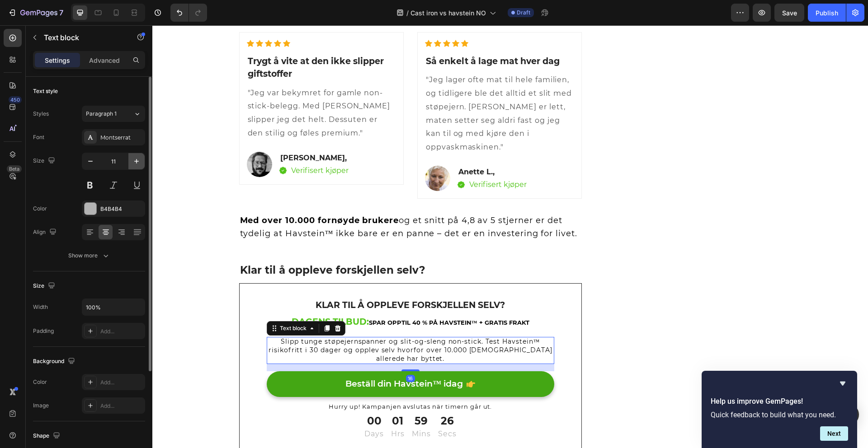
click at [135, 164] on icon "button" at bounding box center [136, 161] width 9 height 9
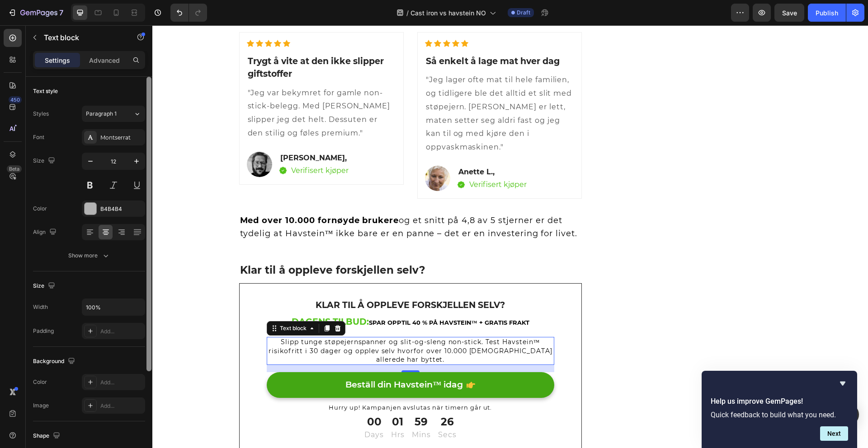
type input "13"
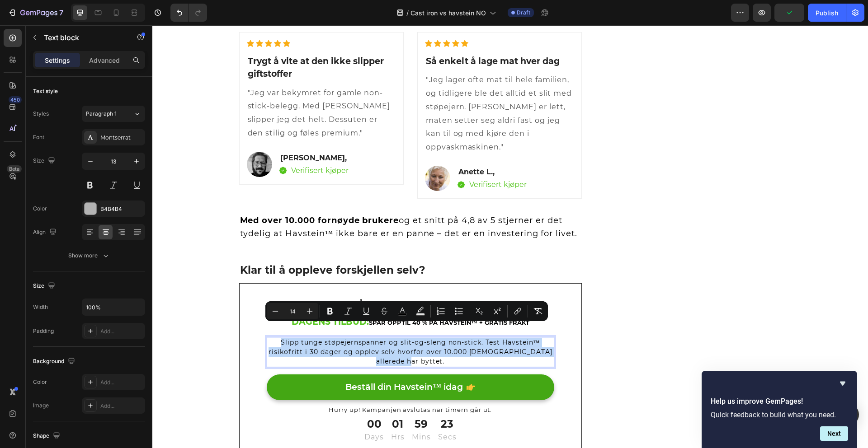
drag, startPoint x: 416, startPoint y: 349, endPoint x: 279, endPoint y: 332, distance: 138.0
click at [279, 338] on p "Slipp tunge støpejernspanner og slit-og-sleng non-stick. Test Havstein™ risikof…" at bounding box center [411, 352] width 286 height 28
click at [276, 313] on icon "Editor contextual toolbar" at bounding box center [275, 311] width 9 height 9
type input "13"
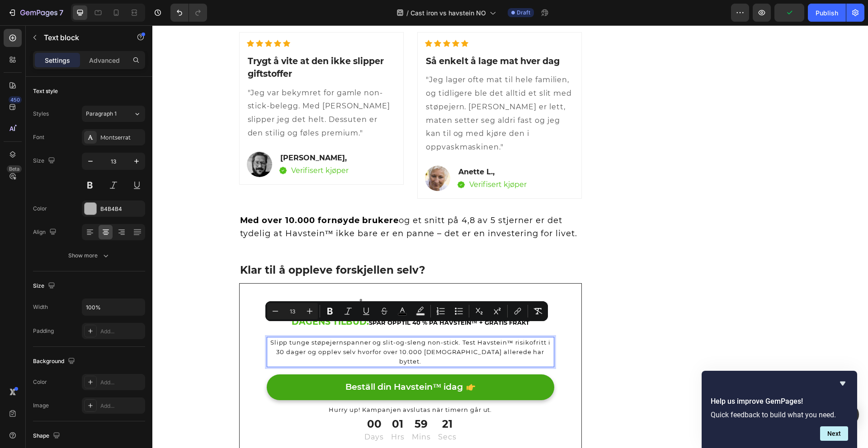
click at [254, 293] on div "KLAR TIL Å OPPLEVE FORSKJELLEN SELV? Text block DAGENS TILBUD: SPAR OPPTIL 40 %…" at bounding box center [410, 370] width 343 height 175
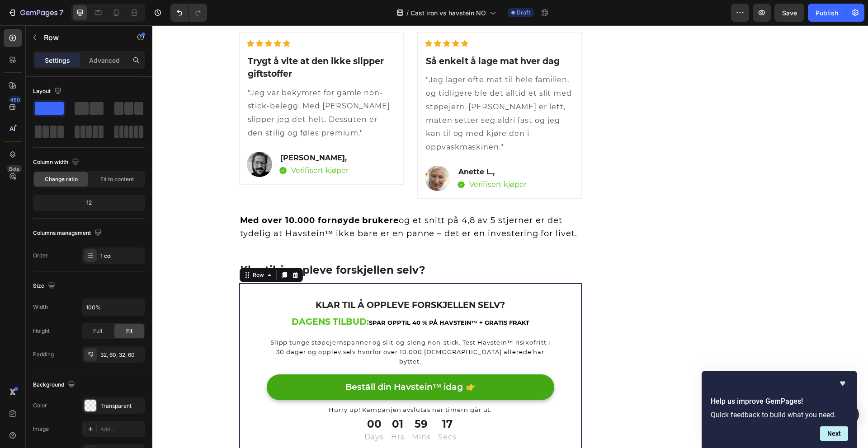
click at [444, 378] on div "Beställ din Havstein™ idag Button" at bounding box center [411, 390] width 288 height 30
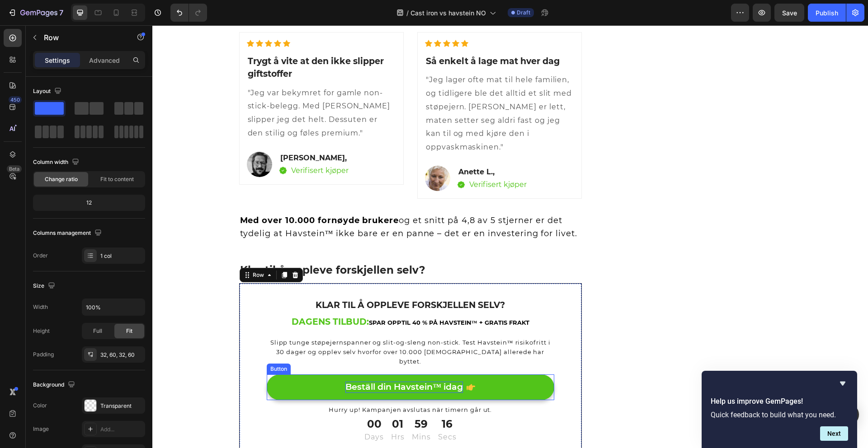
click at [345, 382] on p "Beställ din Havstein™ idag" at bounding box center [404, 387] width 118 height 11
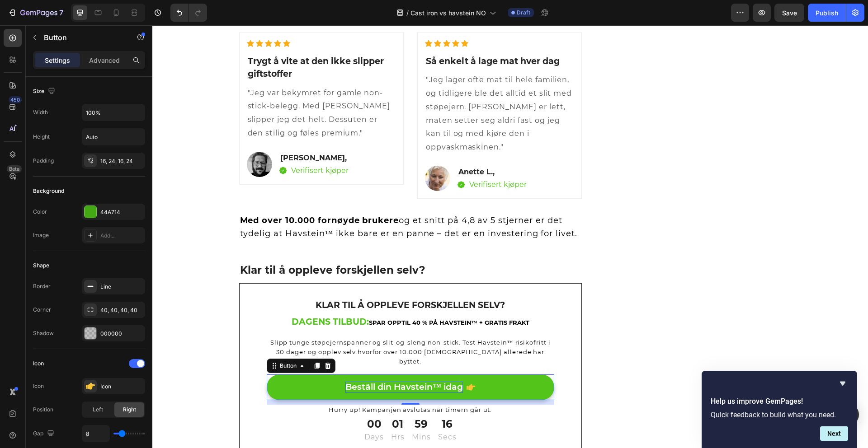
click at [346, 382] on p "Beställ din Havstein™ idag" at bounding box center [404, 387] width 118 height 11
click at [345, 382] on p "Beställ din Havstein™ idag" at bounding box center [404, 387] width 118 height 11
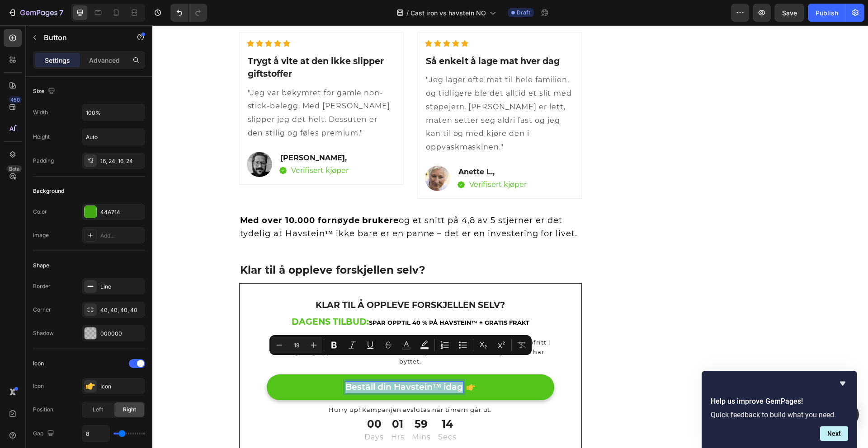
drag, startPoint x: 344, startPoint y: 364, endPoint x: 459, endPoint y: 367, distance: 115.3
click at [459, 382] on p "Beställ din Havstein™ idag" at bounding box center [404, 387] width 118 height 11
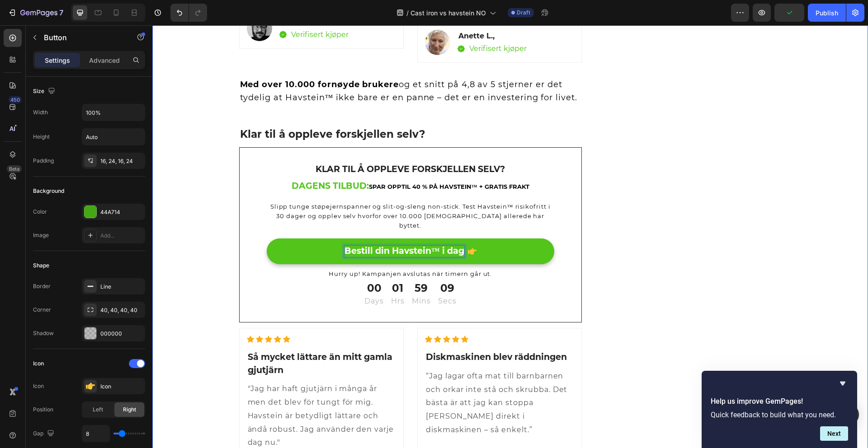
scroll to position [1991, 0]
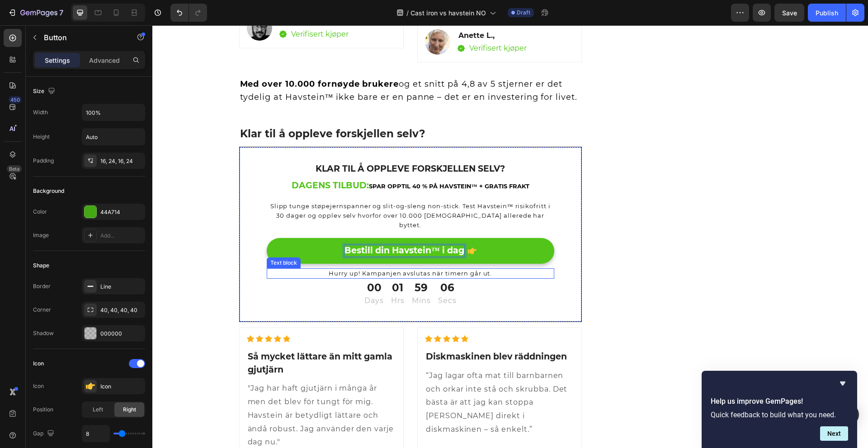
click at [482, 269] on p "Hurry up! Kampanjen avslutas när timern går ut." at bounding box center [411, 273] width 286 height 9
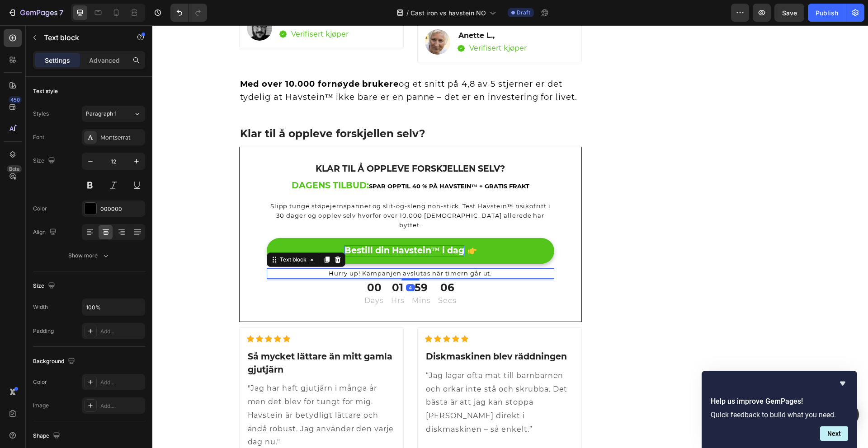
click at [482, 269] on p "Hurry up! Kampanjen avslutas när timern går ut." at bounding box center [411, 273] width 286 height 9
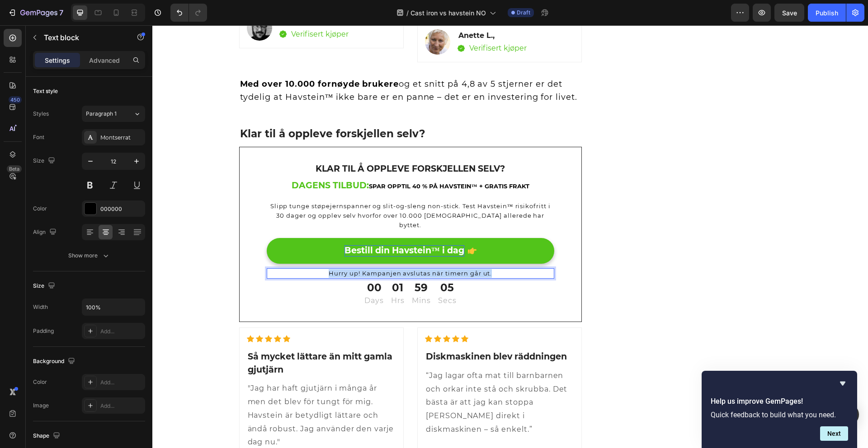
drag, startPoint x: 488, startPoint y: 252, endPoint x: 326, endPoint y: 248, distance: 162.3
click at [326, 269] on p "Hurry up! Kampanjen avslutas när timern går ut." at bounding box center [411, 273] width 286 height 9
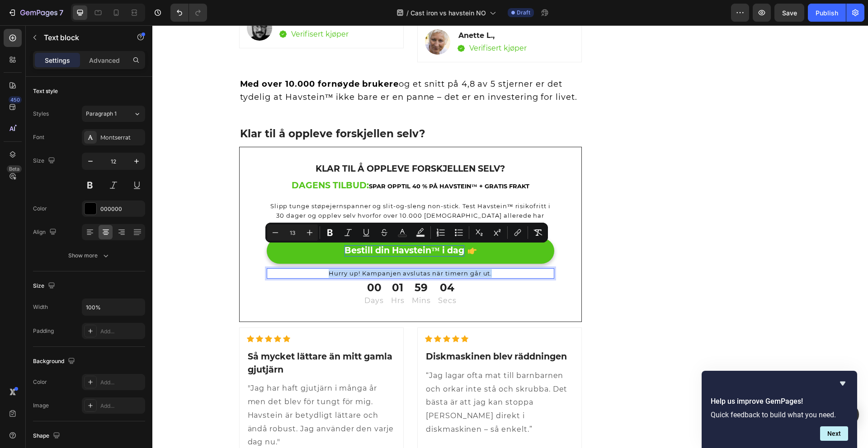
copy span "Hurry up! Kampanjen avslutas när timern går ut."
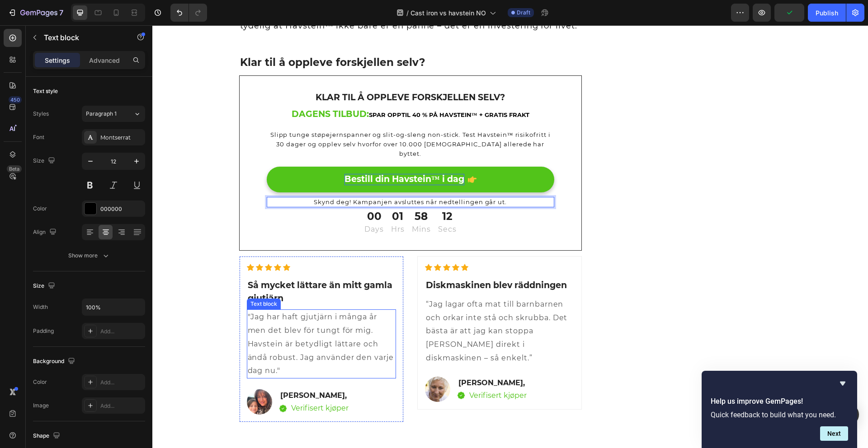
scroll to position [2063, 0]
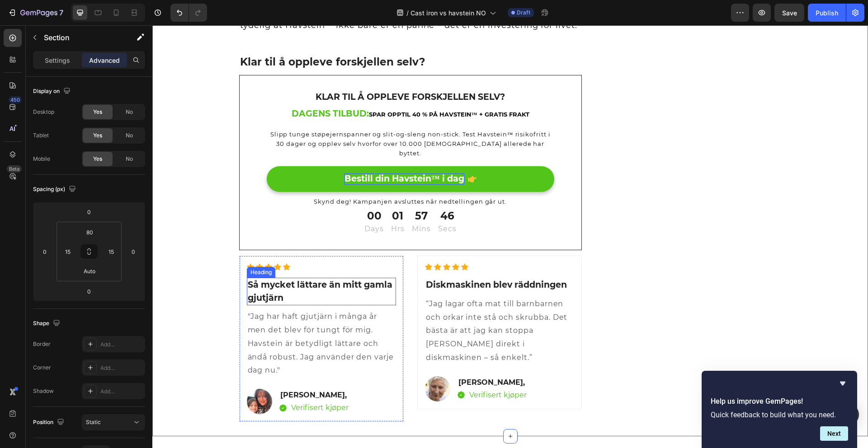
click at [289, 278] on h2 "Så mycket lättare än mitt gamla gjutjärn" at bounding box center [321, 292] width 149 height 28
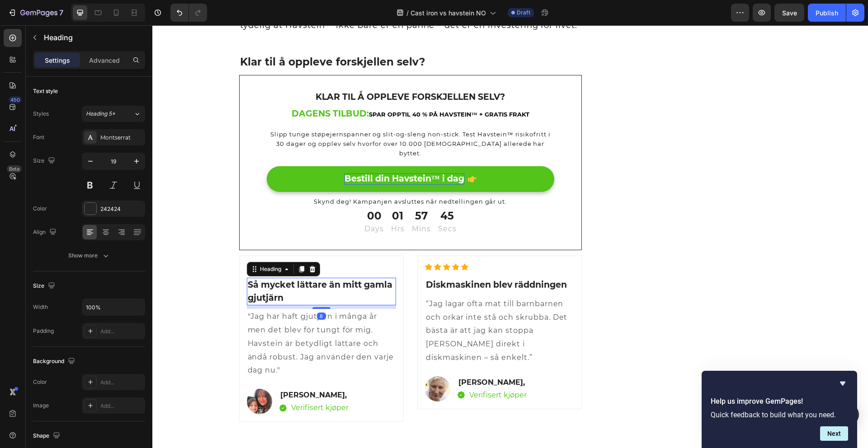
click at [288, 278] on h2 "Så mycket lättare än mitt gamla gjutjärn" at bounding box center [321, 292] width 149 height 28
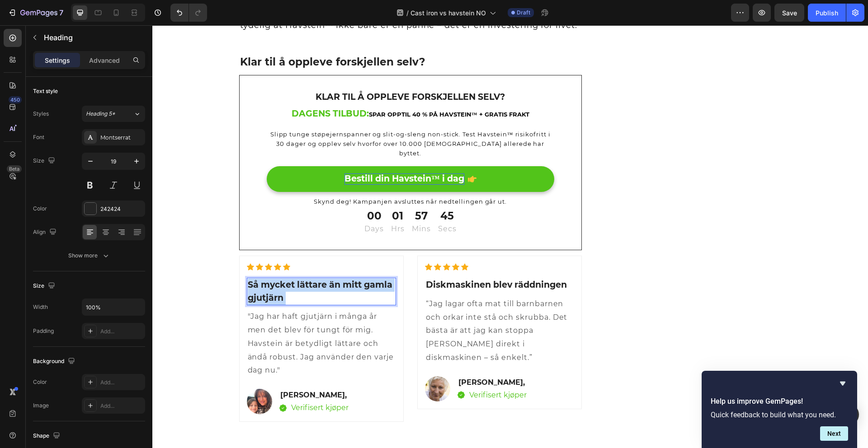
drag, startPoint x: 283, startPoint y: 274, endPoint x: 248, endPoint y: 263, distance: 37.6
click at [248, 279] on p "Så mycket lättare än mitt gamla gjutjärn" at bounding box center [321, 292] width 147 height 26
drag, startPoint x: 245, startPoint y: 263, endPoint x: 278, endPoint y: 274, distance: 34.9
click at [278, 279] on p "Så mycket lättare än mitt gamla gjutjärn" at bounding box center [321, 292] width 147 height 26
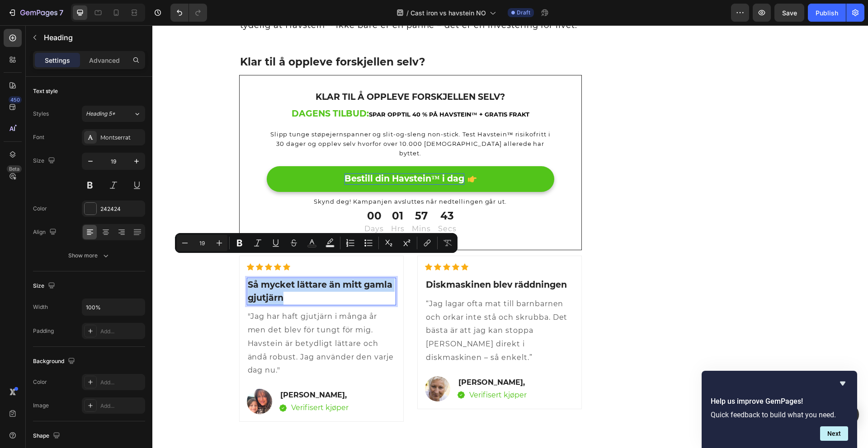
copy p "Så mycket lättare än mitt gamla gjutjärn"
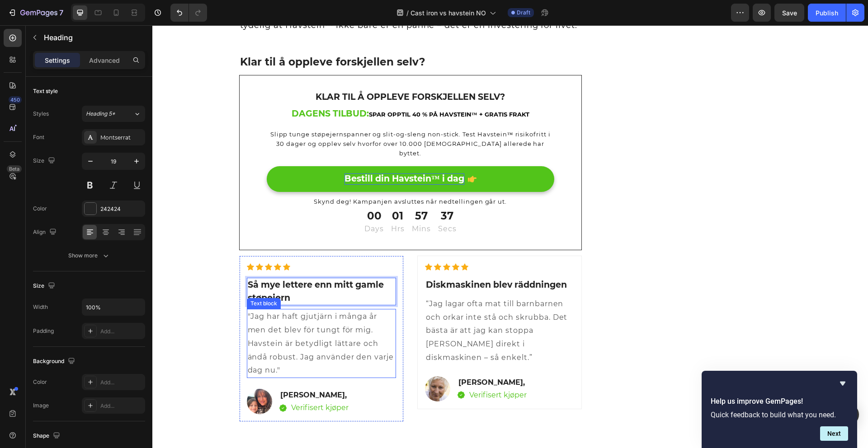
click at [278, 344] on p ""Jag har haft gjutjärn i många år men det blev för tungt för mig. Havstein är b…" at bounding box center [321, 343] width 147 height 67
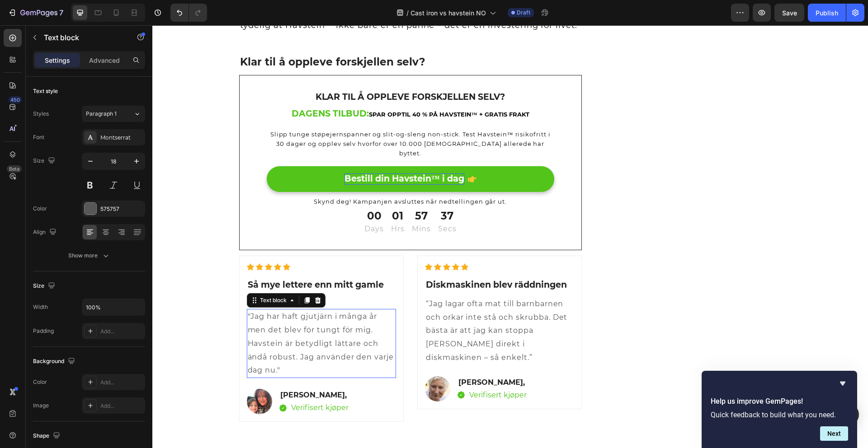
click at [279, 344] on p ""Jag har haft gjutjärn i många år men det blev för tungt för mig. Havstein är b…" at bounding box center [321, 343] width 147 height 67
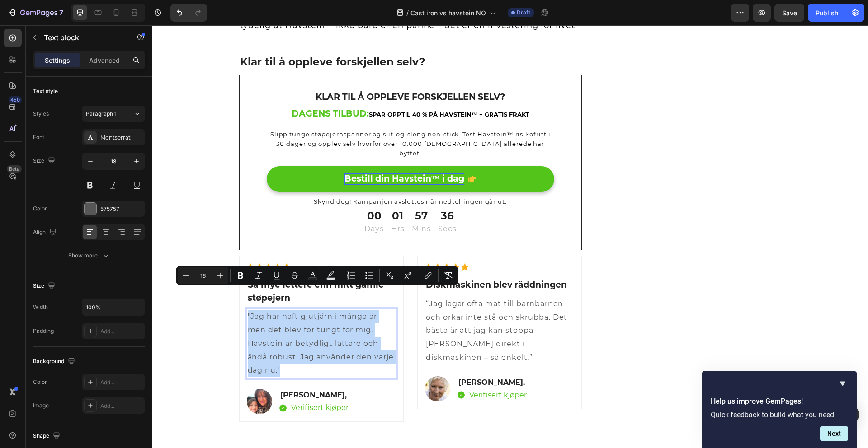
drag, startPoint x: 278, startPoint y: 347, endPoint x: 244, endPoint y: 291, distance: 66.0
click at [248, 310] on p ""Jag har haft gjutjärn i många år men det blev för tungt för mig. Havstein är b…" at bounding box center [321, 343] width 147 height 67
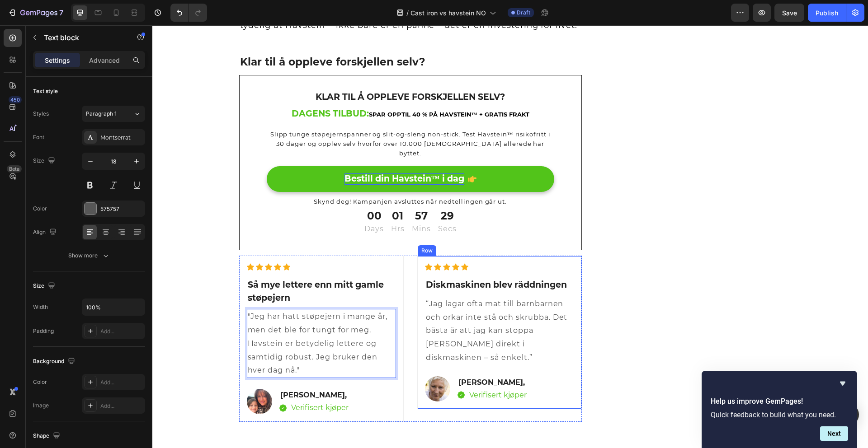
click at [455, 278] on h2 "Diskmaskinen blev räddningen" at bounding box center [499, 285] width 149 height 15
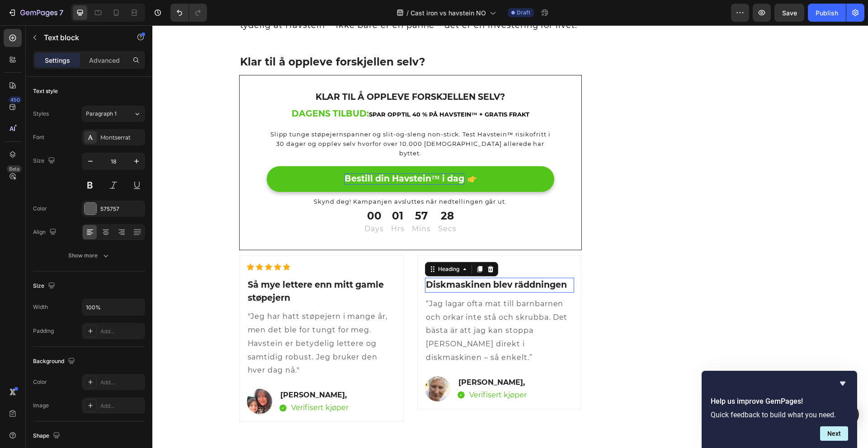
click at [455, 278] on h2 "Diskmaskinen blev räddningen" at bounding box center [499, 285] width 149 height 15
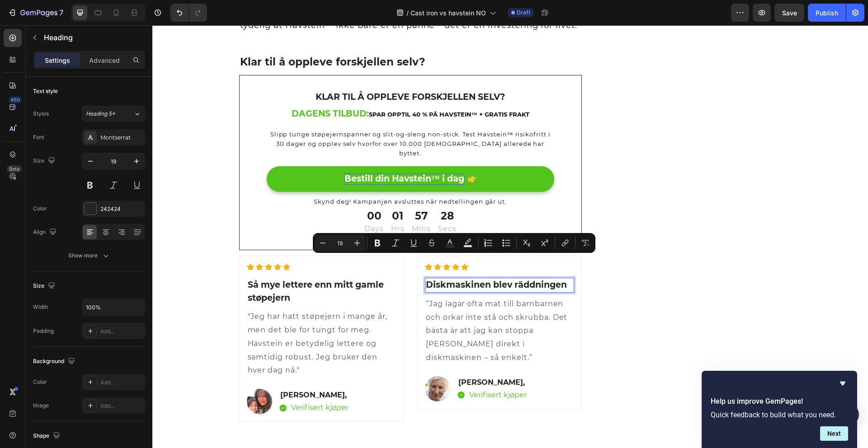
click at [427, 279] on p "Diskmaskinen blev räddningen" at bounding box center [499, 285] width 147 height 13
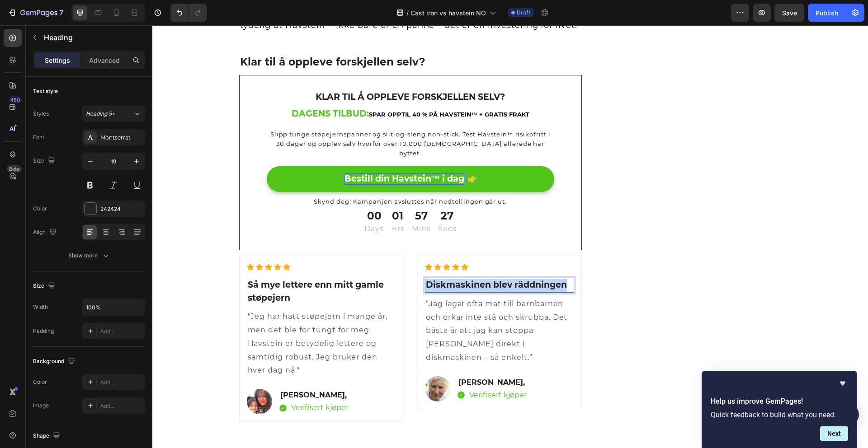
drag, startPoint x: 424, startPoint y: 264, endPoint x: 564, endPoint y: 266, distance: 140.1
click at [564, 279] on p "Diskmaskinen blev räddningen" at bounding box center [499, 285] width 147 height 13
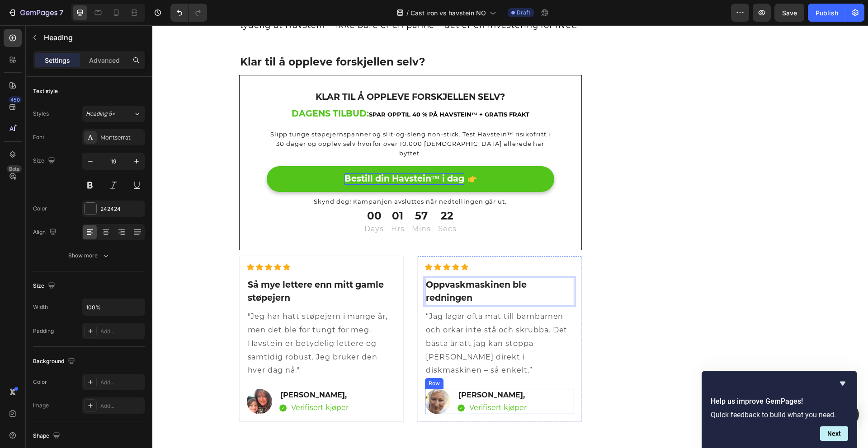
click at [557, 336] on span "“Jag lagar ofta mat till barnbarnen och orkar inte stå och skrubba. Det bästa ä…" at bounding box center [497, 343] width 142 height 62
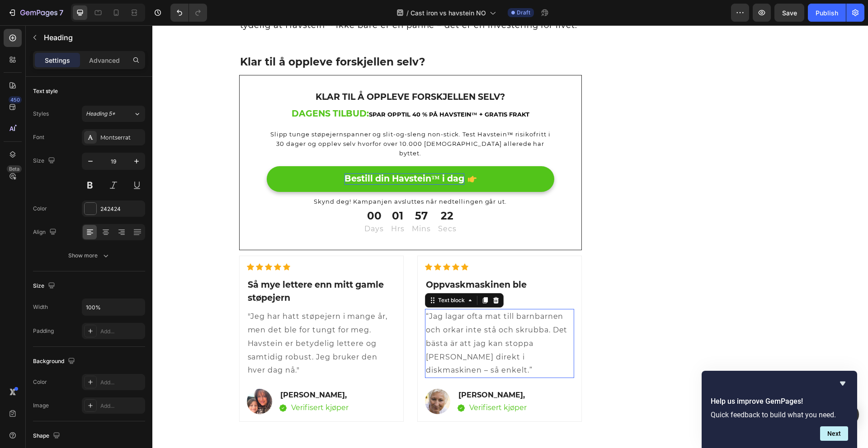
click at [557, 336] on span "“Jag lagar ofta mat till barnbarnen och orkar inte stå och skrubba. Det bästa ä…" at bounding box center [497, 343] width 142 height 62
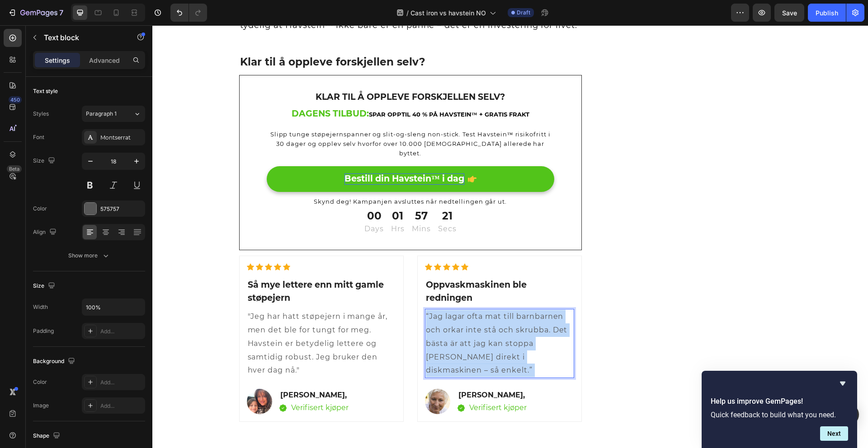
drag, startPoint x: 561, startPoint y: 336, endPoint x: 425, endPoint y: 299, distance: 140.2
click at [431, 310] on p "“Jag lagar ofta mat till barnbarnen och orkar inte stå och skrubba. Det bästa ä…" at bounding box center [499, 343] width 147 height 67
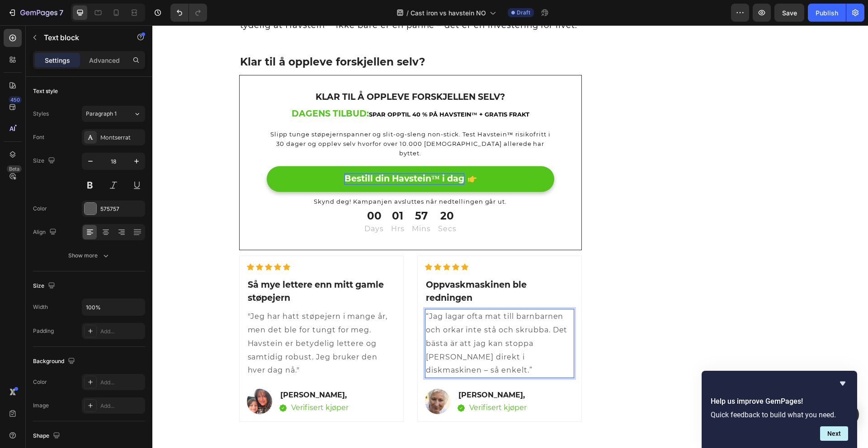
click at [426, 312] on span "“Jag lagar ofta mat till barnbarnen och orkar inte stå och skrubba. Det bästa ä…" at bounding box center [497, 343] width 142 height 62
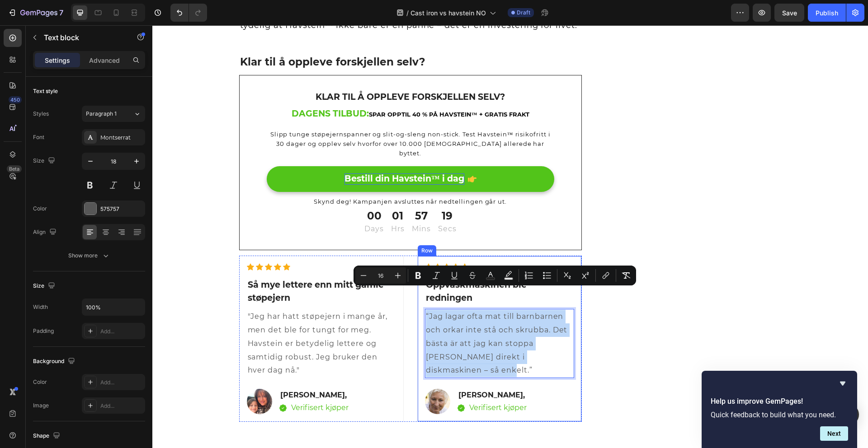
drag, startPoint x: 422, startPoint y: 294, endPoint x: 569, endPoint y: 351, distance: 157.6
click at [568, 351] on div "Icon Icon Icon Icon Icon Icon List Hoz Oppvaskmaskinen ble redningen Heading “J…" at bounding box center [499, 339] width 149 height 151
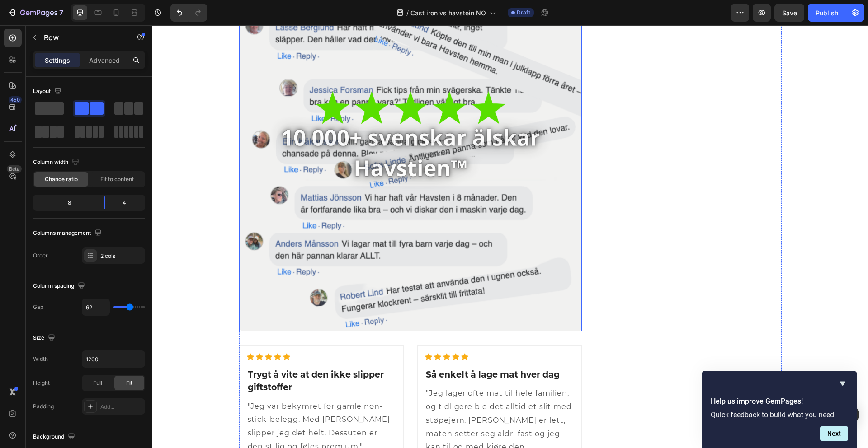
scroll to position [1459, 0]
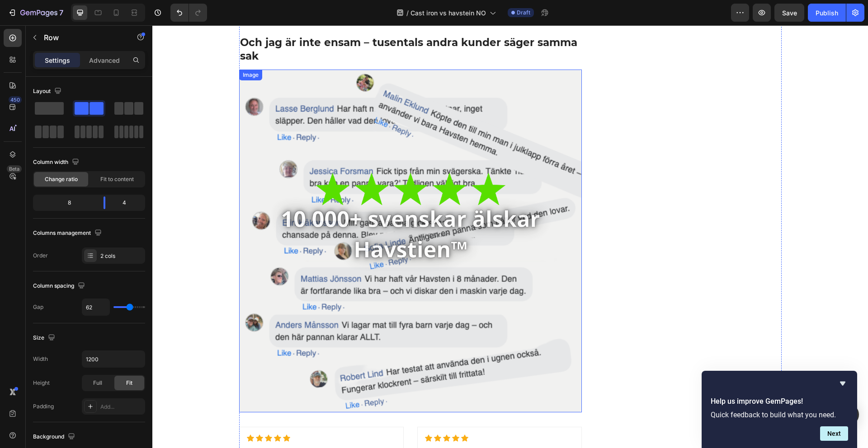
click at [340, 231] on img at bounding box center [410, 241] width 343 height 343
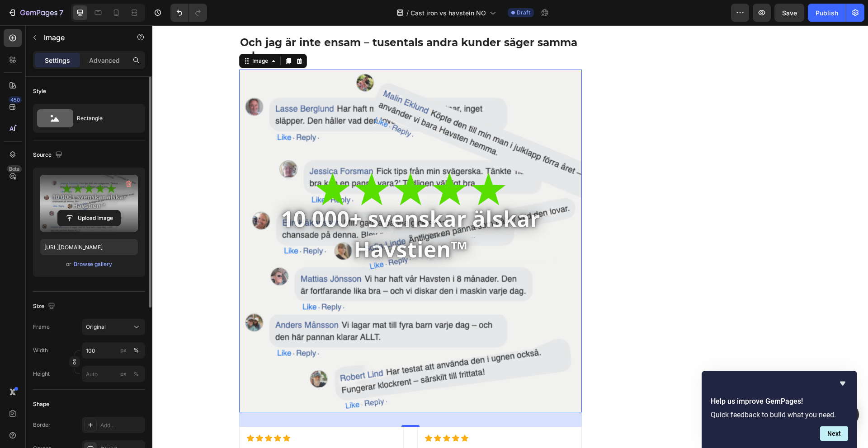
click at [89, 203] on label at bounding box center [89, 203] width 98 height 57
click at [89, 211] on input "file" at bounding box center [89, 218] width 62 height 15
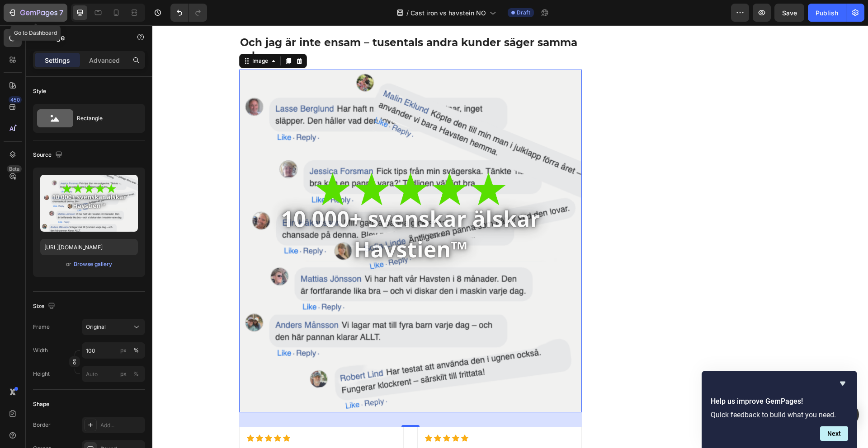
click at [13, 9] on icon "button" at bounding box center [12, 12] width 9 height 9
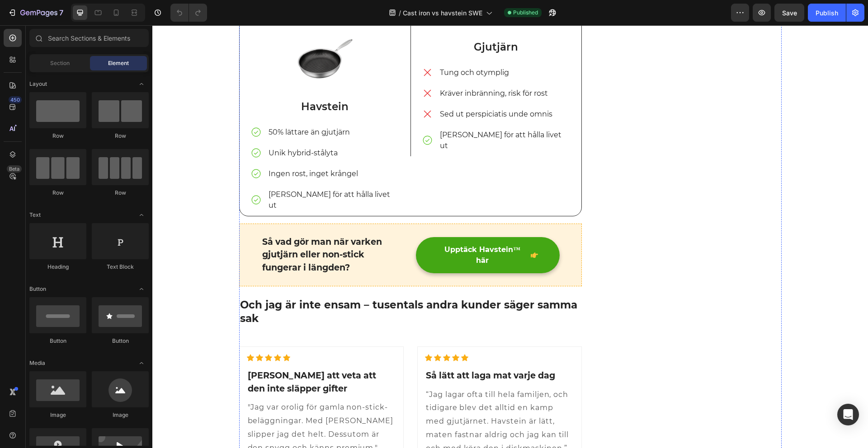
scroll to position [1161, 0]
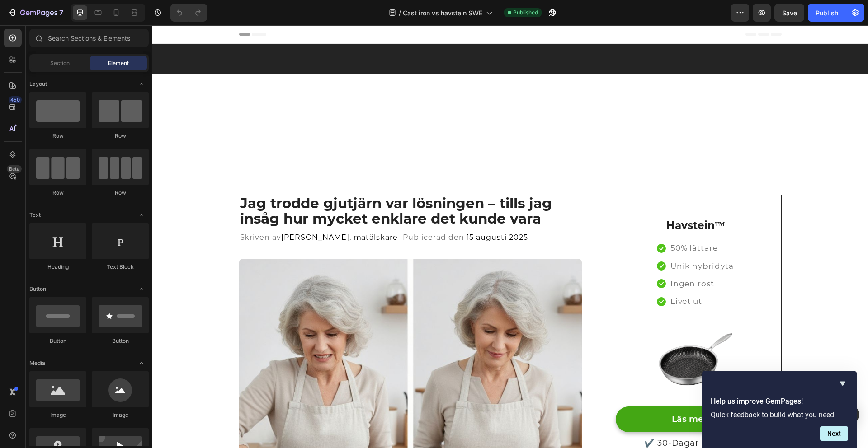
scroll to position [1161, 0]
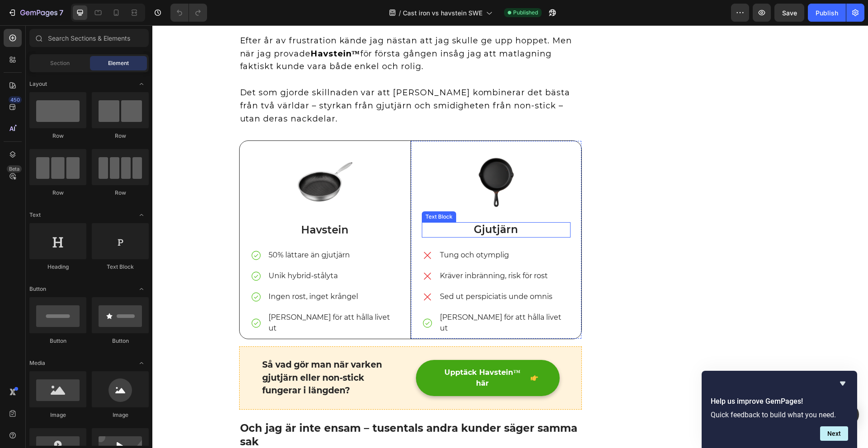
click at [514, 230] on p "Gjutjärn" at bounding box center [496, 230] width 147 height 14
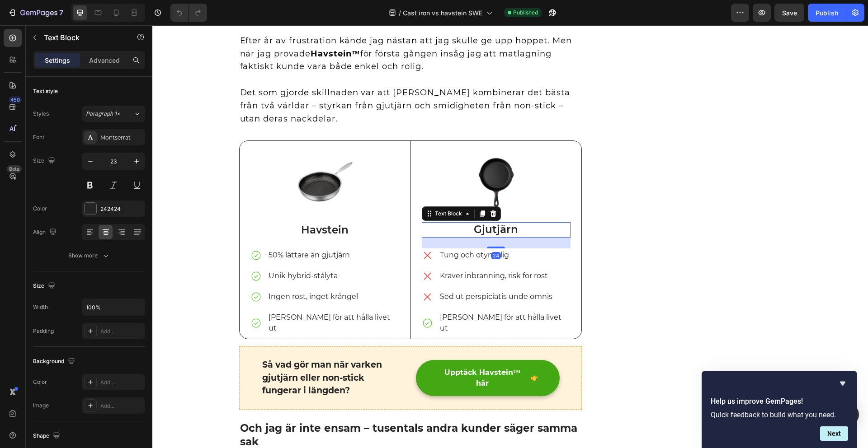
click at [515, 231] on p "Gjutjärn" at bounding box center [496, 230] width 147 height 14
drag, startPoint x: 515, startPoint y: 231, endPoint x: 473, endPoint y: 231, distance: 42.0
click at [473, 231] on p "Gjutjärn" at bounding box center [496, 230] width 147 height 14
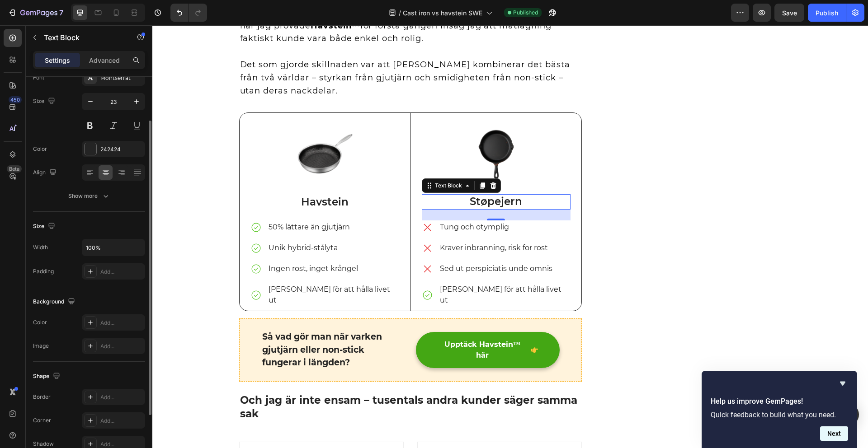
scroll to position [1233, 0]
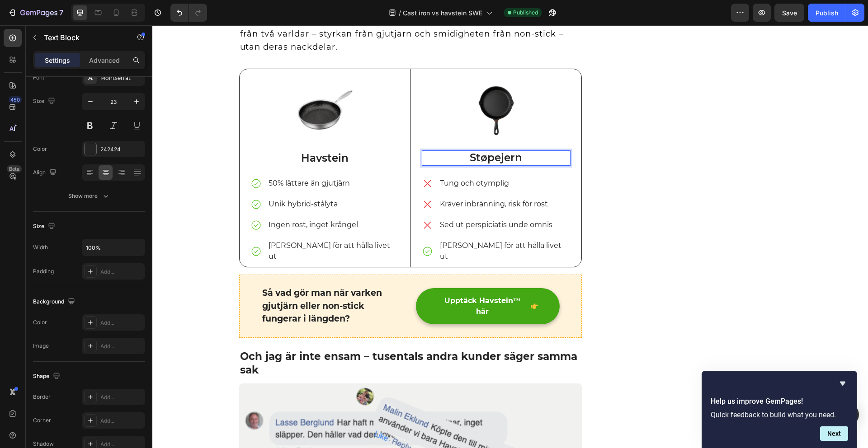
click at [258, 363] on h2 "Och jag är inte ensam – tusentals andra kunder säger samma sak" at bounding box center [410, 363] width 343 height 29
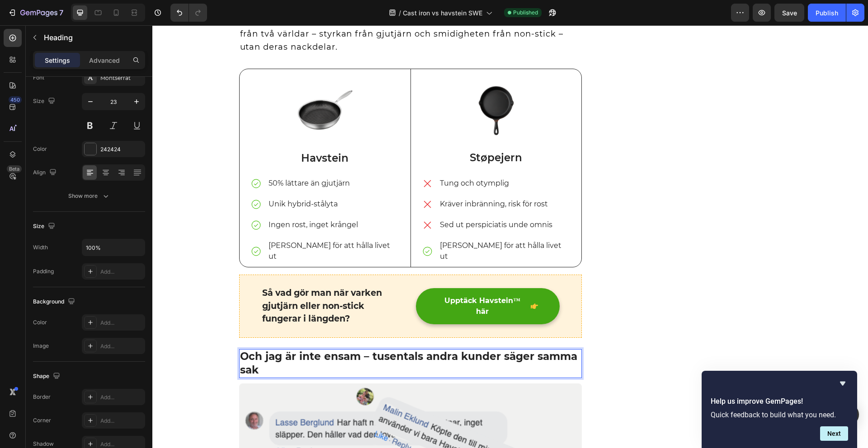
scroll to position [0, 0]
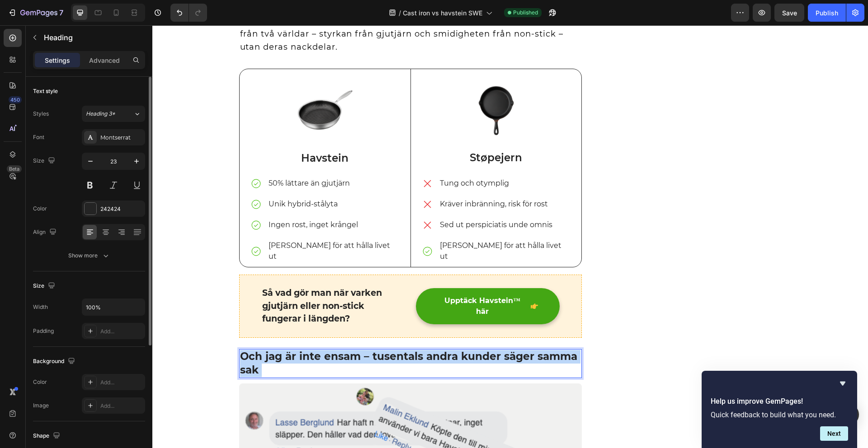
drag, startPoint x: 255, startPoint y: 363, endPoint x: 237, endPoint y: 348, distance: 23.8
click at [240, 350] on p "Och jag är inte ensam – tusentals andra kunder säger samma sak" at bounding box center [410, 363] width 341 height 27
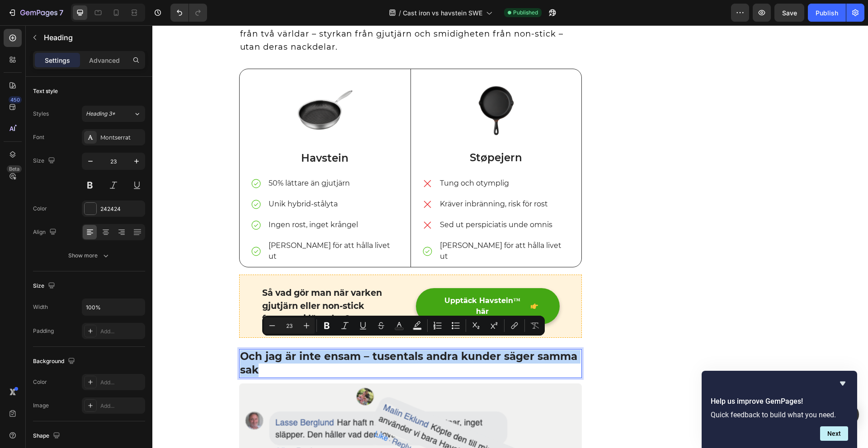
drag, startPoint x: 237, startPoint y: 346, endPoint x: 262, endPoint y: 363, distance: 30.2
click at [262, 363] on p "Och jag är inte ensam – tusentals andra kunder säger samma sak" at bounding box center [410, 363] width 341 height 27
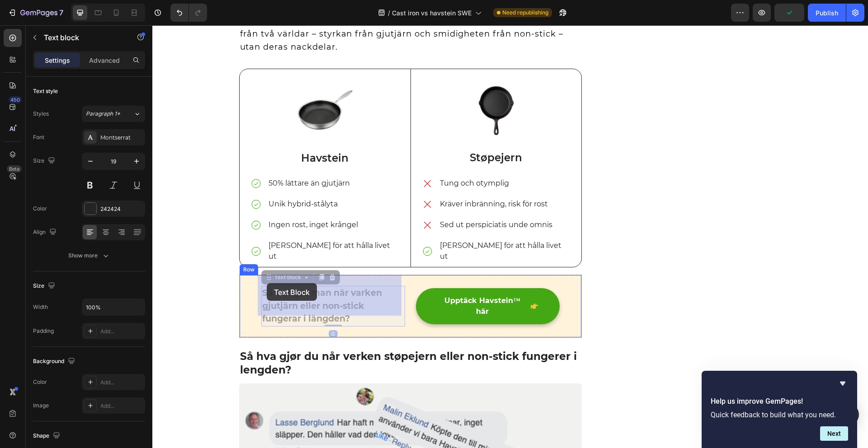
drag, startPoint x: 349, startPoint y: 307, endPoint x: 293, endPoint y: 293, distance: 56.9
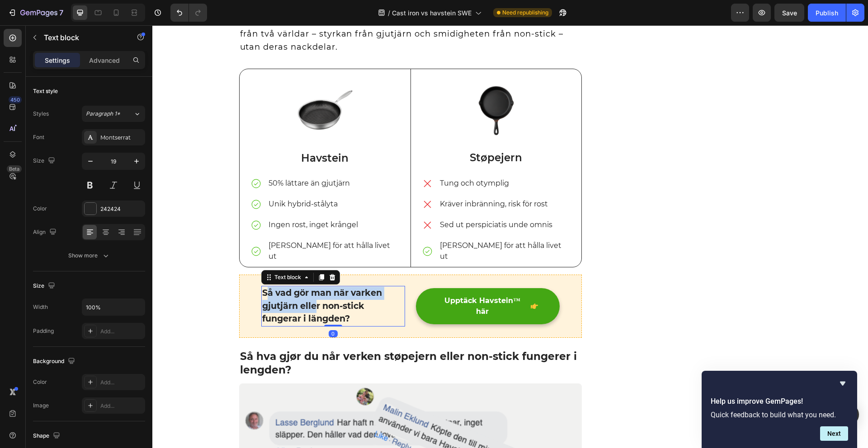
drag, startPoint x: 262, startPoint y: 283, endPoint x: 317, endPoint y: 299, distance: 57.7
click at [314, 299] on p "Så vad gör man när varken gjutjärn eller non-stick fungerar i längden?" at bounding box center [333, 306] width 142 height 39
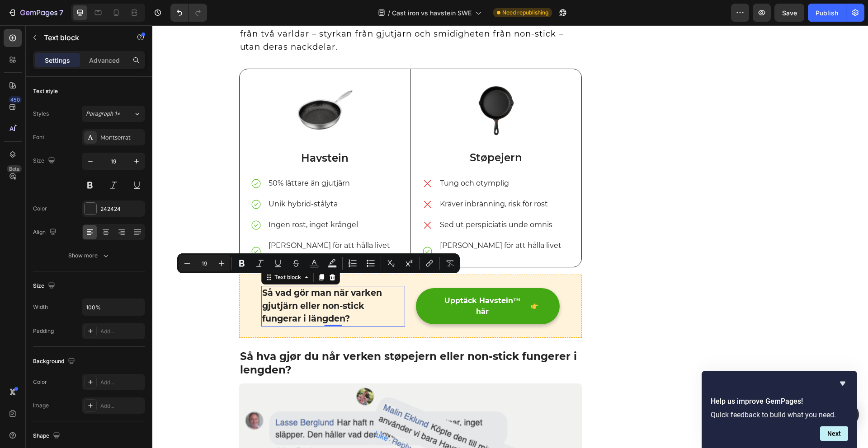
click at [358, 308] on p "Så vad gör man när varken gjutjärn eller non-stick fungerar i längden?" at bounding box center [333, 306] width 142 height 39
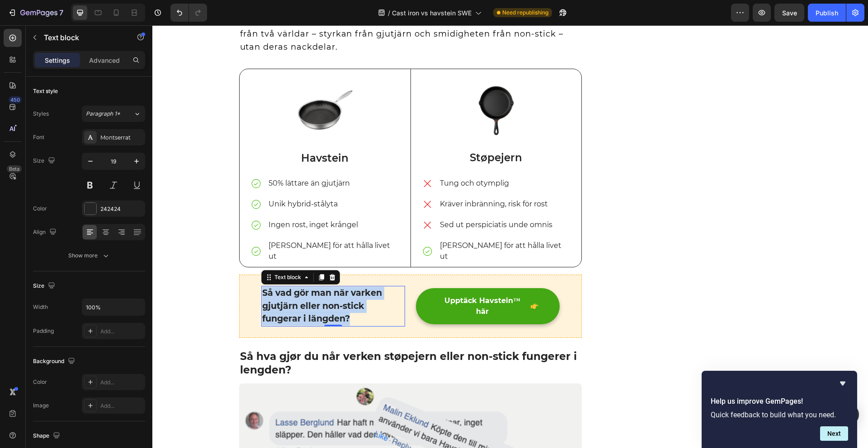
drag, startPoint x: 331, startPoint y: 308, endPoint x: 261, endPoint y: 285, distance: 73.8
click at [262, 287] on p "Så vad gör man när varken gjutjärn eller non-stick fungerar i längden?" at bounding box center [333, 306] width 142 height 39
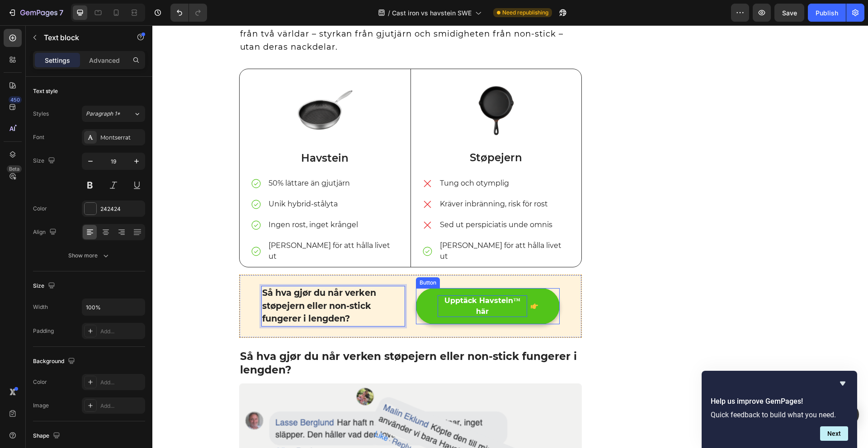
click at [495, 297] on p "Upptäck Havstein™ här" at bounding box center [483, 307] width 90 height 22
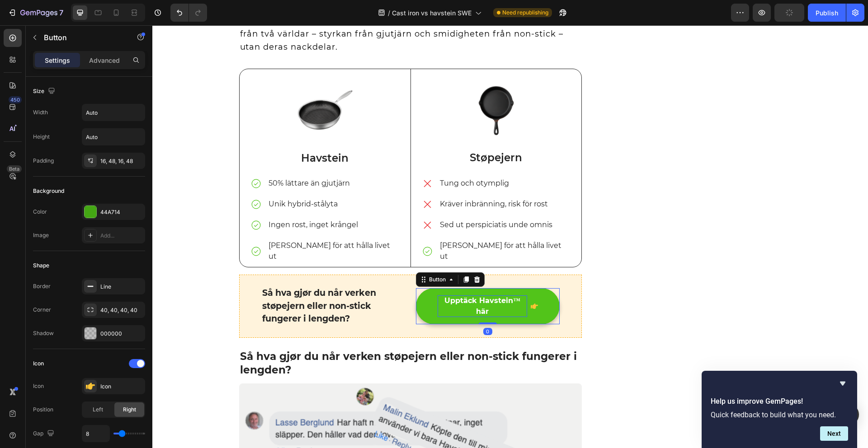
scroll to position [1225, 0]
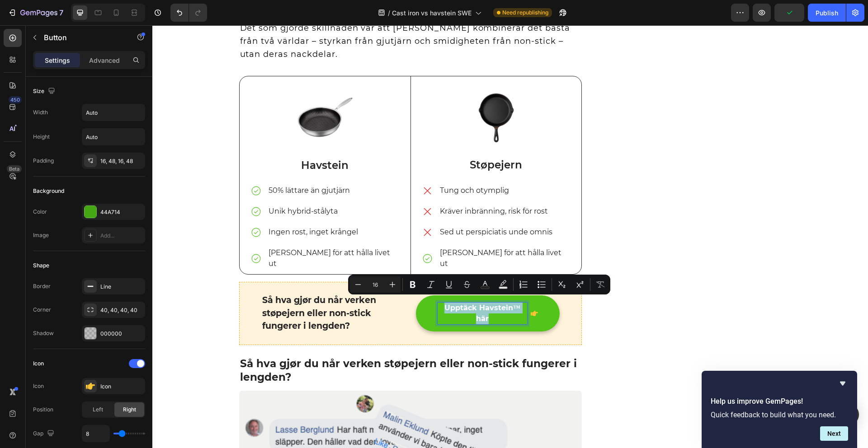
drag, startPoint x: 435, startPoint y: 302, endPoint x: 526, endPoint y: 305, distance: 90.9
click at [526, 305] on div "Upptäck Havstein™ här" at bounding box center [488, 314] width 100 height 22
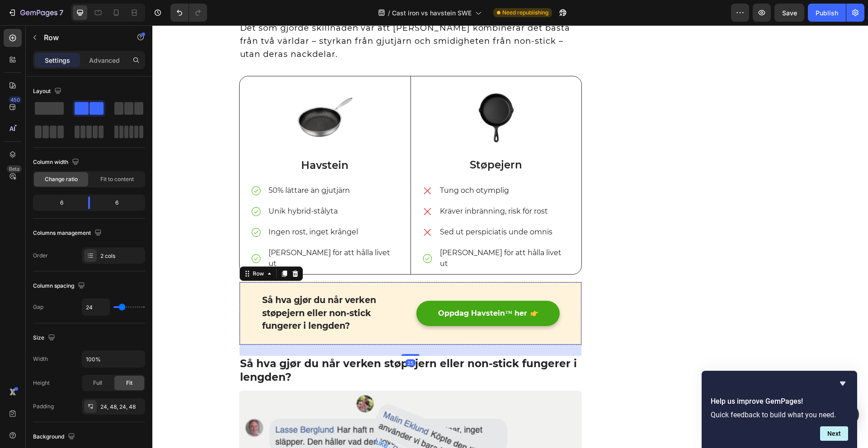
click at [570, 310] on div "Så hva gjør du når verken støpejern eller non-stick fungerer i lengden? Text bl…" at bounding box center [410, 313] width 343 height 63
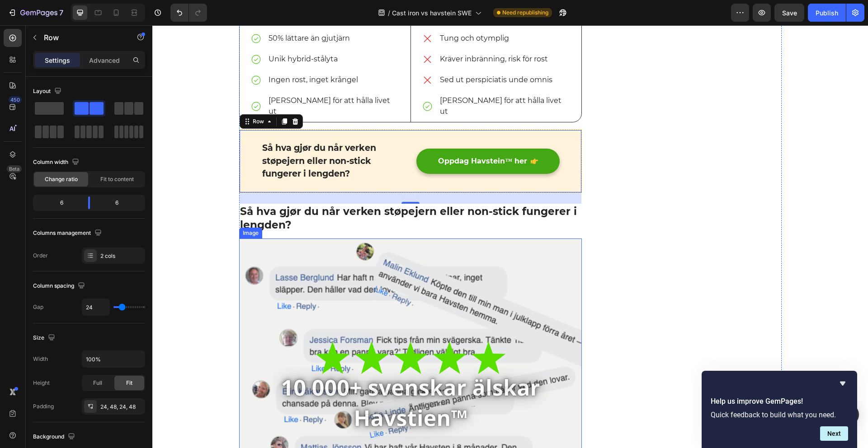
scroll to position [1379, 0]
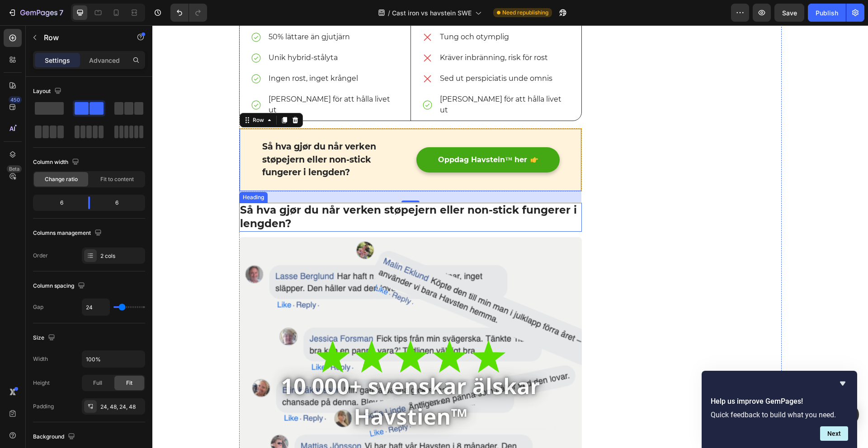
click at [278, 214] on p "Så hva gjør du når verken støpejern eller non-stick fungerer i lengden?" at bounding box center [410, 217] width 341 height 27
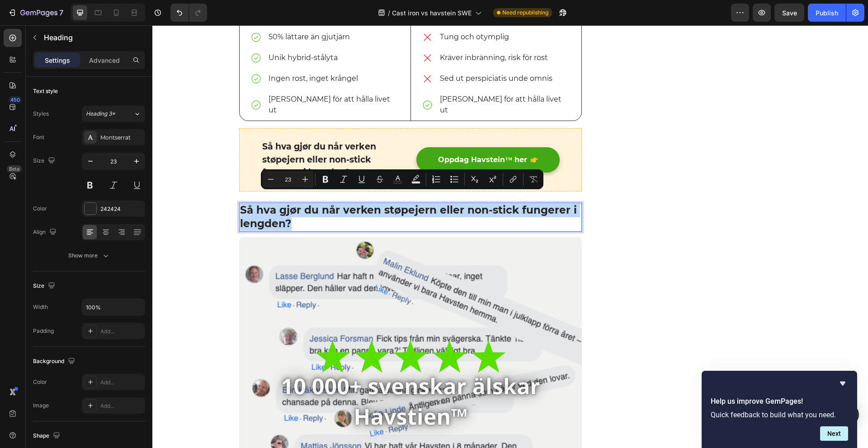
drag, startPoint x: 291, startPoint y: 213, endPoint x: 236, endPoint y: 199, distance: 56.5
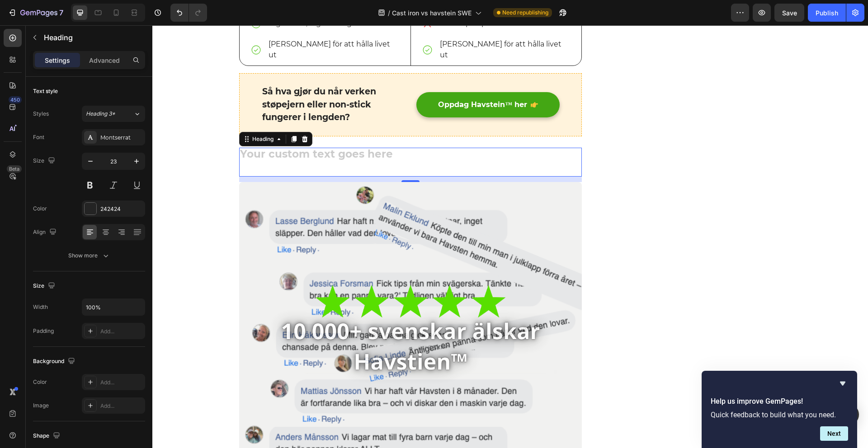
scroll to position [1433, 0]
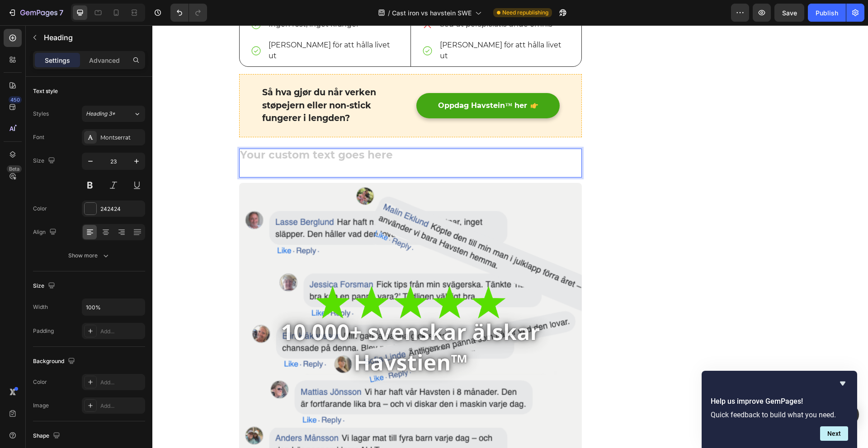
click at [273, 149] on h2 "Rich Text Editor. Editing area: main" at bounding box center [410, 163] width 343 height 29
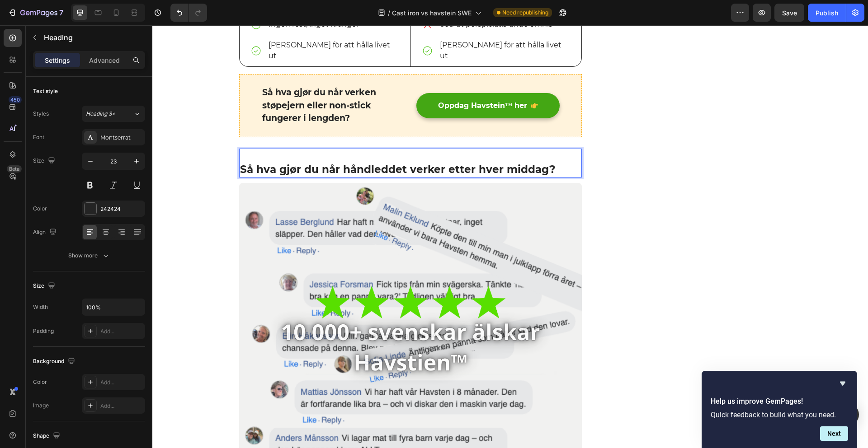
click at [240, 160] on p "Så hva gjør du når håndleddet verker etter hver middag?" at bounding box center [410, 163] width 341 height 27
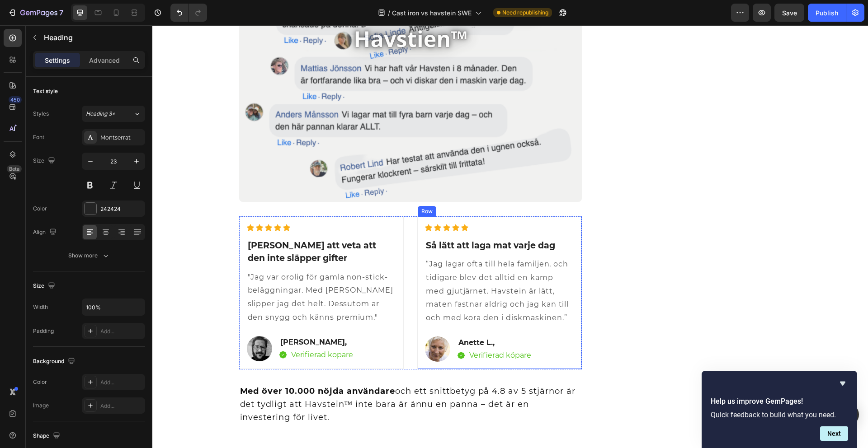
scroll to position [1676, 0]
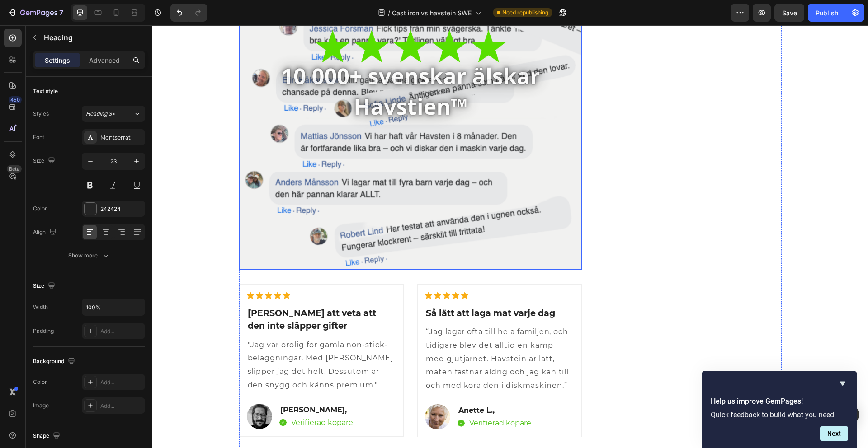
click at [422, 166] on img at bounding box center [410, 98] width 343 height 343
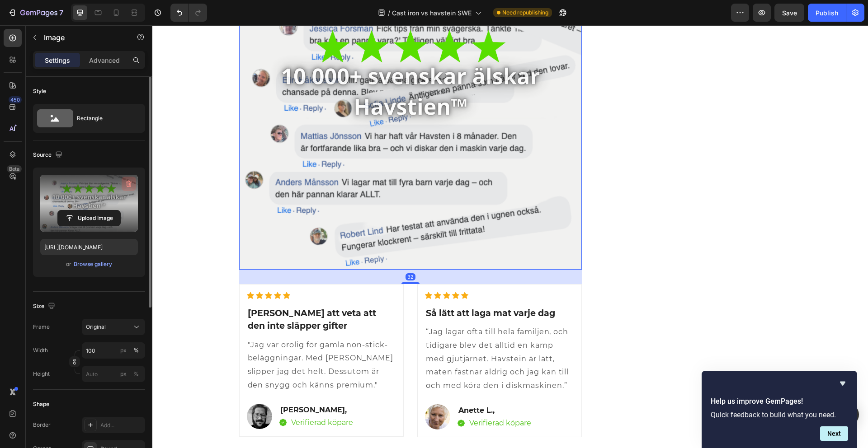
click at [132, 180] on icon "button" at bounding box center [128, 183] width 9 height 9
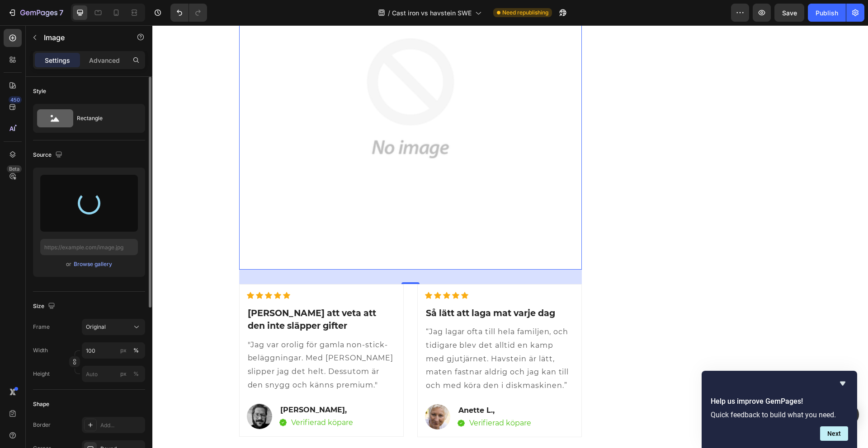
type input "https://cdn.shopify.com/s/files/1/0956/5958/9970/files/gempages_565436755927368…"
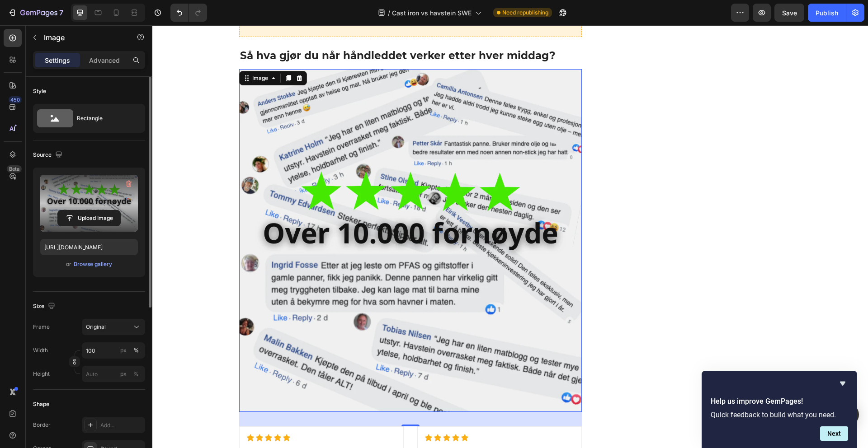
scroll to position [1387, 0]
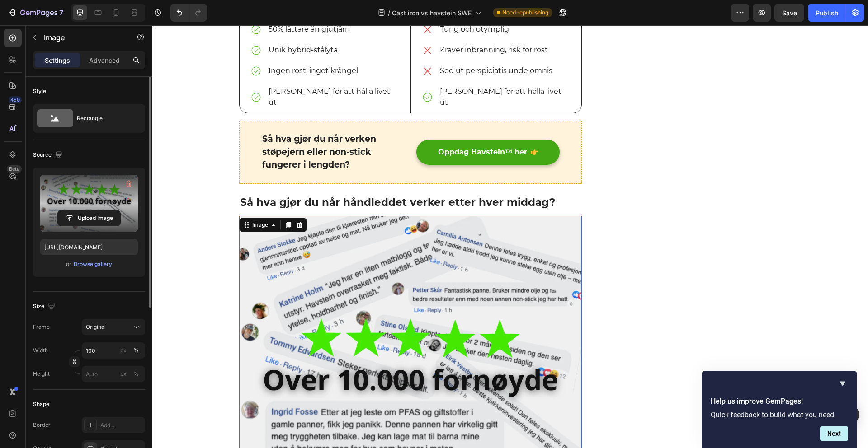
click at [326, 285] on img at bounding box center [410, 387] width 343 height 343
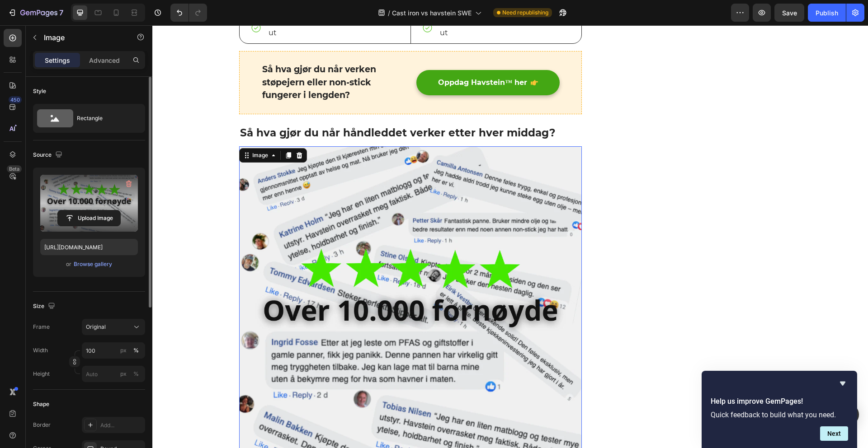
scroll to position [1559, 0]
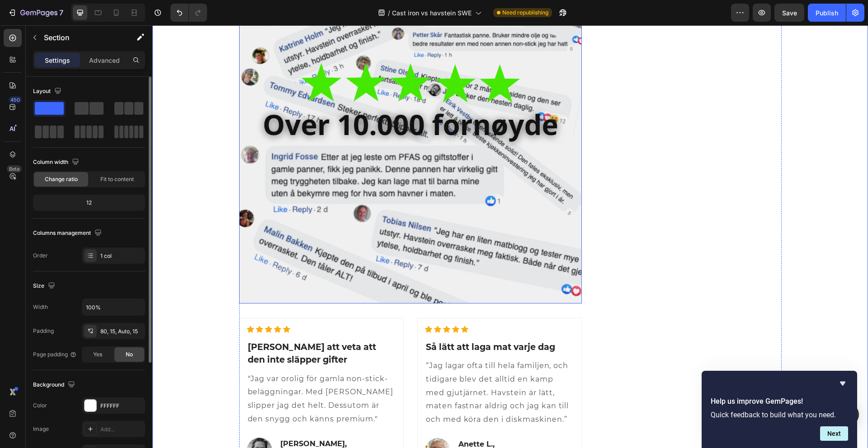
scroll to position [1643, 0]
click at [281, 161] on img at bounding box center [410, 131] width 343 height 343
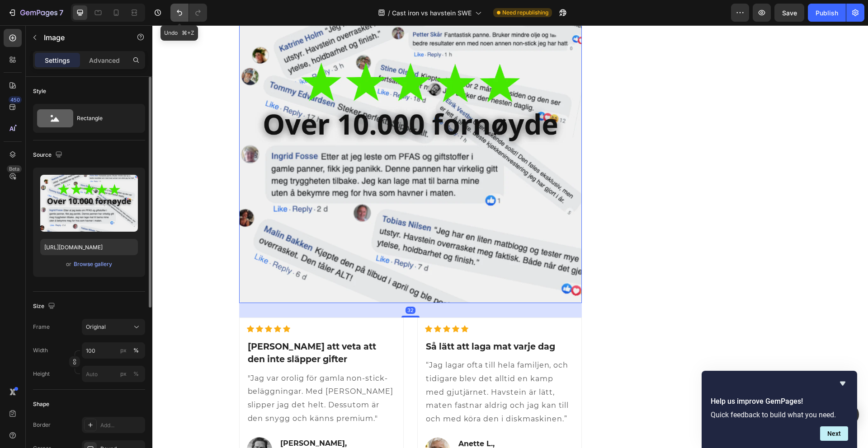
click at [183, 20] on button "Undo/Redo" at bounding box center [179, 13] width 18 height 18
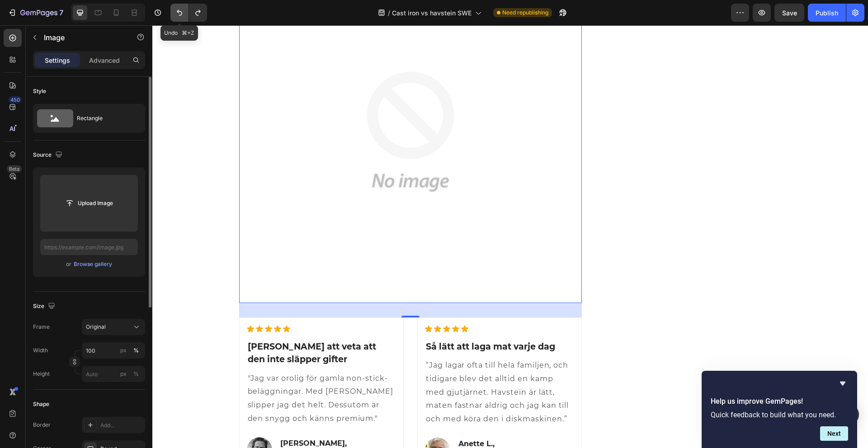
click at [183, 20] on button "Undo/Redo" at bounding box center [179, 13] width 18 height 18
type input "[URL][DOMAIN_NAME]"
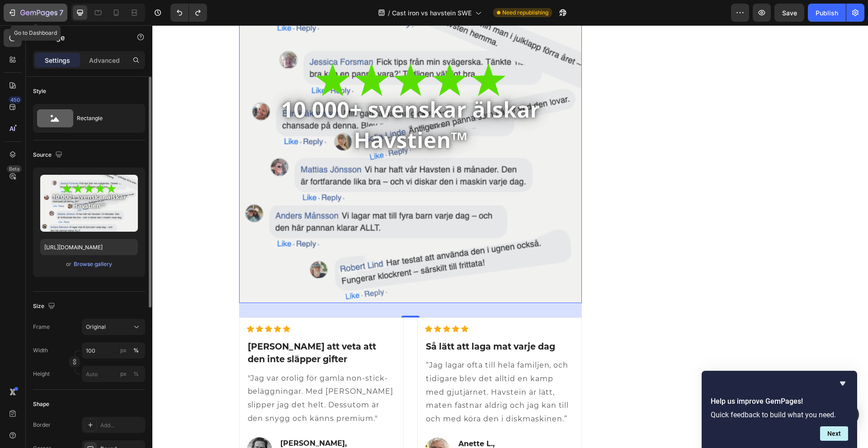
click at [9, 11] on icon "button" at bounding box center [12, 12] width 9 height 9
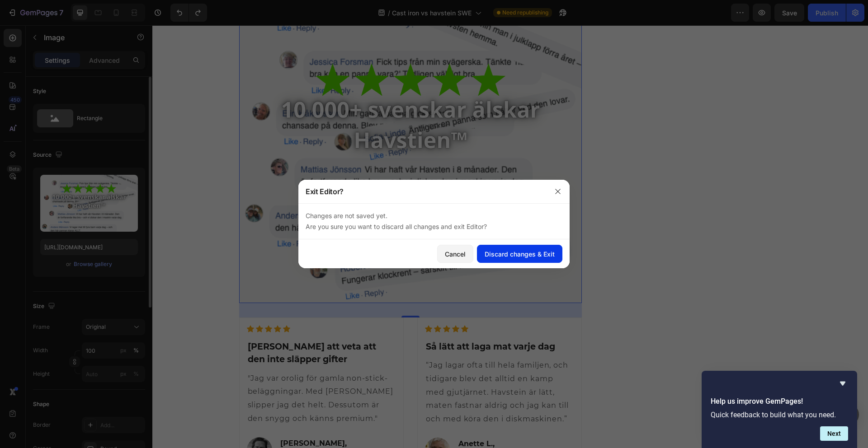
click at [514, 255] on div "Discard changes & Exit" at bounding box center [520, 254] width 70 height 9
